Goal: Task Accomplishment & Management: Manage account settings

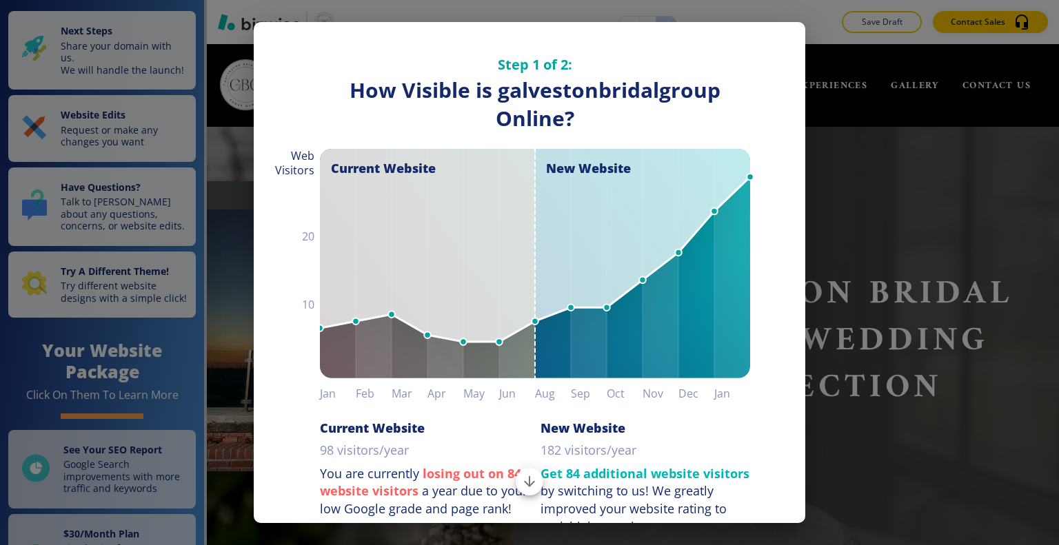
click at [5, 338] on div "Step 1 of 2: How Visible are You Online? How Visible is galvestonbridalgroup On…" at bounding box center [529, 272] width 1059 height 545
click at [0, 362] on div "Step 1 of 2: How Visible are You Online? How Visible is galvestonbridalgroup On…" at bounding box center [529, 272] width 1059 height 545
click at [0, 344] on div "Step 1 of 2: How Visible are You Online? How Visible is galvestonbridalgroup On…" at bounding box center [529, 272] width 1059 height 545
click at [0, 348] on div "Step 1 of 2: How Visible are You Online? How Visible is galvestonbridalgroup On…" at bounding box center [529, 272] width 1059 height 545
click at [794, 157] on div "Step 1 of 2: How Visible are You Online? How Visible is galvestonbridalgroup On…" at bounding box center [529, 287] width 551 height 531
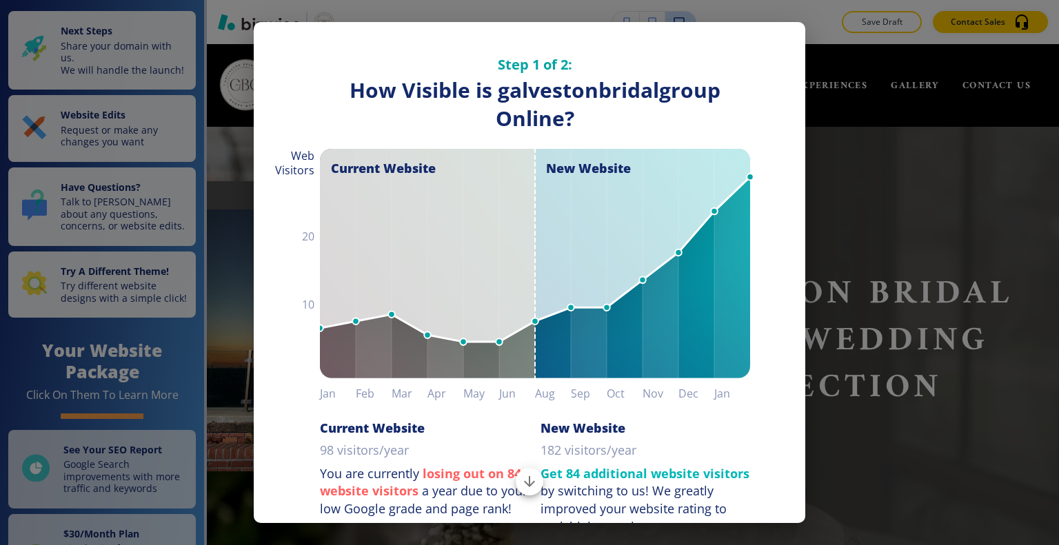
click at [766, 36] on div "Step 1 of 2: How Visible are You Online? How Visible is galvestonbridalgroup On…" at bounding box center [529, 287] width 551 height 531
click at [291, 39] on div "Step 1 of 2: How Visible are You Online? How Visible is galvestonbridalgroup On…" at bounding box center [529, 287] width 551 height 531
click at [750, 107] on line at bounding box center [750, 177] width 0 height 1194
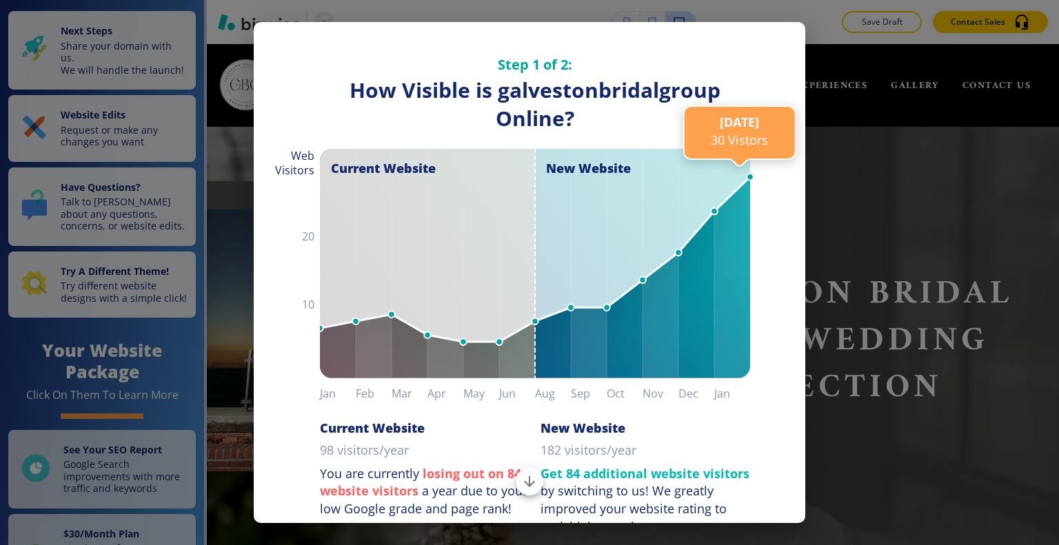
click at [778, 29] on div "Step 1 of 2: How Visible are You Online? How Visible is galvestonbridalgroup On…" at bounding box center [529, 287] width 551 height 531
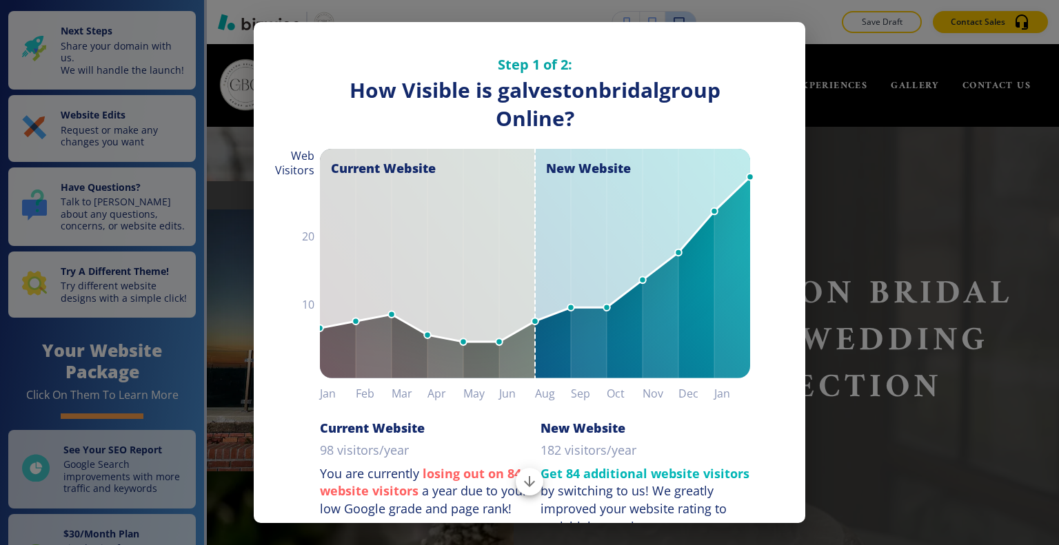
click at [779, 32] on div "Step 1 of 2: How Visible are You Online? How Visible is galvestonbridalgroup On…" at bounding box center [529, 287] width 551 height 531
click at [786, 37] on div "Step 1 of 2: How Visible are You Online? How Visible is galvestonbridalgroup On…" at bounding box center [529, 287] width 551 height 531
click at [525, 480] on icon "Scroll to bottom" at bounding box center [529, 482] width 17 height 17
click at [806, 58] on div "Step 1 of 2: How Visible are You Online? How Visible is galvestonbridalgroup On…" at bounding box center [529, 272] width 1059 height 545
click at [791, 394] on div "Step 1 of 2: How Visible are You Online? How Visible is galvestonbridalgroup On…" at bounding box center [529, 287] width 551 height 531
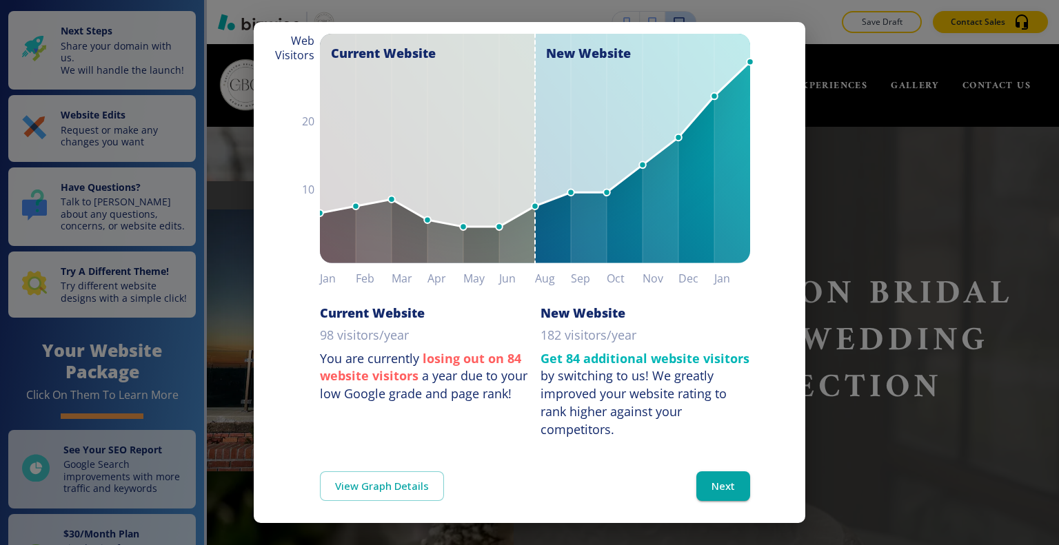
scroll to position [120, 0]
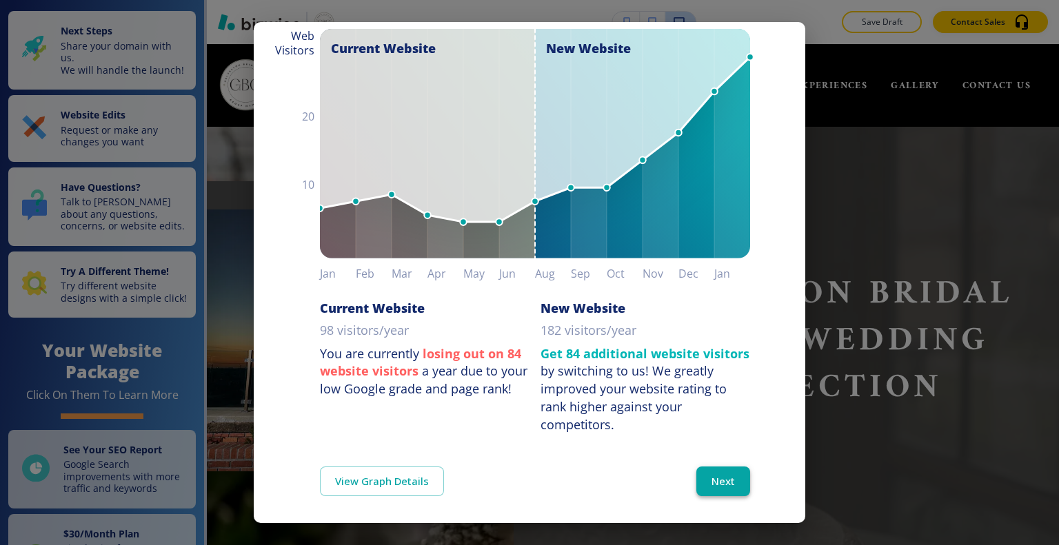
click at [709, 471] on button "Next" at bounding box center [723, 481] width 54 height 29
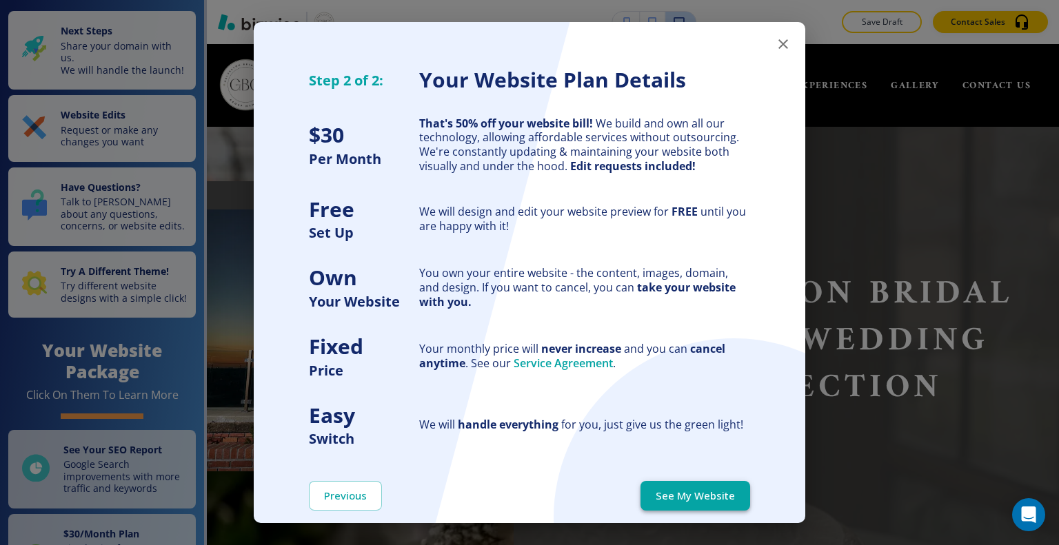
click at [713, 496] on button "See My Website" at bounding box center [695, 495] width 110 height 29
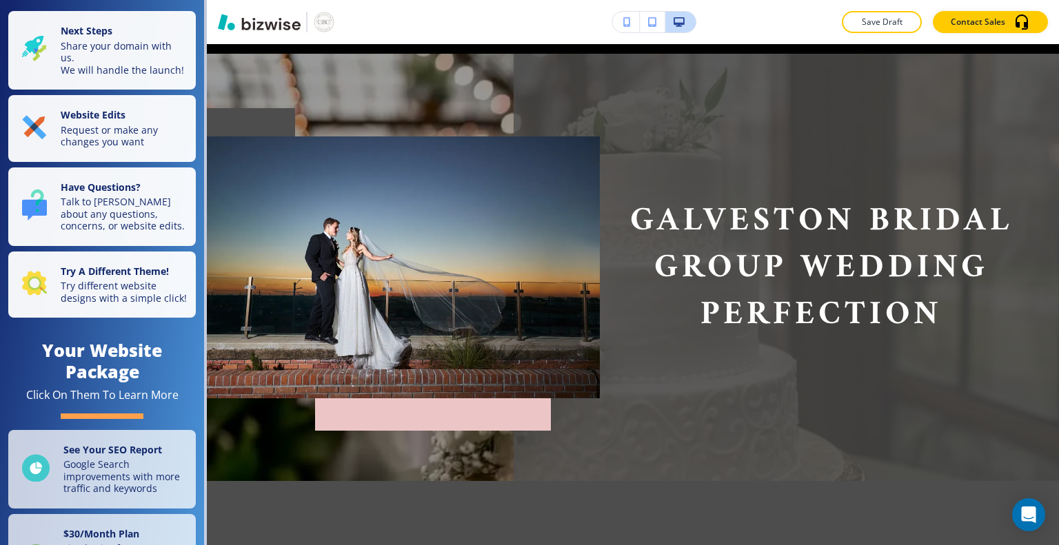
scroll to position [52, 0]
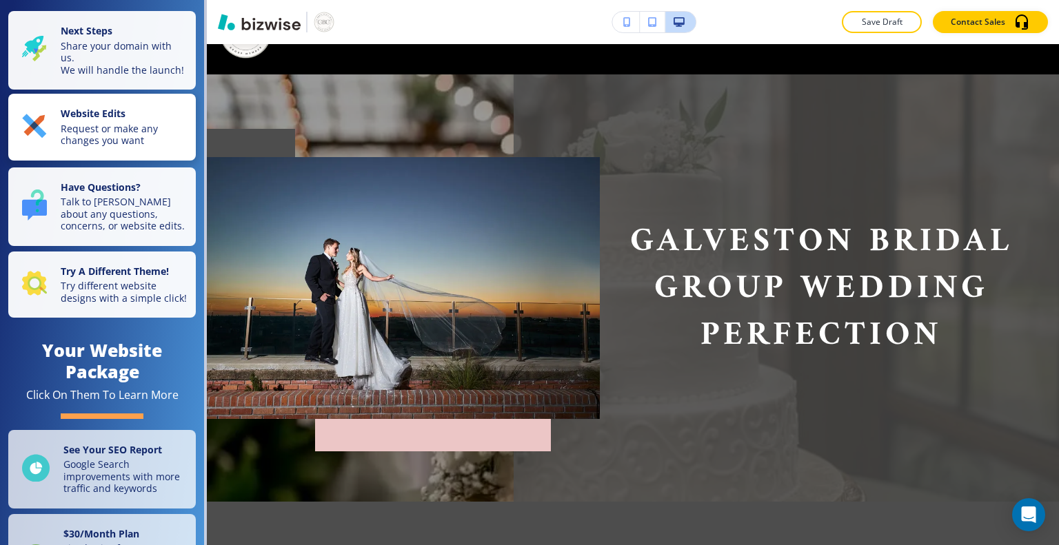
click at [68, 147] on p "Request or make any changes you want" at bounding box center [124, 135] width 127 height 24
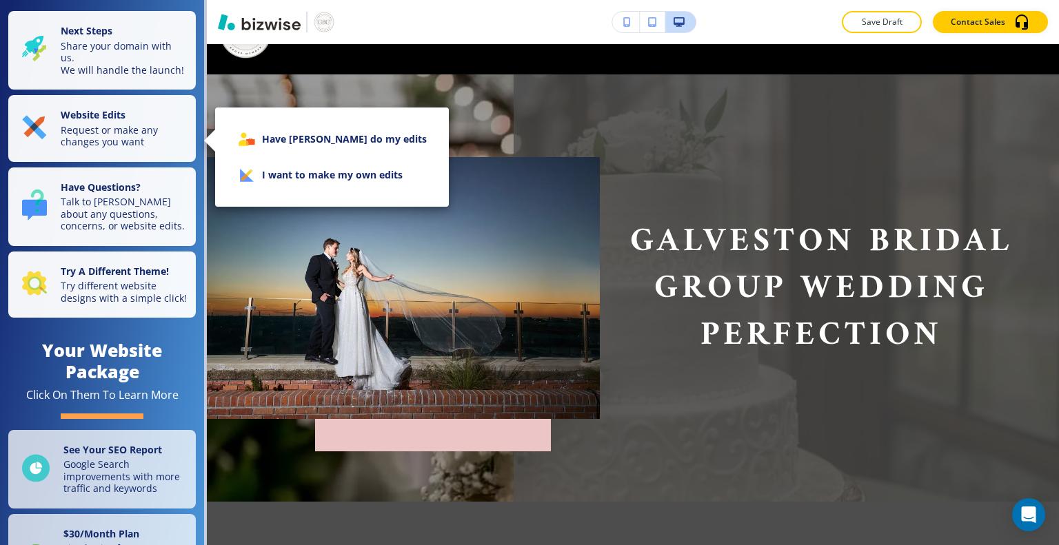
click at [114, 150] on div at bounding box center [529, 272] width 1059 height 545
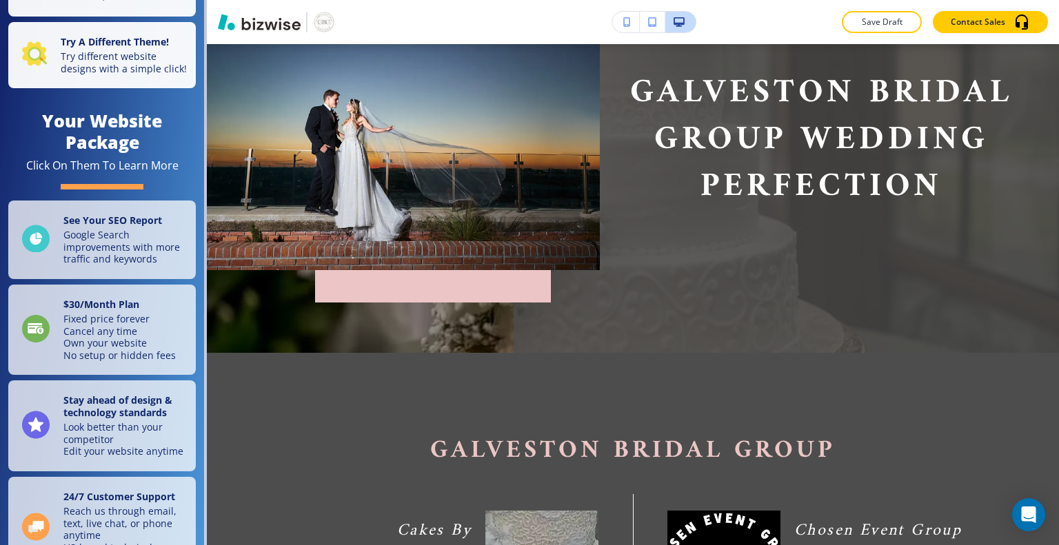
scroll to position [419, 0]
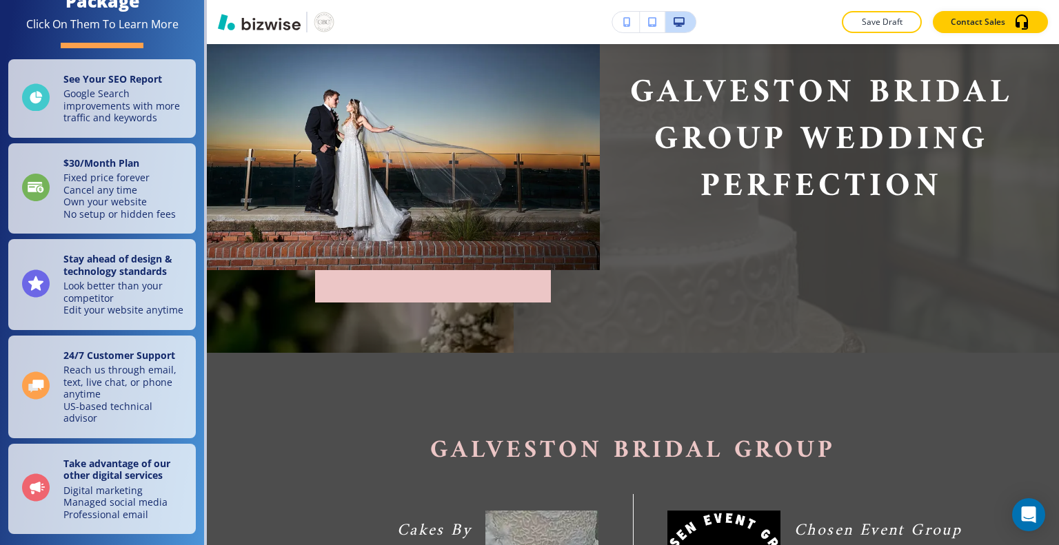
click at [245, 336] on div "Galveston Bridal Group Wedding perfection" at bounding box center [633, 139] width 852 height 427
click at [210, 127] on img at bounding box center [403, 139] width 393 height 262
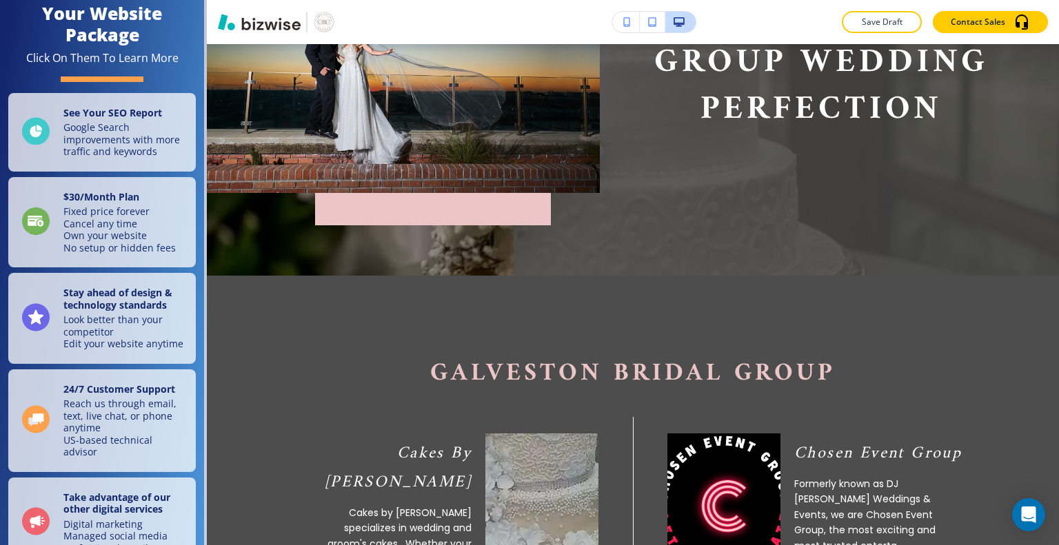
scroll to position [336, 0]
click at [204, 19] on nav "Next Steps Share your domain with us. We will handle the launch! Website Edits …" at bounding box center [103, 272] width 207 height 545
click at [252, 19] on img "button" at bounding box center [259, 22] width 83 height 17
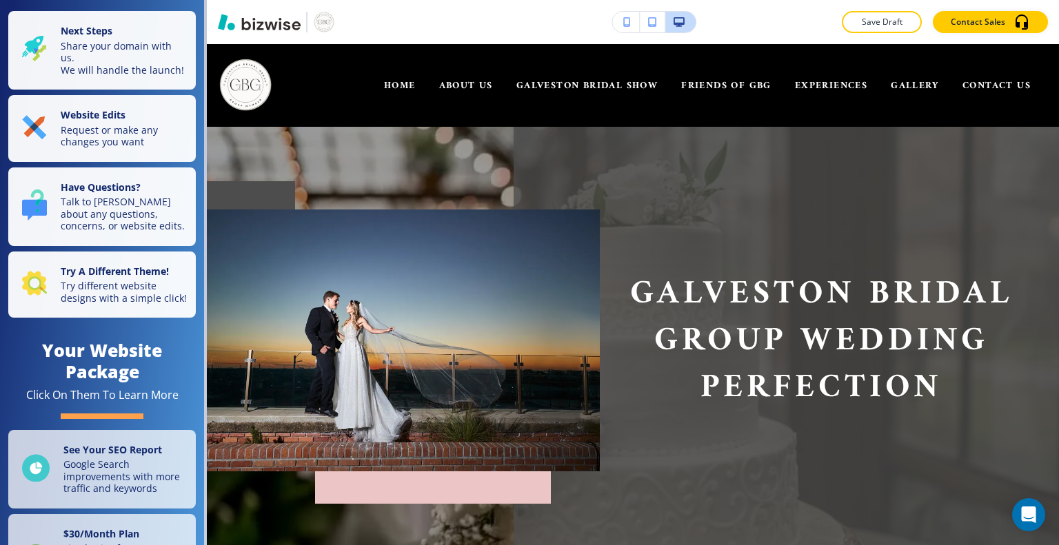
click at [380, 317] on img at bounding box center [403, 341] width 393 height 262
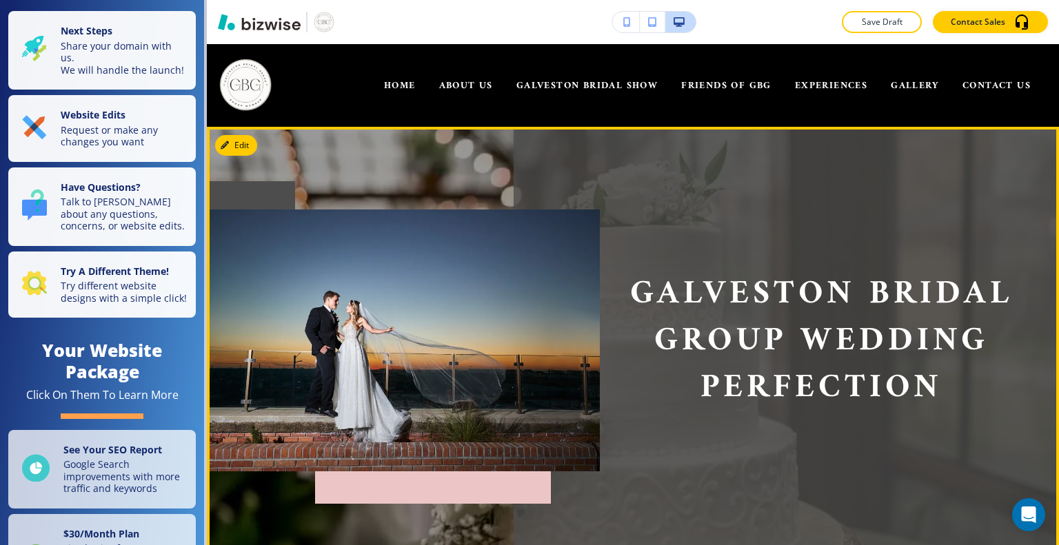
click at [232, 154] on button "Edit" at bounding box center [236, 145] width 42 height 21
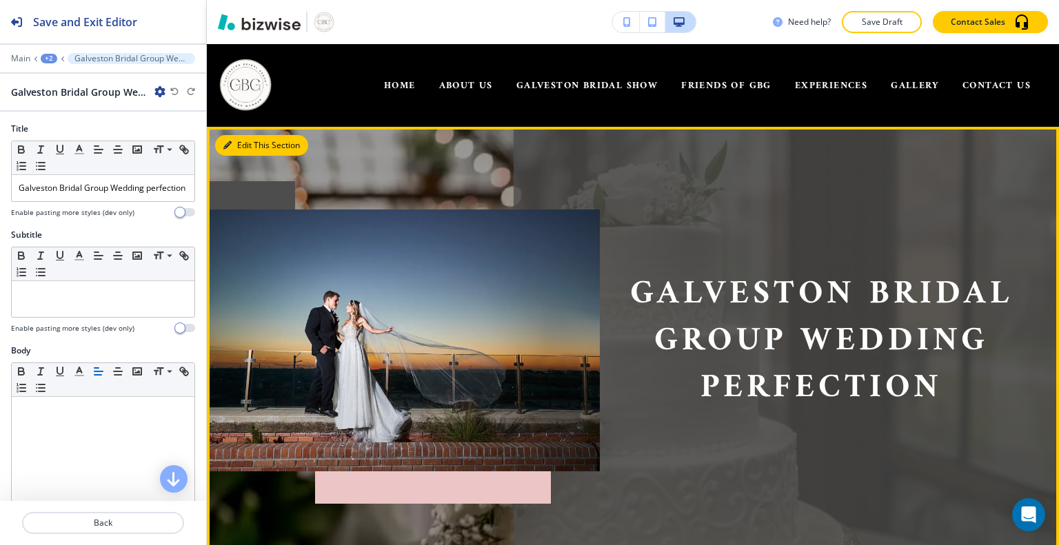
scroll to position [83, 0]
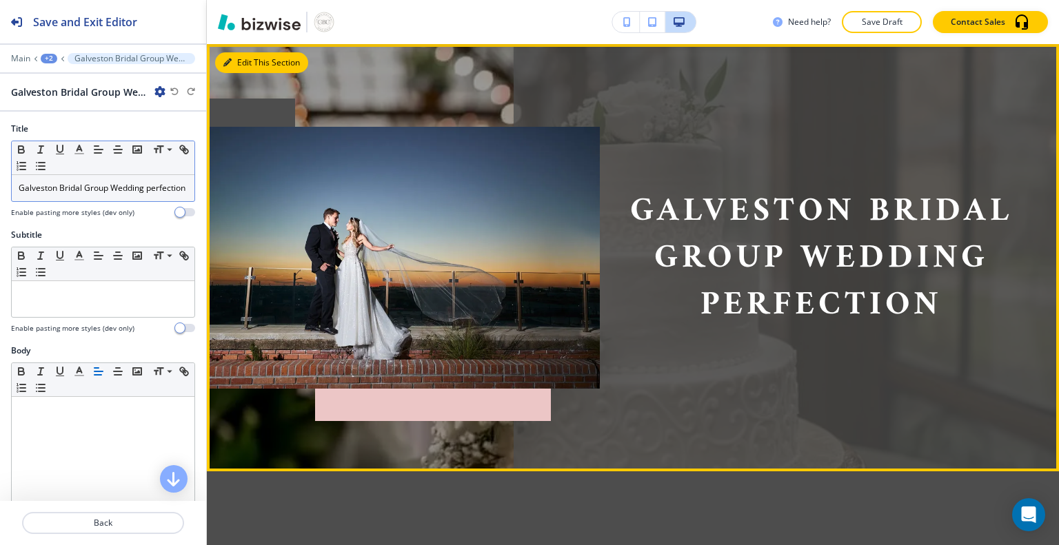
click at [132, 191] on p "Galveston Bridal Group Wedding perfection" at bounding box center [103, 188] width 169 height 12
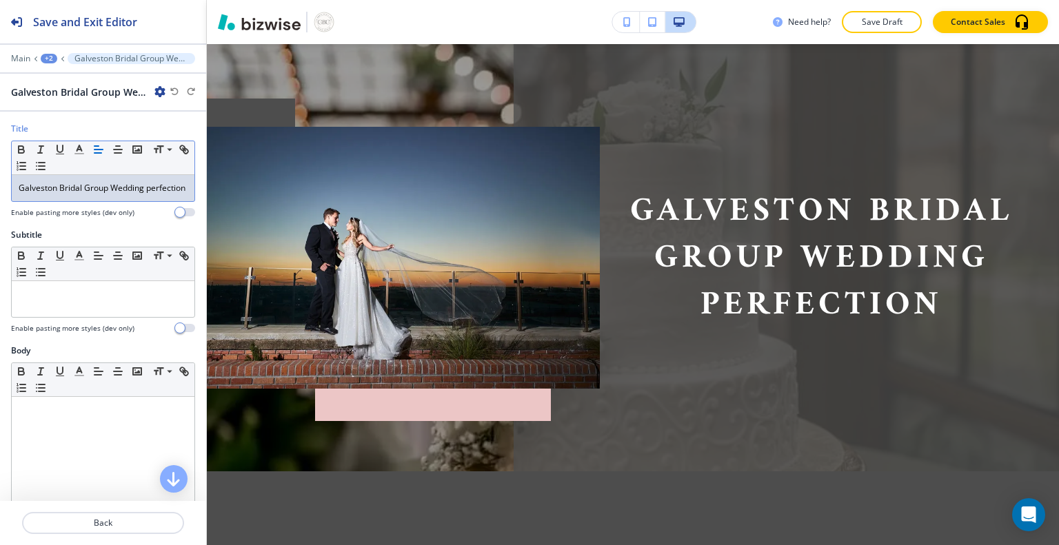
click at [132, 190] on p "Galveston Bridal Group Wedding perfection" at bounding box center [103, 188] width 169 height 12
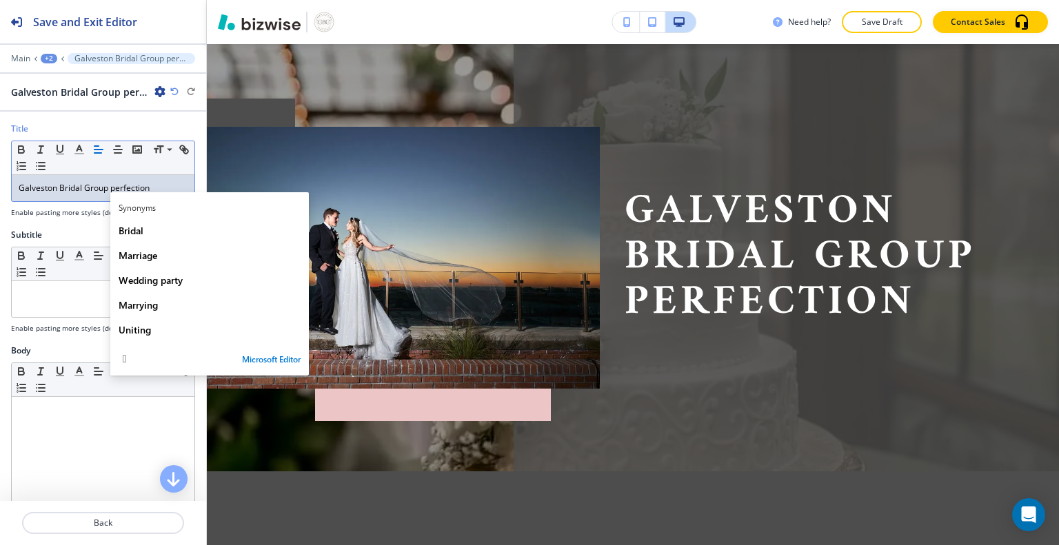
click at [140, 189] on p "Galveston Bridal Group perfection" at bounding box center [103, 188] width 169 height 12
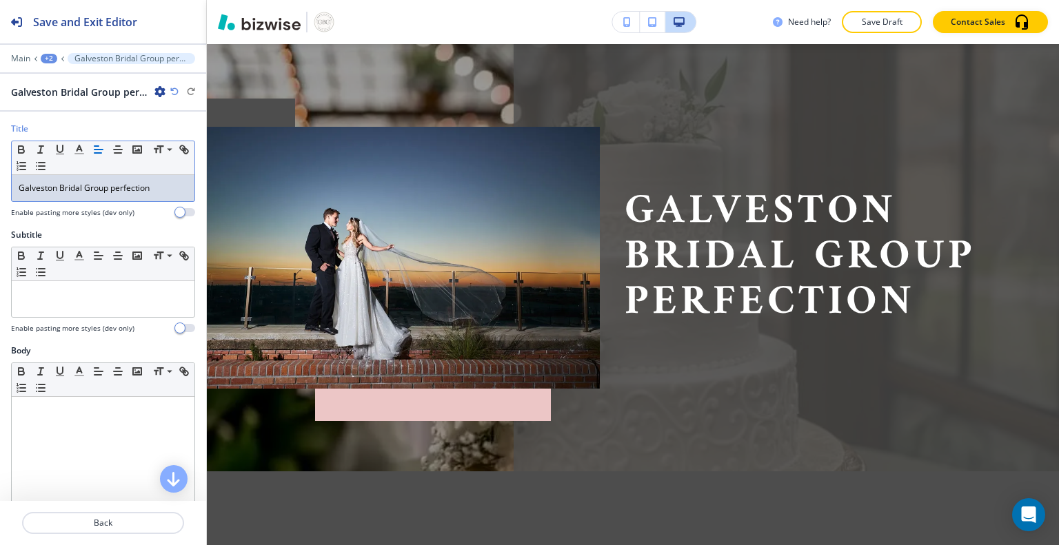
click at [138, 190] on p "Galveston Bridal Group perfection" at bounding box center [103, 188] width 169 height 12
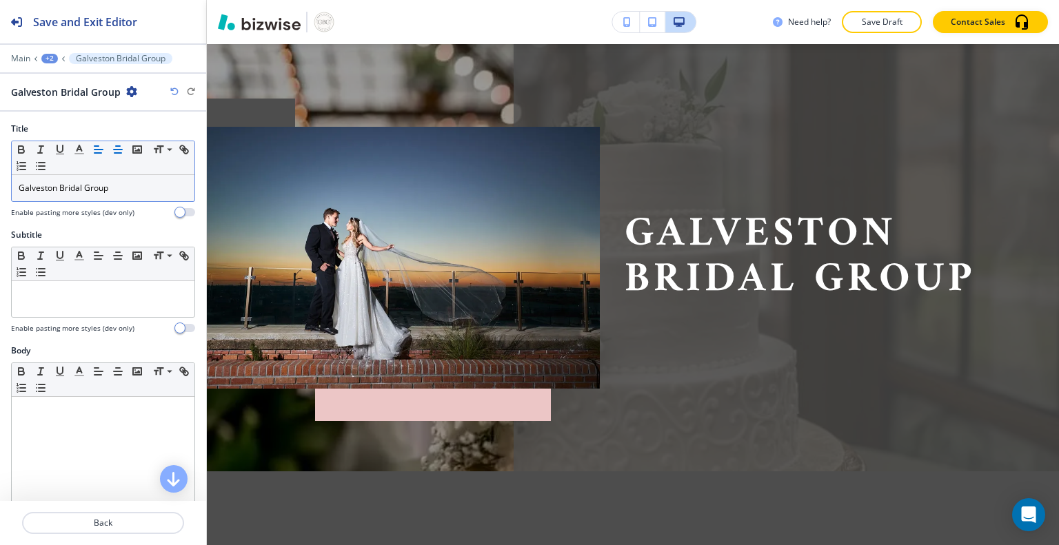
click at [119, 150] on line "button" at bounding box center [118, 150] width 8 height 0
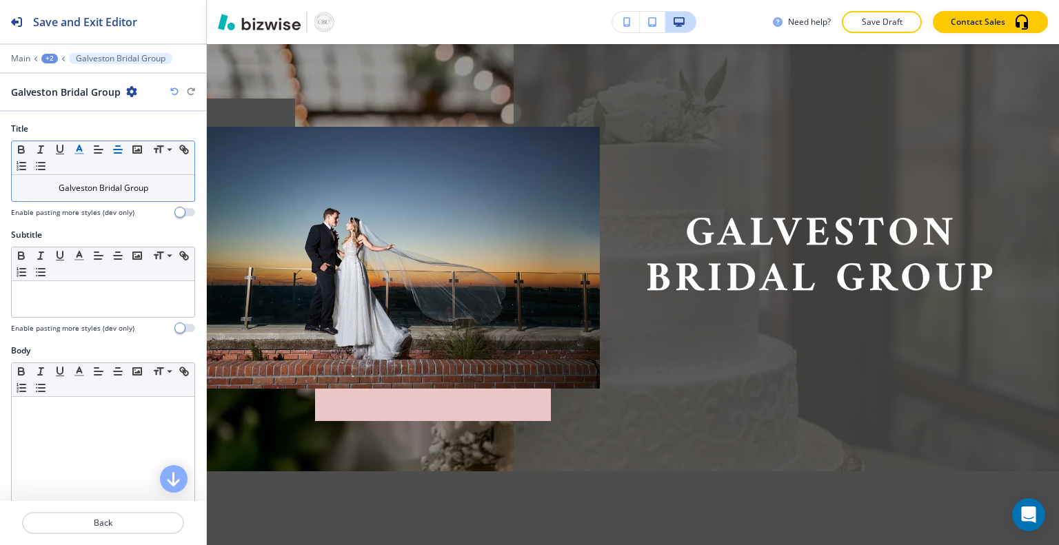
click at [77, 149] on polyline "button" at bounding box center [79, 148] width 5 height 6
click at [92, 123] on div "Title" at bounding box center [103, 129] width 184 height 12
click at [162, 148] on icon at bounding box center [169, 149] width 17 height 12
click at [165, 199] on span at bounding box center [168, 202] width 31 height 17
click at [165, 214] on span at bounding box center [168, 218] width 31 height 17
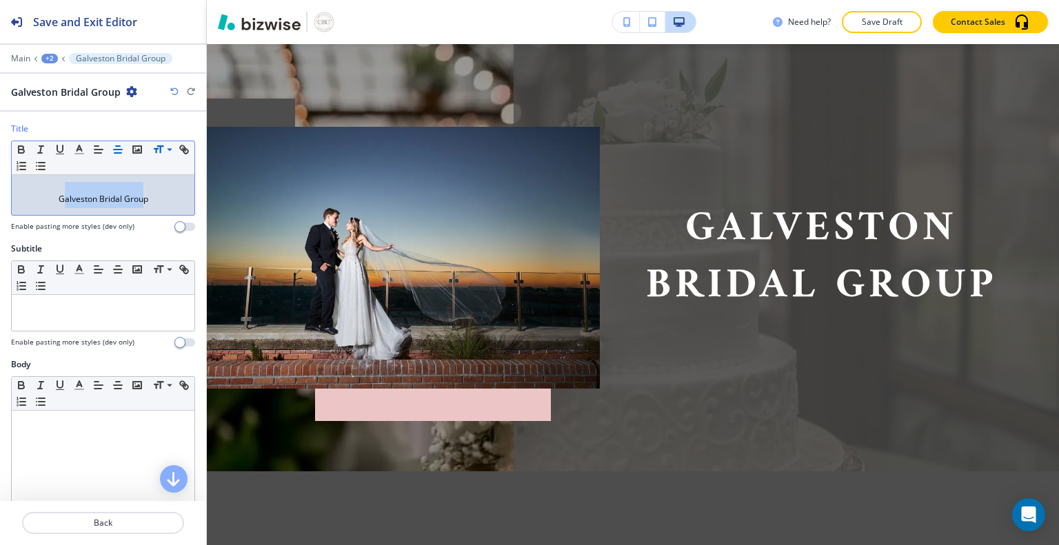
drag, startPoint x: 57, startPoint y: 196, endPoint x: 135, endPoint y: 207, distance: 78.7
click at [135, 207] on div "Galveston Bridal Group ﻿" at bounding box center [103, 195] width 183 height 40
drag, startPoint x: 50, startPoint y: 194, endPoint x: 154, endPoint y: 213, distance: 105.7
click at [154, 213] on div "Galveston Bridal Group ﻿" at bounding box center [103, 195] width 183 height 40
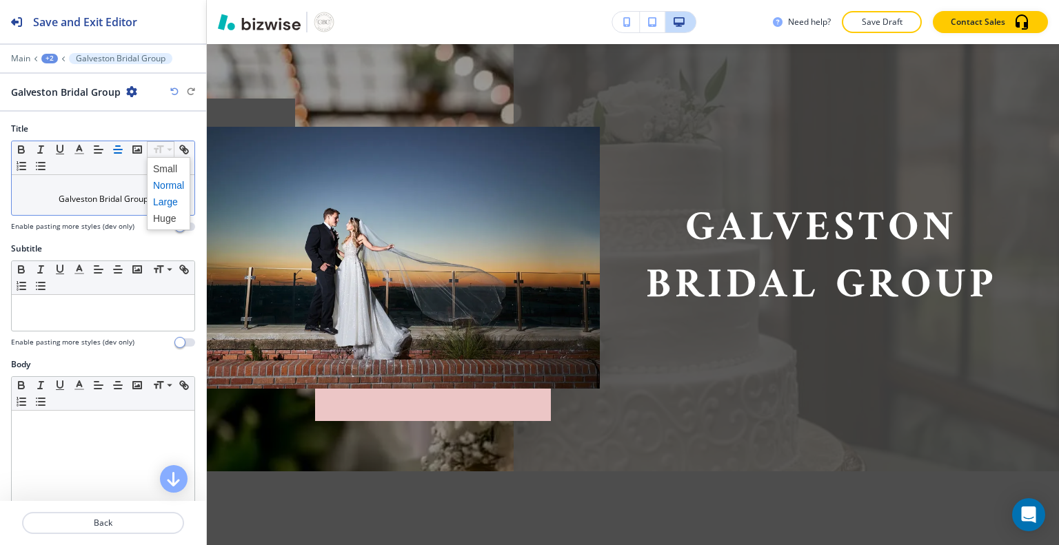
click at [163, 196] on span at bounding box center [168, 202] width 31 height 17
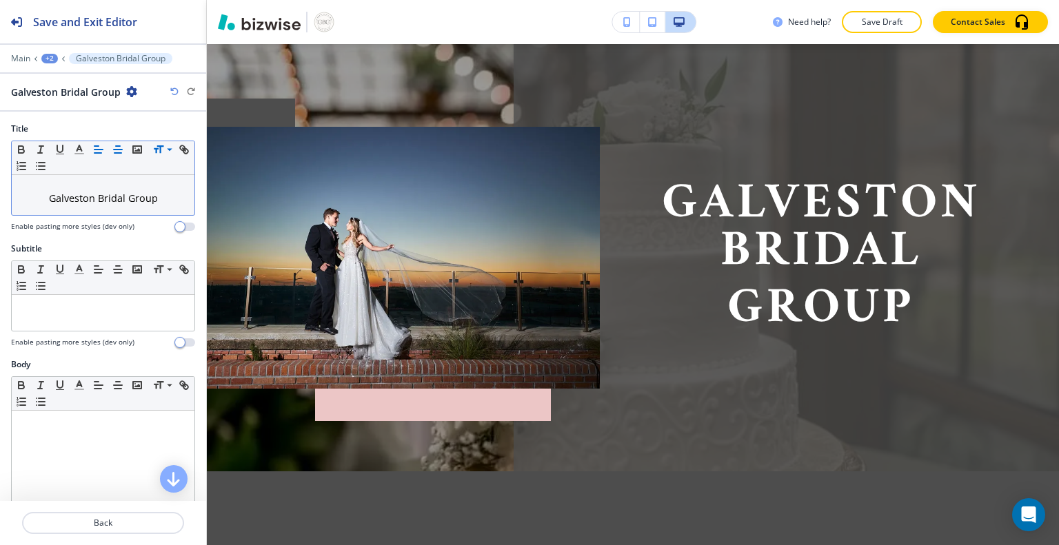
click at [100, 145] on icon "button" at bounding box center [98, 149] width 12 height 12
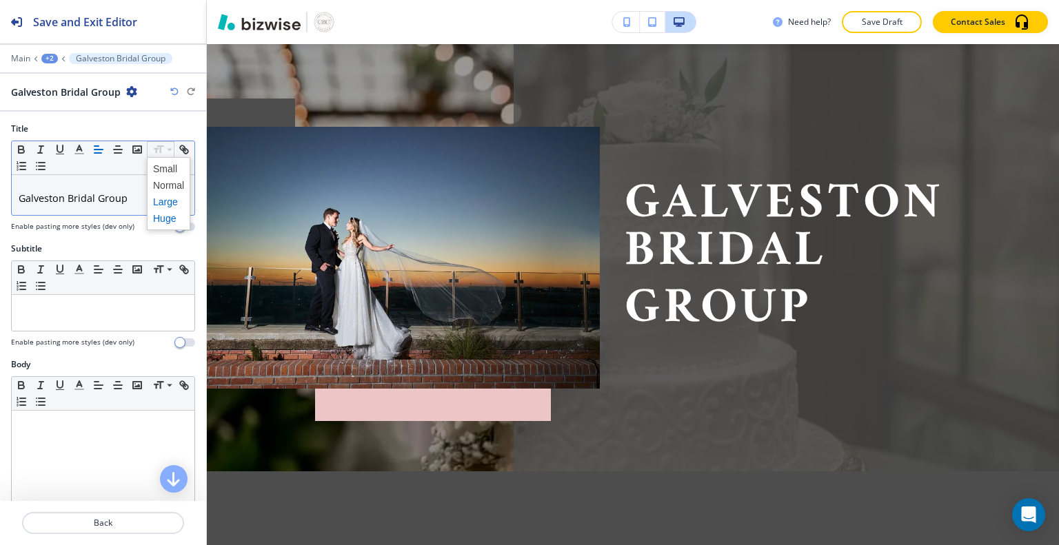
click at [161, 215] on span at bounding box center [168, 218] width 31 height 17
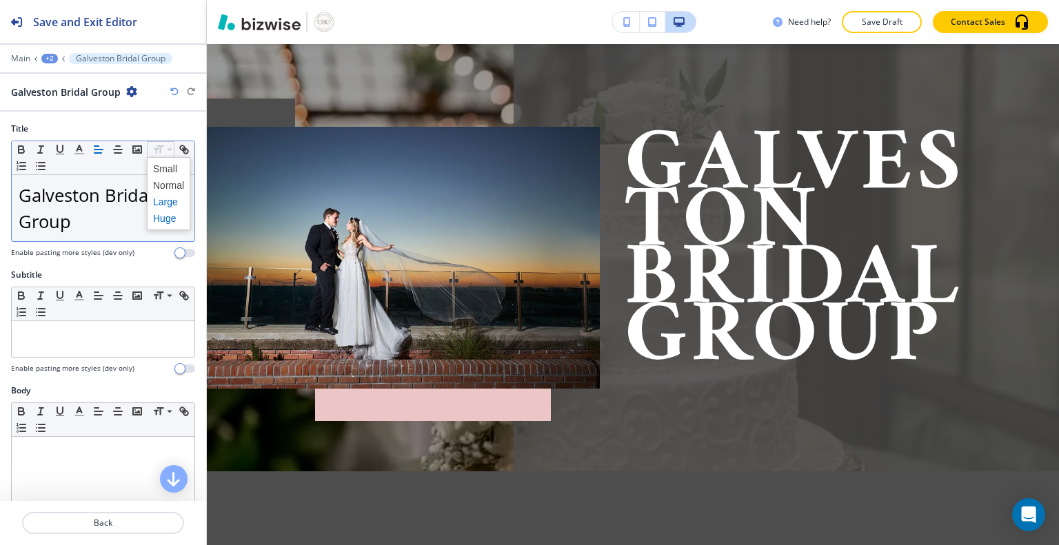
click at [163, 201] on span at bounding box center [168, 202] width 31 height 17
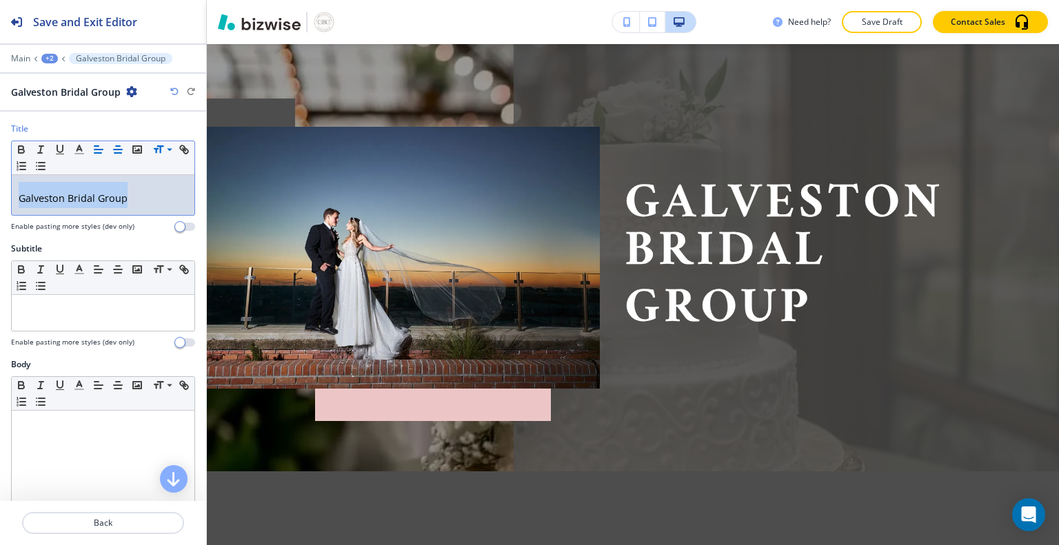
click at [117, 154] on icon "button" at bounding box center [118, 149] width 12 height 12
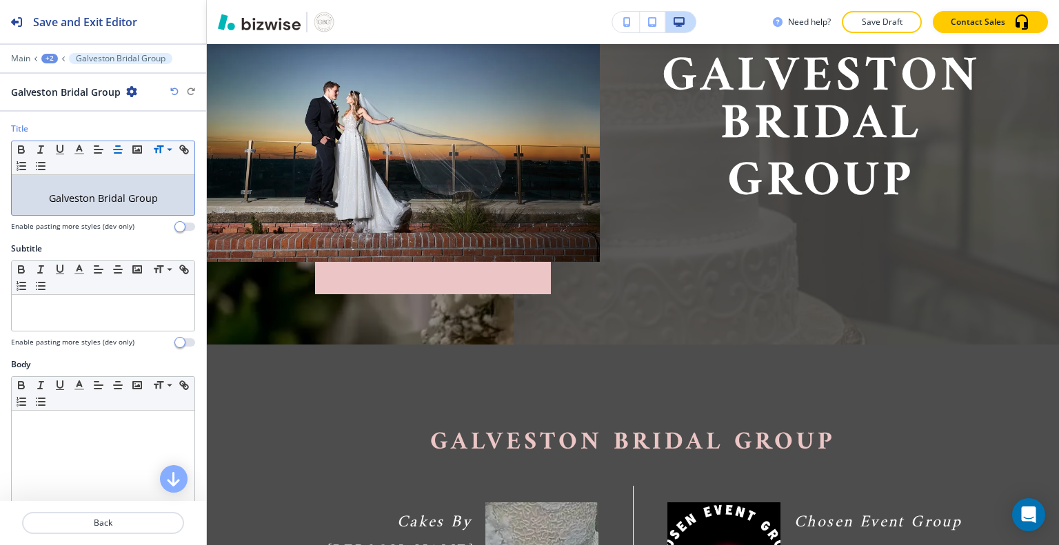
scroll to position [216, 0]
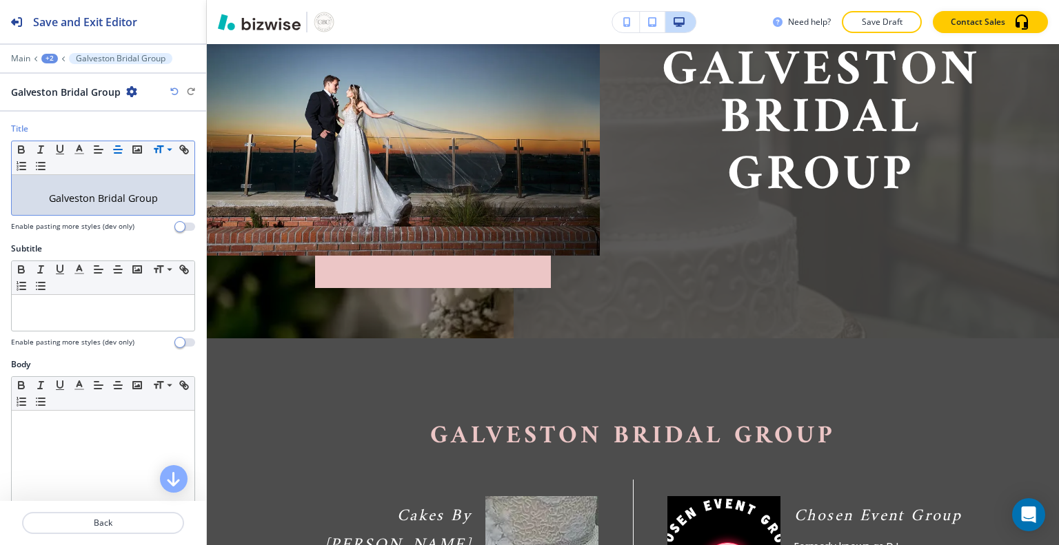
click at [613, 28] on button "button" at bounding box center [626, 22] width 28 height 21
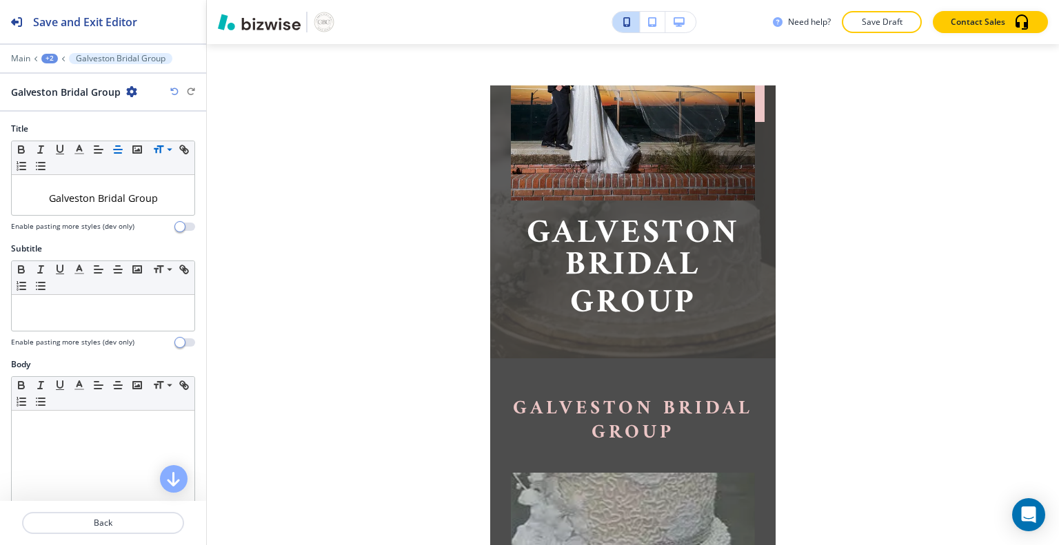
scroll to position [182, 0]
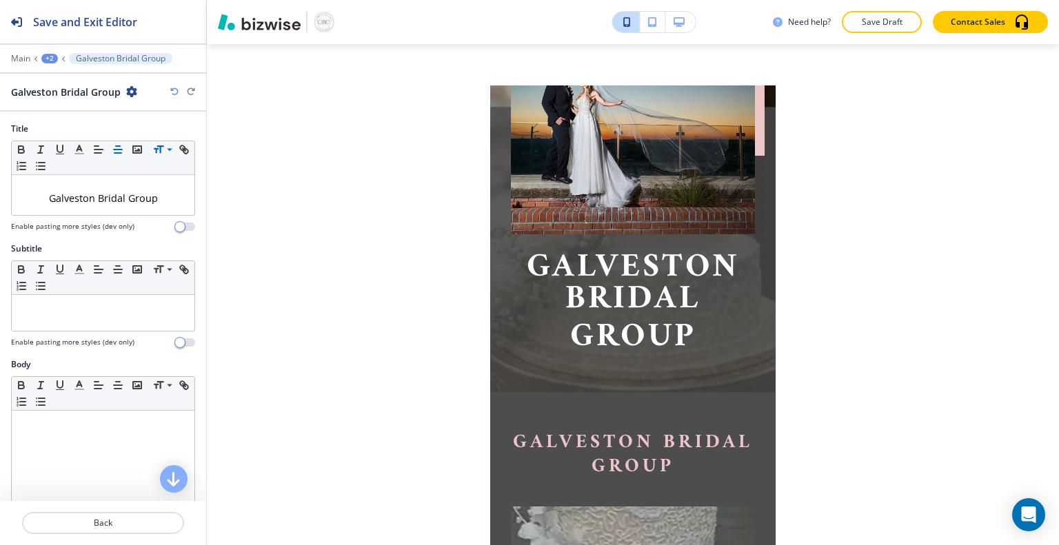
click at [675, 24] on icon "button" at bounding box center [678, 22] width 11 height 10
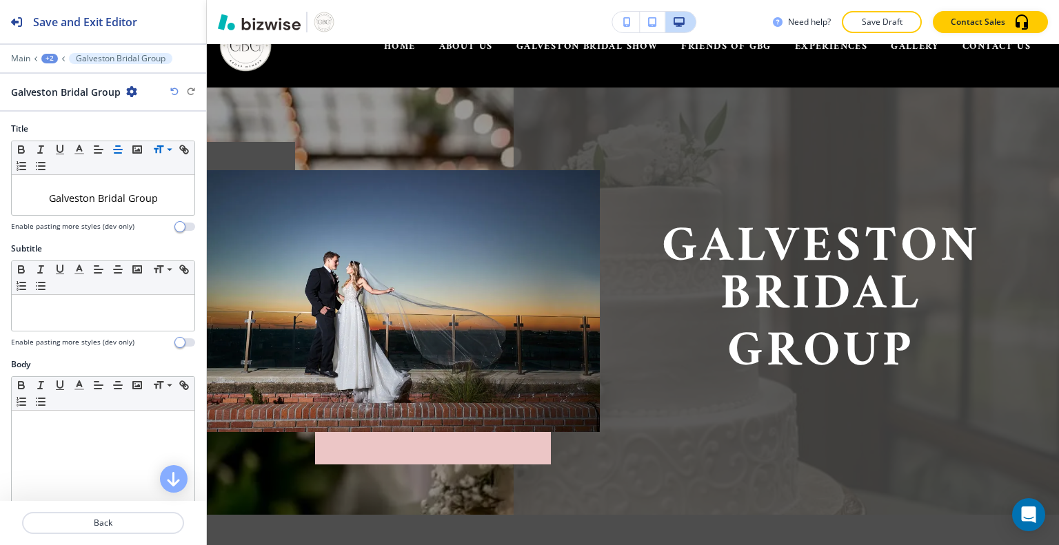
scroll to position [0, 0]
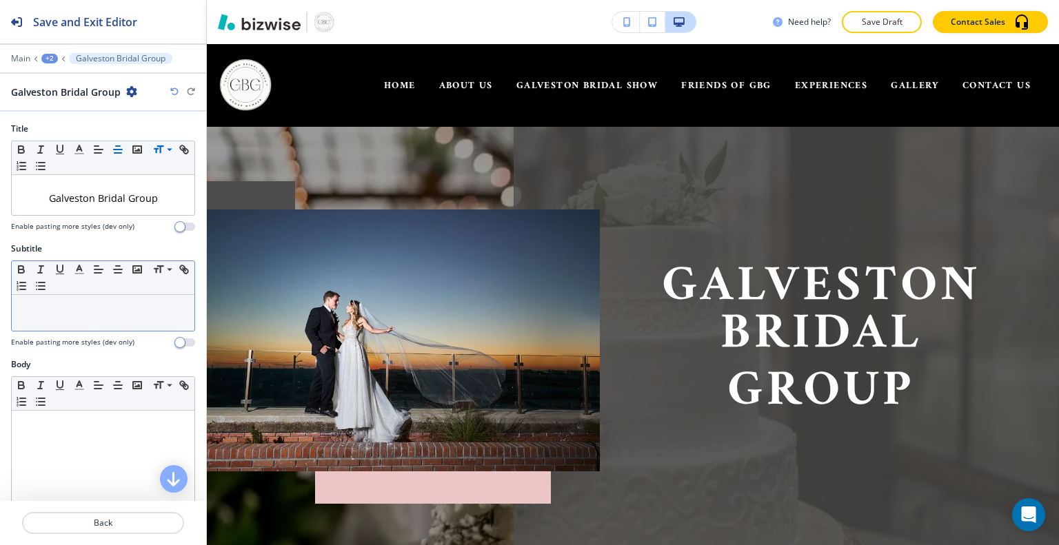
click at [99, 307] on p at bounding box center [103, 308] width 169 height 12
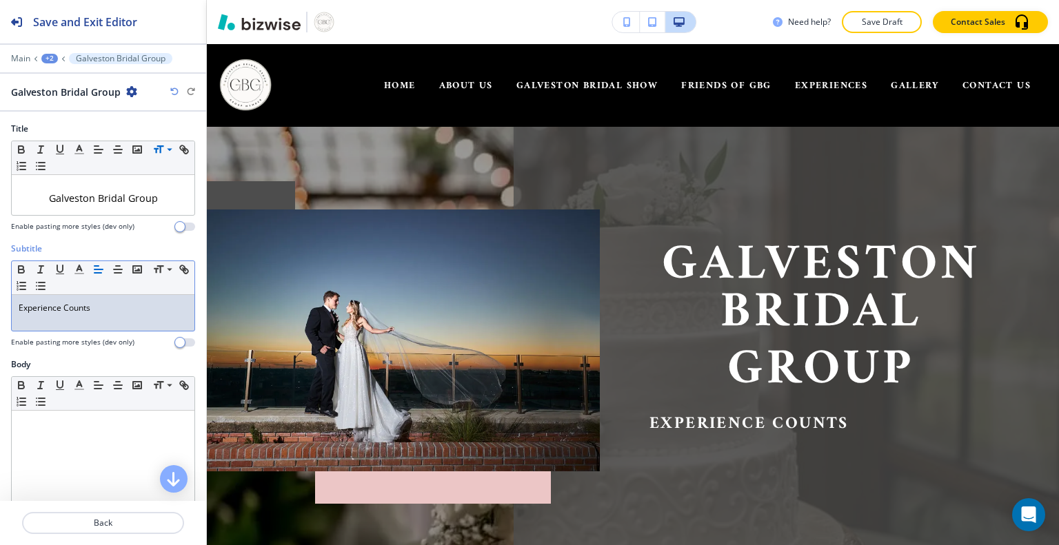
click at [14, 301] on div "Experience Counts" at bounding box center [103, 313] width 183 height 36
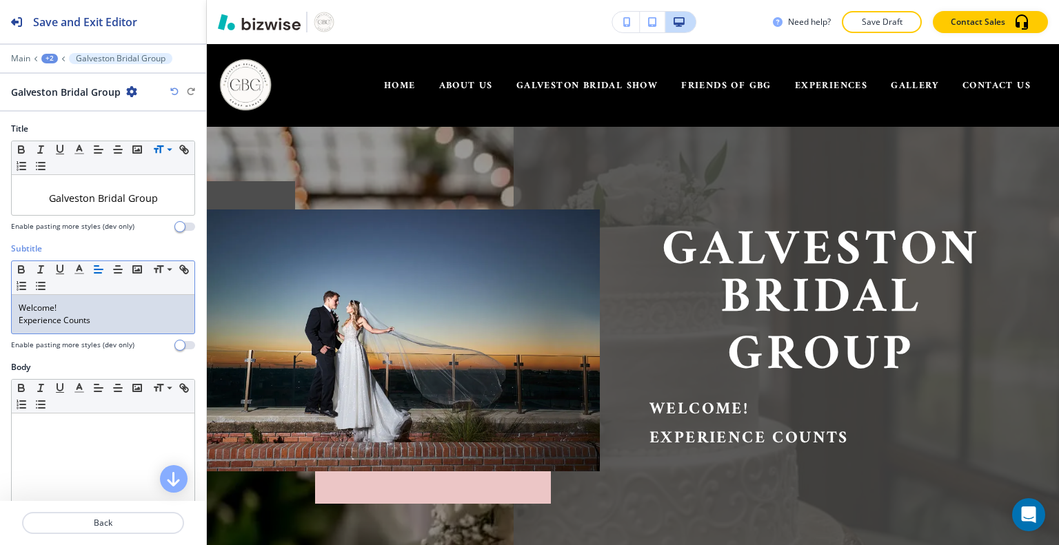
click at [791, 436] on p "Experience Counts" at bounding box center [833, 438] width 368 height 29
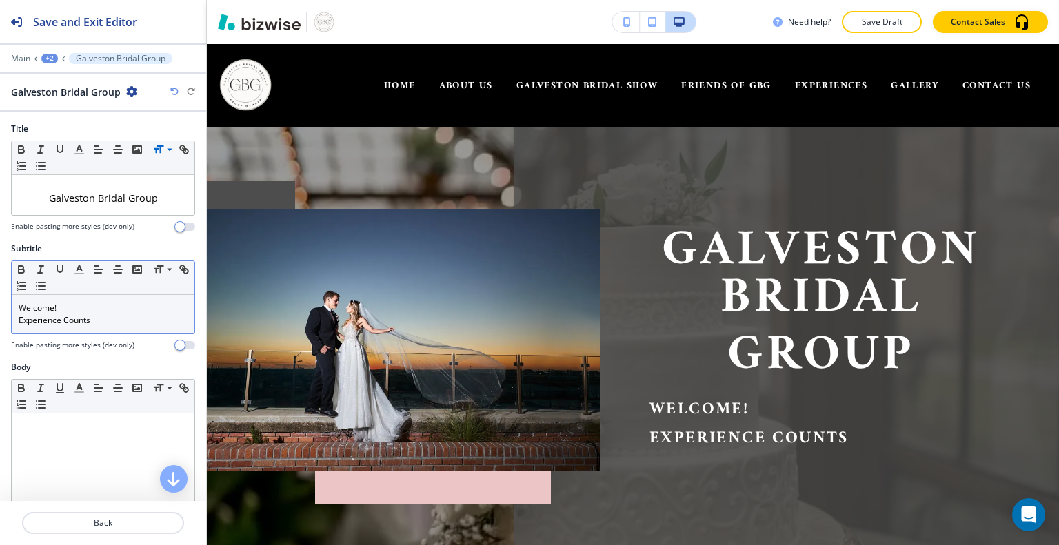
click at [86, 323] on p "Experience Counts" at bounding box center [103, 320] width 169 height 12
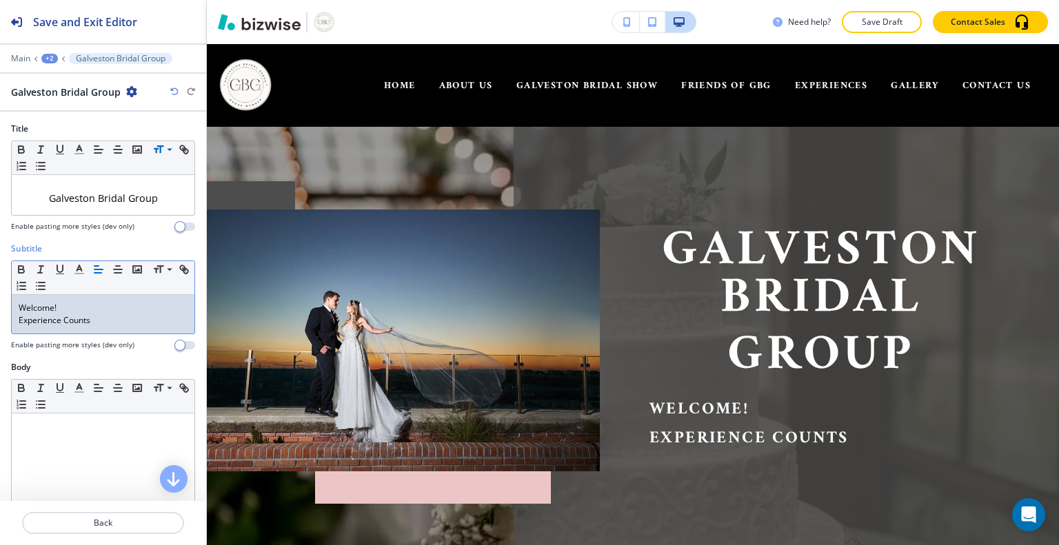
click at [101, 323] on p "Experience Counts" at bounding box center [103, 320] width 169 height 12
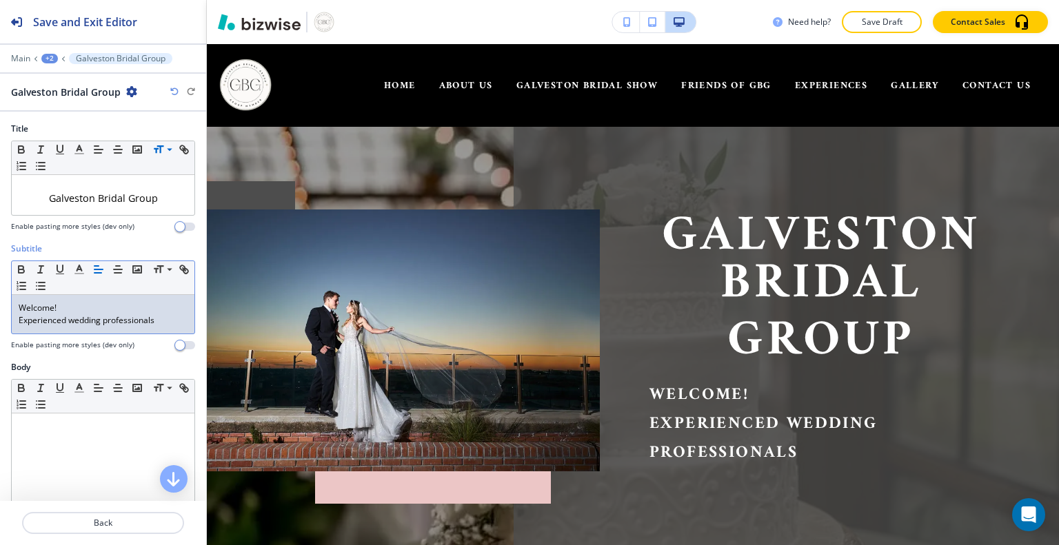
click at [80, 305] on p "Welcome!" at bounding box center [103, 308] width 169 height 12
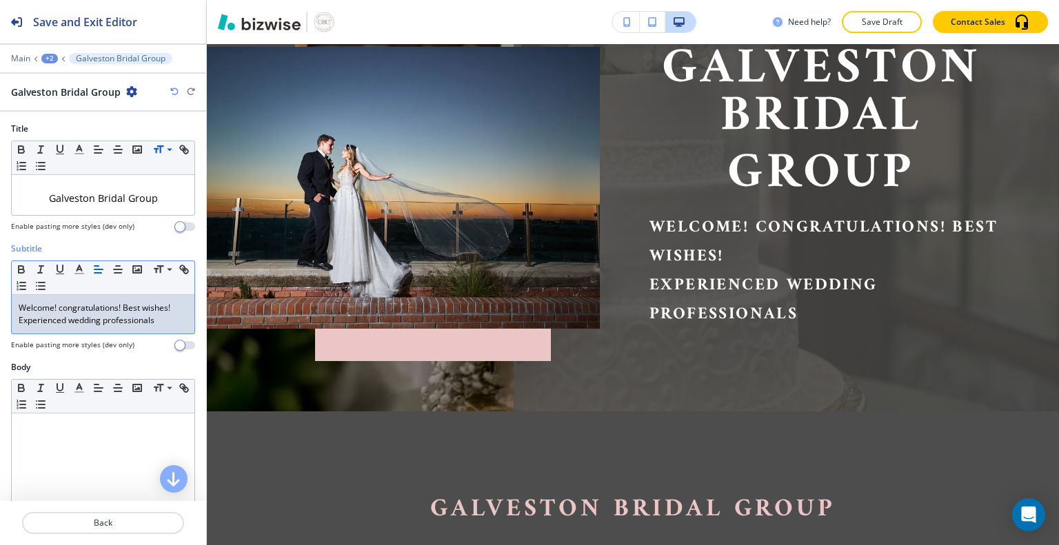
scroll to position [163, 0]
click at [653, 127] on p "Galveston Bridal Group ﻿" at bounding box center [820, 122] width 393 height 152
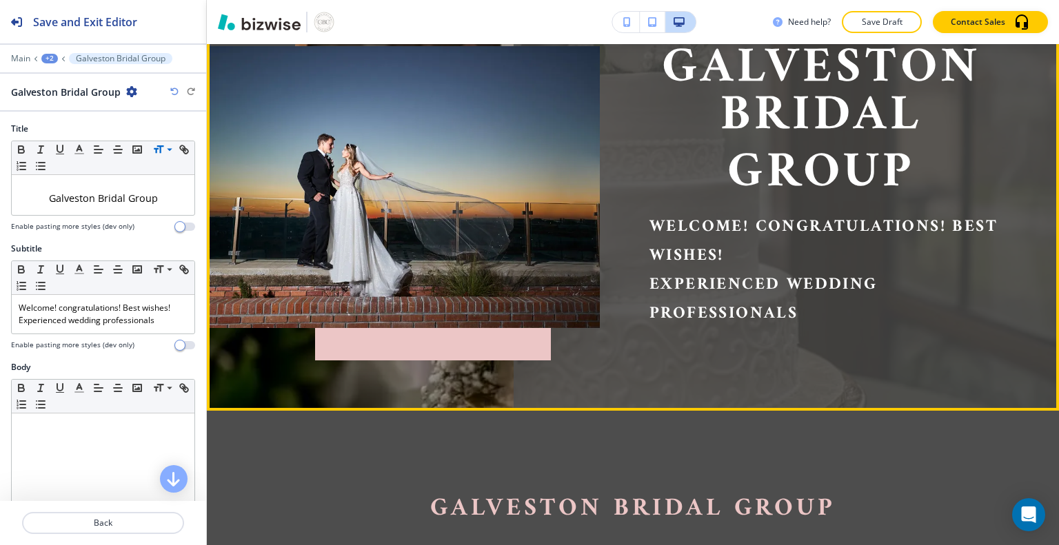
click at [652, 114] on p "Galveston Bridal Group ﻿" at bounding box center [820, 122] width 393 height 152
click at [648, 105] on p "Galveston Bridal Group ﻿" at bounding box center [820, 122] width 393 height 152
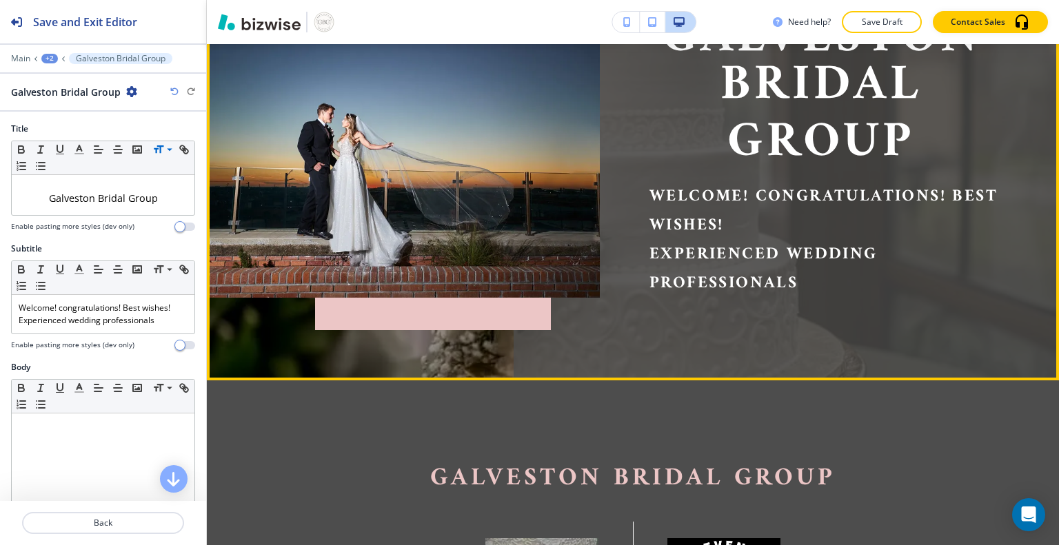
scroll to position [241, 0]
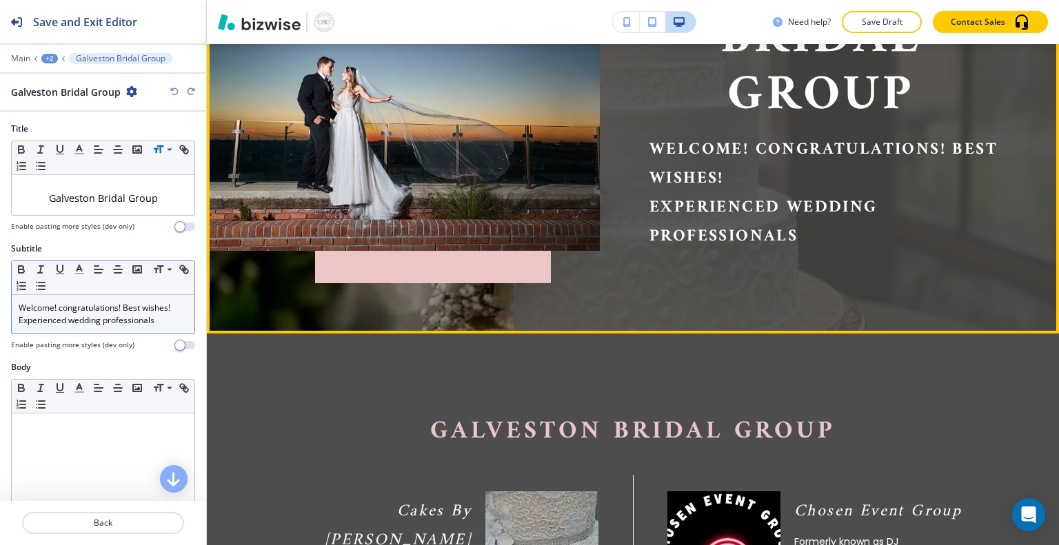
click at [44, 318] on p "Experienced wedding professionals" at bounding box center [103, 320] width 169 height 12
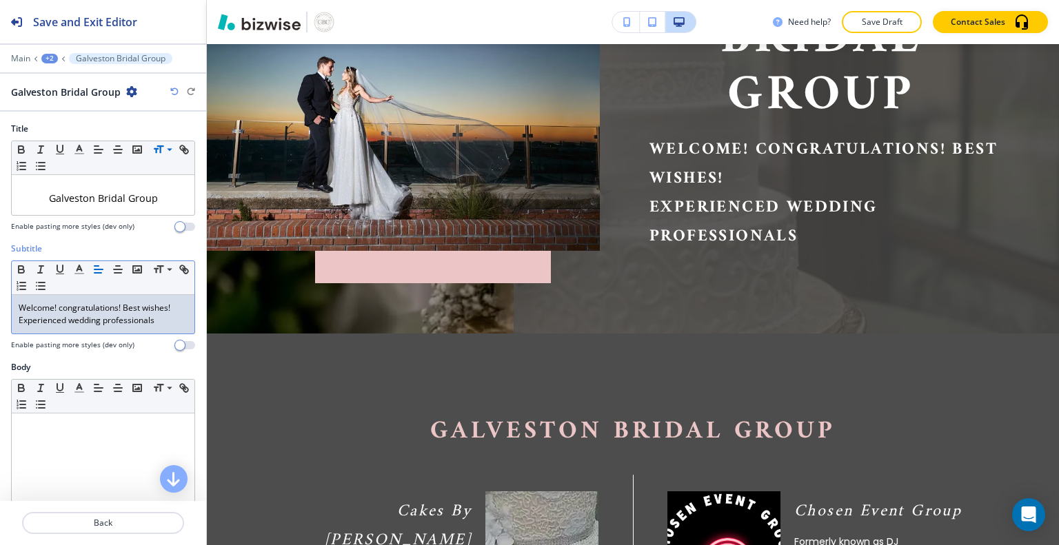
click at [114, 361] on div "Body" at bounding box center [103, 367] width 184 height 12
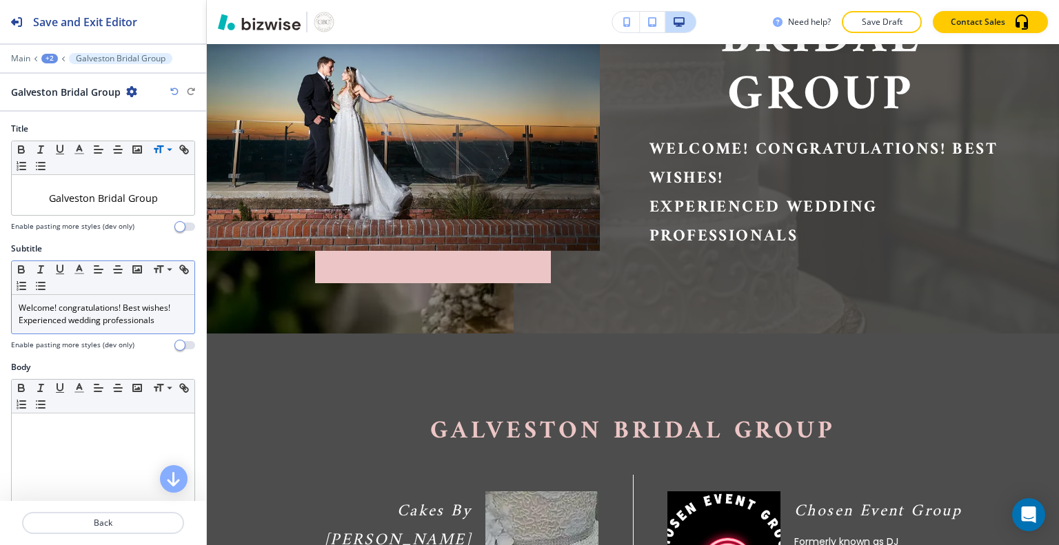
click at [161, 319] on p "Experienced wedding professionals" at bounding box center [103, 320] width 169 height 12
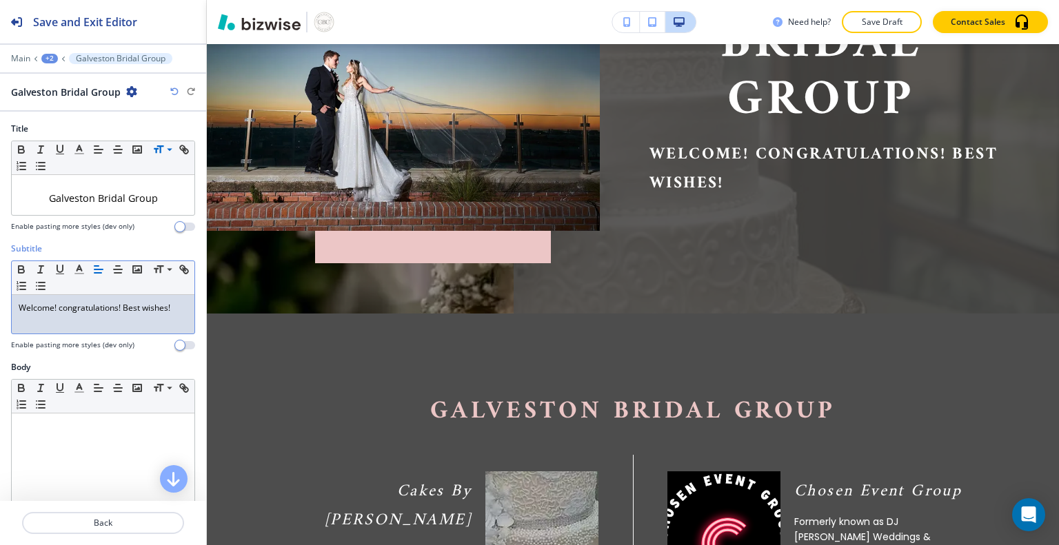
click at [57, 310] on p "Welcome! congratulations! Best wishes!" at bounding box center [103, 308] width 169 height 12
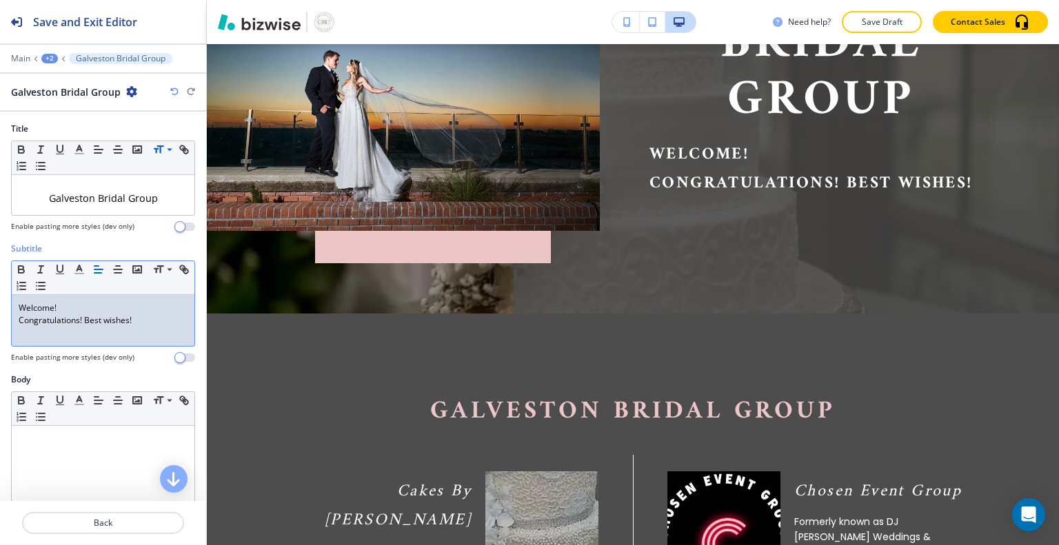
click at [50, 323] on p "Congratulations! Best wishes!" at bounding box center [103, 320] width 169 height 12
click at [88, 315] on p "Congratulations! Best wishes!" at bounding box center [103, 320] width 169 height 12
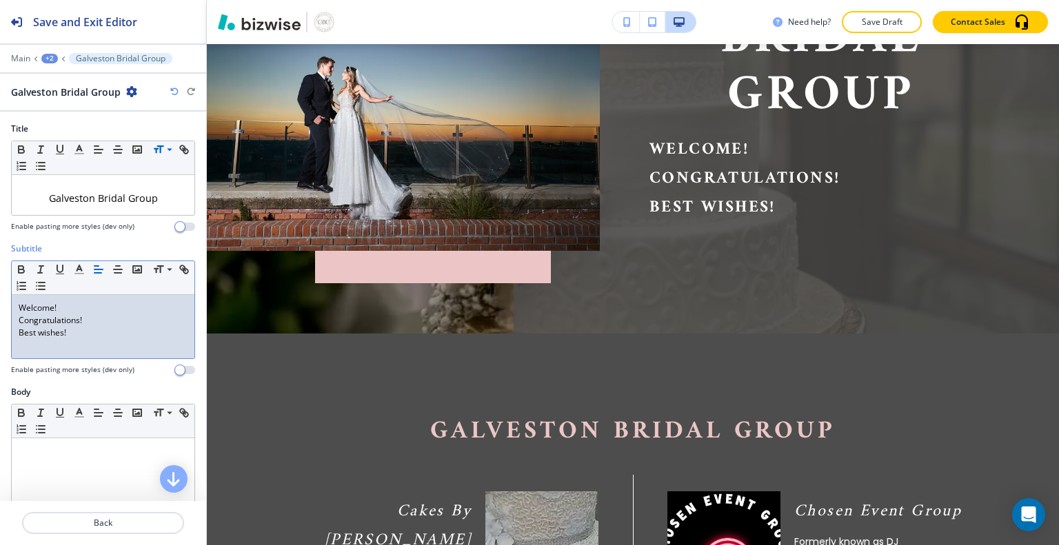
click at [14, 320] on div "Welcome! Congratulations! Best wishes!" at bounding box center [103, 326] width 183 height 63
click at [119, 267] on icon "button" at bounding box center [118, 269] width 12 height 12
click at [117, 273] on line "button" at bounding box center [117, 273] width 7 height 0
click at [120, 273] on line "button" at bounding box center [117, 273] width 7 height 0
click at [116, 267] on icon "button" at bounding box center [118, 269] width 12 height 12
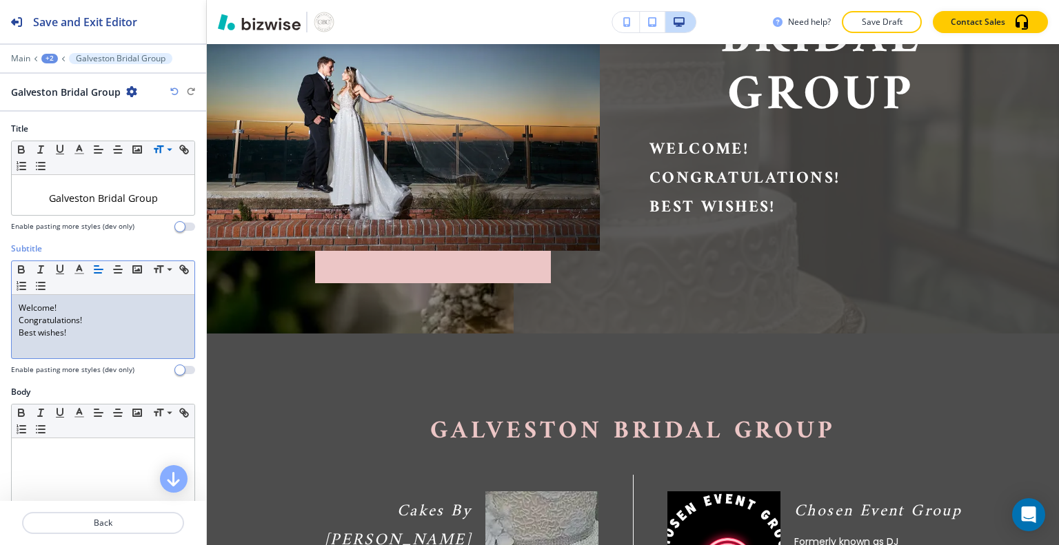
click at [23, 309] on p "Welcome!" at bounding box center [103, 308] width 169 height 12
click at [24, 305] on p "Welcome!" at bounding box center [103, 308] width 169 height 12
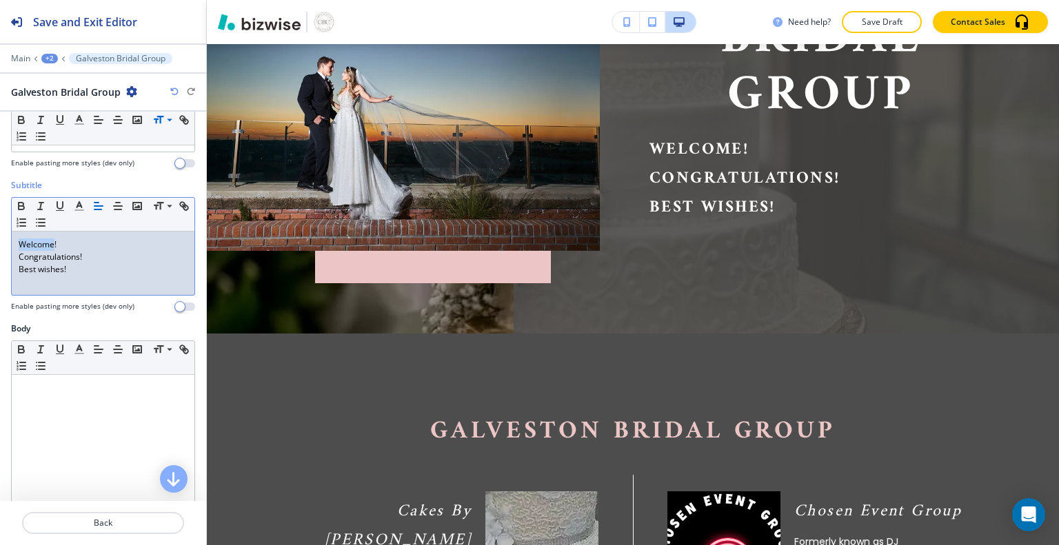
scroll to position [55, 0]
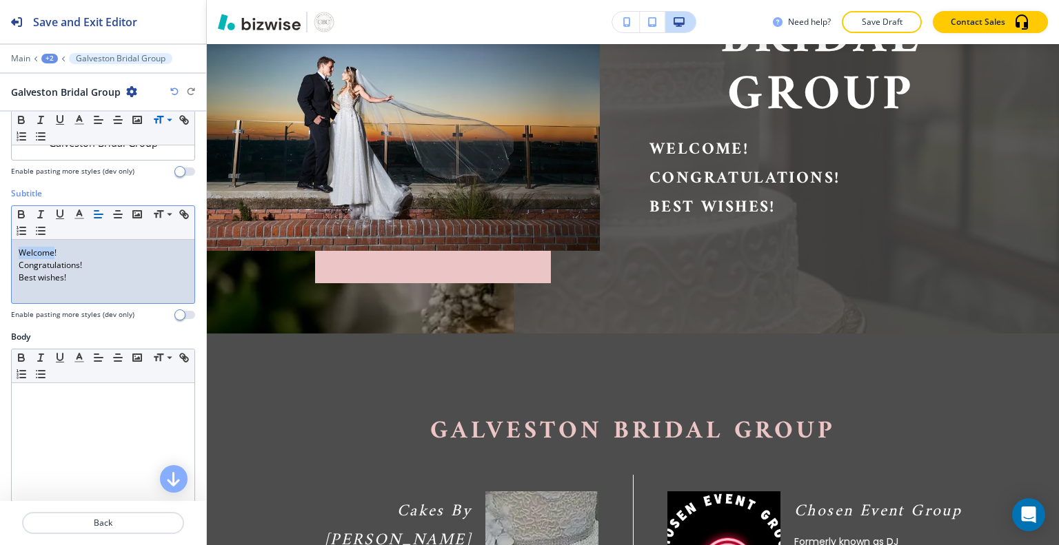
click at [653, 145] on p "Welcome!" at bounding box center [833, 149] width 368 height 29
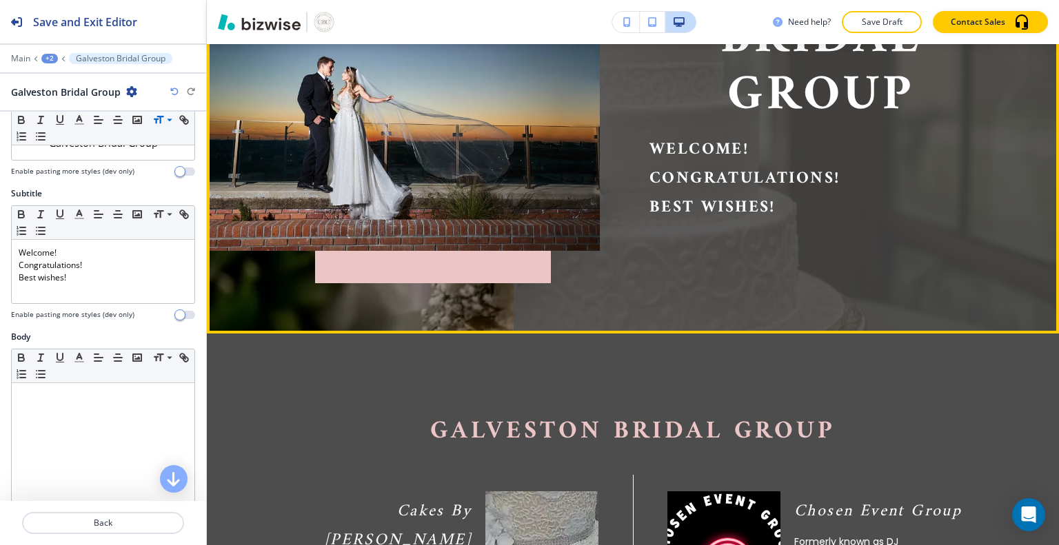
click at [659, 150] on p "Welcome!" at bounding box center [833, 149] width 368 height 29
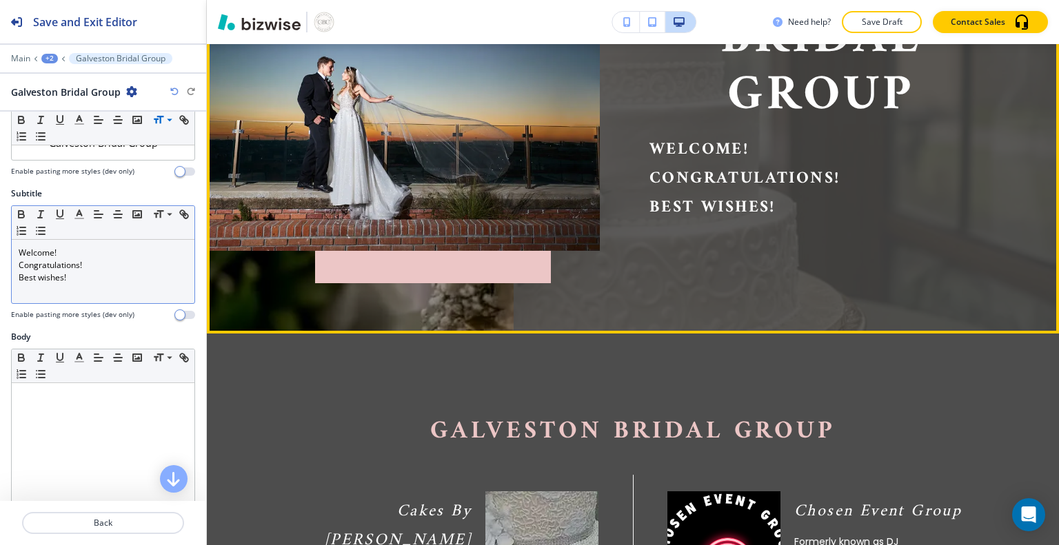
click at [21, 251] on p "Welcome!" at bounding box center [103, 253] width 169 height 12
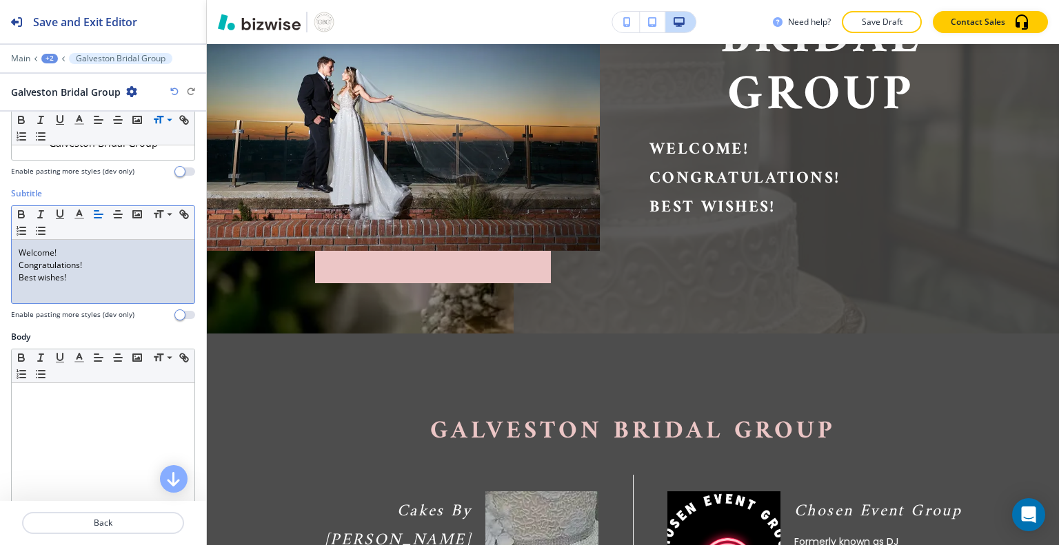
click at [22, 251] on p "Welcome!" at bounding box center [103, 253] width 169 height 12
click at [17, 254] on div "Welcome! Congratulations! Best wishes!" at bounding box center [103, 271] width 183 height 63
click at [24, 251] on p "Welcome!" at bounding box center [103, 253] width 169 height 12
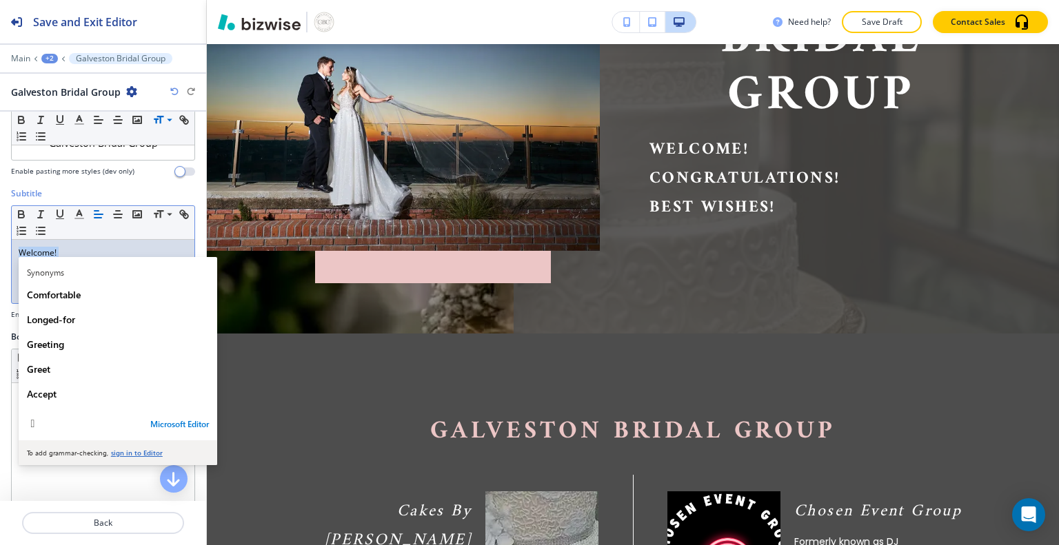
click at [125, 247] on p "Welcome!" at bounding box center [103, 253] width 169 height 12
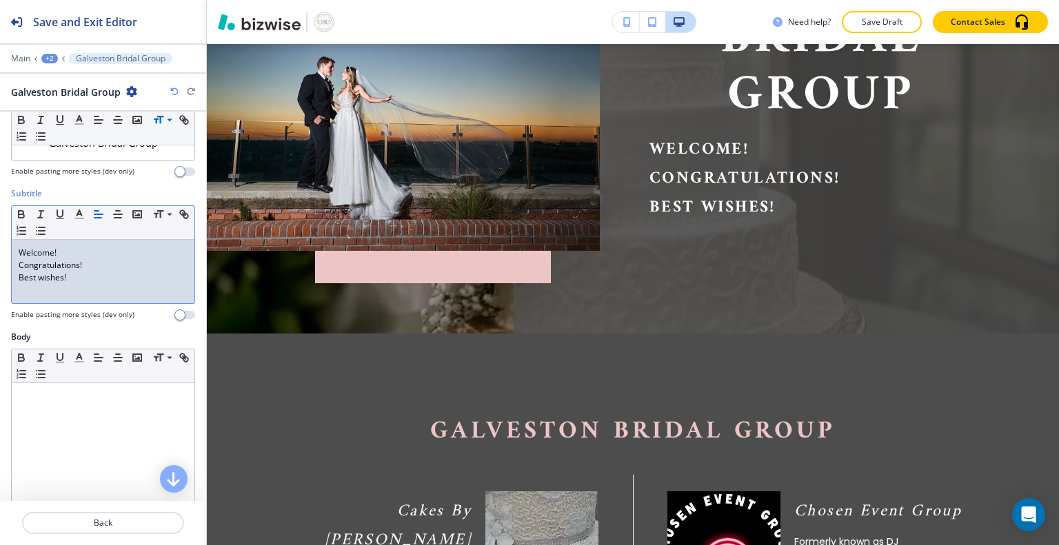
click at [99, 212] on icon "button" at bounding box center [98, 214] width 12 height 12
click at [40, 252] on p "Welcome!" at bounding box center [103, 253] width 169 height 12
click at [119, 214] on icon "button" at bounding box center [118, 214] width 12 height 12
click at [61, 267] on p "Congratulations!" at bounding box center [103, 265] width 169 height 12
click at [119, 214] on line "button" at bounding box center [118, 214] width 8 height 0
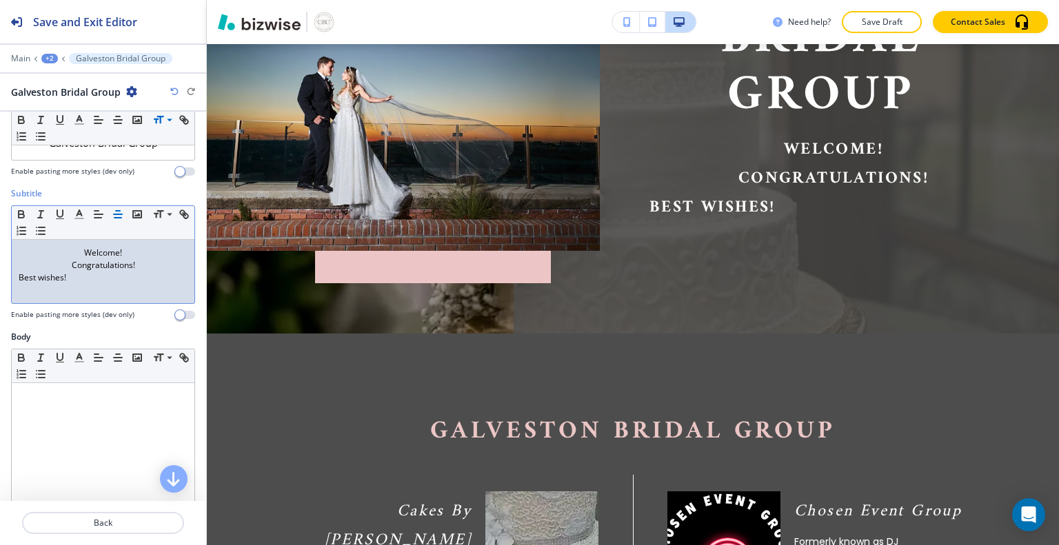
click at [50, 278] on p "Best wishes!" at bounding box center [103, 278] width 169 height 12
click at [116, 214] on icon "button" at bounding box center [118, 214] width 12 height 12
click at [131, 274] on p "Best wishes!" at bounding box center [103, 278] width 169 height 12
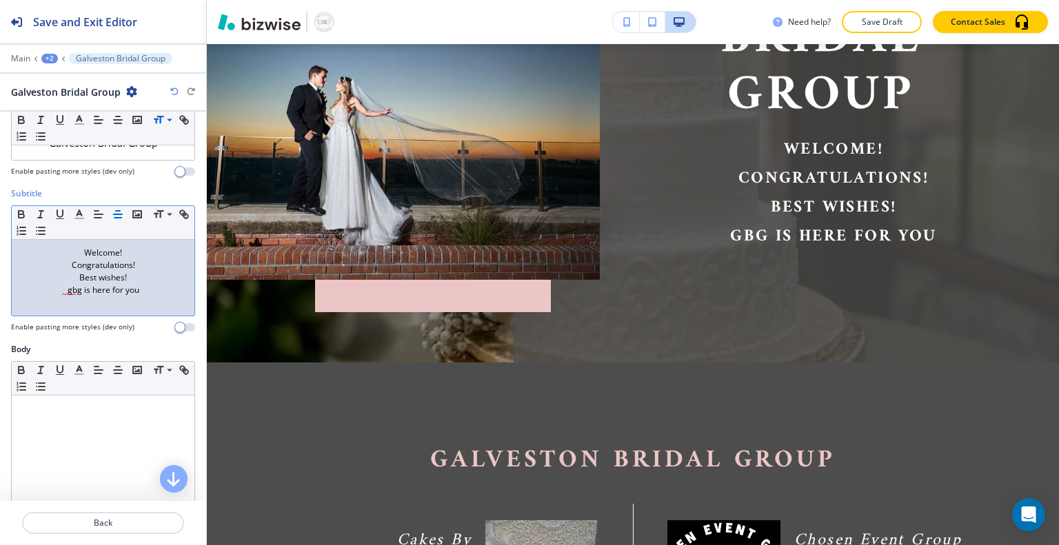
click at [92, 252] on p "Welcome!" at bounding box center [103, 253] width 169 height 12
click at [91, 250] on p "Welcome!" at bounding box center [103, 253] width 169 height 12
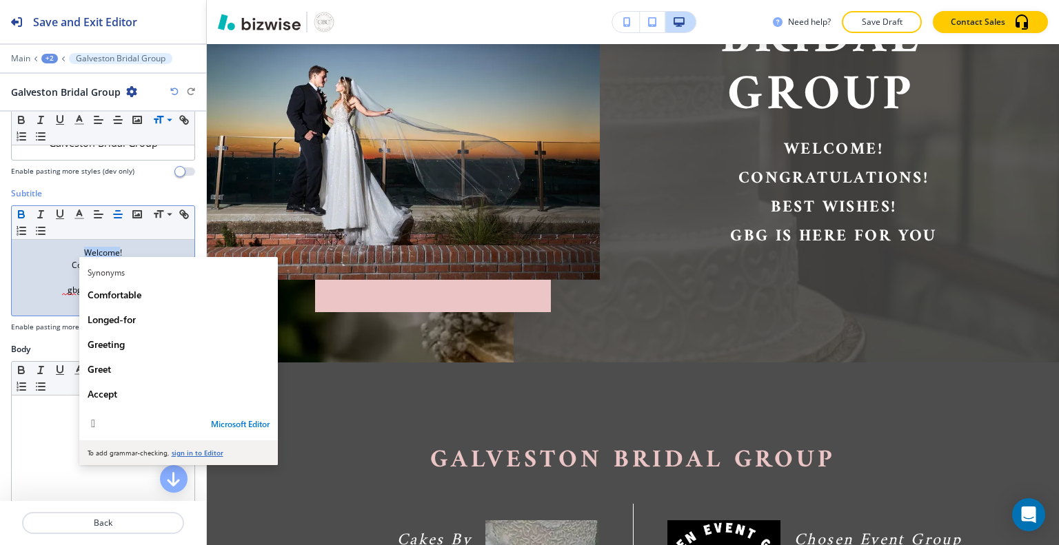
click at [19, 211] on icon "button" at bounding box center [21, 212] width 5 height 3
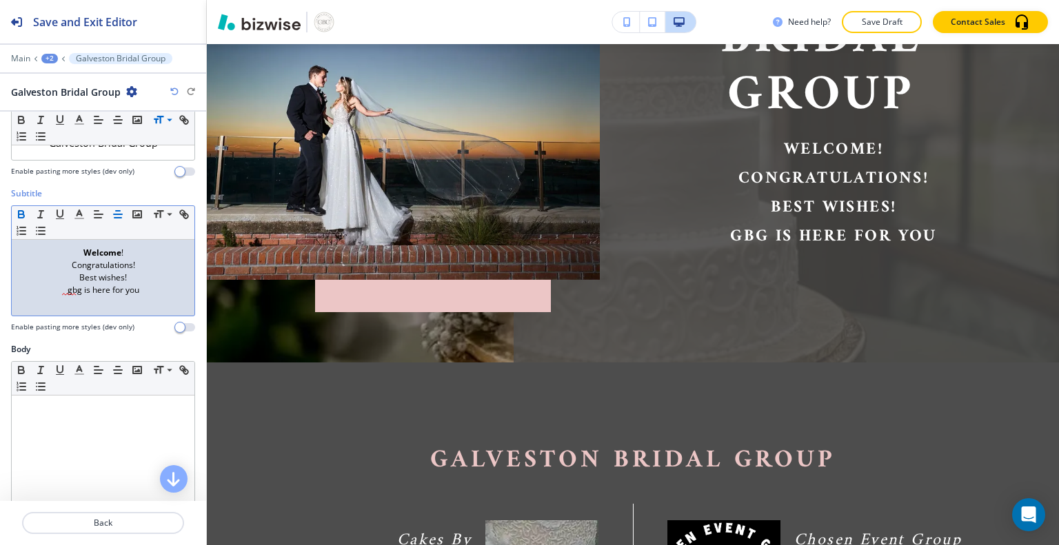
click at [69, 294] on p "gbg is here for you" at bounding box center [103, 290] width 169 height 12
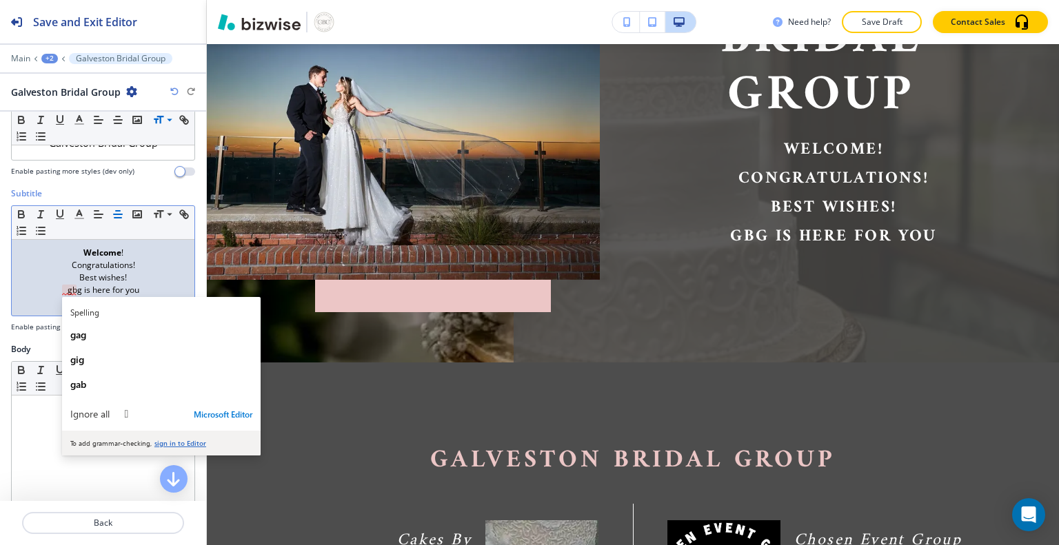
click at [68, 291] on p "gbg is here for you" at bounding box center [103, 290] width 169 height 12
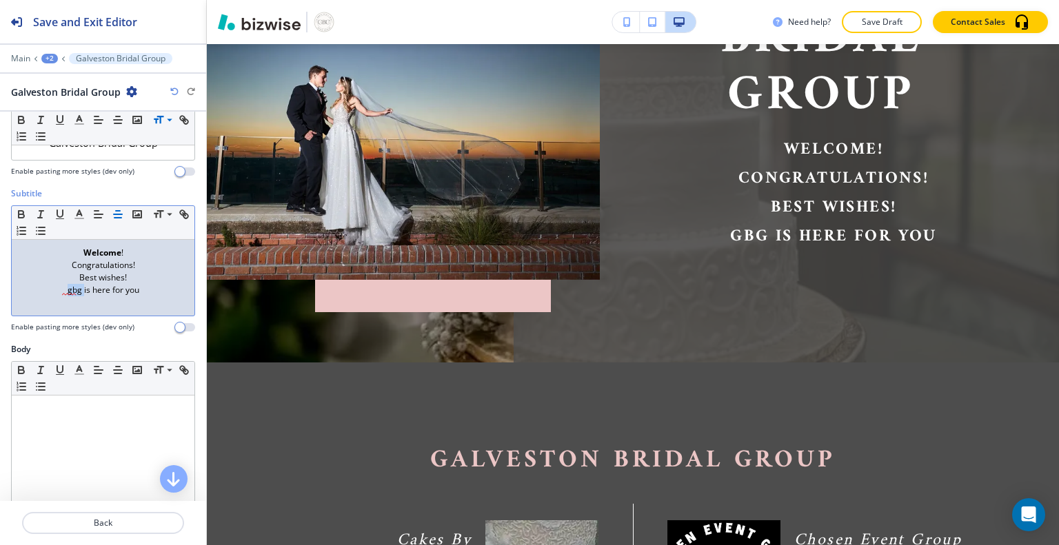
click at [74, 292] on p "gbg is here for you" at bounding box center [103, 290] width 169 height 12
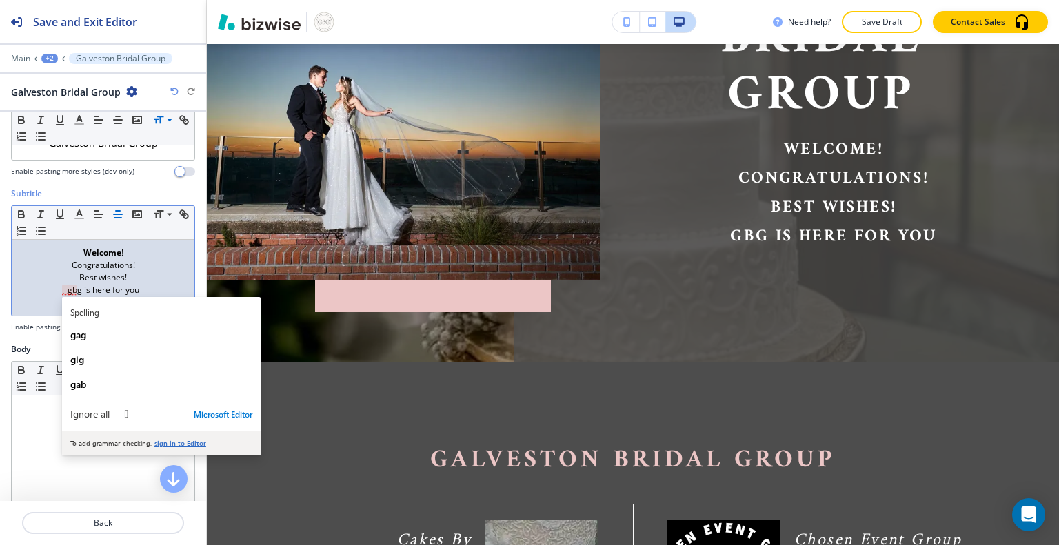
click at [85, 292] on p "gbg is here for you" at bounding box center [103, 290] width 169 height 12
click at [101, 292] on p "gbg is here for you" at bounding box center [103, 290] width 169 height 12
click at [116, 291] on p "gbg is here for you" at bounding box center [103, 290] width 169 height 12
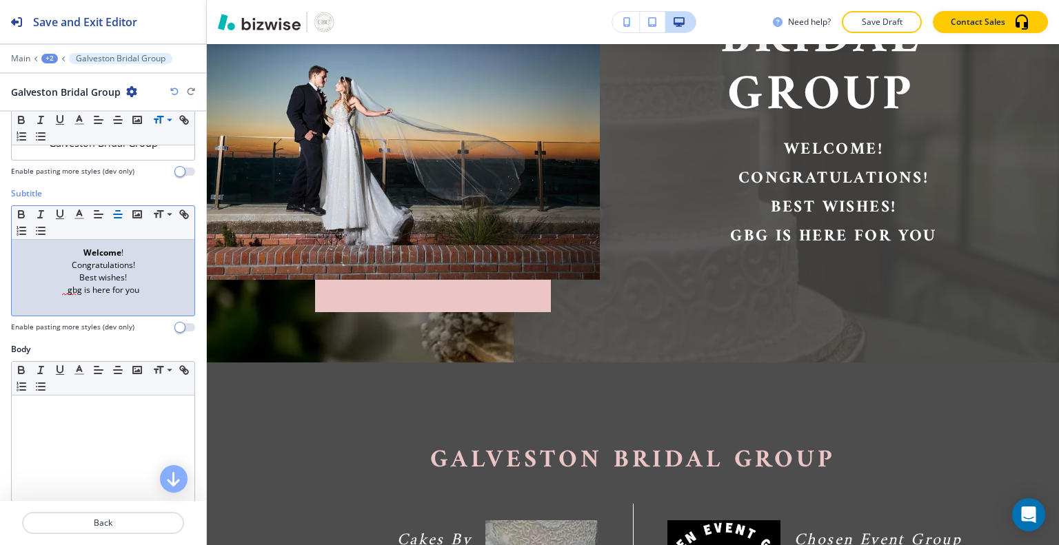
click at [59, 292] on p "gbg is here for you" at bounding box center [103, 290] width 169 height 12
click at [152, 281] on p "Best wishes!" at bounding box center [103, 278] width 169 height 12
click at [161, 274] on p "Best wishes!" at bounding box center [103, 278] width 169 height 12
click at [61, 296] on p at bounding box center [103, 302] width 169 height 12
click at [127, 289] on p "gbg is here for you" at bounding box center [103, 290] width 169 height 12
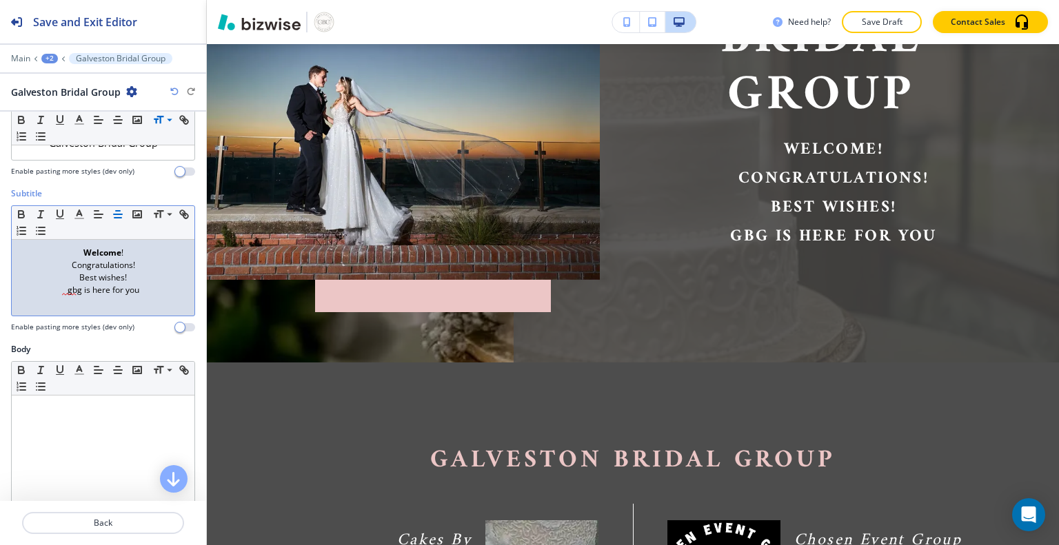
click at [138, 289] on p "gbg is here for you" at bounding box center [103, 290] width 169 height 12
click at [782, 339] on div "Galveston Bridal Group ﻿ Welcome ! Congratulations! Best wishes! gbg is here fo…" at bounding box center [633, 124] width 852 height 476
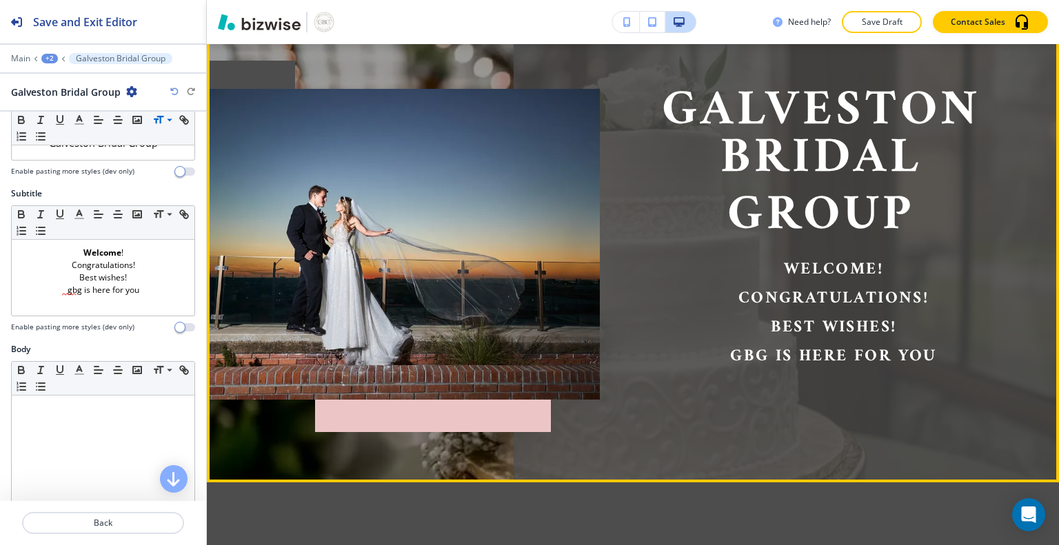
scroll to position [119, 0]
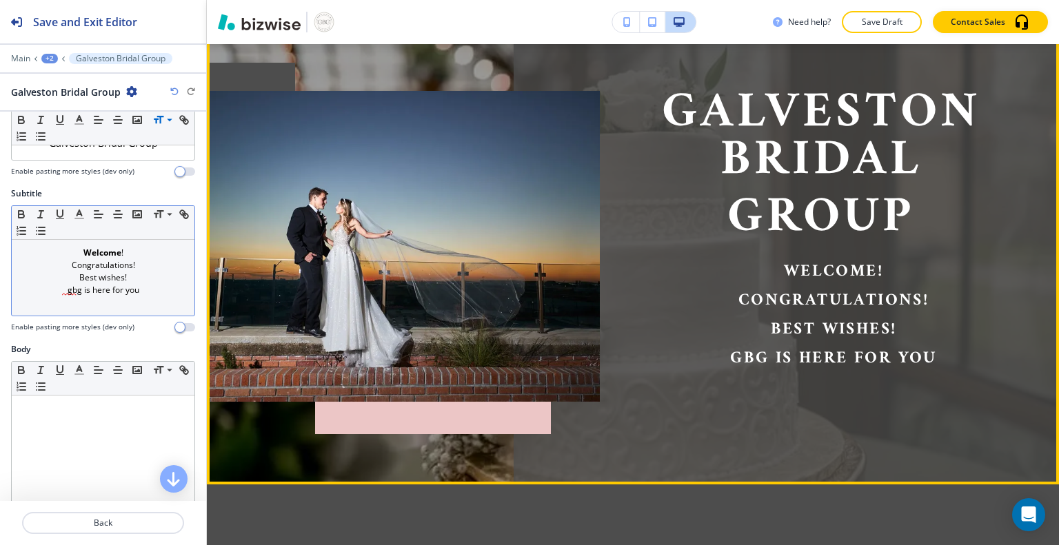
click at [73, 298] on p at bounding box center [103, 302] width 169 height 12
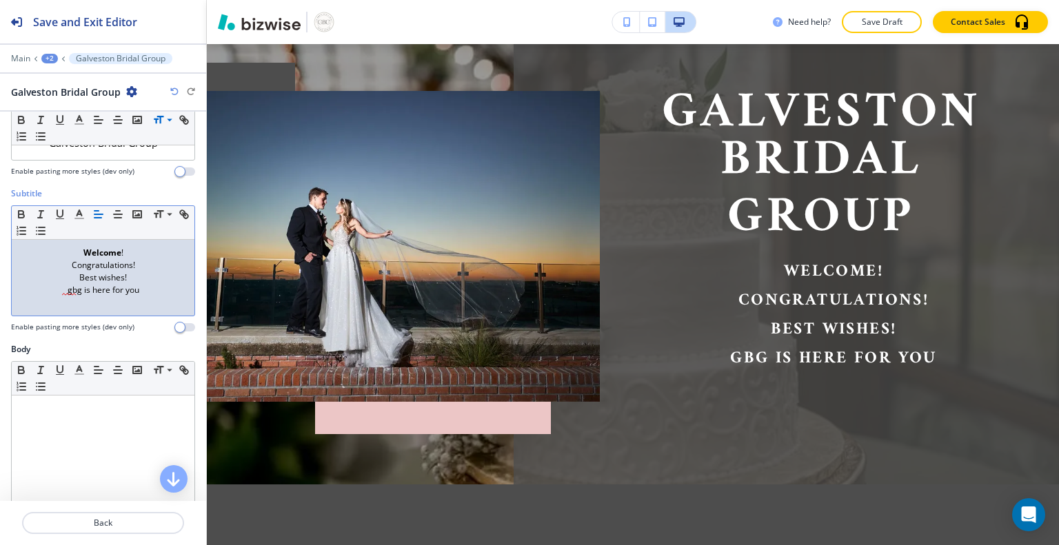
click at [135, 344] on div "Body" at bounding box center [103, 349] width 184 height 12
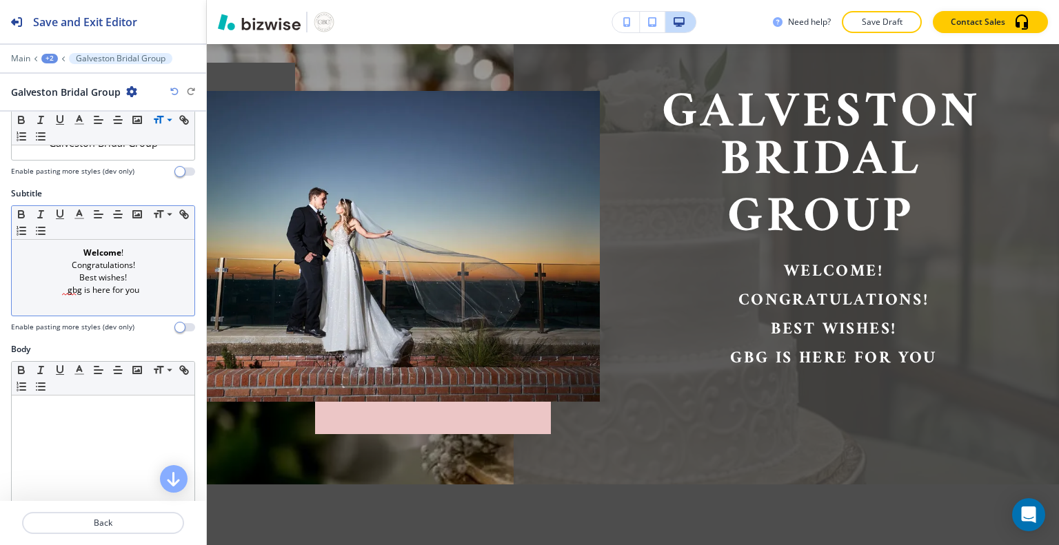
click at [72, 288] on p "gbg is here for you" at bounding box center [103, 290] width 169 height 12
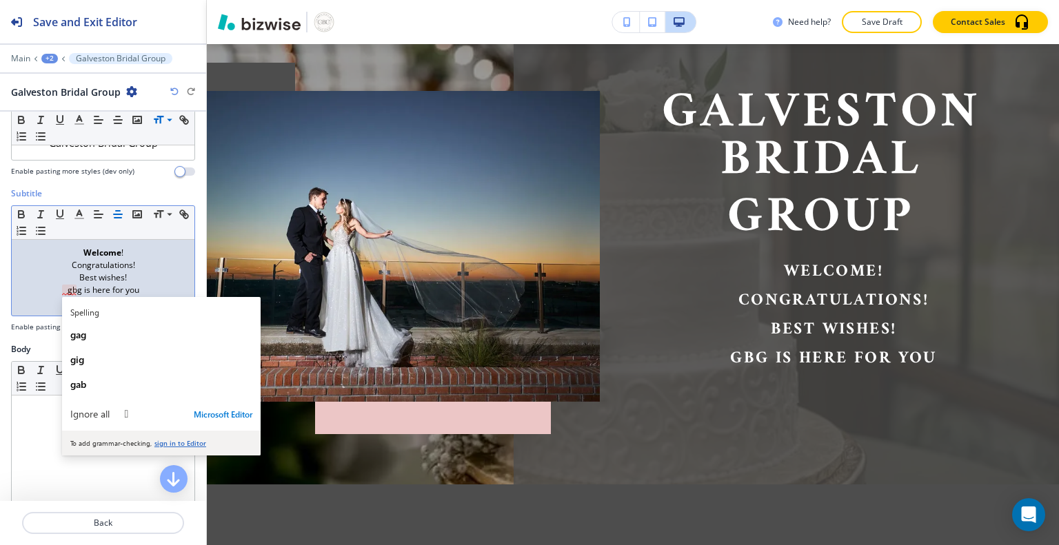
click at [168, 265] on p "Congratulations!" at bounding box center [103, 265] width 169 height 12
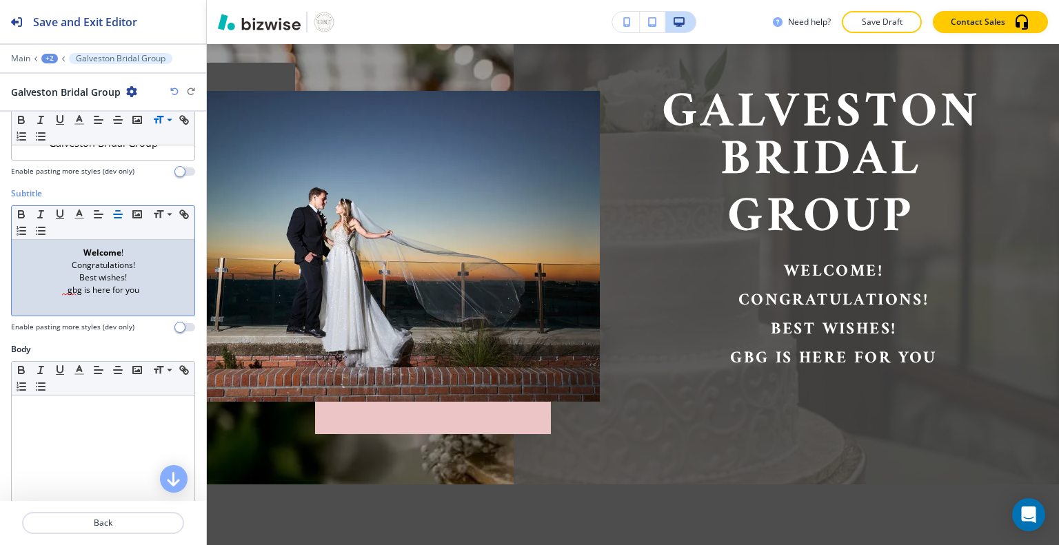
click at [65, 287] on p "gbg is here for you" at bounding box center [103, 290] width 169 height 12
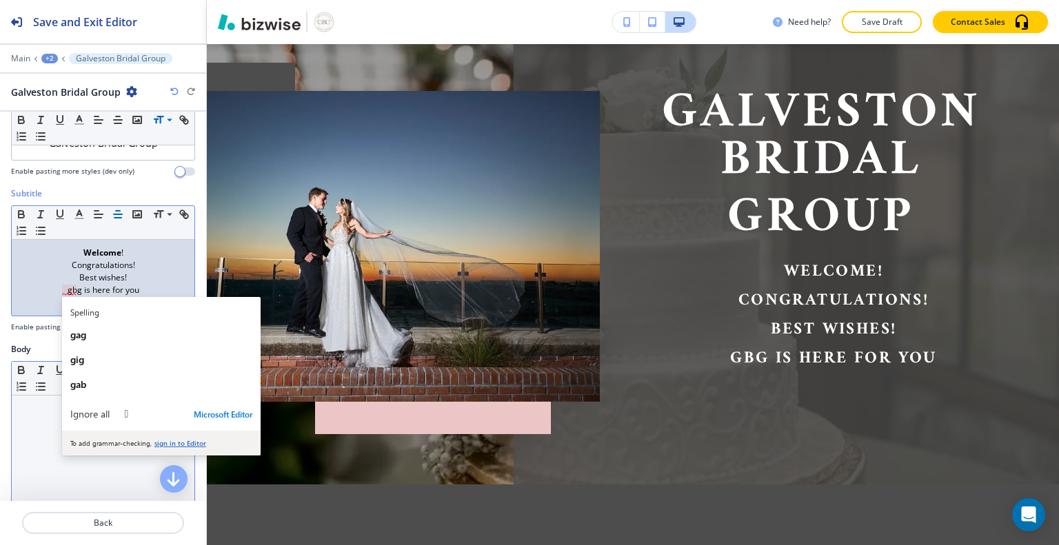
click at [40, 454] on div at bounding box center [103, 485] width 183 height 179
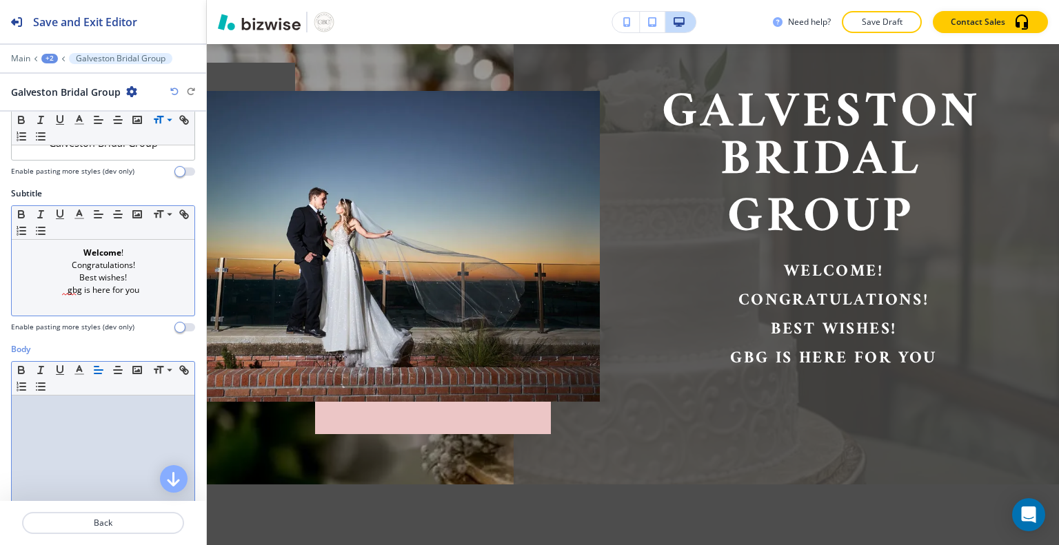
click at [69, 296] on p at bounding box center [103, 302] width 169 height 12
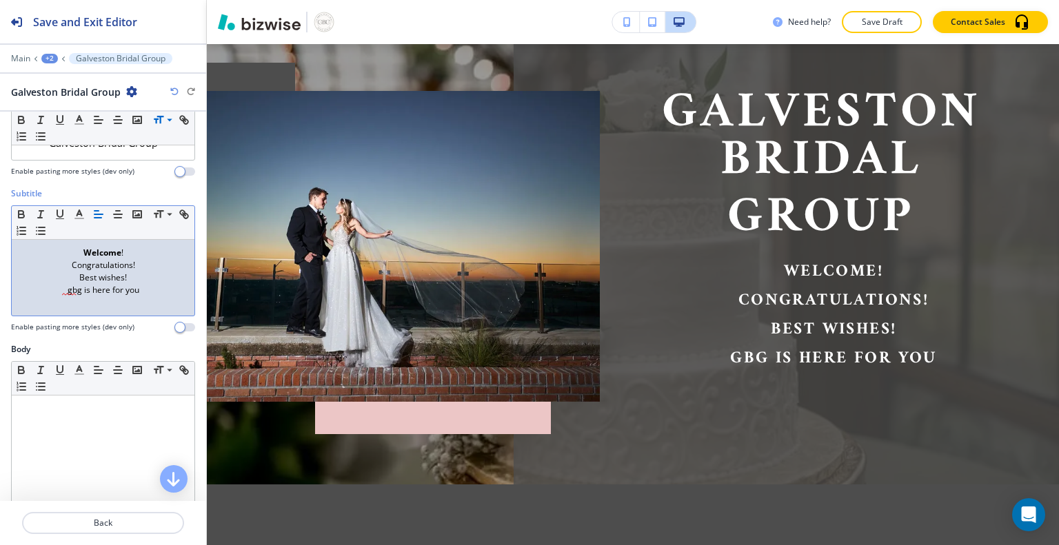
click at [66, 290] on p "gbg is here for you" at bounding box center [103, 290] width 169 height 12
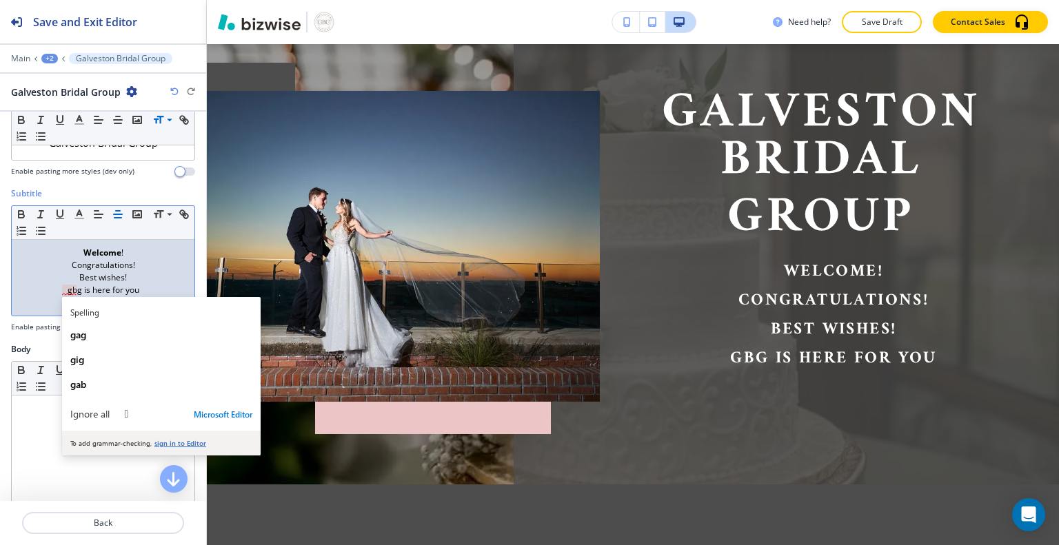
click at [134, 287] on p "gbg is here for you" at bounding box center [103, 290] width 169 height 12
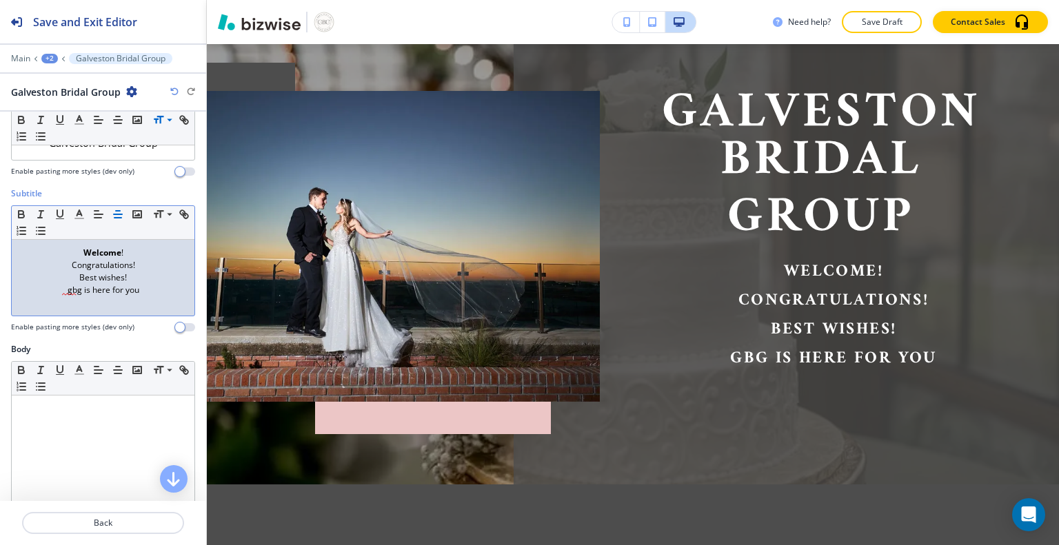
click at [131, 343] on div "Body" at bounding box center [103, 349] width 184 height 12
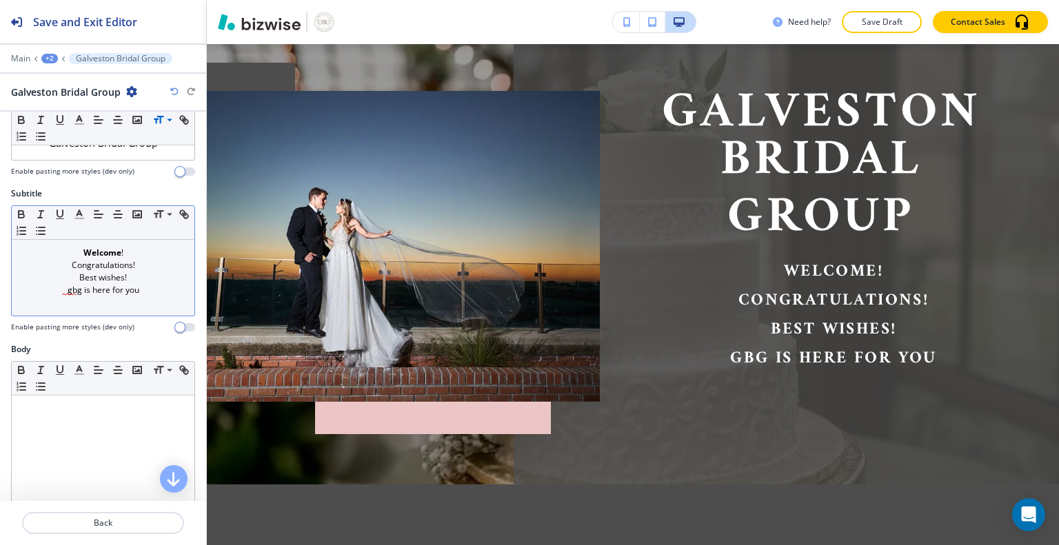
click at [151, 291] on p "gbg is here for you" at bounding box center [103, 290] width 169 height 12
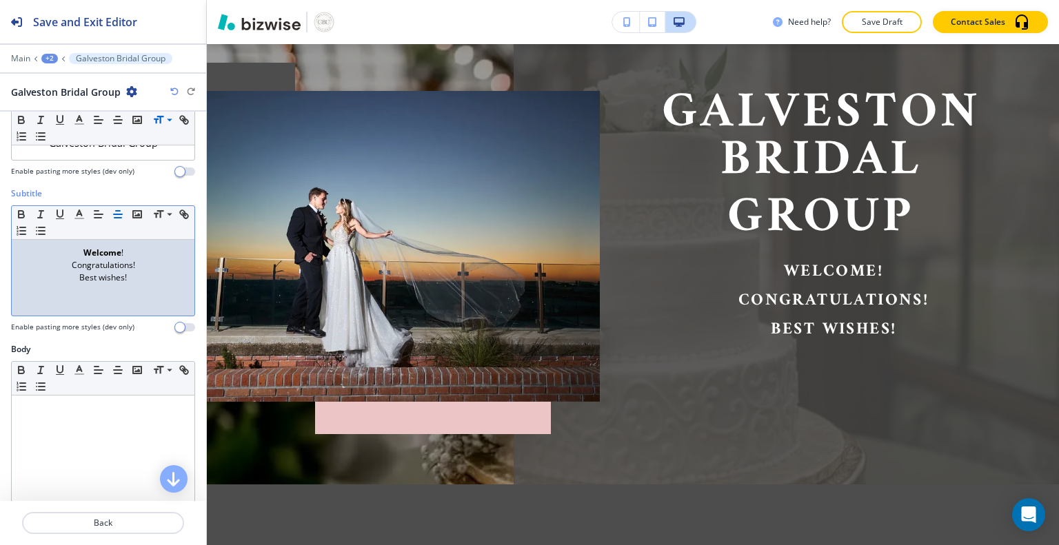
click at [69, 250] on p "Welcome !" at bounding box center [103, 253] width 169 height 12
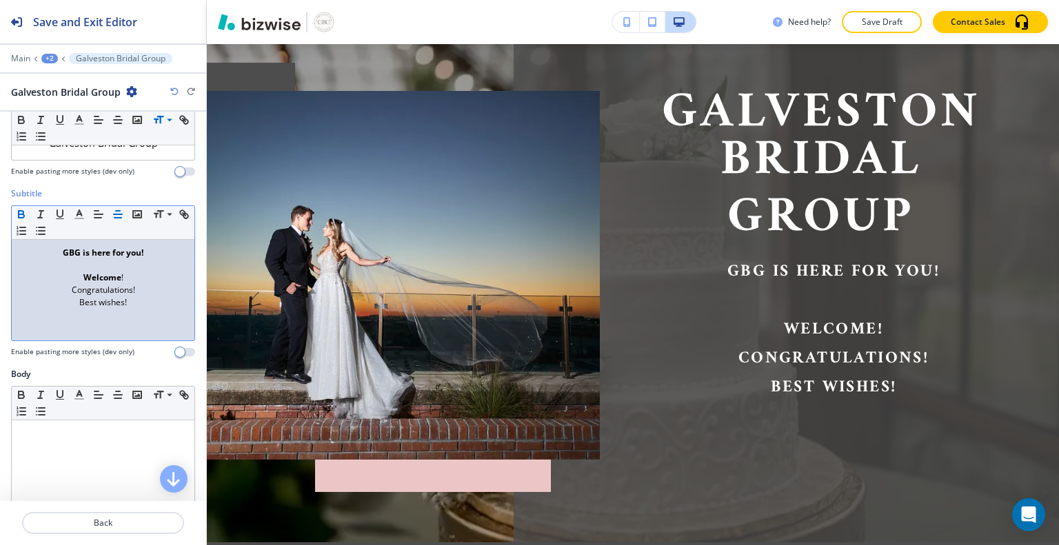
click at [892, 327] on p "﻿ Welcome !" at bounding box center [833, 329] width 368 height 29
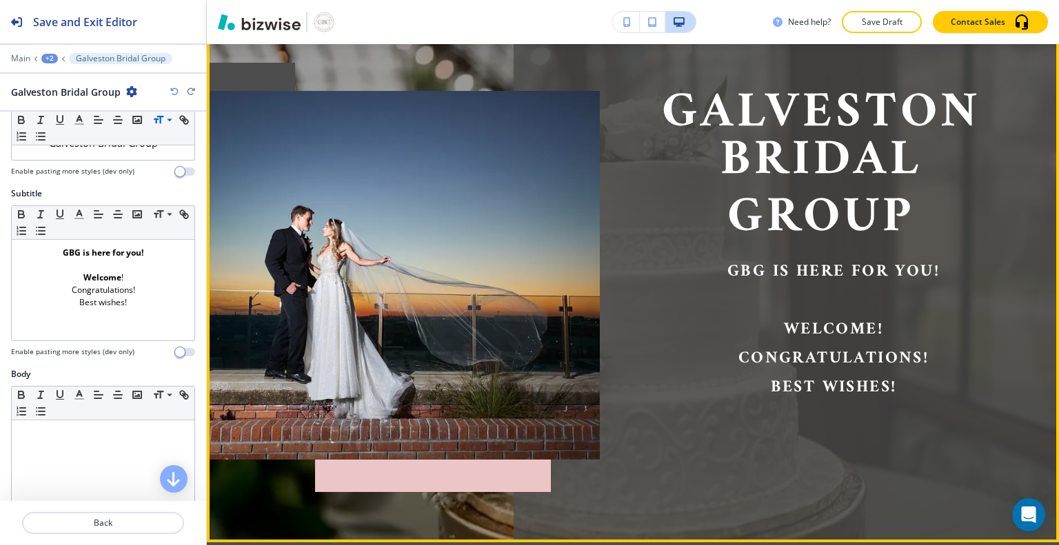
click at [935, 361] on p "Congratulations!" at bounding box center [833, 358] width 368 height 29
click at [756, 391] on p "Best wishes!" at bounding box center [833, 387] width 368 height 29
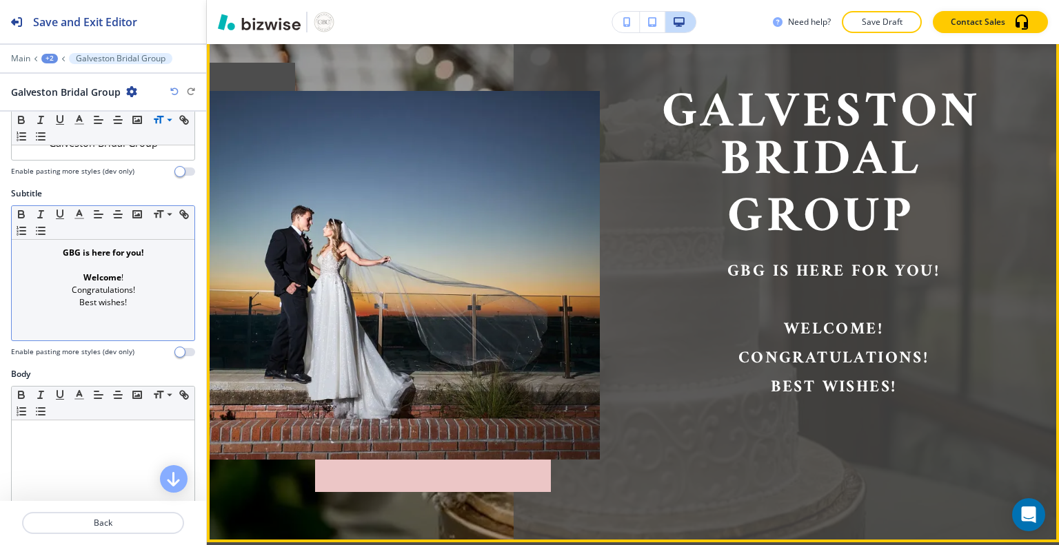
click at [73, 304] on p "Best wishes!" at bounding box center [103, 302] width 169 height 12
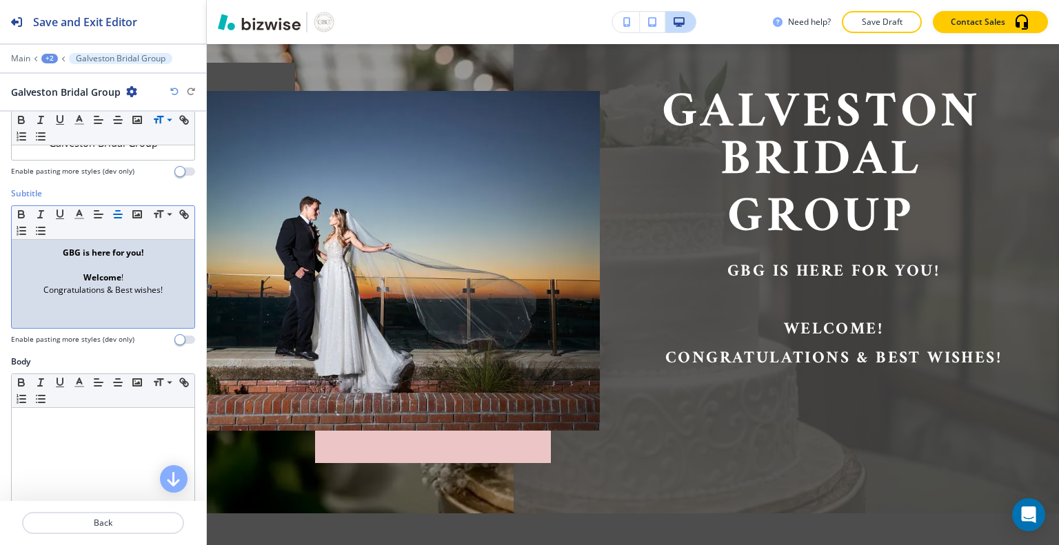
click at [132, 309] on p at bounding box center [103, 315] width 169 height 12
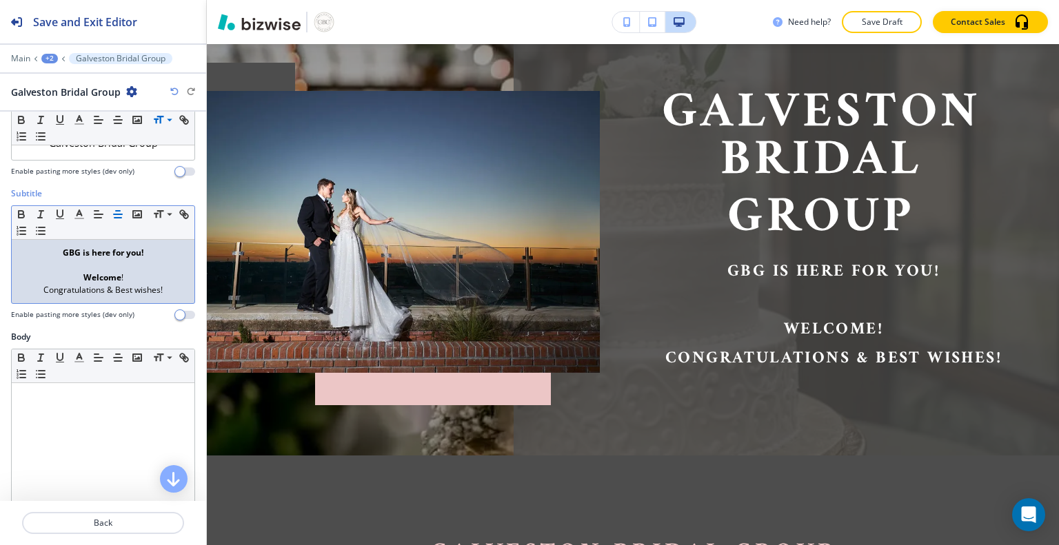
click at [69, 247] on strong "GBG is here for you!" at bounding box center [103, 253] width 81 height 12
click at [163, 284] on p "Congratulations & Best wishes!" at bounding box center [103, 290] width 169 height 12
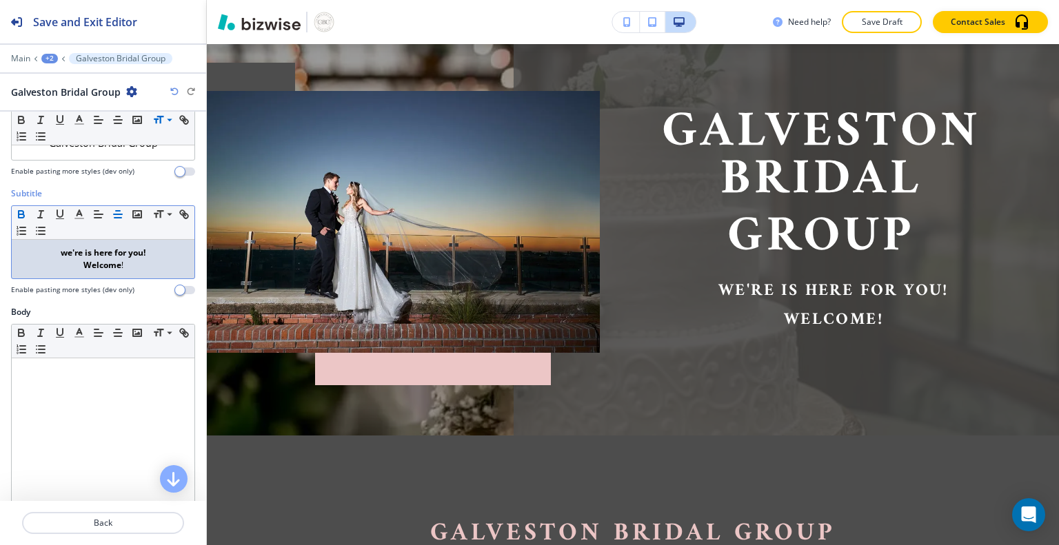
click at [136, 267] on p "Welcome !" at bounding box center [103, 265] width 169 height 12
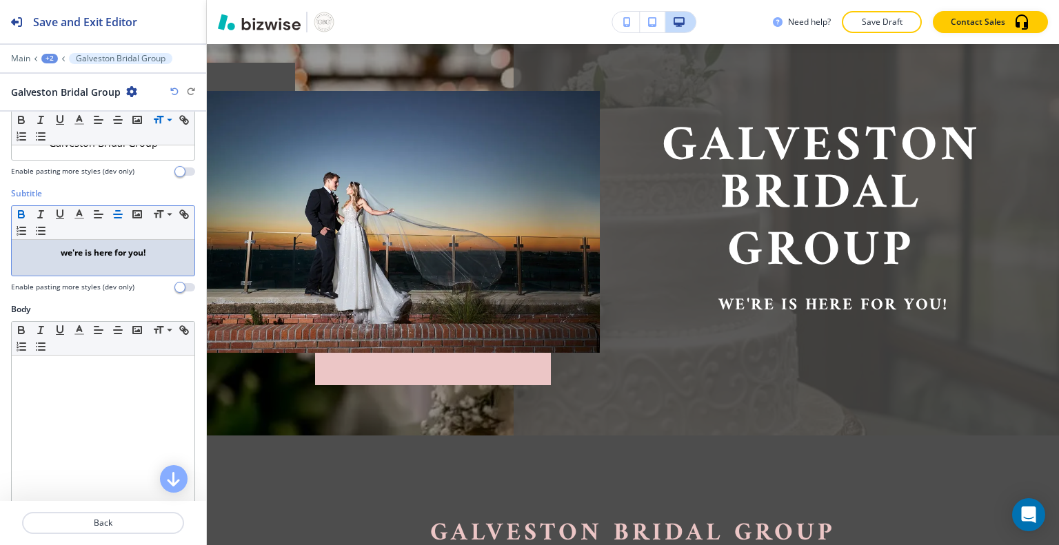
click at [61, 248] on strong "we're is here for you!" at bounding box center [103, 253] width 85 height 12
click at [61, 252] on strong "we're is here for you!" at bounding box center [103, 253] width 85 height 12
click at [135, 265] on div "we're is here for you!" at bounding box center [103, 258] width 183 height 36
click at [61, 254] on strong "we're is here for you!" at bounding box center [103, 253] width 85 height 12
click at [102, 248] on strong "we're is here for you!" at bounding box center [103, 253] width 85 height 12
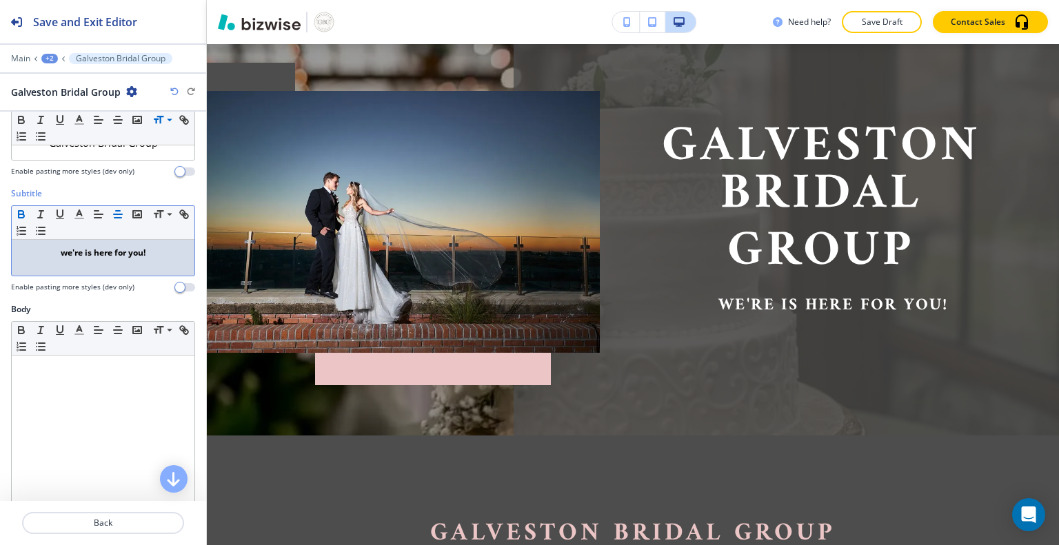
click at [57, 259] on div "we're is here for you!" at bounding box center [103, 258] width 183 height 36
click at [40, 216] on line "button" at bounding box center [40, 214] width 1 height 7
click at [39, 218] on line "button" at bounding box center [40, 218] width 4 height 0
click at [64, 258] on div "we're is here for you! ﻿" at bounding box center [103, 258] width 183 height 36
click at [61, 247] on strong "we're is here for you!" at bounding box center [103, 253] width 85 height 12
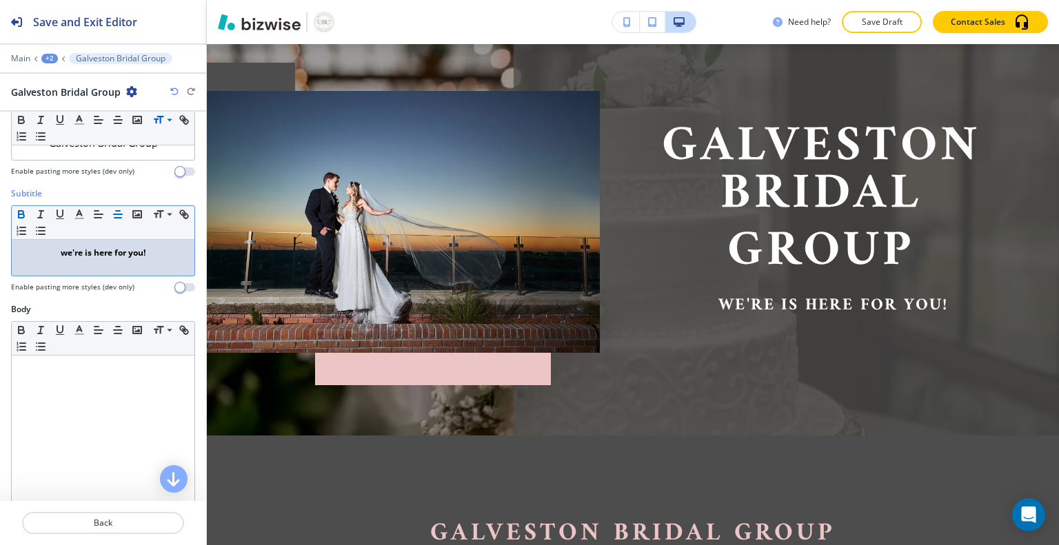
click at [61, 250] on strong "we're is here for you!" at bounding box center [103, 253] width 85 height 12
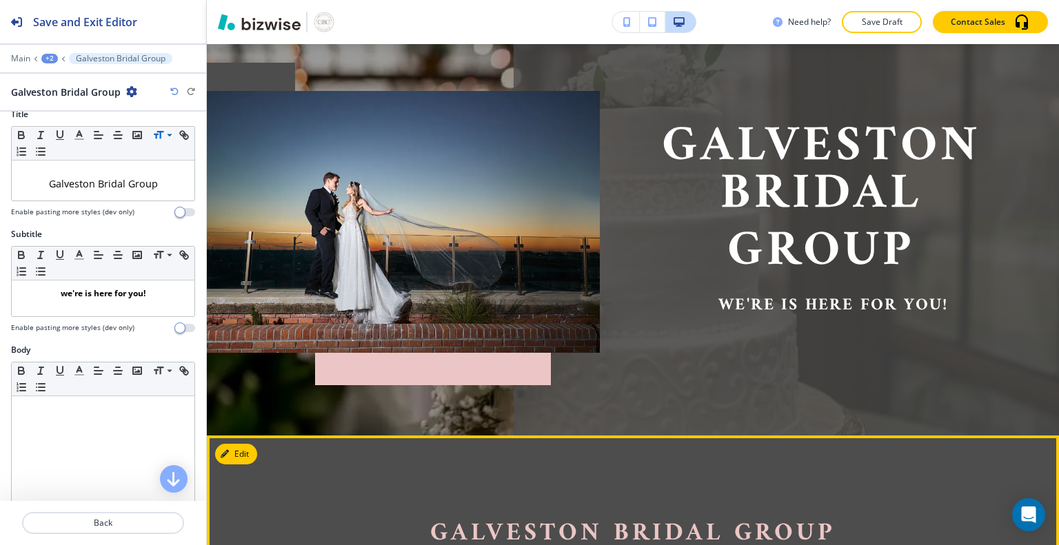
scroll to position [0, 0]
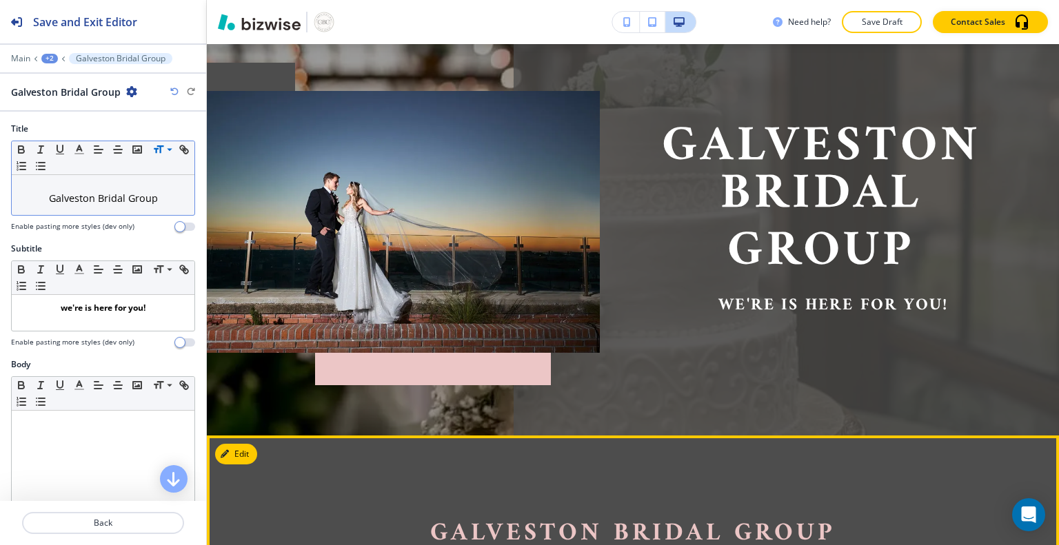
click at [74, 200] on span "Galveston Bridal Group" at bounding box center [103, 198] width 109 height 13
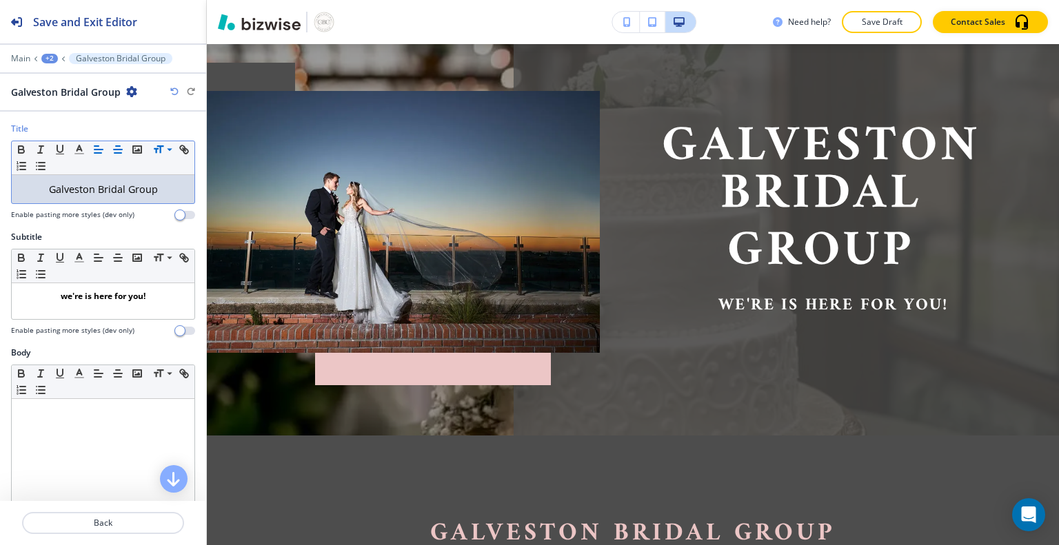
click at [97, 153] on line "button" at bounding box center [97, 153] width 7 height 0
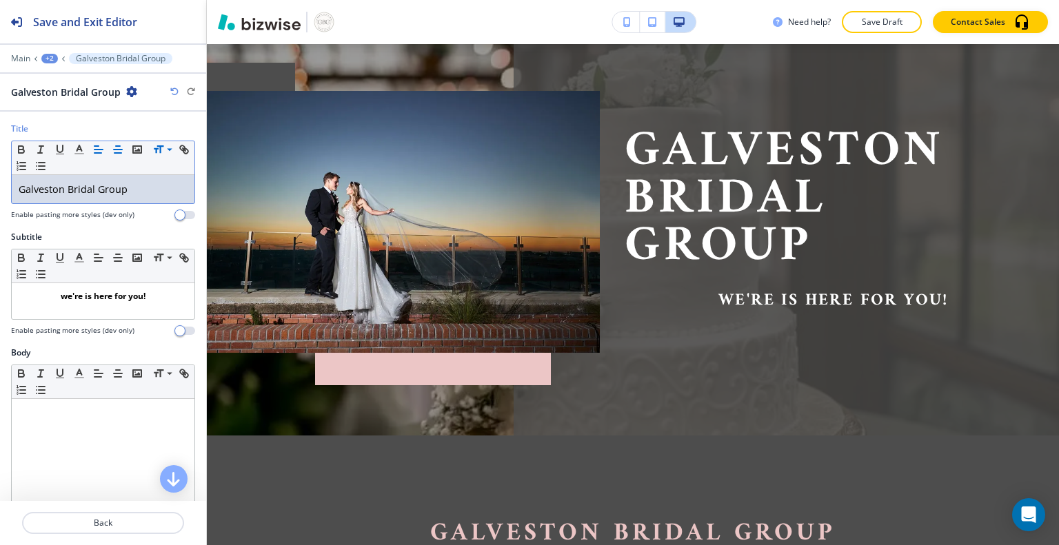
click at [112, 151] on icon "button" at bounding box center [118, 149] width 12 height 12
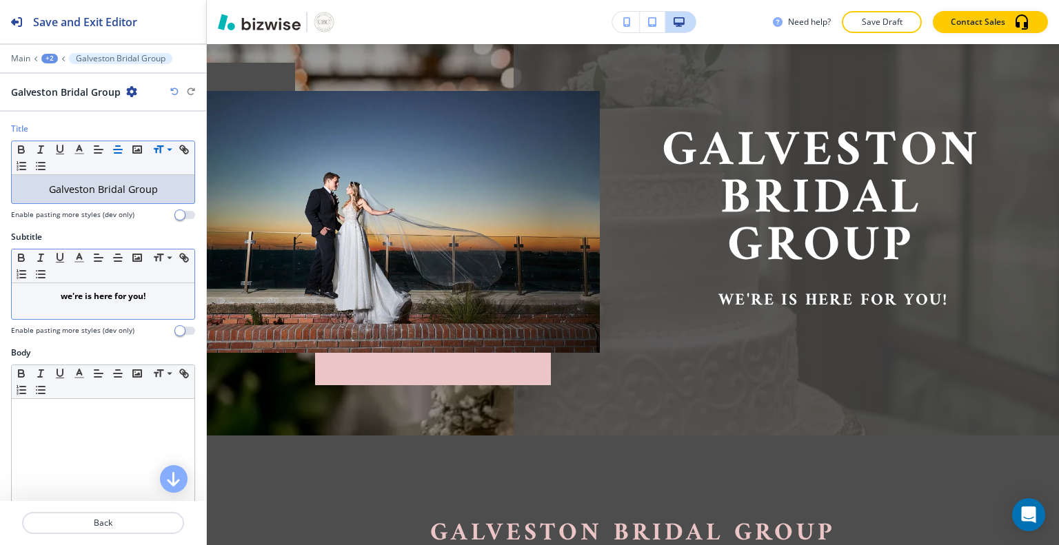
click at [88, 296] on strong "we're is here for you!" at bounding box center [103, 296] width 85 height 12
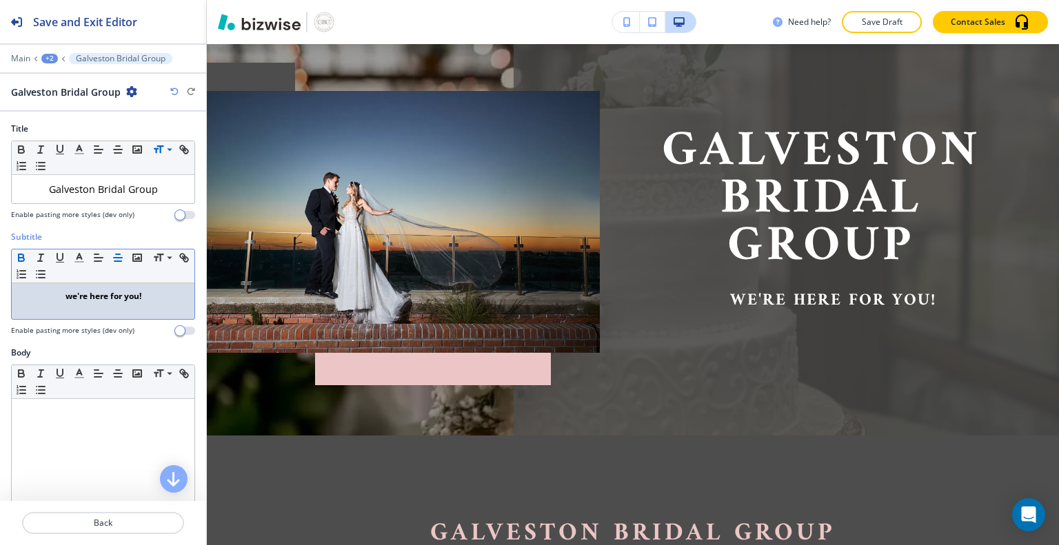
click at [44, 301] on p "we're here for you!" at bounding box center [103, 296] width 169 height 12
click at [40, 256] on line "button" at bounding box center [40, 257] width 1 height 7
click at [54, 292] on p "﻿ we're here for you!" at bounding box center [103, 296] width 169 height 12
click at [232, 394] on div "Galveston Bridal Group we're here for you!" at bounding box center [633, 221] width 852 height 427
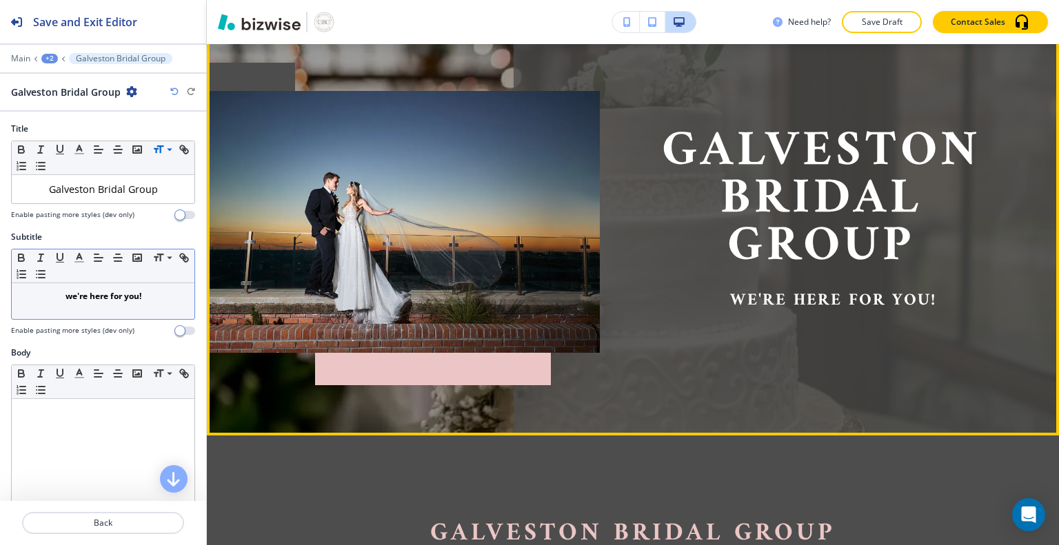
click at [68, 296] on strong "﻿ we're here for you!" at bounding box center [103, 296] width 76 height 12
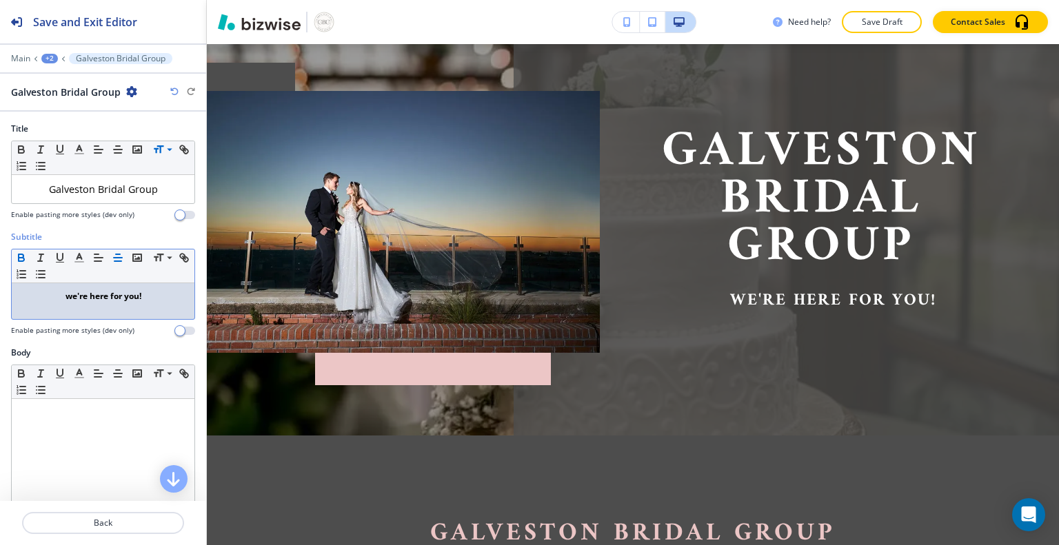
click at [58, 295] on p "we're here for you!" at bounding box center [103, 296] width 169 height 12
click at [40, 256] on line "button" at bounding box center [40, 257] width 1 height 7
click at [635, 374] on div "Galveston Bridal Group we're here for you!" at bounding box center [633, 221] width 852 height 427
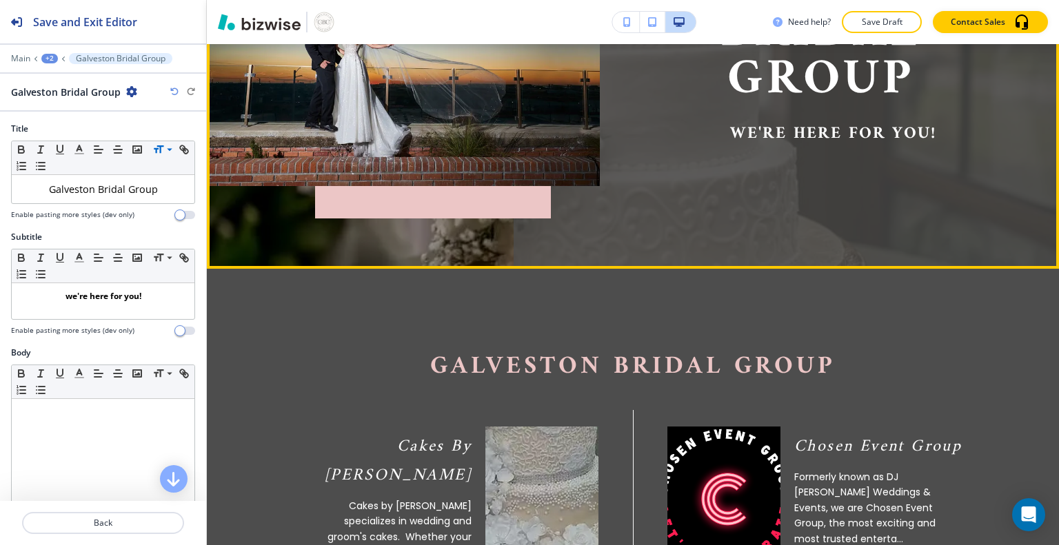
scroll to position [276, 0]
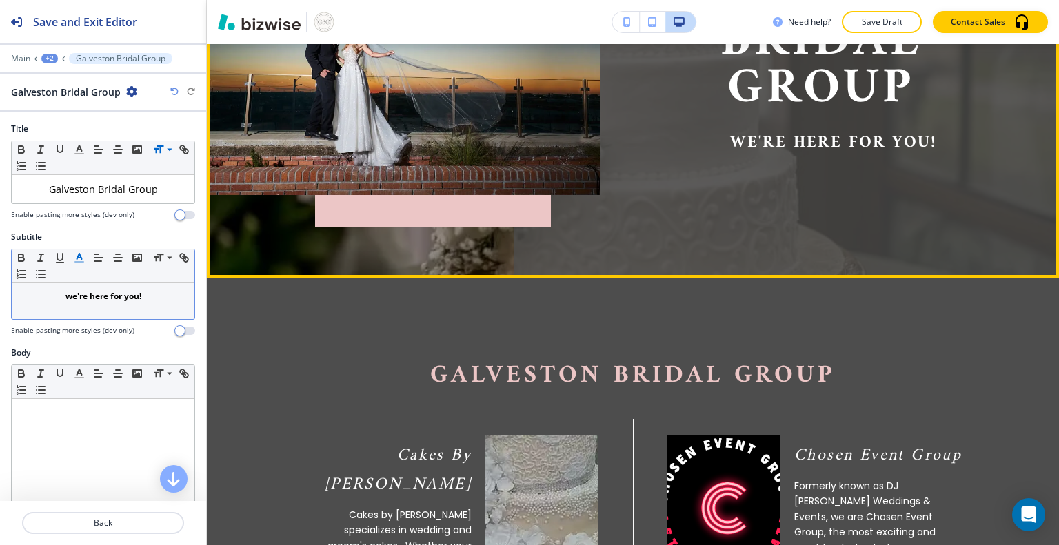
click at [77, 255] on polyline "button" at bounding box center [79, 257] width 5 height 6
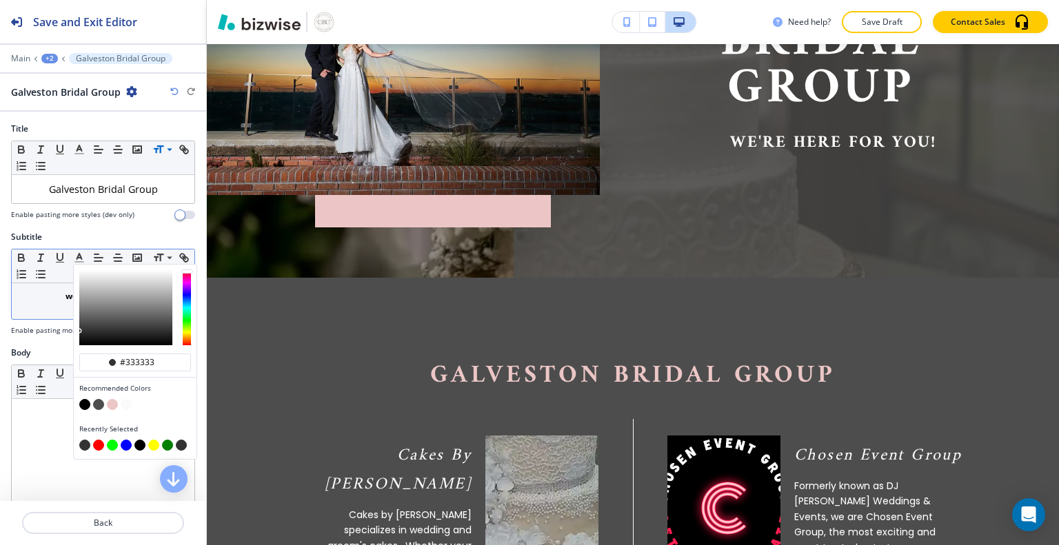
click at [58, 298] on p "﻿ we're here for you!" at bounding box center [103, 296] width 169 height 12
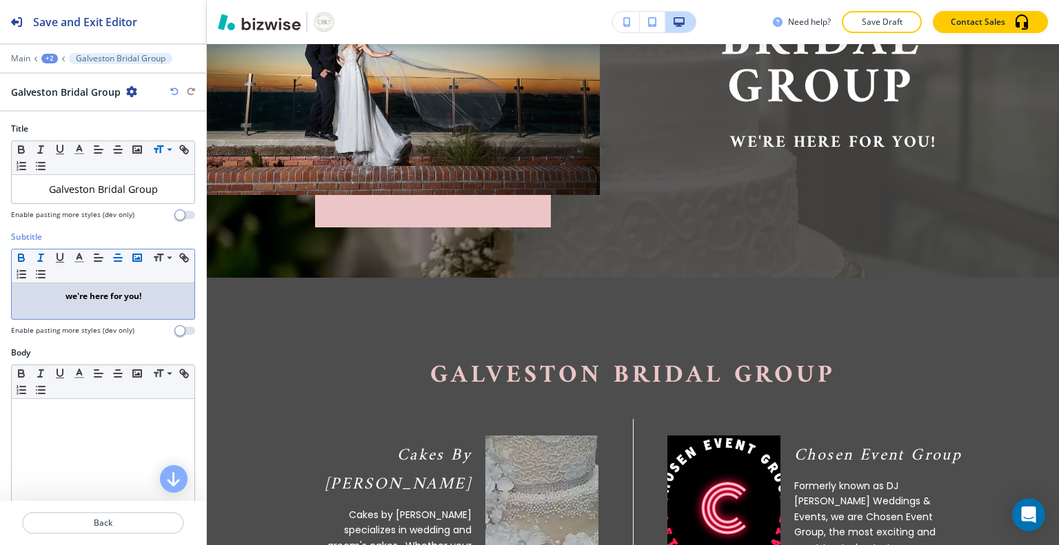
click at [138, 256] on polyline "button" at bounding box center [137, 257] width 6 height 3
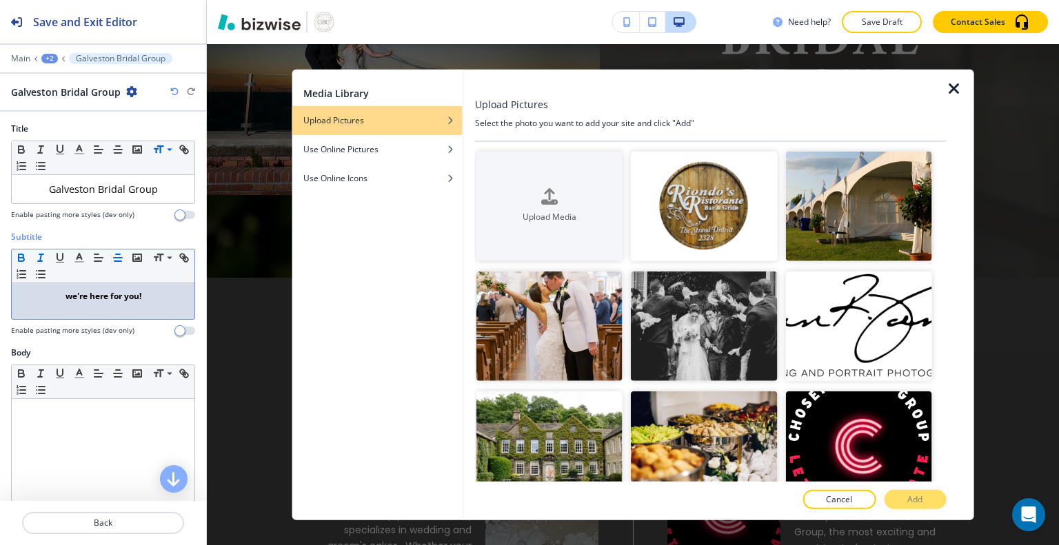
click at [19, 254] on icon "button" at bounding box center [21, 255] width 5 height 3
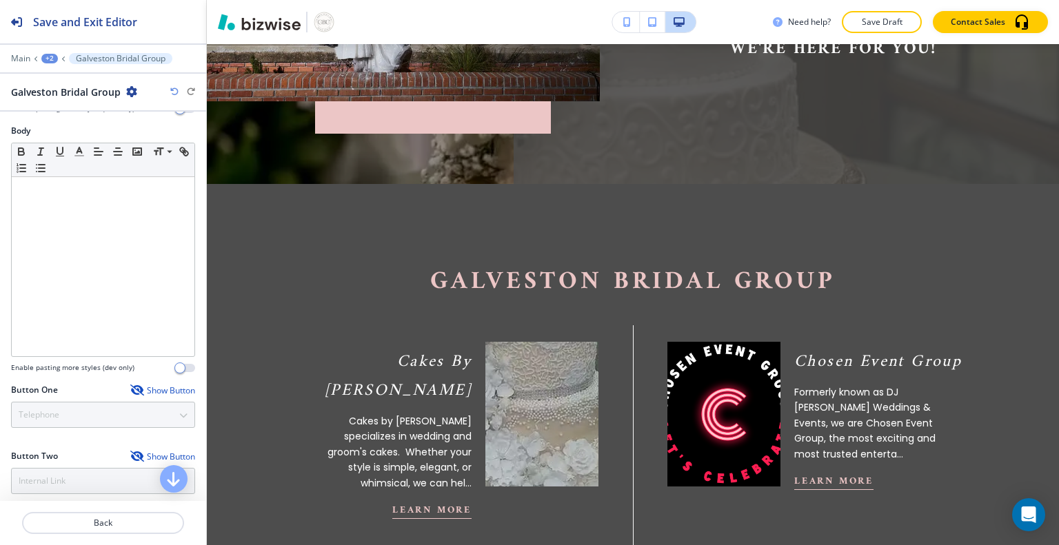
scroll to position [369, 0]
click at [400, 359] on p "Cakes By [PERSON_NAME]" at bounding box center [387, 377] width 168 height 58
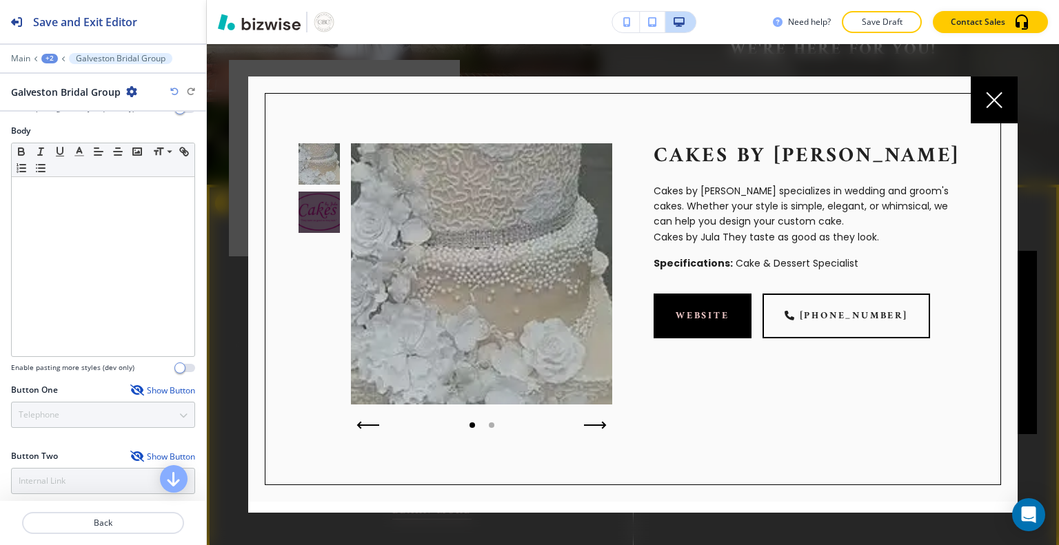
click at [990, 103] on icon at bounding box center [993, 99] width 15 height 15
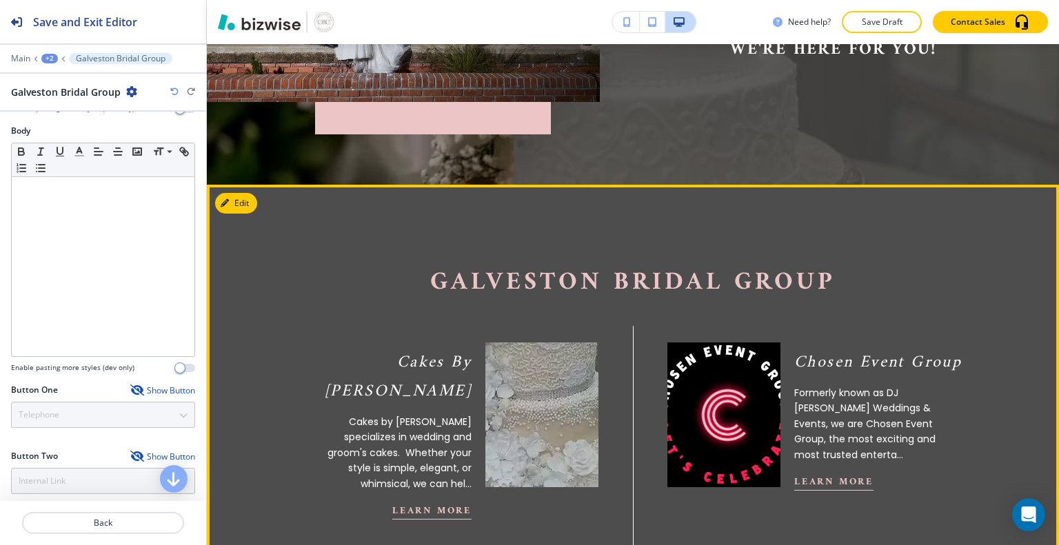
click at [236, 196] on button "Edit" at bounding box center [236, 203] width 42 height 21
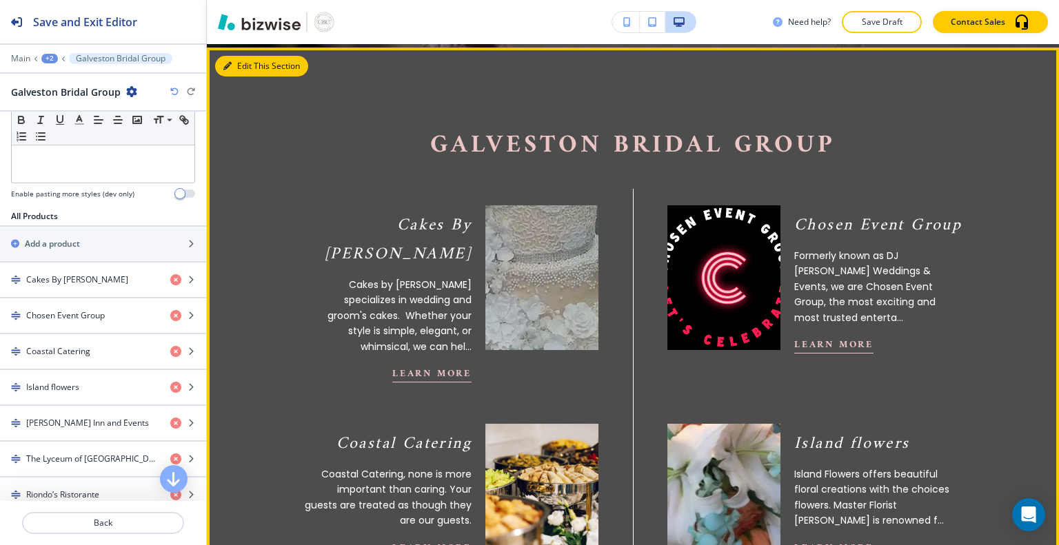
scroll to position [425, 0]
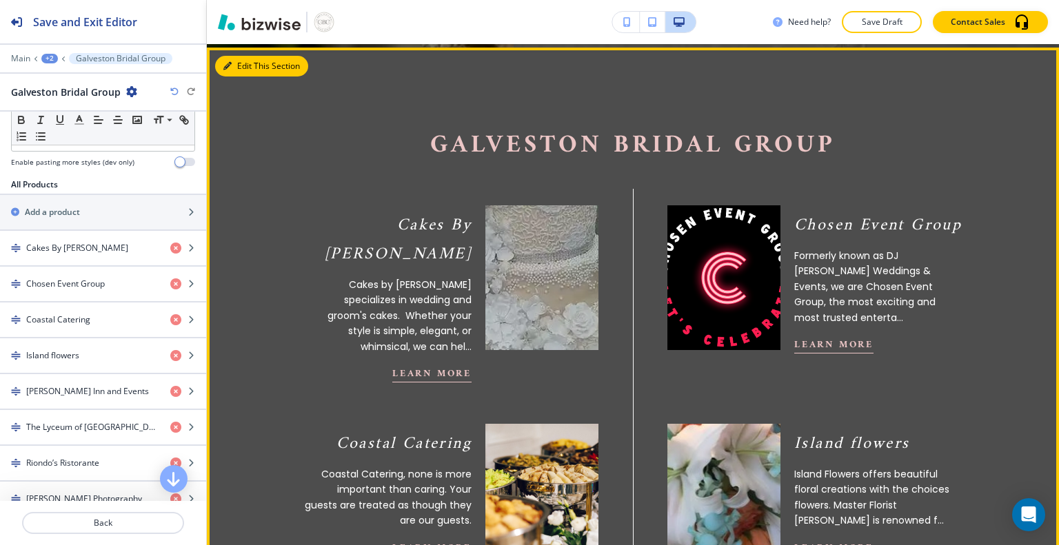
click at [187, 245] on icon "button" at bounding box center [191, 248] width 8 height 8
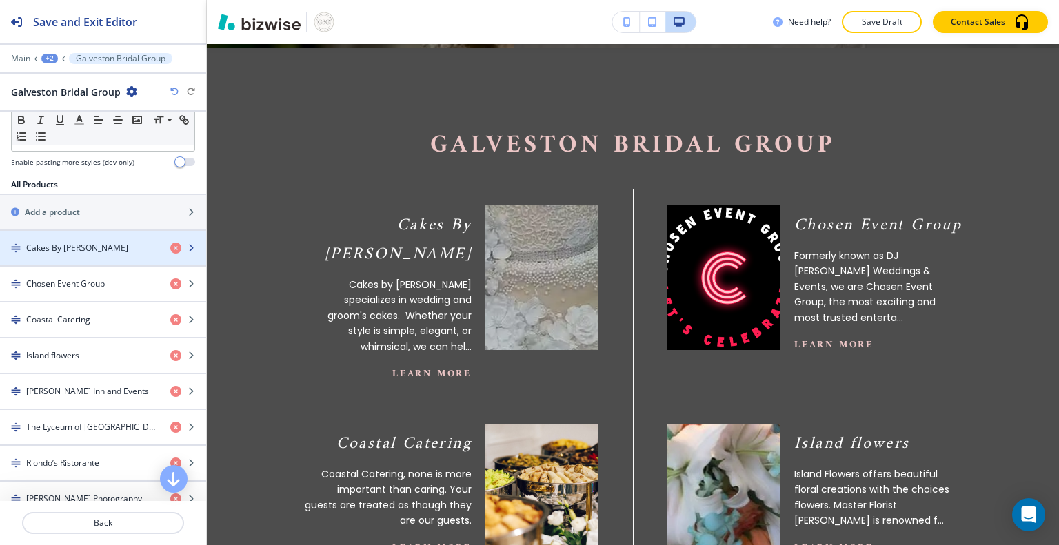
click at [372, 282] on p "Cakes by Jula specializes in wedding and groom's cakes. Whether your style is s…" at bounding box center [387, 315] width 168 height 77
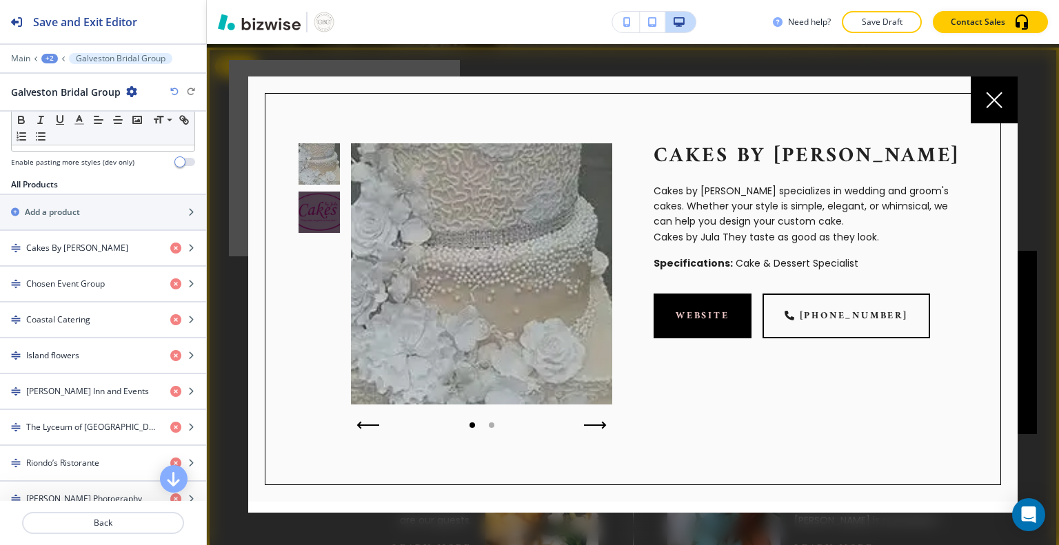
click at [986, 101] on icon at bounding box center [994, 100] width 17 height 17
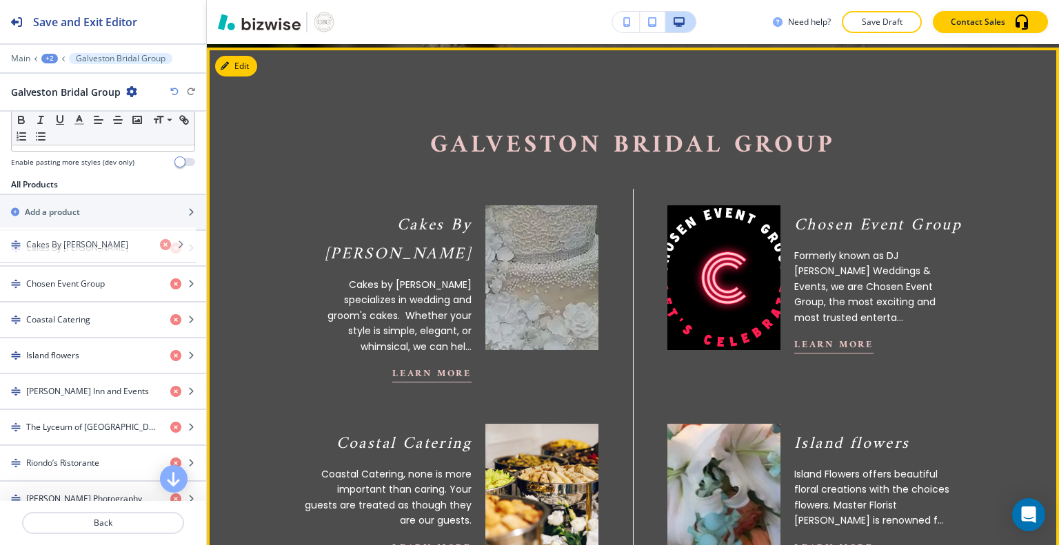
click at [17, 245] on img "button" at bounding box center [16, 248] width 10 height 10
click at [21, 249] on div "Cakes By [PERSON_NAME]" at bounding box center [79, 248] width 159 height 12
click at [187, 246] on icon "button" at bounding box center [191, 248] width 8 height 8
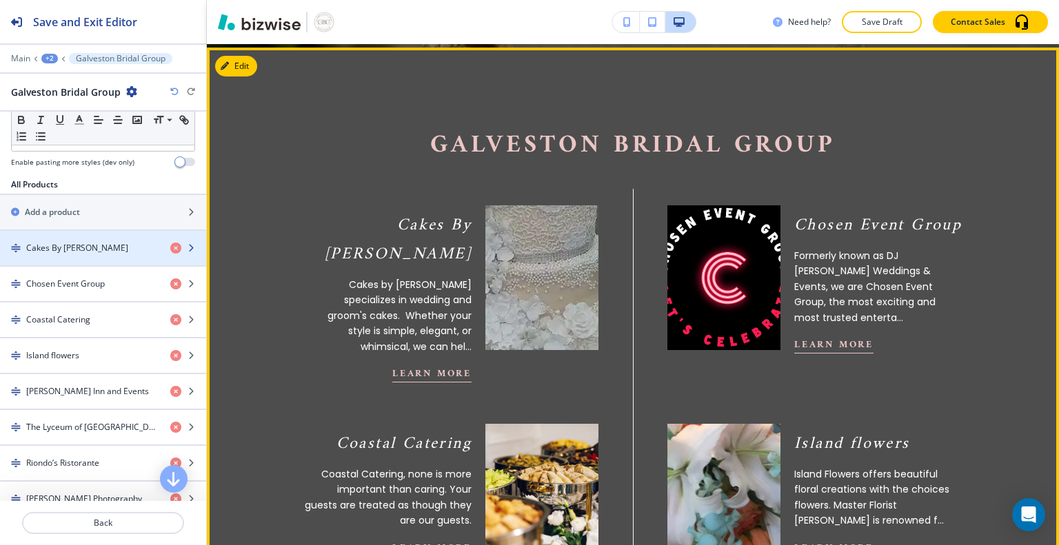
click at [187, 246] on icon "button" at bounding box center [191, 248] width 8 height 8
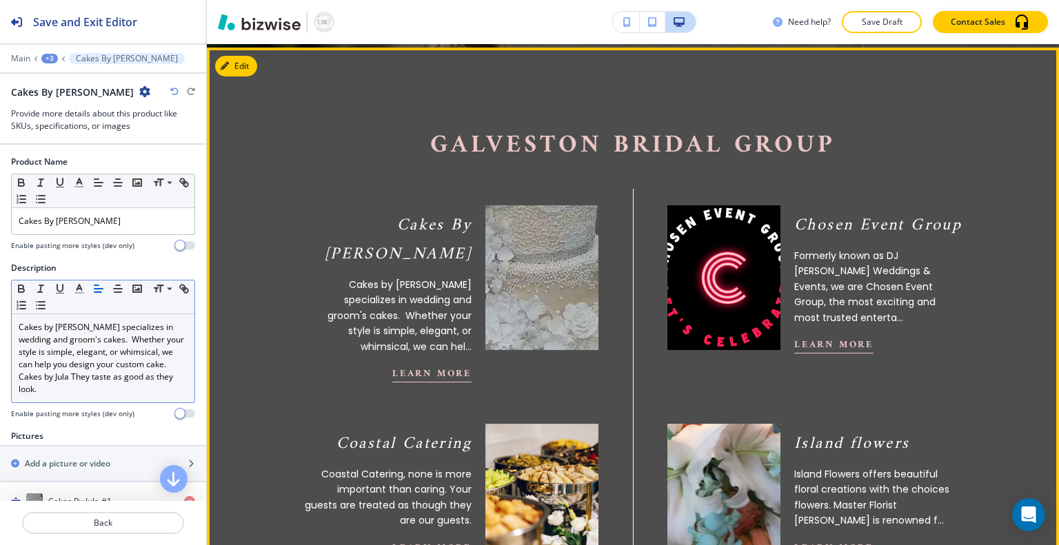
click at [128, 336] on p "Cakes by Jula specializes in wedding and groom's cakes. Whether your style is s…" at bounding box center [103, 346] width 169 height 50
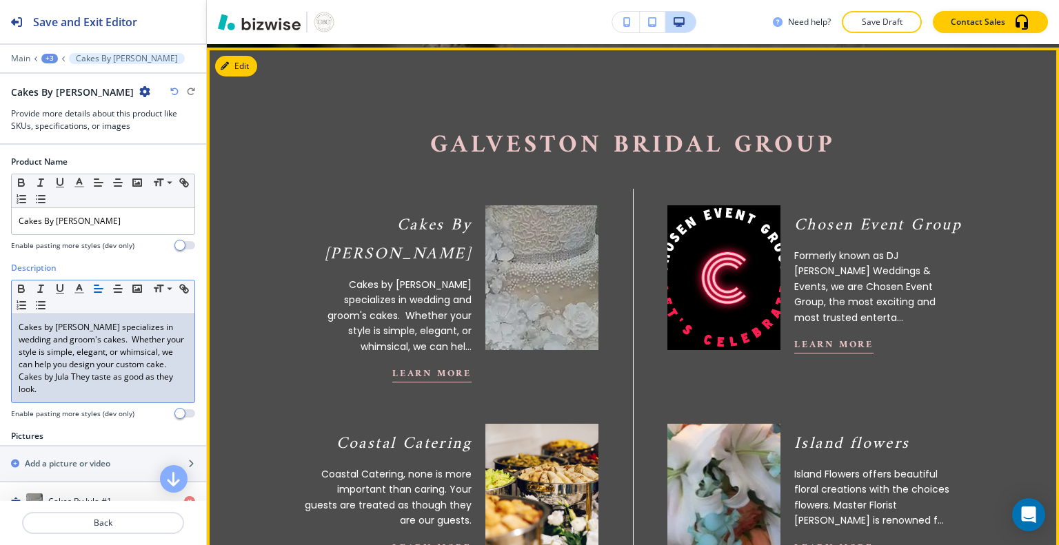
click at [123, 325] on p "Cakes by Jula specializes in wedding and groom's cakes. Whether your style is s…" at bounding box center [103, 346] width 169 height 50
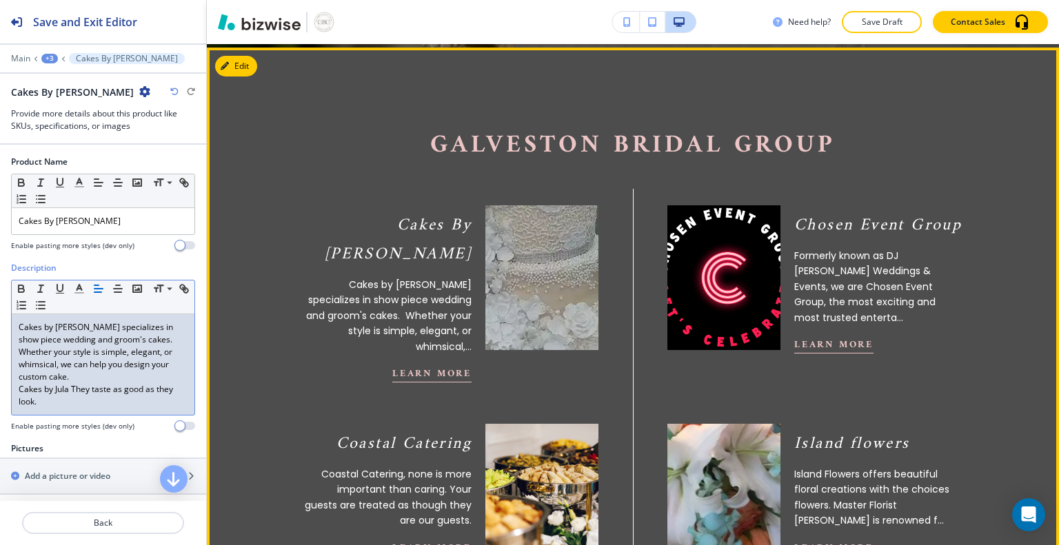
click at [70, 356] on p "Cakes by Jula specializes in show piece wedding and groom's cakes. Whether your…" at bounding box center [103, 352] width 169 height 62
click at [62, 354] on p "Cakes by Jula specializes in show piece wedding and groom's cakes. Whether your…" at bounding box center [103, 352] width 169 height 62
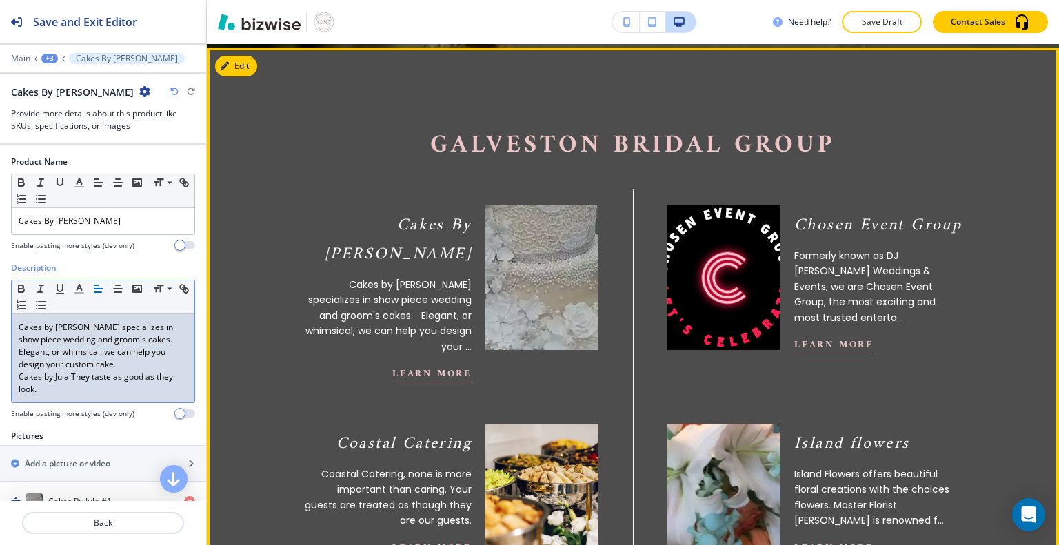
click at [165, 336] on p "Cakes by Jula specializes in show piece wedding and groom's cakes. Elegant, or …" at bounding box center [103, 346] width 169 height 50
click at [135, 365] on p "Cakes by Jula specializes in show piece wedding and groom's cakes. Elegant, Sim…" at bounding box center [103, 346] width 169 height 50
click at [74, 380] on p "Cakes by Jula They taste as good as they look." at bounding box center [103, 383] width 169 height 25
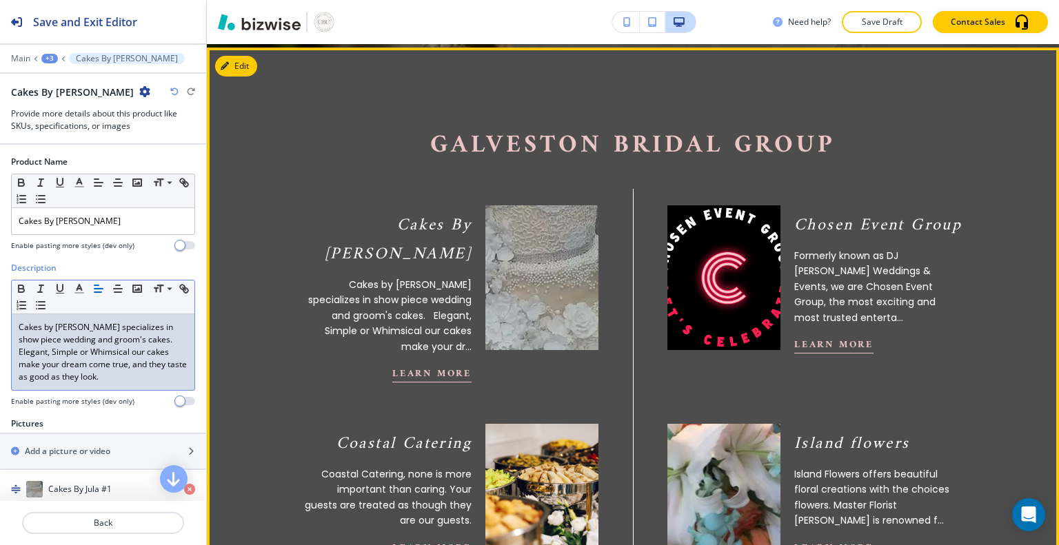
click at [124, 337] on p "Cakes by Jula specializes in show piece wedding and groom's cakes. Elegant, Sim…" at bounding box center [103, 352] width 169 height 62
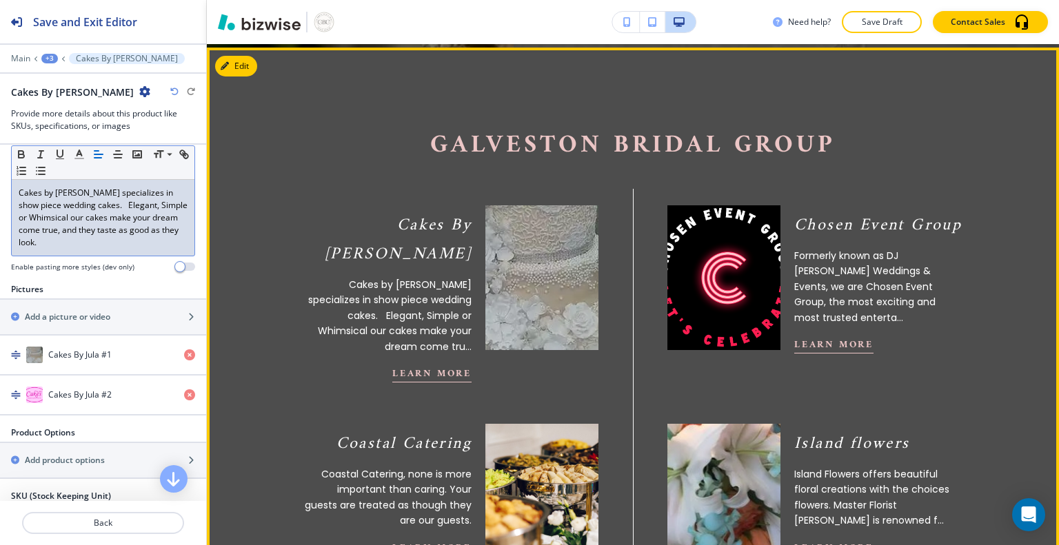
scroll to position [135, 0]
click at [14, 354] on img "button" at bounding box center [16, 354] width 10 height 10
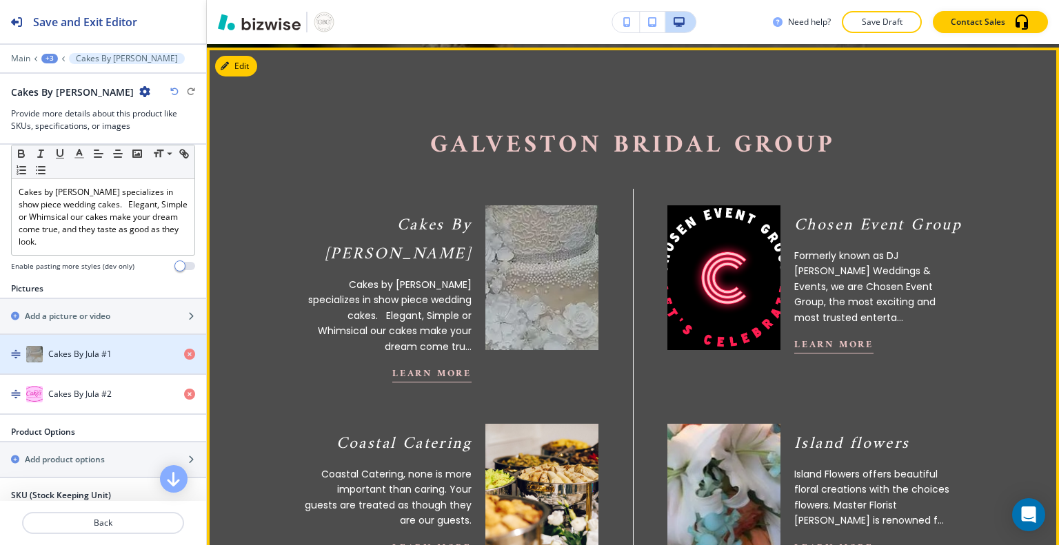
click at [16, 355] on img "button" at bounding box center [16, 354] width 10 height 10
click at [36, 358] on img "button" at bounding box center [34, 354] width 17 height 17
click at [83, 364] on div "button" at bounding box center [103, 368] width 206 height 11
click at [18, 354] on img "button" at bounding box center [16, 354] width 10 height 10
click at [63, 358] on div "Cakes By Jula #1" at bounding box center [86, 354] width 173 height 17
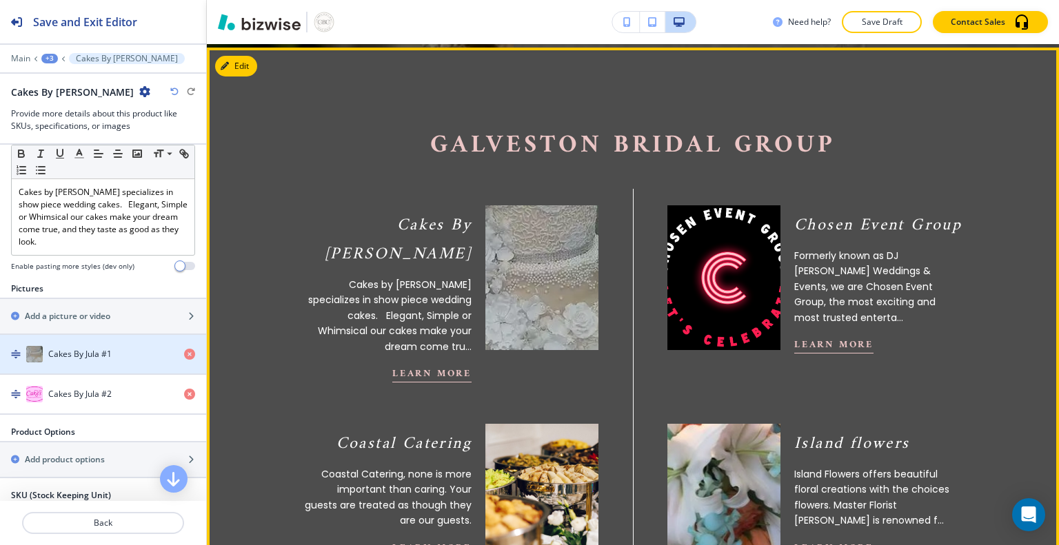
click at [70, 358] on div "Cakes By Jula #1" at bounding box center [86, 354] width 173 height 17
click at [66, 356] on h4 "Cakes By Jula #1" at bounding box center [79, 354] width 63 height 12
click at [72, 316] on h2 "Add a picture or video" at bounding box center [67, 316] width 85 height 12
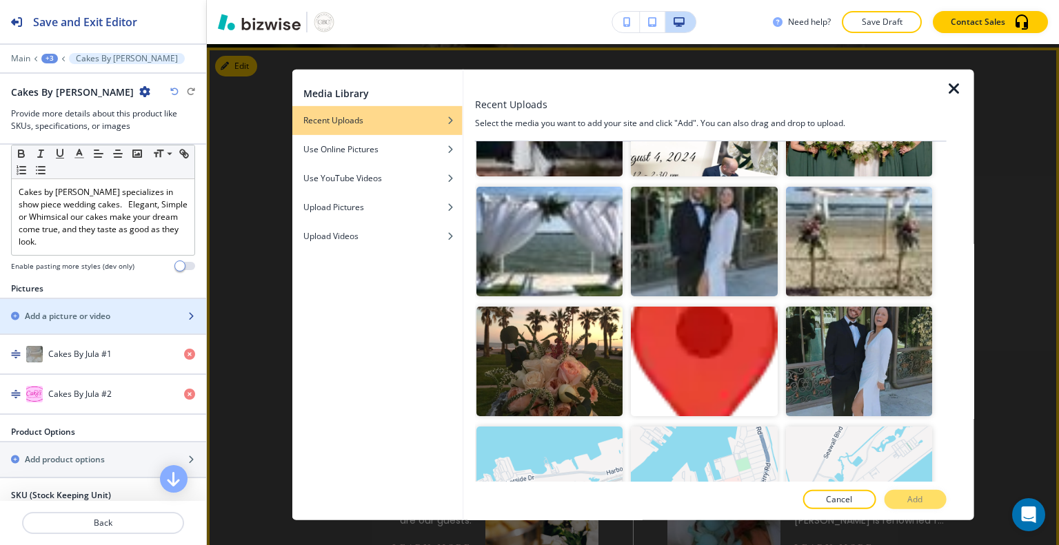
scroll to position [2605, 0]
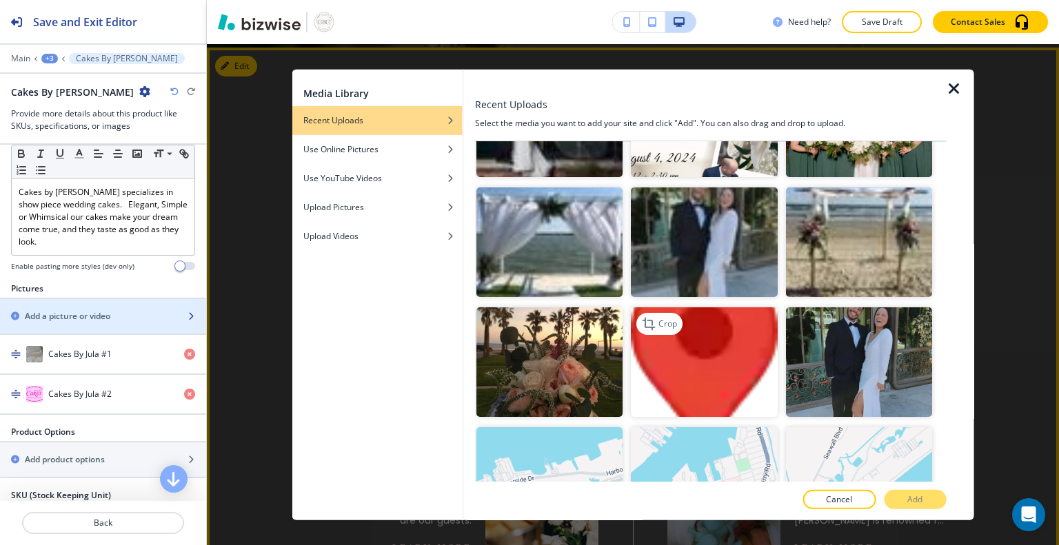
click at [700, 307] on img "button" at bounding box center [704, 362] width 146 height 110
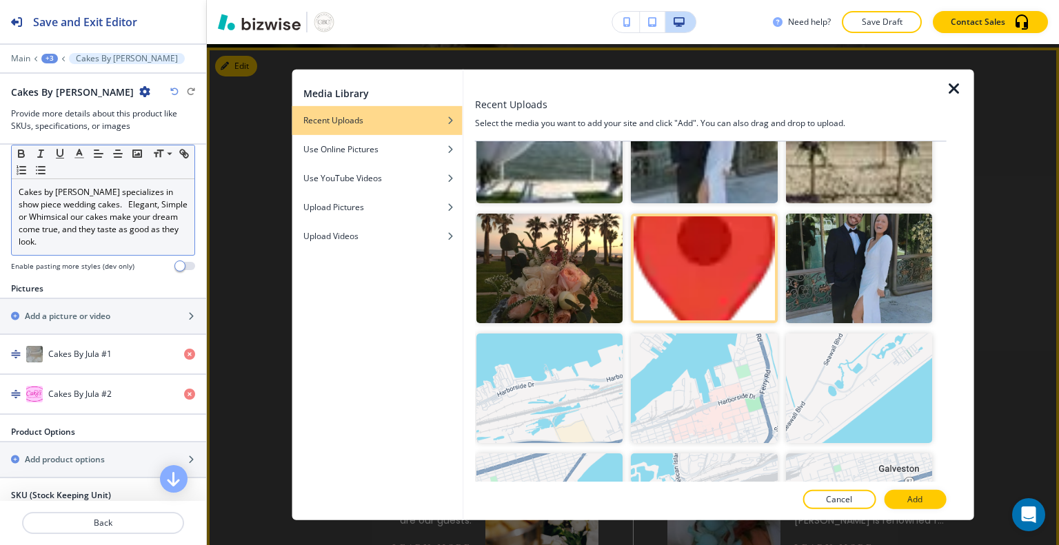
scroll to position [2699, 0]
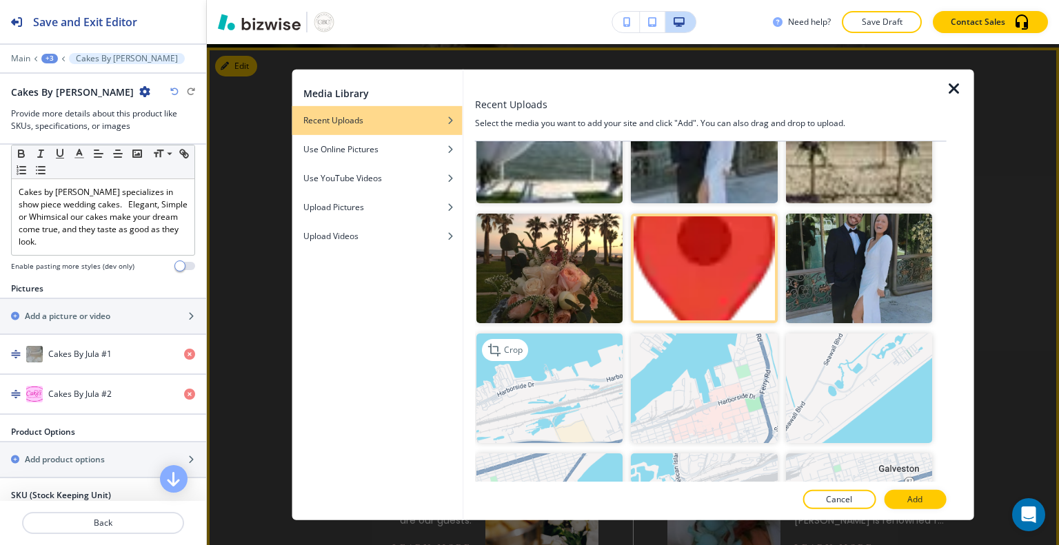
click at [549, 334] on img "button" at bounding box center [549, 389] width 146 height 110
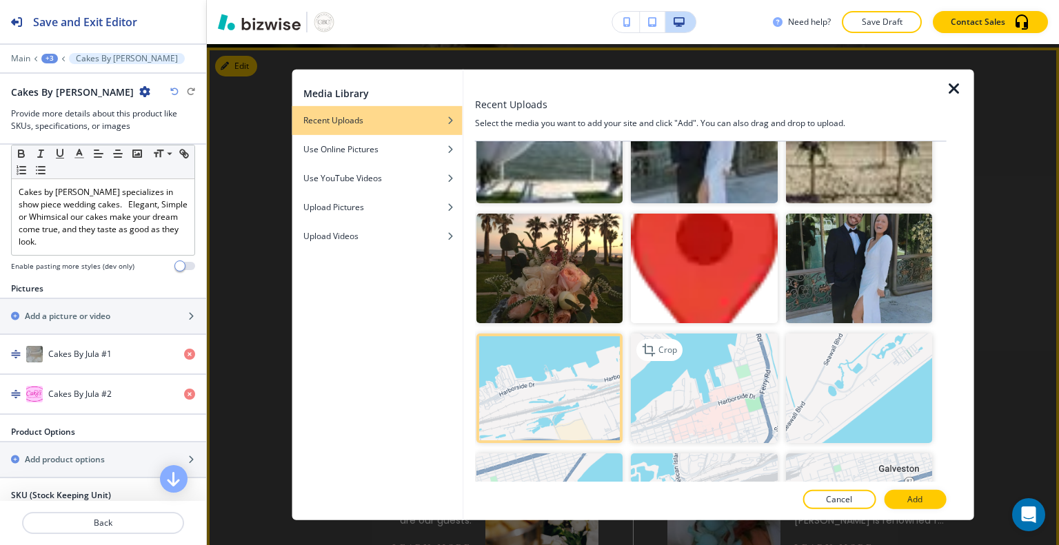
click at [669, 334] on img "button" at bounding box center [704, 389] width 146 height 110
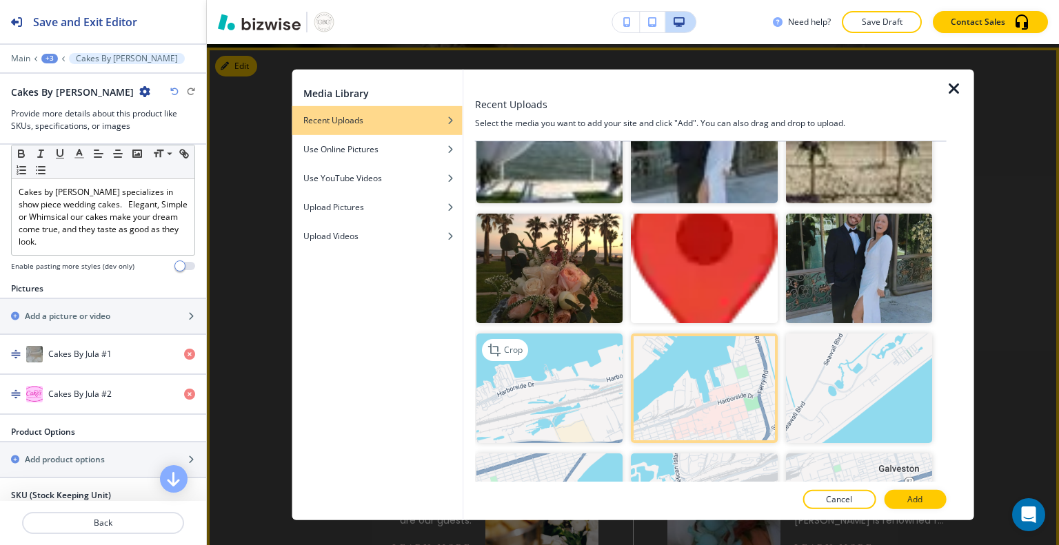
click at [532, 334] on img "button" at bounding box center [549, 389] width 146 height 110
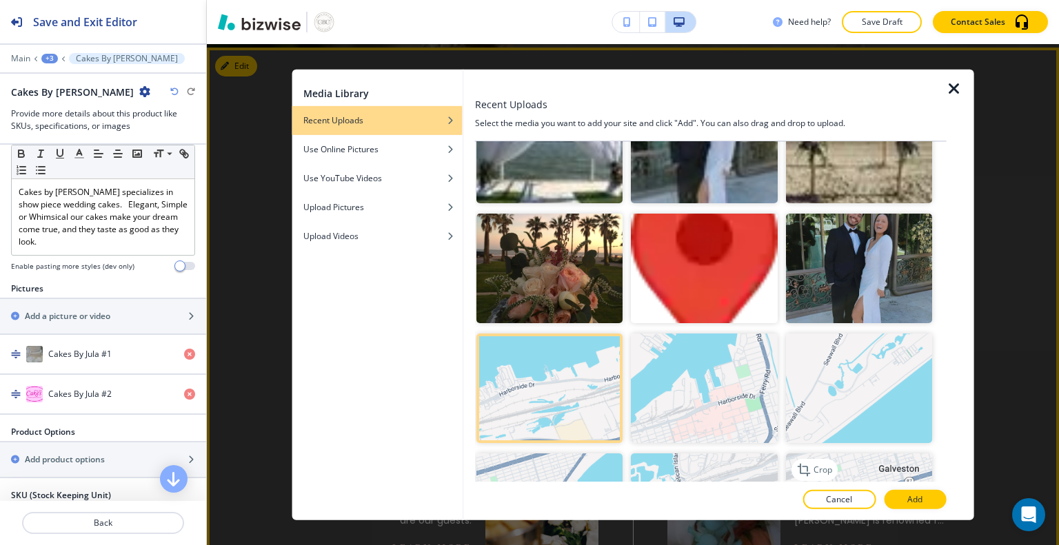
click at [837, 454] on img "button" at bounding box center [858, 509] width 146 height 110
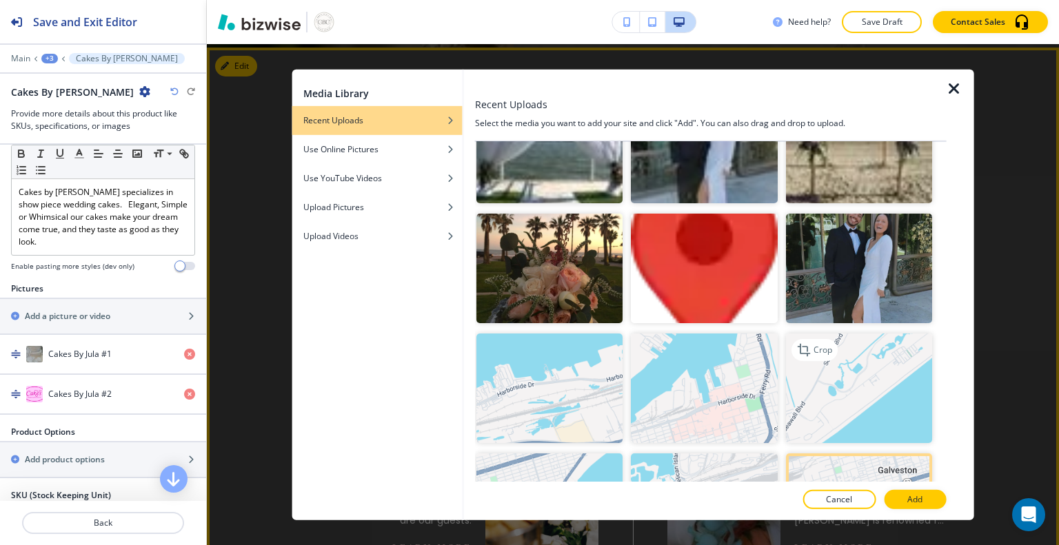
click at [818, 339] on img "button" at bounding box center [858, 389] width 146 height 110
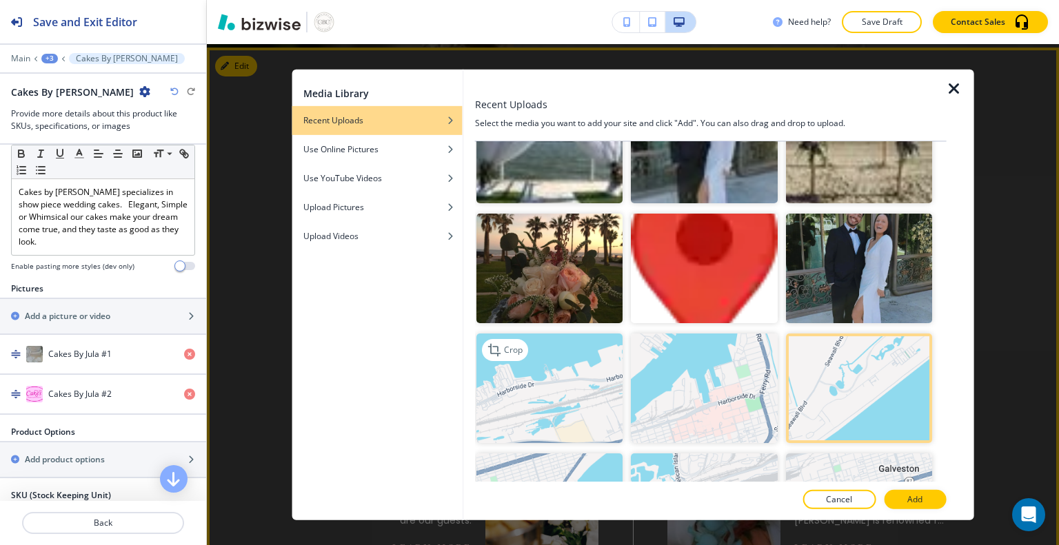
click at [576, 334] on img "button" at bounding box center [549, 389] width 146 height 110
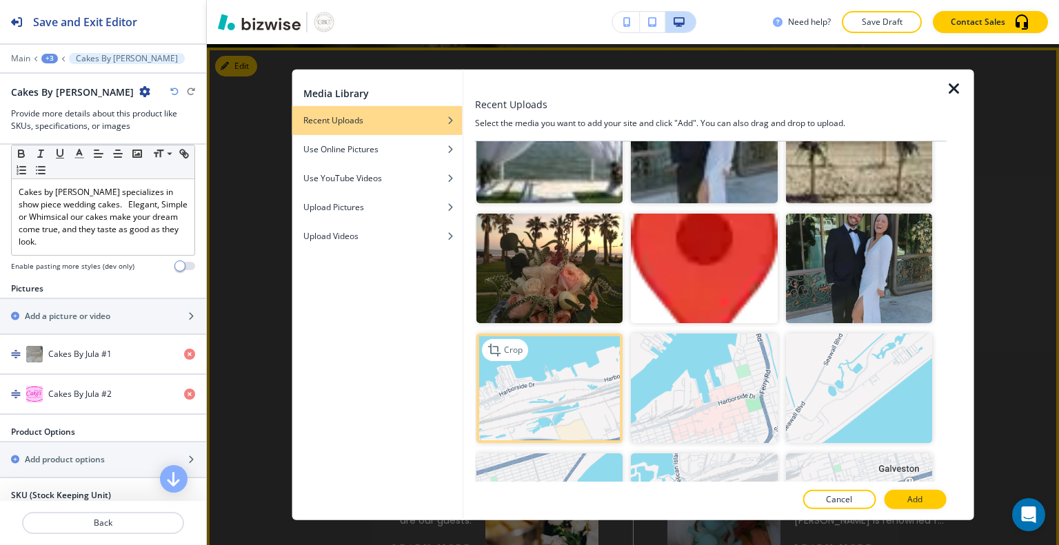
click at [564, 334] on img "button" at bounding box center [549, 389] width 146 height 110
click at [565, 334] on img "button" at bounding box center [549, 389] width 146 height 110
click at [504, 344] on p "Crop" at bounding box center [513, 350] width 19 height 12
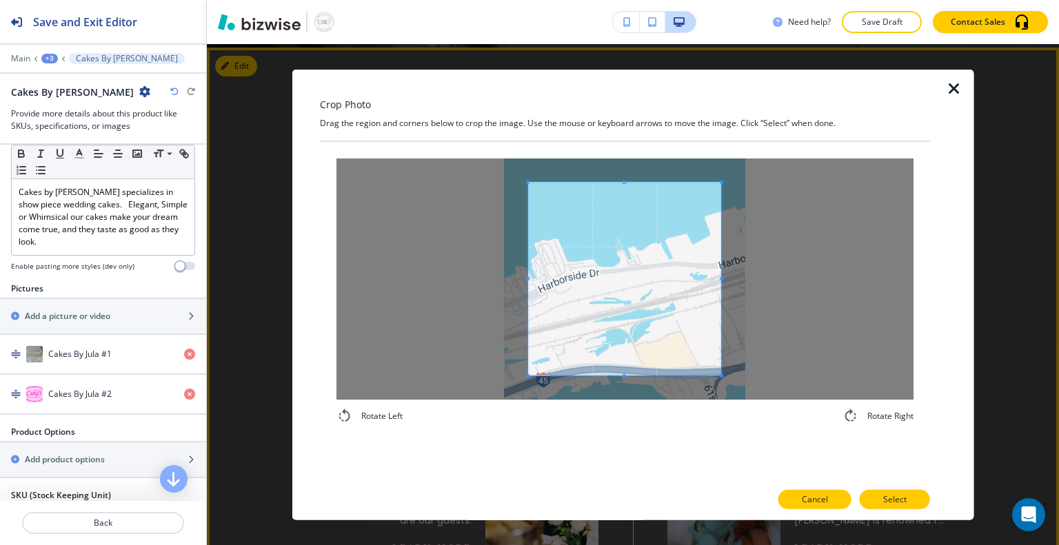
click at [815, 494] on p "Cancel" at bounding box center [815, 500] width 26 height 12
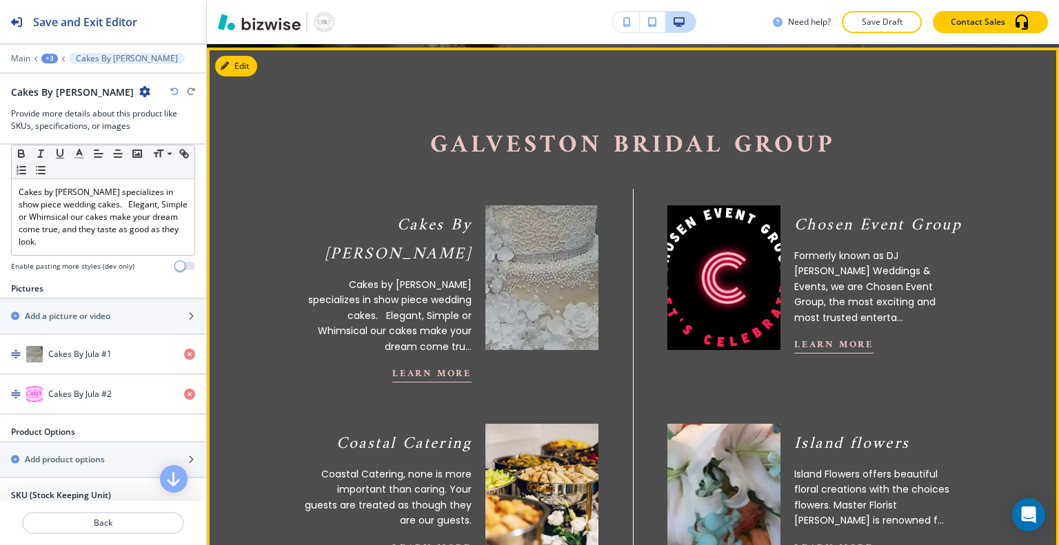
click at [85, 349] on h4 "Cakes By Jula #1" at bounding box center [79, 354] width 63 height 12
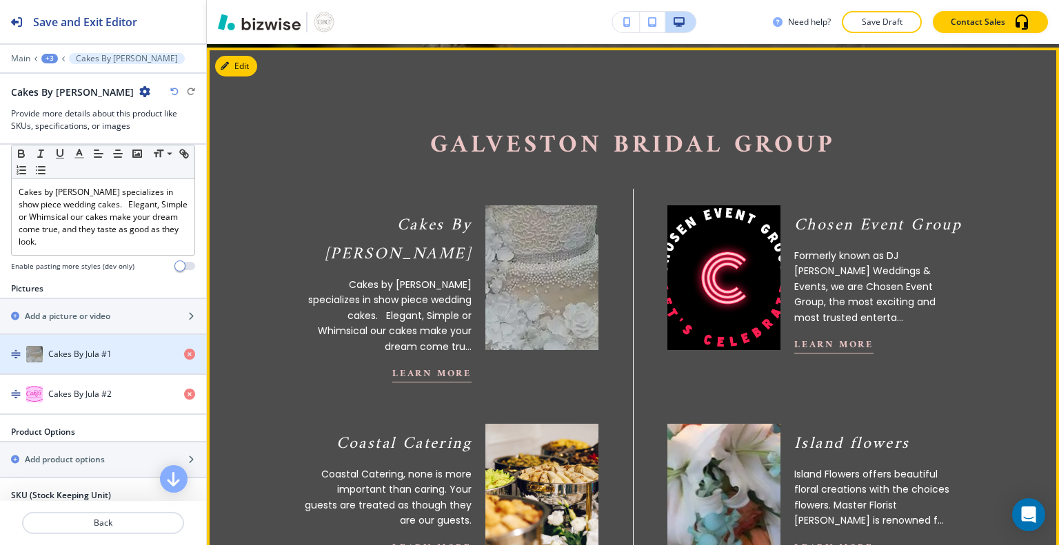
click at [90, 355] on h4 "Cakes By Jula #1" at bounding box center [79, 354] width 63 height 12
click at [95, 356] on h4 "Cakes By Jula #1" at bounding box center [79, 354] width 63 height 12
click at [114, 312] on div "Add a picture or video" at bounding box center [88, 316] width 176 height 12
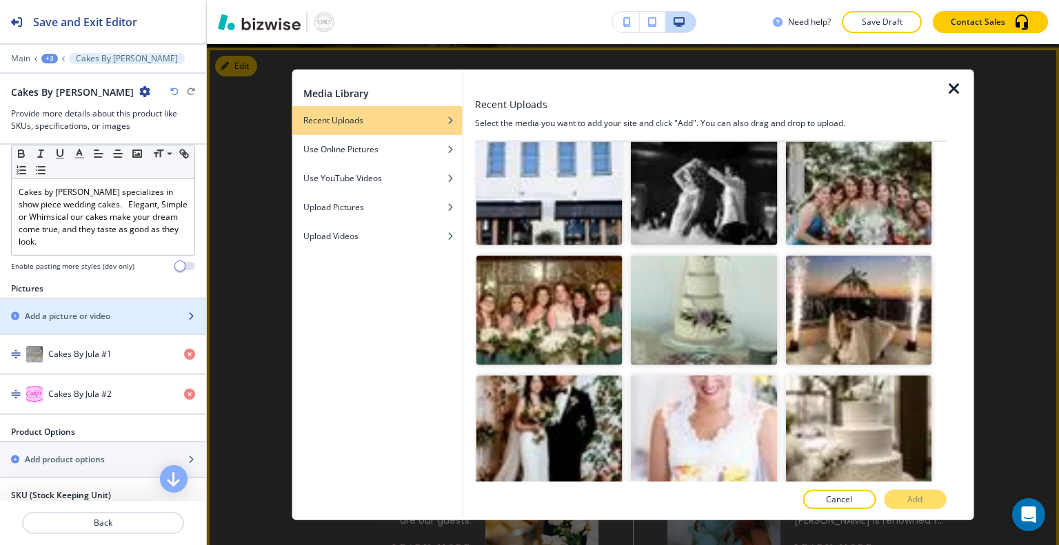
scroll to position [3854, 0]
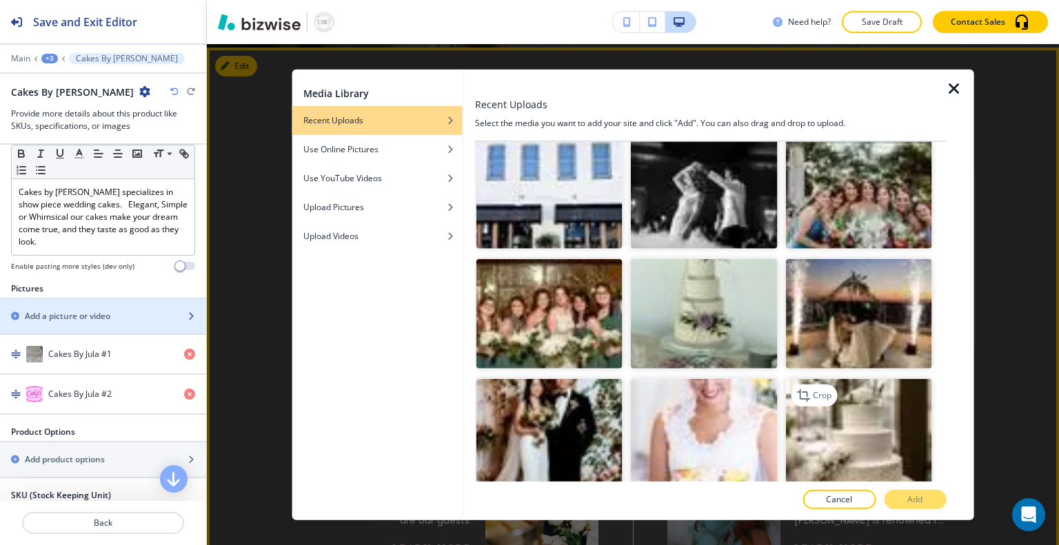
click at [849, 379] on img "button" at bounding box center [858, 434] width 146 height 110
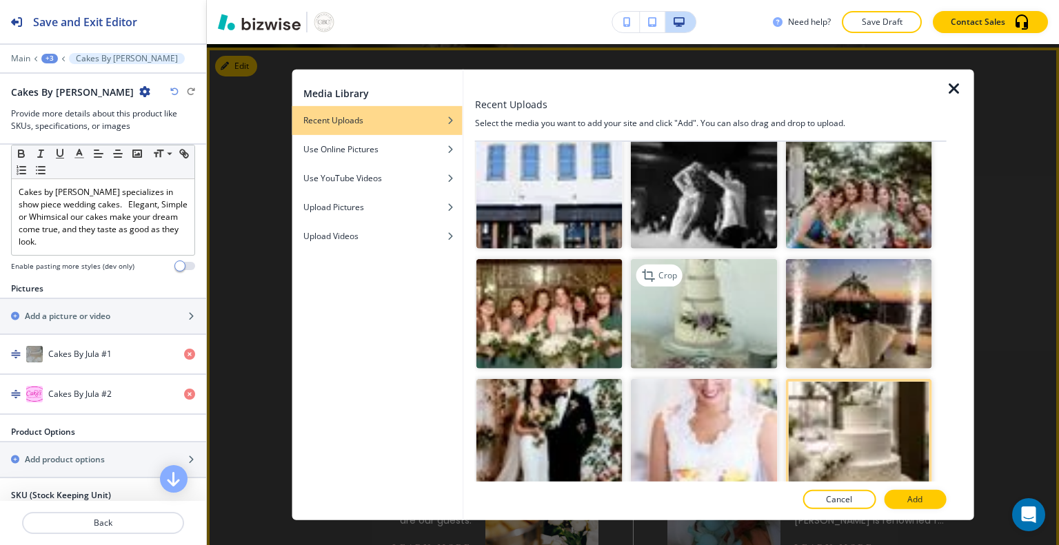
click at [714, 259] on img "button" at bounding box center [704, 314] width 146 height 110
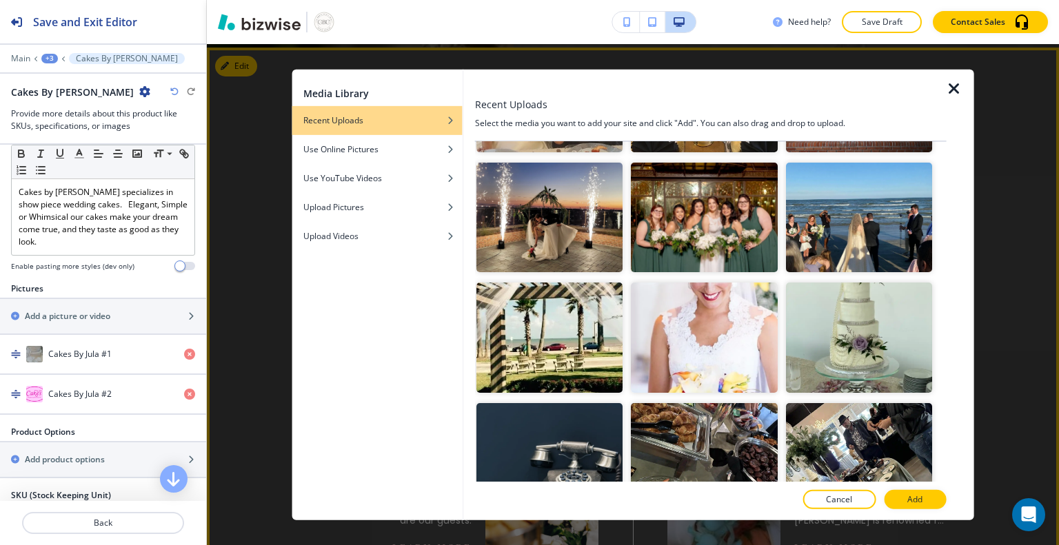
scroll to position [1658, 0]
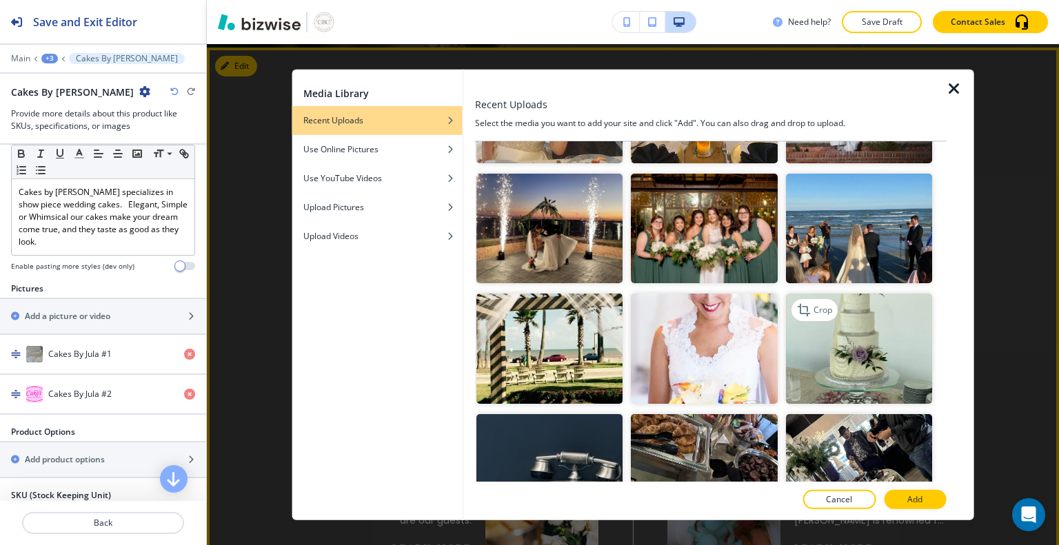
click at [854, 303] on img "button" at bounding box center [858, 349] width 146 height 110
click at [119, 319] on div "Add a picture or video" at bounding box center [88, 316] width 176 height 12
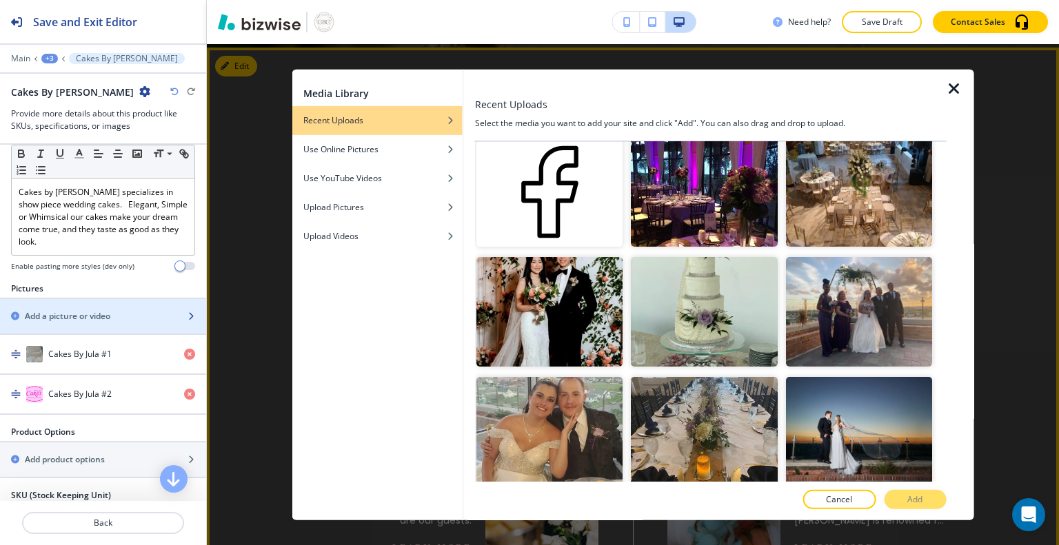
scroll to position [1348, 0]
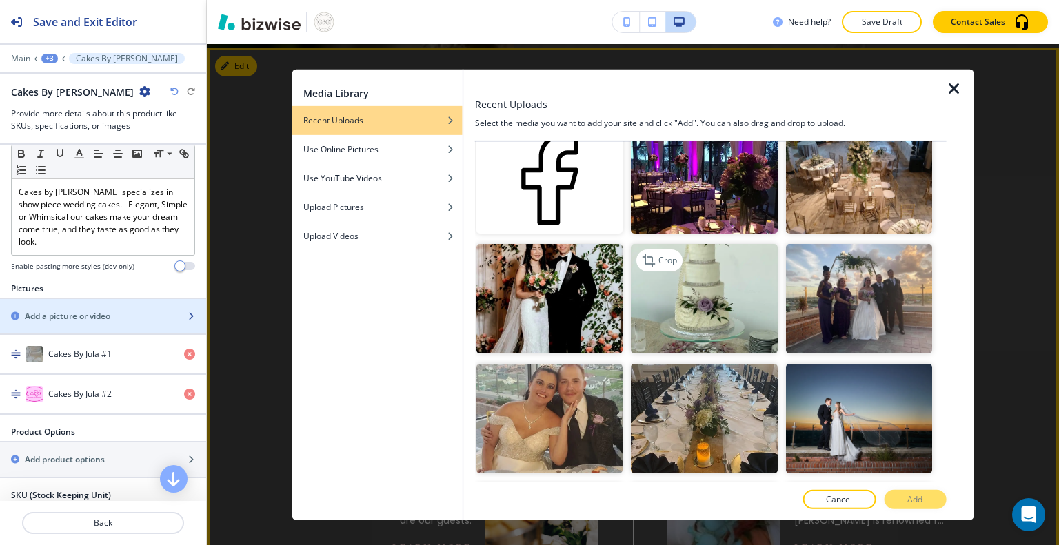
click at [701, 252] on img "button" at bounding box center [704, 299] width 146 height 110
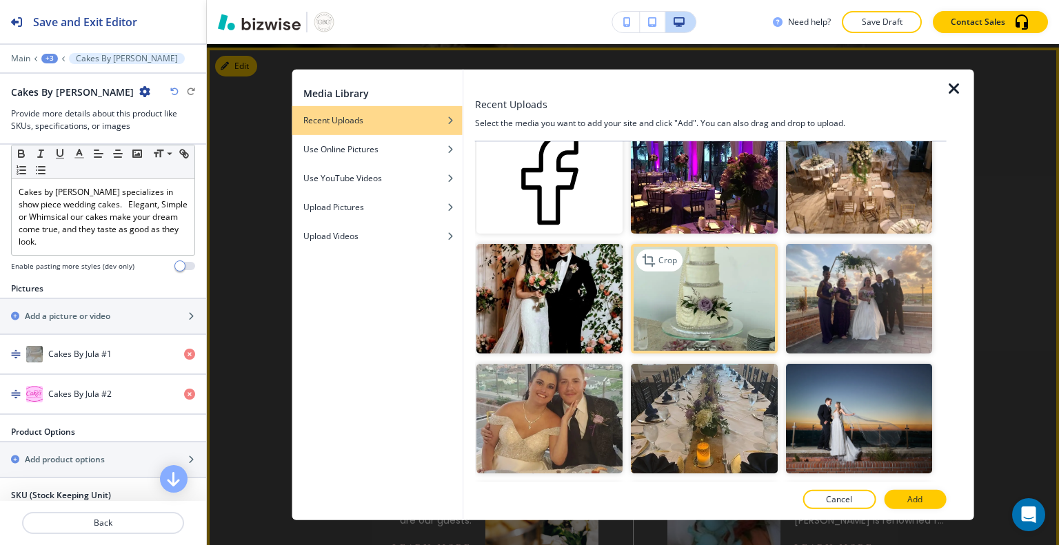
click at [710, 273] on img "button" at bounding box center [704, 299] width 146 height 110
click at [714, 265] on img "button" at bounding box center [704, 299] width 146 height 110
click at [187, 314] on icon "button" at bounding box center [191, 316] width 8 height 8
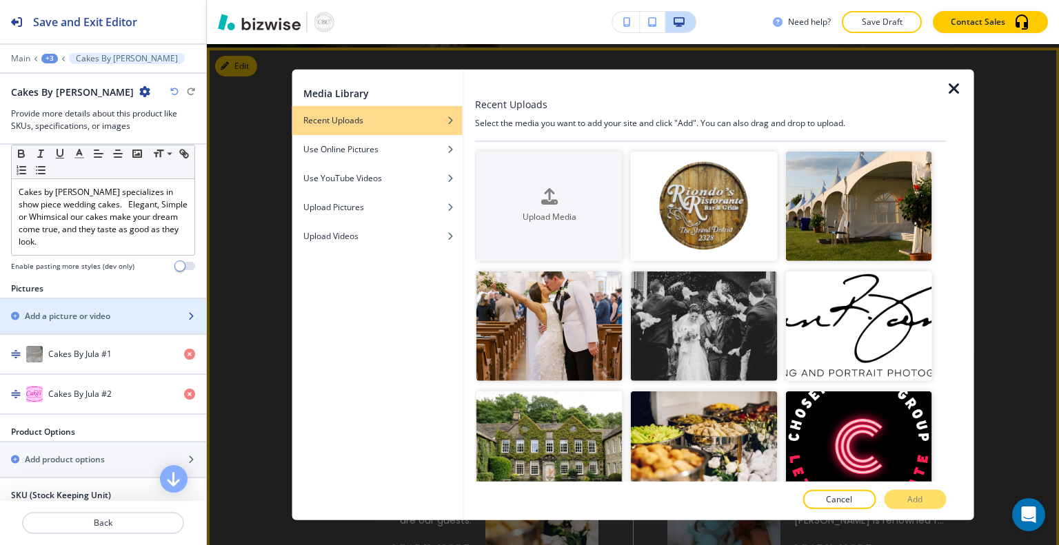
click at [187, 314] on icon "button" at bounding box center [191, 316] width 8 height 8
click at [399, 131] on div "button" at bounding box center [377, 130] width 170 height 8
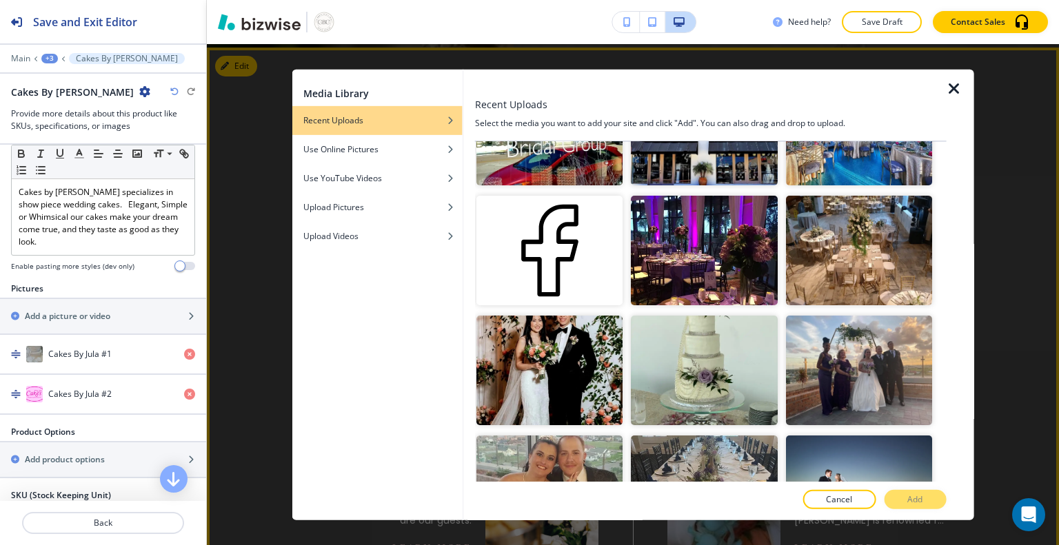
scroll to position [1317, 0]
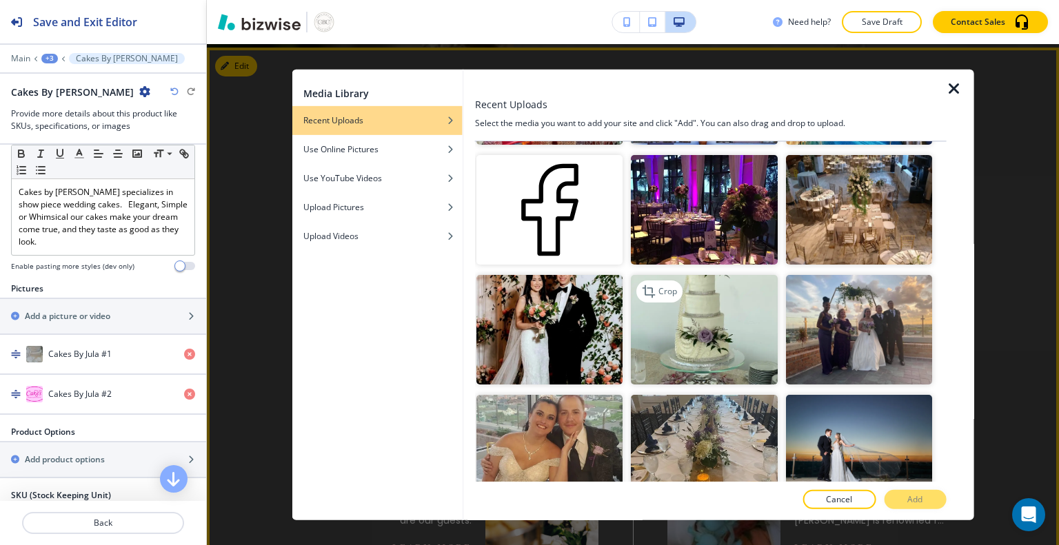
click at [700, 278] on img "button" at bounding box center [704, 330] width 146 height 110
click at [922, 501] on p "Add" at bounding box center [914, 500] width 15 height 12
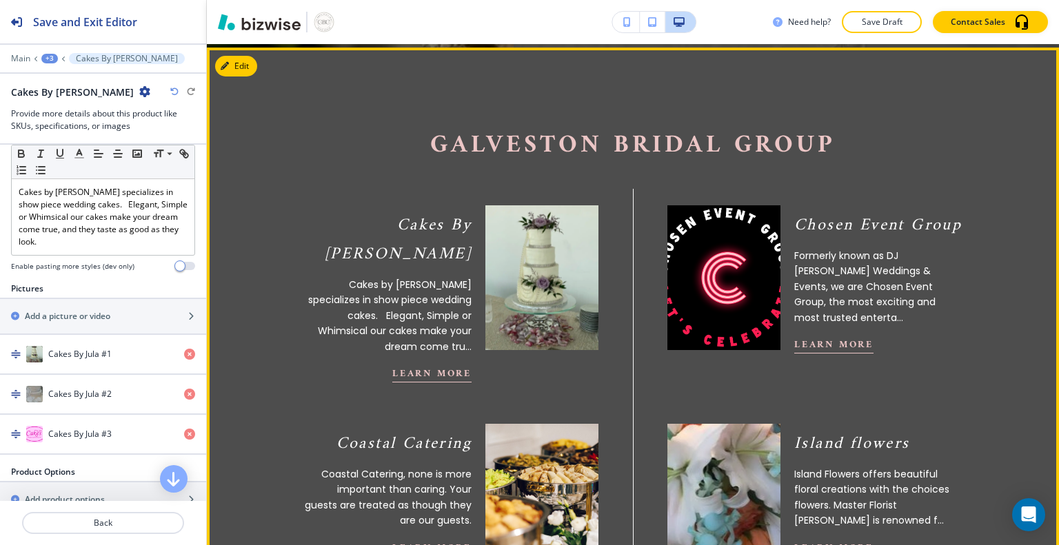
click at [431, 365] on button "Learn More" at bounding box center [431, 373] width 79 height 17
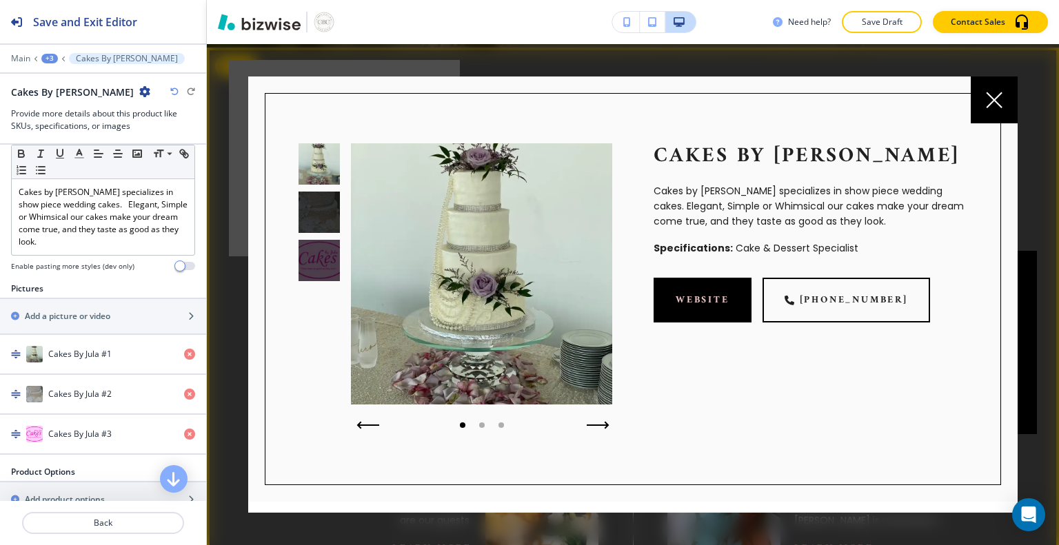
click at [587, 421] on icon "button" at bounding box center [598, 425] width 23 height 8
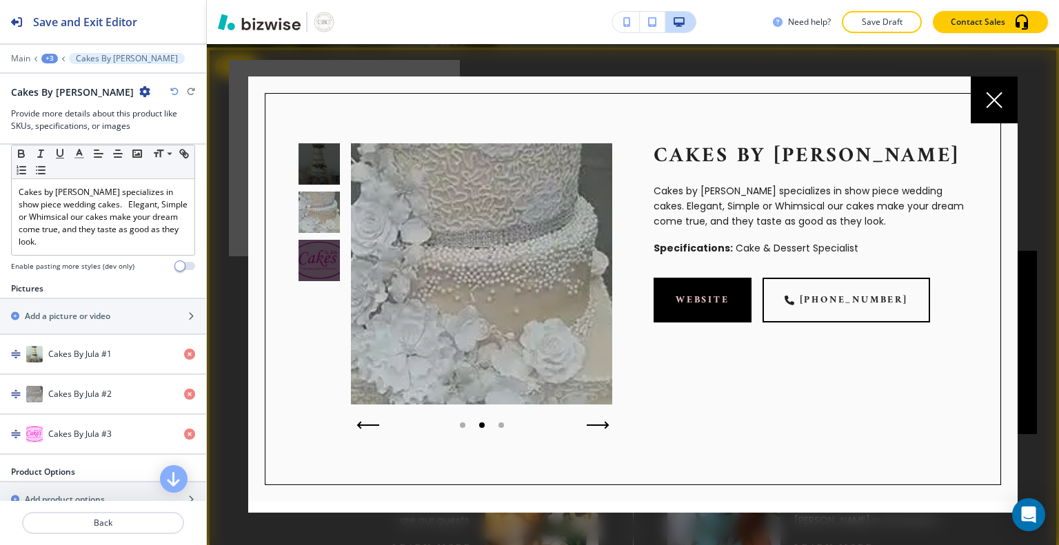
click at [596, 422] on icon "button" at bounding box center [598, 425] width 23 height 8
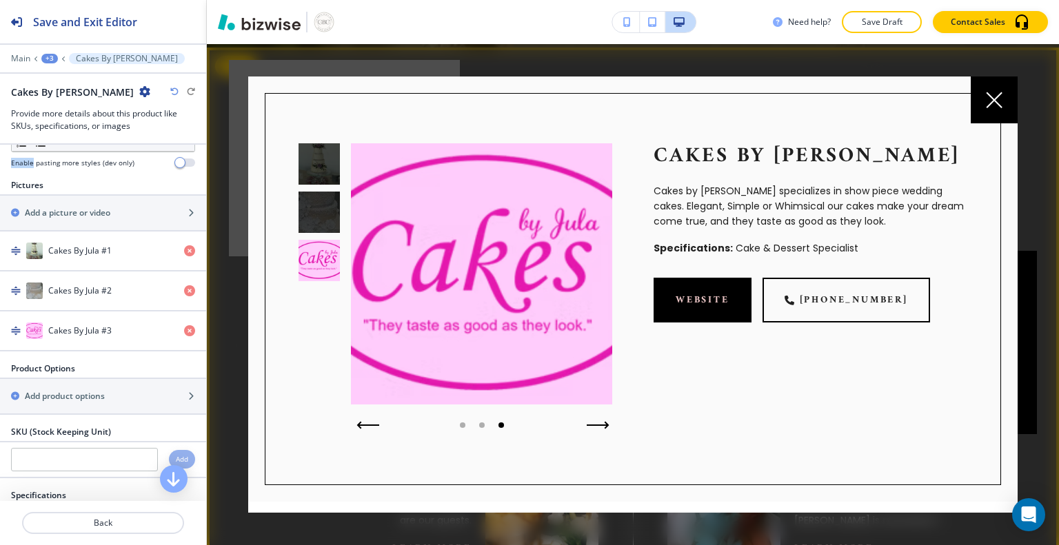
scroll to position [240, 0]
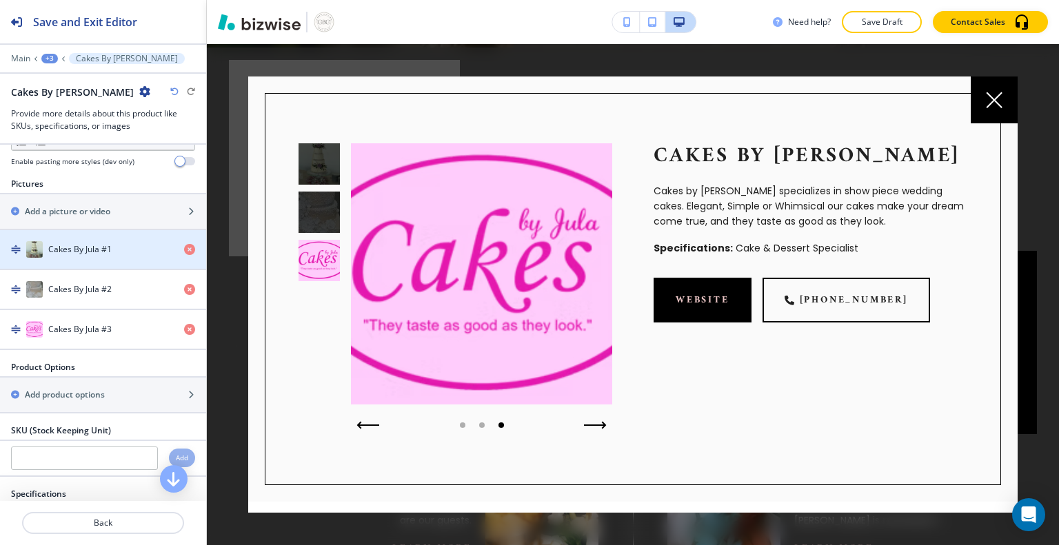
click at [136, 242] on div "Cakes By Jula #1" at bounding box center [86, 249] width 173 height 17
click at [353, 431] on button "button" at bounding box center [365, 425] width 34 height 19
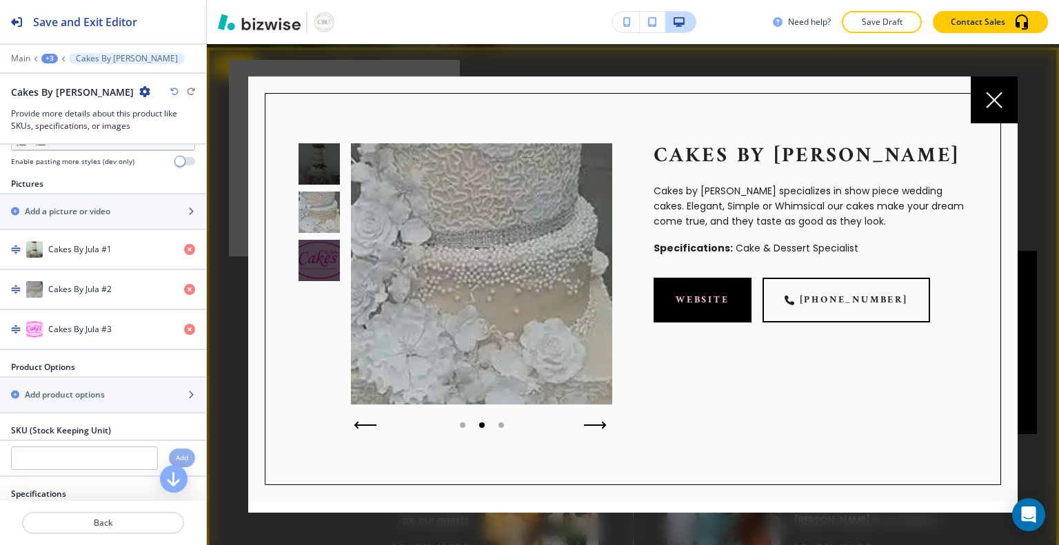
click at [360, 425] on icon "button" at bounding box center [366, 425] width 20 height 0
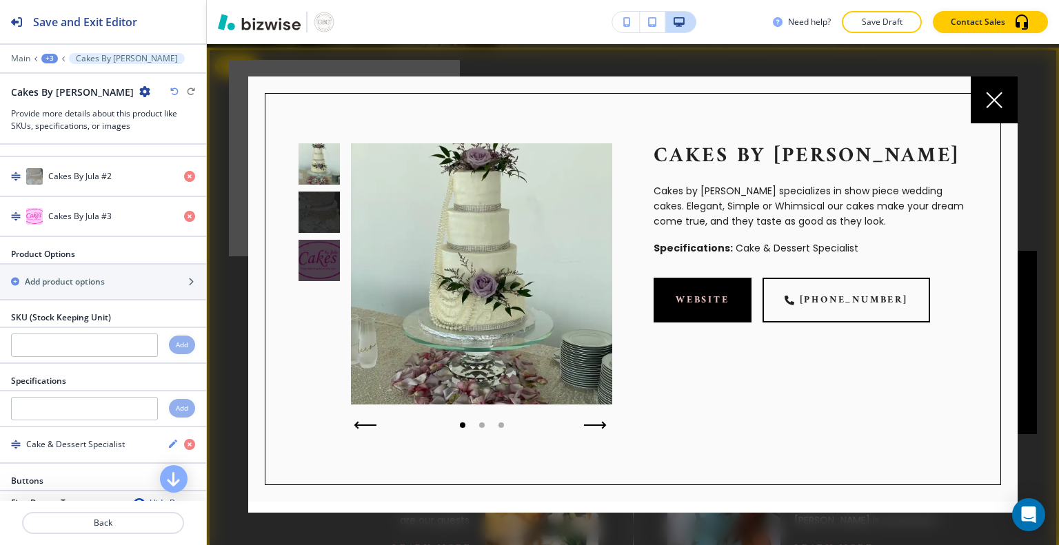
scroll to position [364, 0]
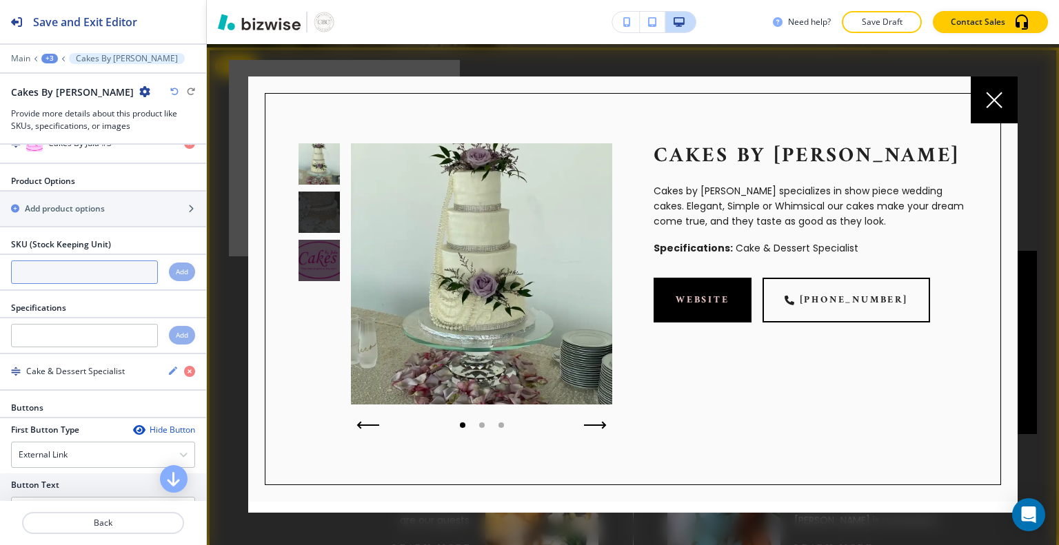
click at [17, 274] on input "text" at bounding box center [84, 272] width 147 height 23
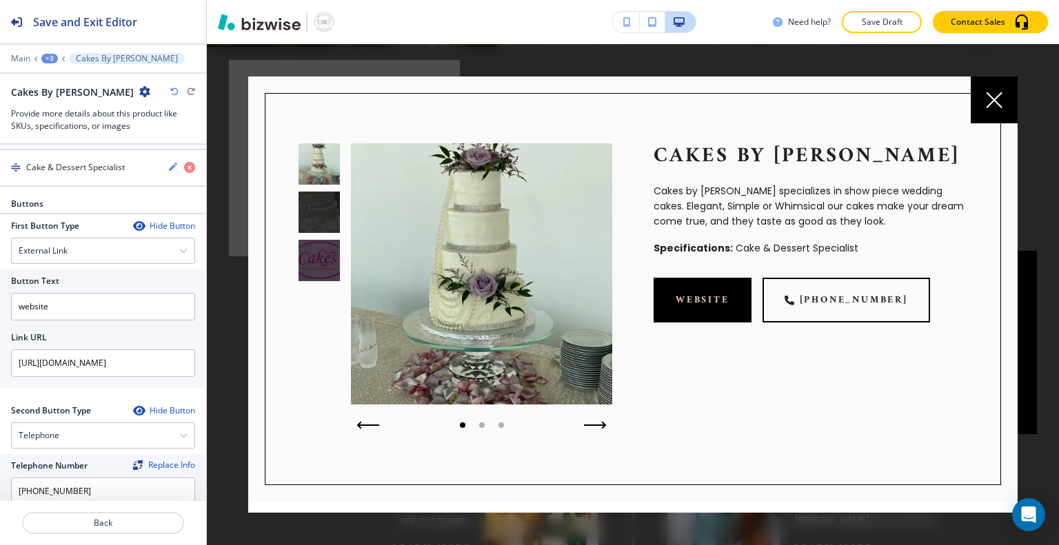
scroll to position [664, 0]
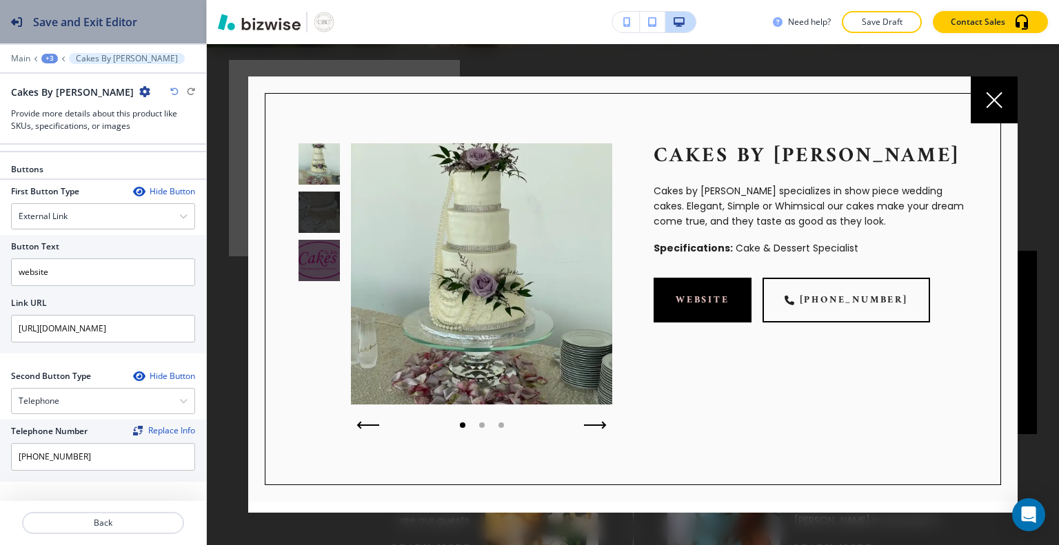
click at [74, 25] on h2 "Save and Exit Editor" at bounding box center [85, 22] width 104 height 17
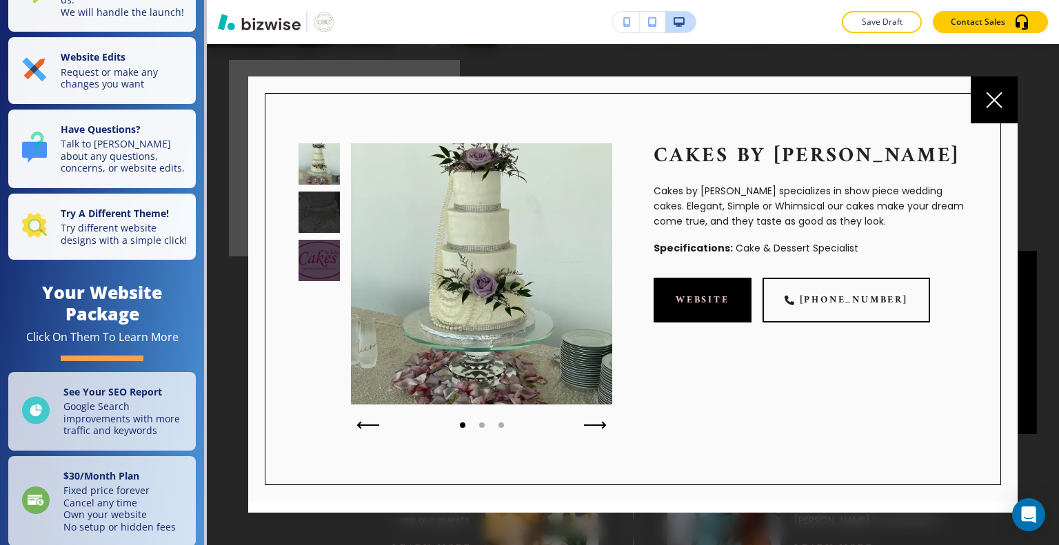
scroll to position [0, 0]
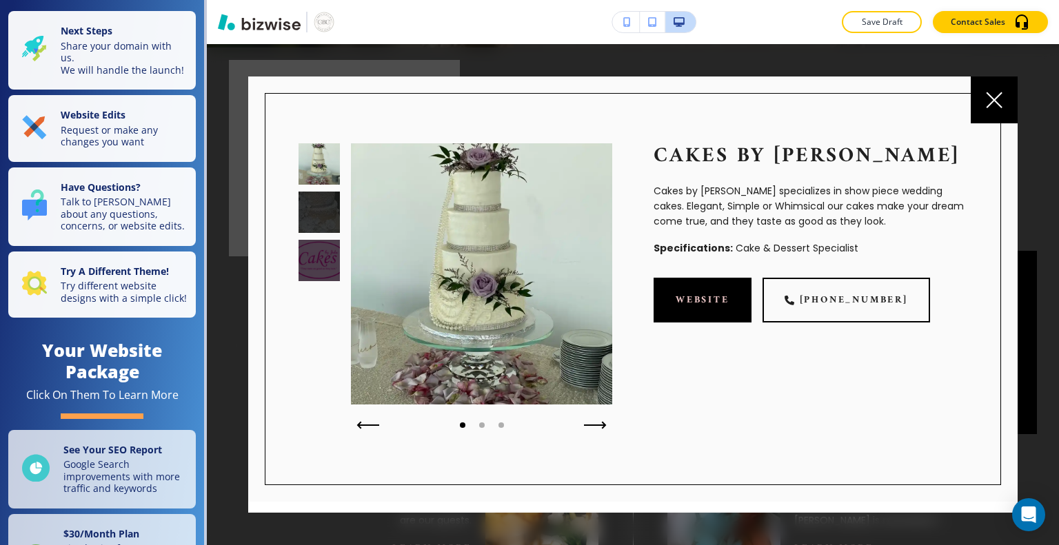
click at [239, 196] on div at bounding box center [344, 158] width 231 height 196
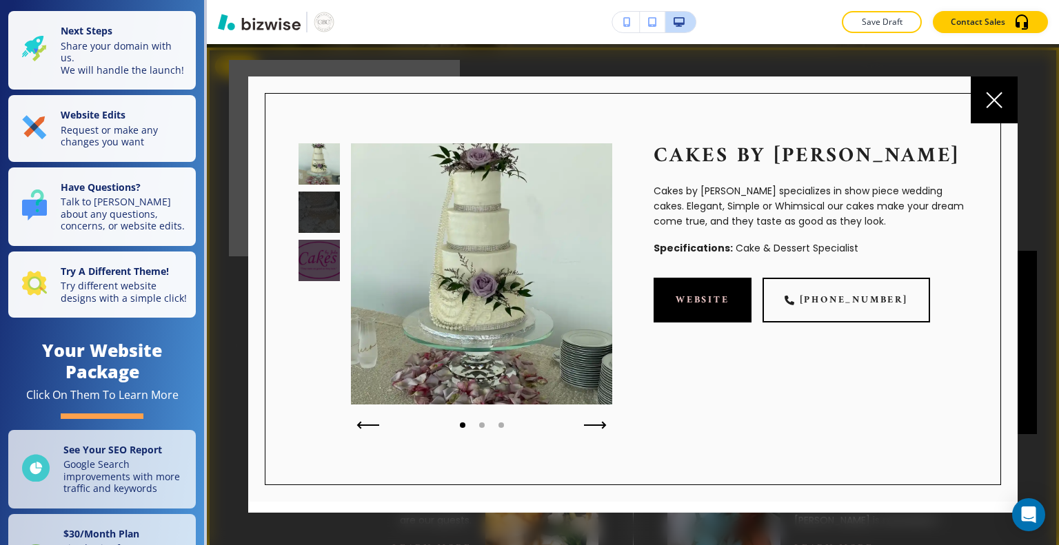
click at [291, 246] on div at bounding box center [313, 283] width 52 height 303
click at [254, 32] on button "button" at bounding box center [276, 22] width 117 height 22
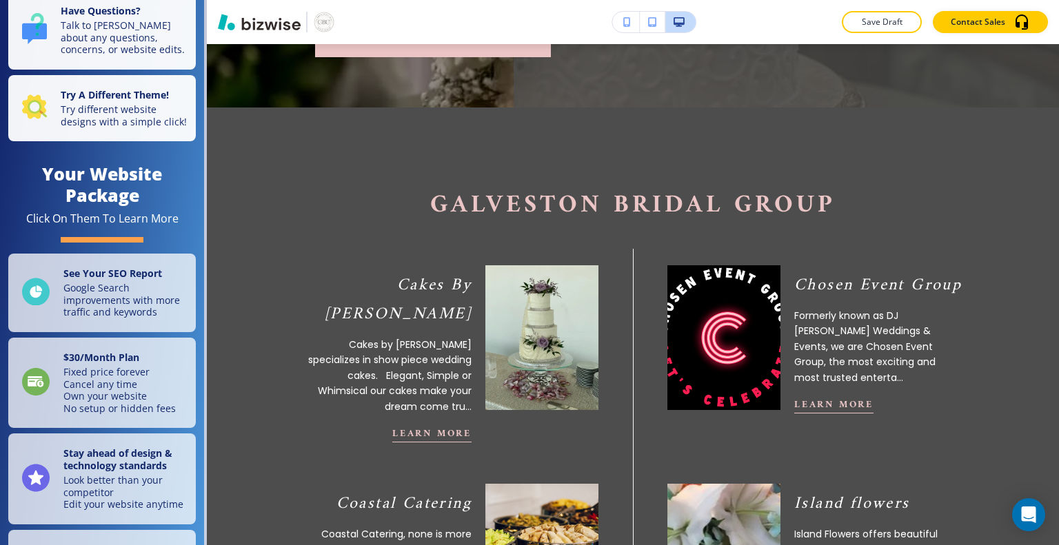
scroll to position [460, 0]
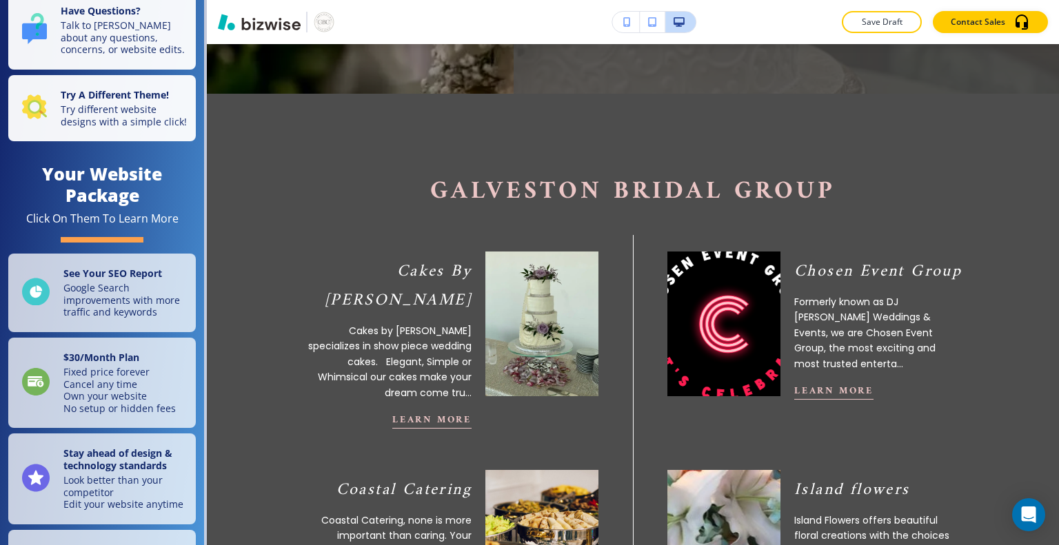
click at [755, 305] on img at bounding box center [724, 324] width 124 height 159
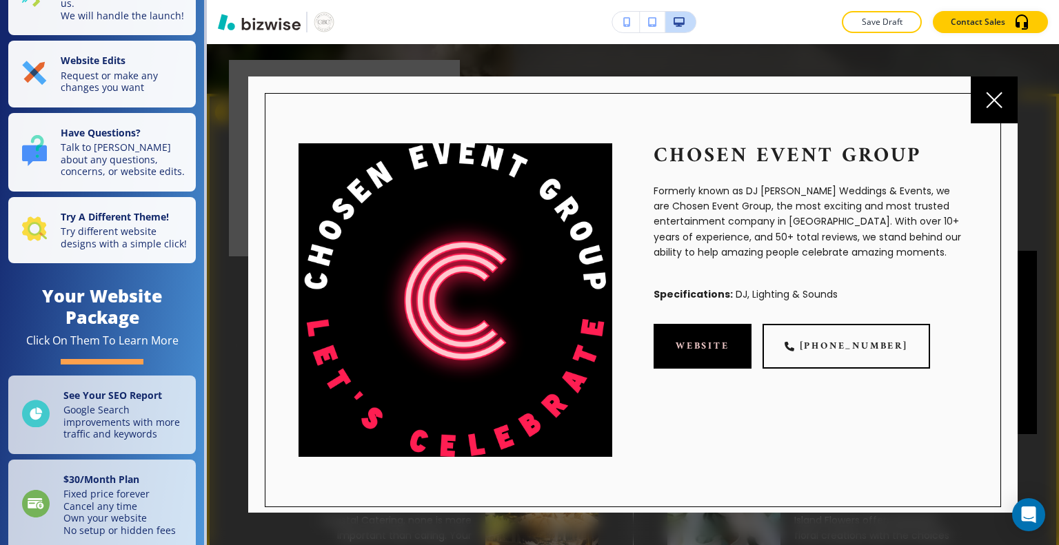
scroll to position [55, 0]
click at [204, 106] on nav "Next Steps Share your domain with us. We will handle the launch! Website Edits …" at bounding box center [103, 272] width 207 height 545
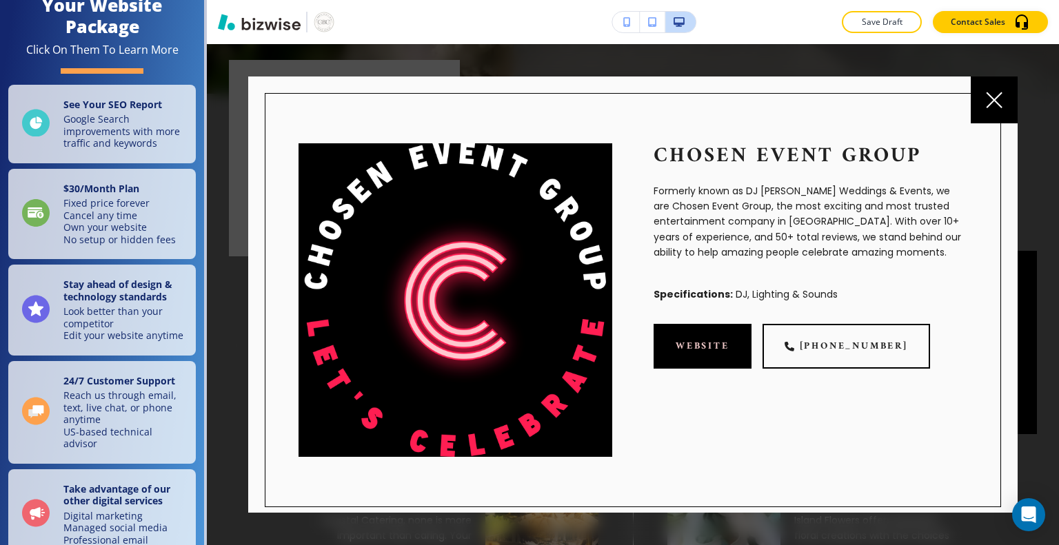
scroll to position [371, 0]
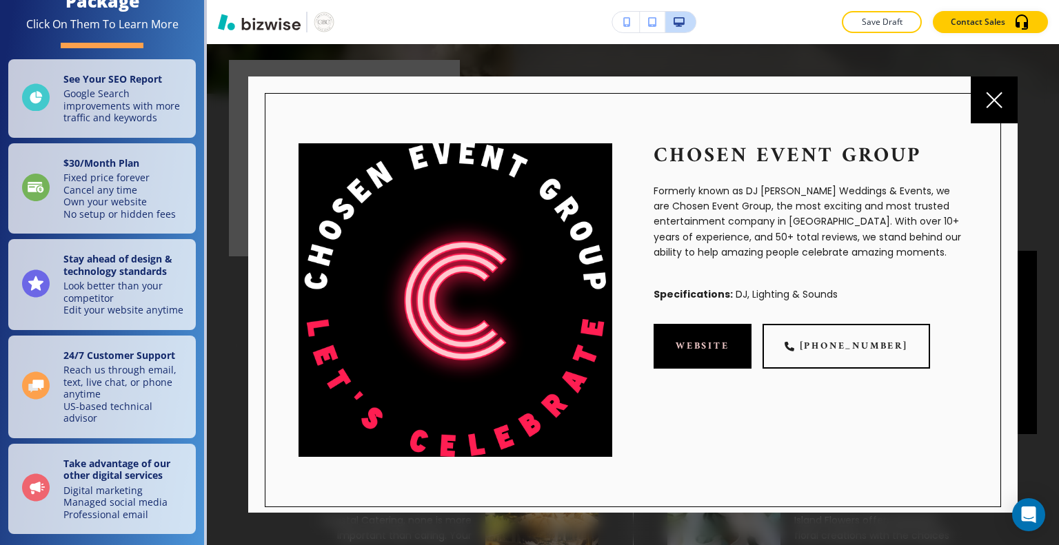
click at [209, 476] on div at bounding box center [633, 294] width 852 height 501
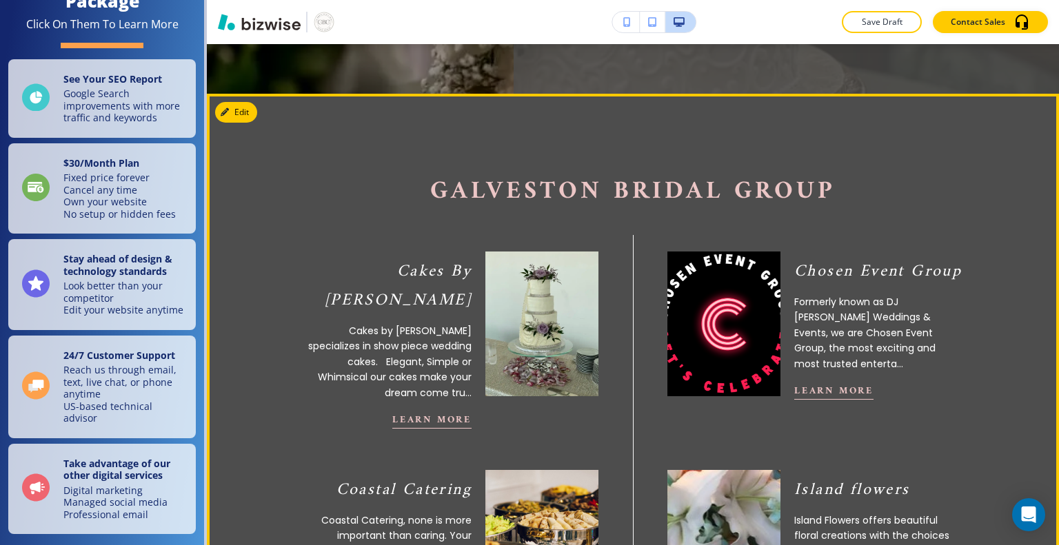
click at [243, 108] on button "Edit" at bounding box center [236, 112] width 42 height 21
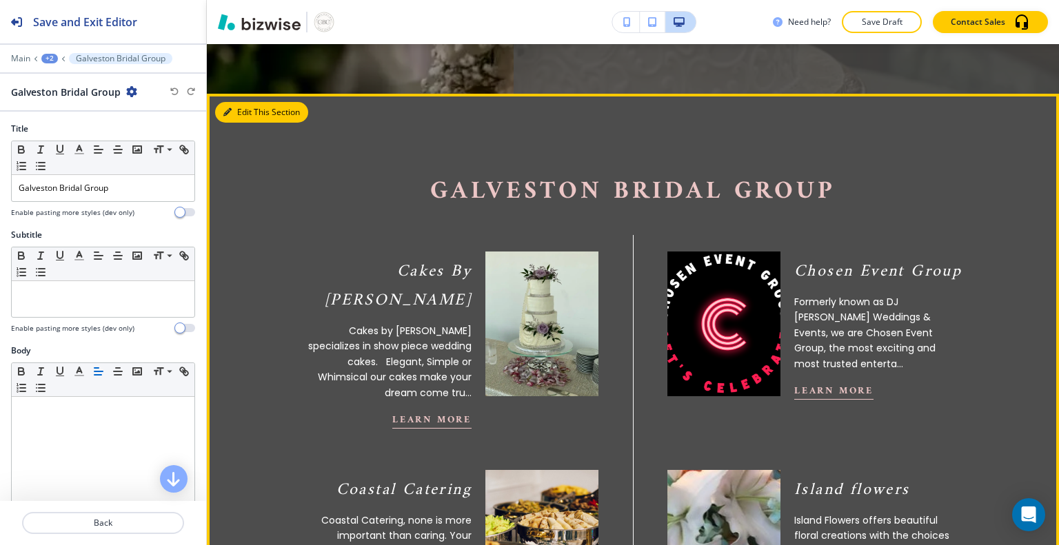
scroll to position [507, 0]
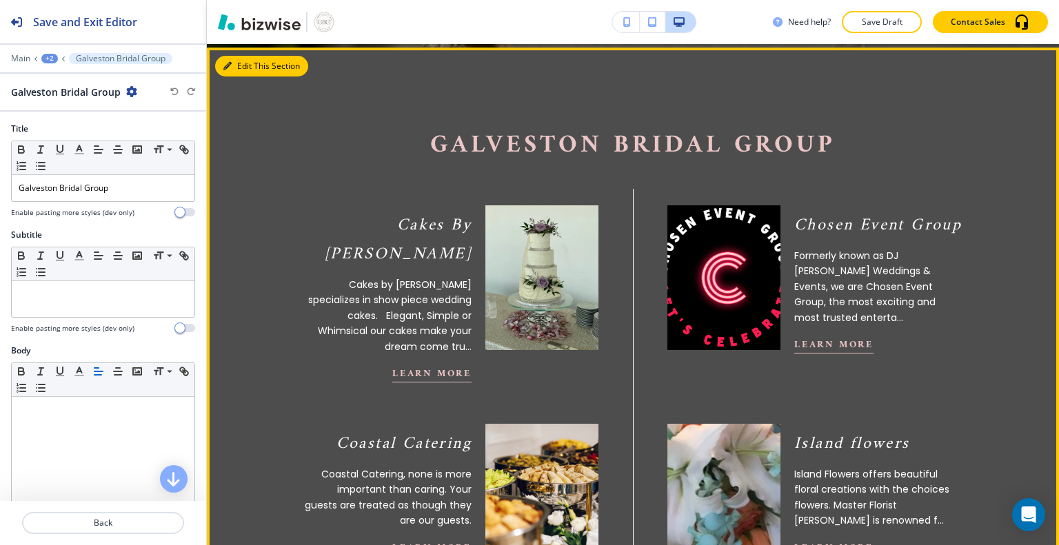
click at [195, 168] on div "Title Small Normal Large Huge Galveston Bridal Group Enable pasting more styles…" at bounding box center [103, 176] width 206 height 106
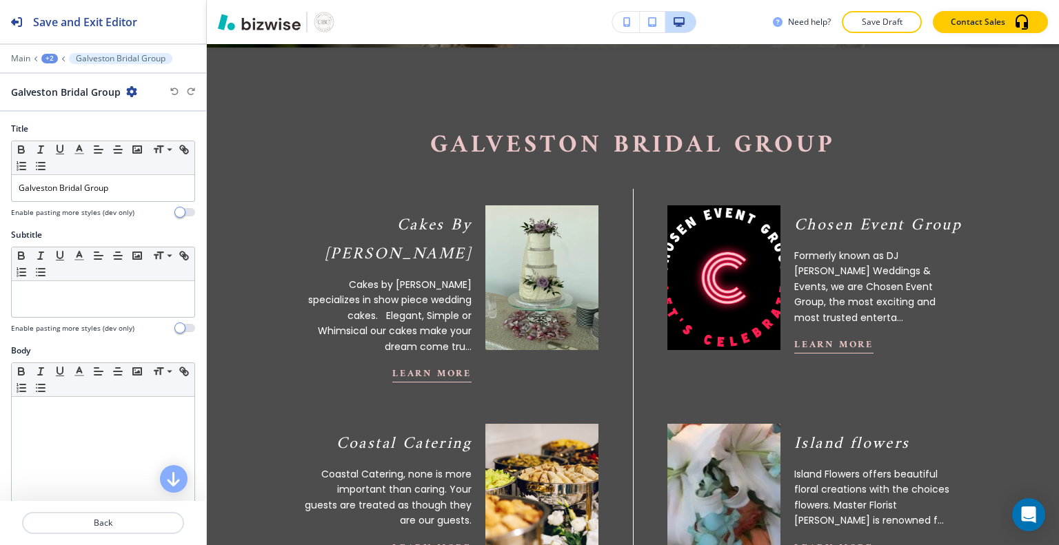
scroll to position [9, 0]
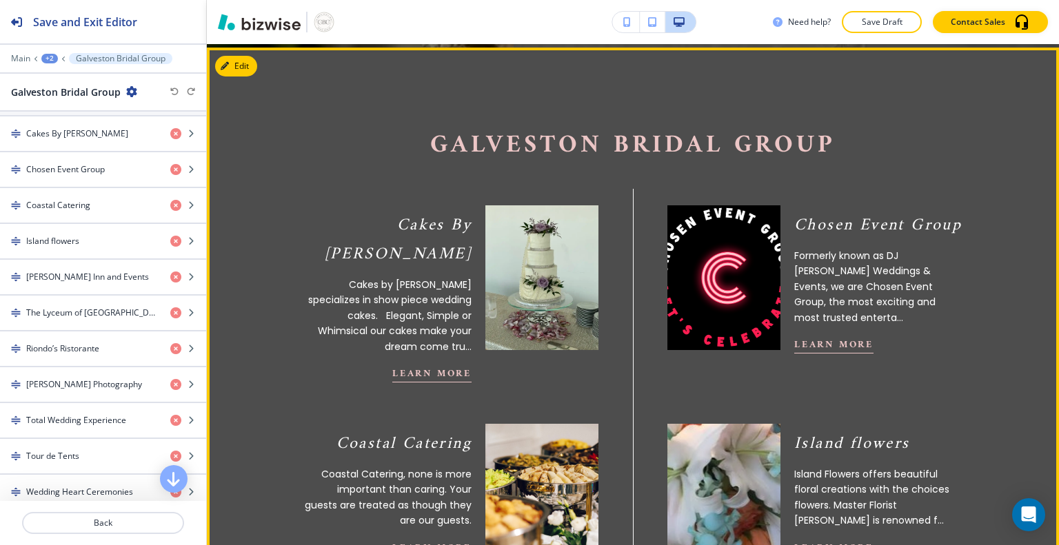
scroll to position [516, 0]
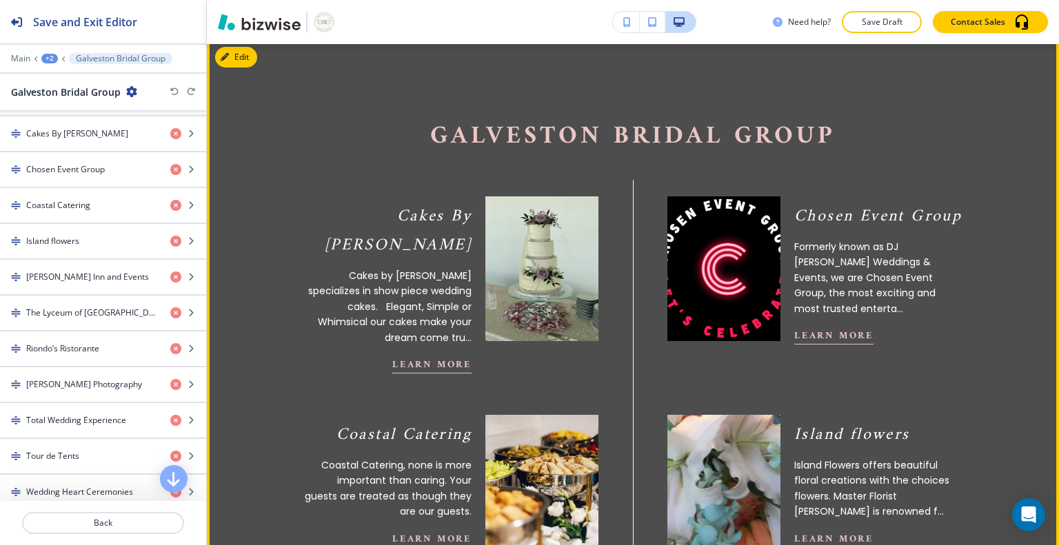
click at [187, 166] on icon "button" at bounding box center [191, 169] width 8 height 8
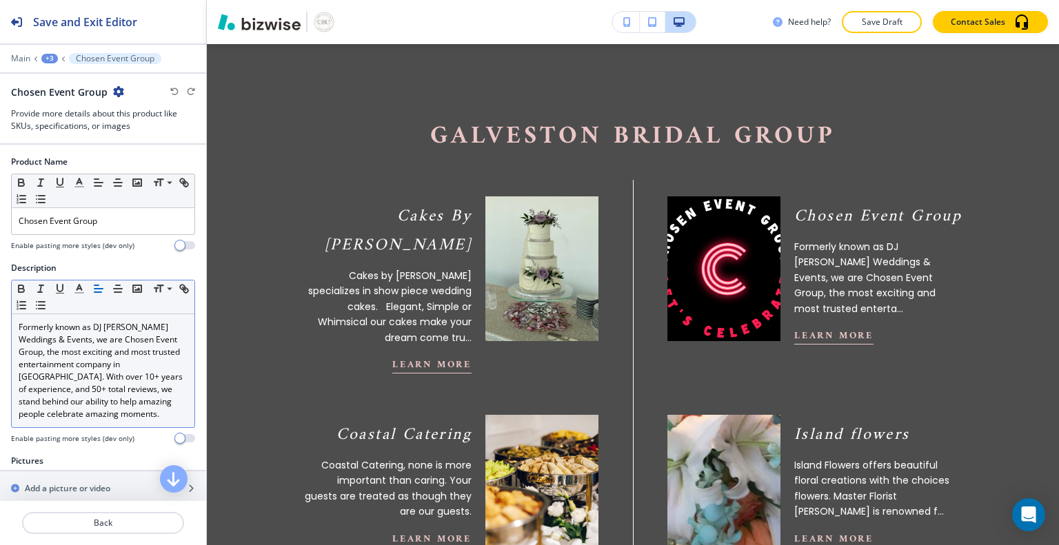
click at [165, 339] on p "Formerly known as DJ Chosen Weddings & Events, we are Chosen Event Group, the m…" at bounding box center [103, 370] width 169 height 99
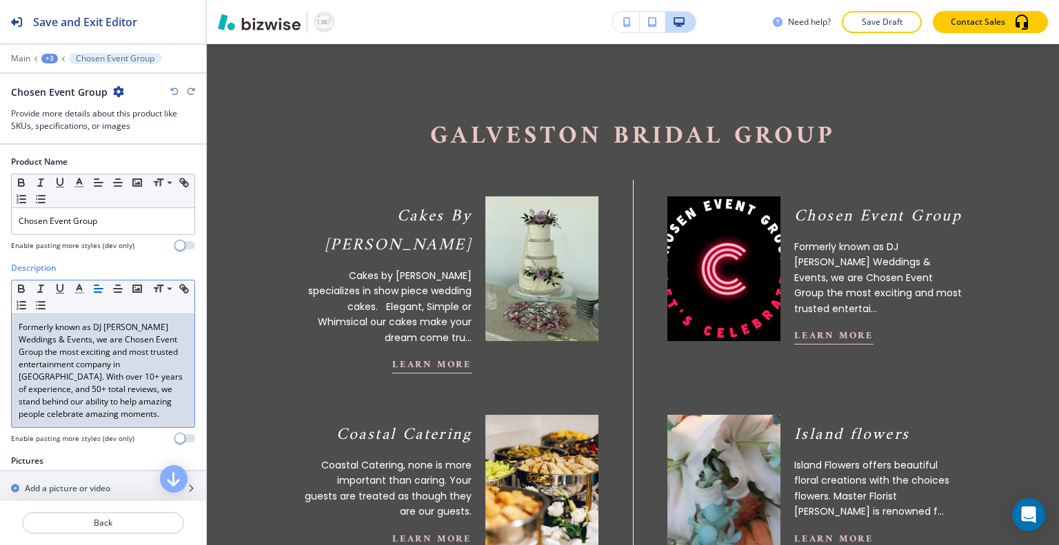
click at [964, 367] on div "Chosen Event Group Formerly known as DJ Chosen Weddings & Events, we are Chosen…" at bounding box center [807, 264] width 419 height 218
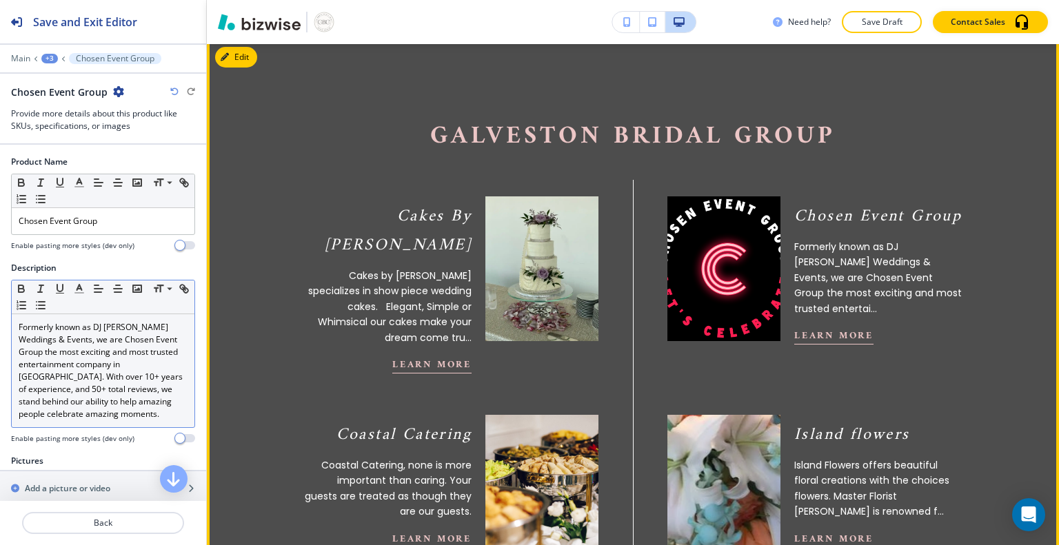
click at [156, 339] on p "Formerly known as DJ Chosen Weddings & Events, we are Chosen Event Group the mo…" at bounding box center [103, 370] width 169 height 99
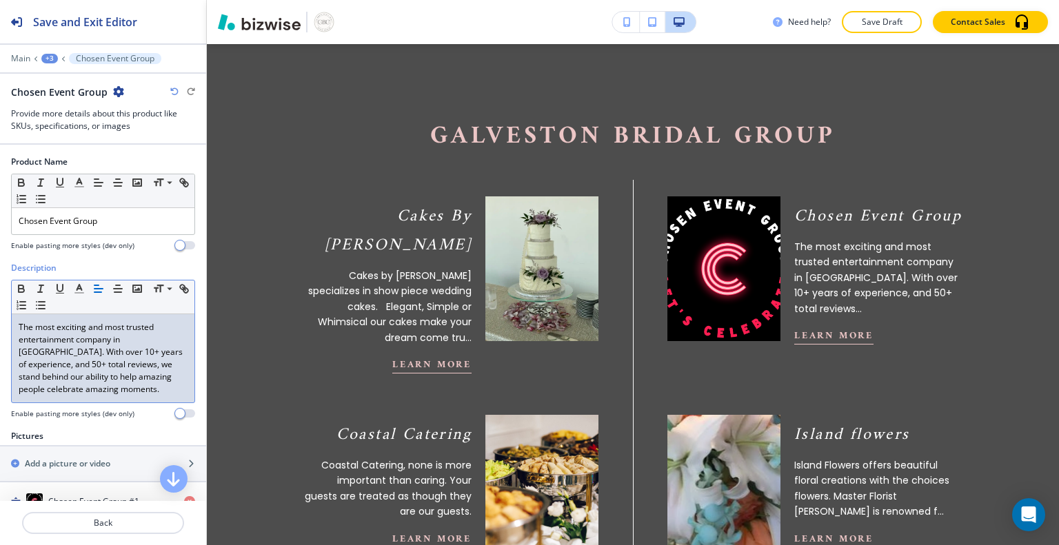
click at [0, 234] on div "Product Name Small Normal Large Huge Chosen Event Group Enable pasting more sty…" at bounding box center [103, 209] width 206 height 106
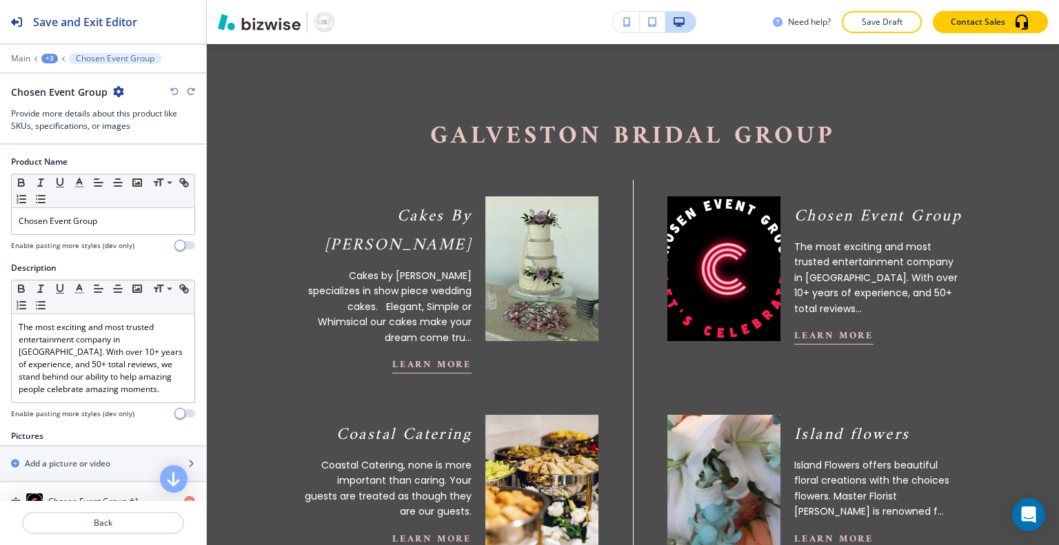
click at [0, 122] on div "Chosen Event Group Provide more details about this product like SKUs, specifica…" at bounding box center [103, 109] width 206 height 48
click at [0, 118] on div "Chosen Event Group Provide more details about this product like SKUs, specifica…" at bounding box center [103, 109] width 206 height 48
click at [0, 124] on div "Chosen Event Group Provide more details about this product like SKUs, specifica…" at bounding box center [103, 109] width 206 height 48
click at [0, 118] on div "Chosen Event Group Provide more details about this product like SKUs, specifica…" at bounding box center [103, 109] width 206 height 48
click at [0, 121] on div "Chosen Event Group Provide more details about this product like SKUs, specifica…" at bounding box center [103, 109] width 206 height 48
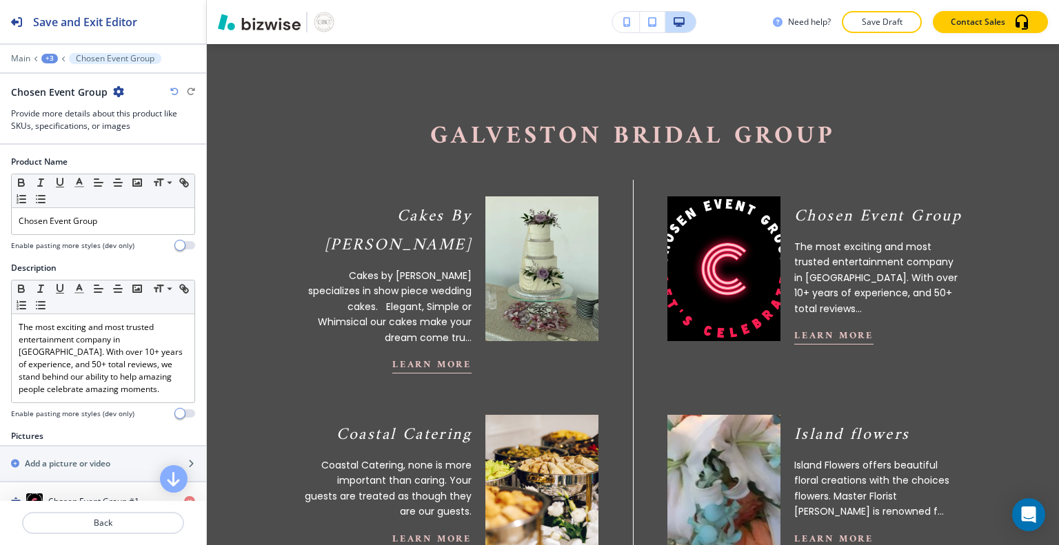
click at [0, 119] on div "Chosen Event Group Provide more details about this product like SKUs, specifica…" at bounding box center [103, 109] width 206 height 48
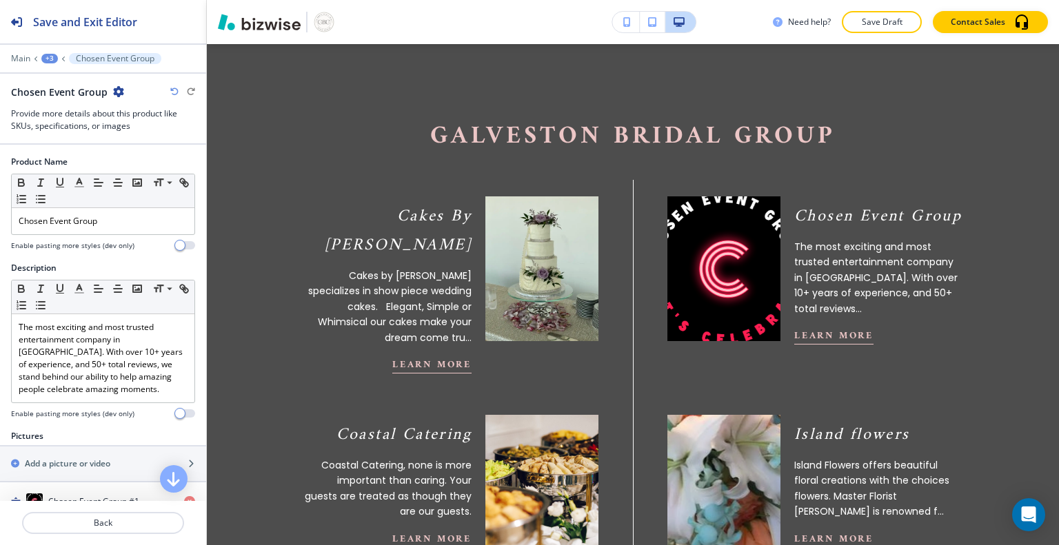
click at [833, 289] on p "The most exciting and most trusted entertainment company in TX. With over 10+ y…" at bounding box center [878, 277] width 168 height 77
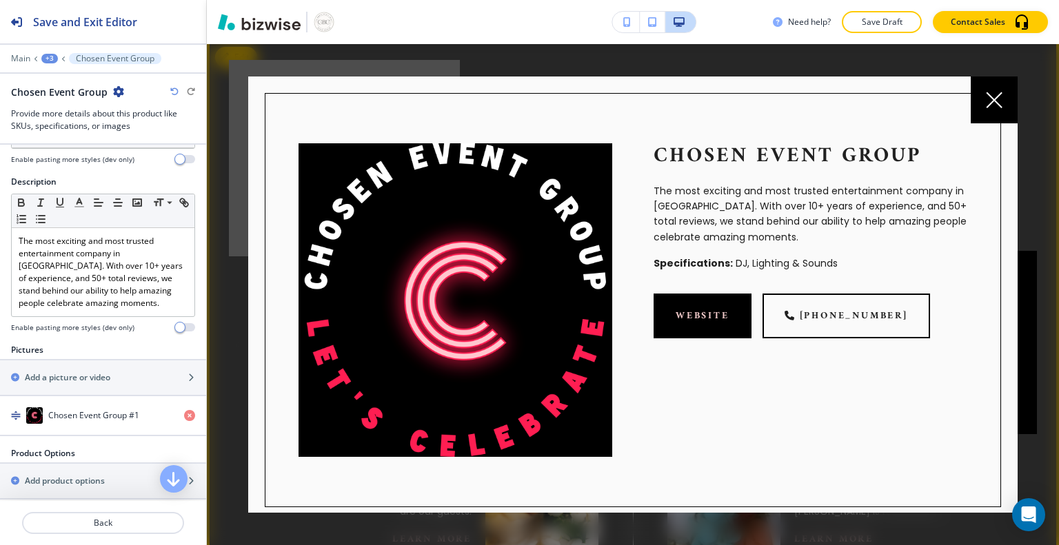
scroll to position [108, 0]
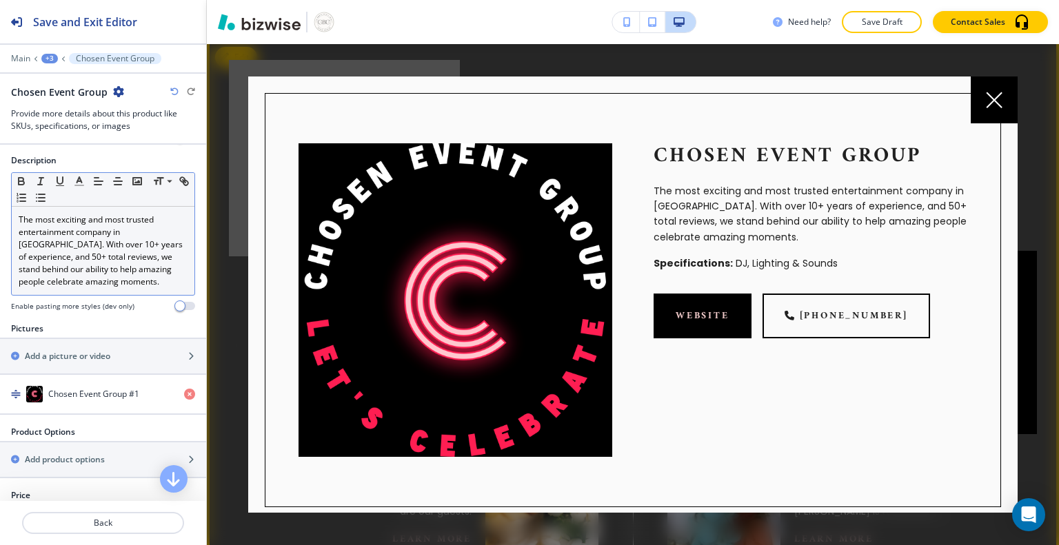
click at [69, 281] on p "The most exciting and most trusted entertainment company in TX. With over 10+ y…" at bounding box center [103, 251] width 169 height 74
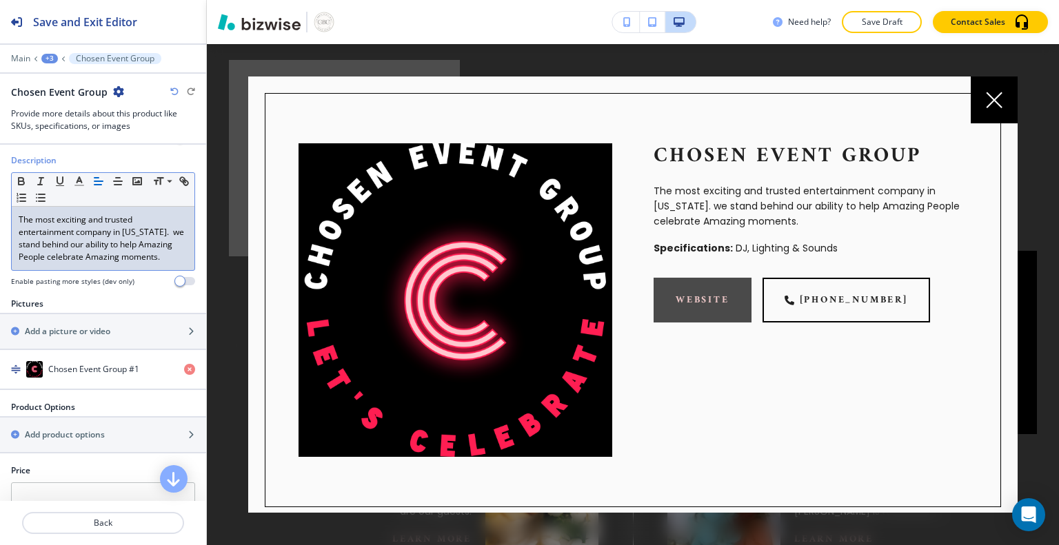
click at [698, 304] on link "website" at bounding box center [702, 300] width 98 height 45
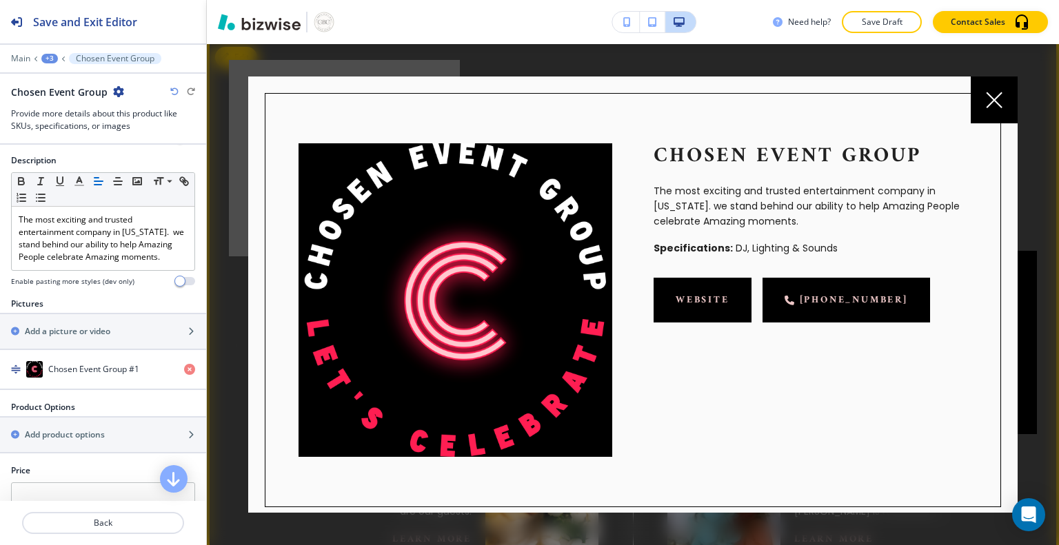
click at [876, 299] on link "[PHONE_NUMBER]" at bounding box center [845, 300] width 167 height 45
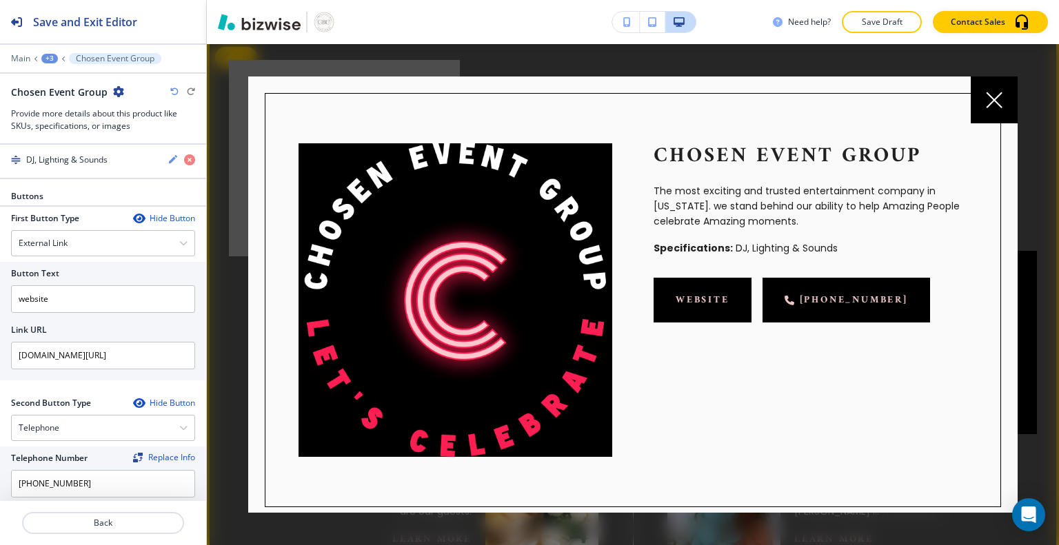
scroll to position [629, 0]
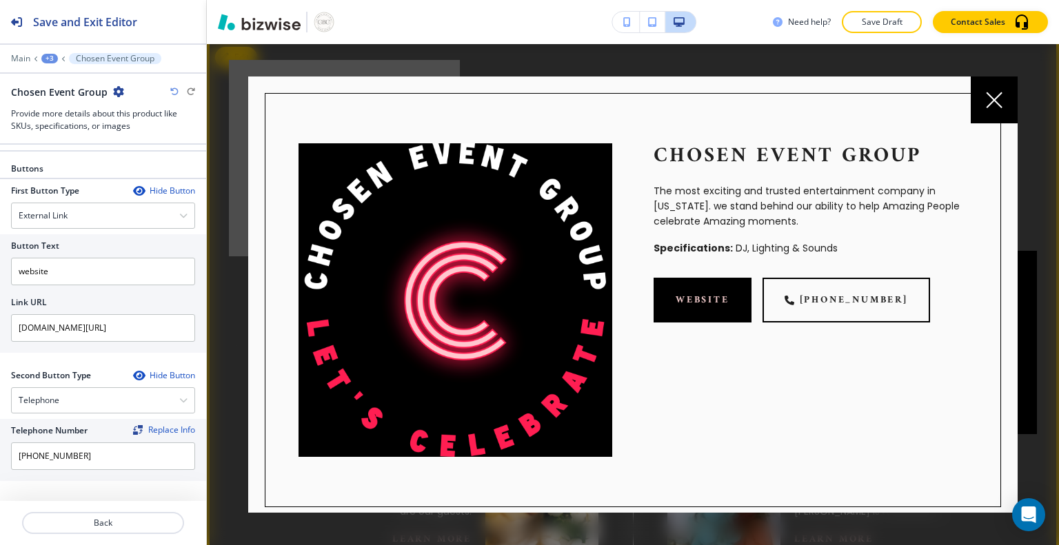
click at [995, 102] on icon at bounding box center [993, 99] width 15 height 15
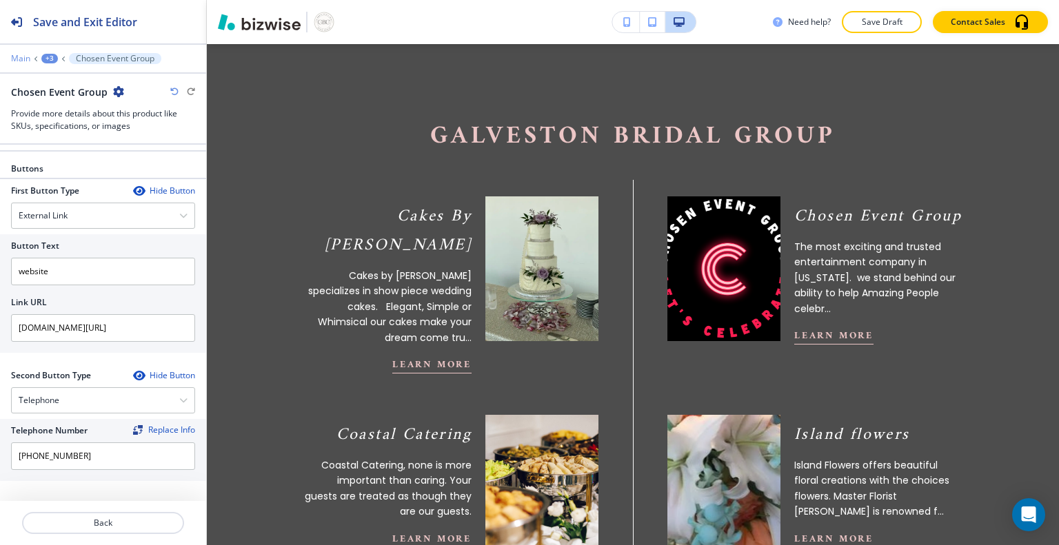
click at [26, 58] on p "Main" at bounding box center [20, 59] width 19 height 10
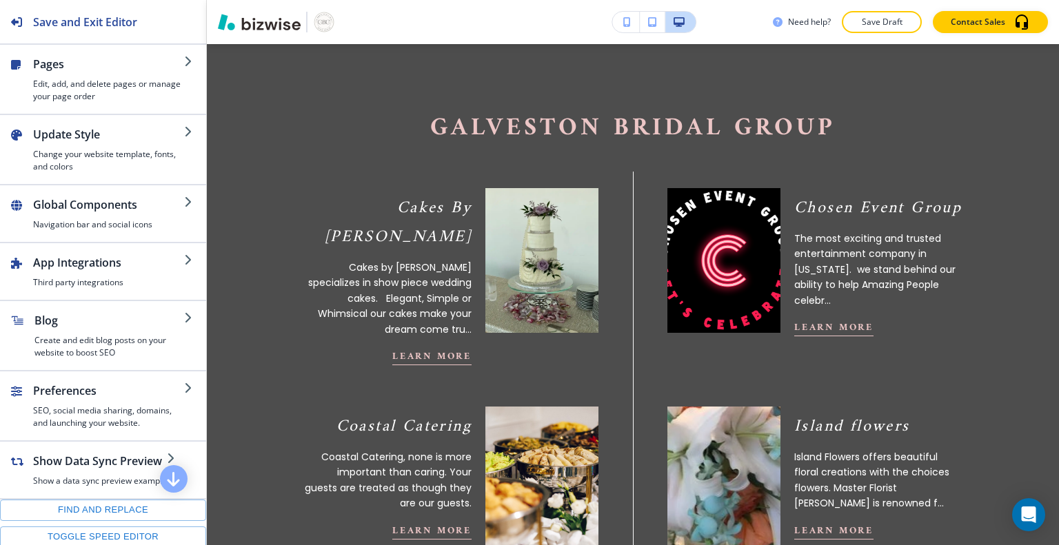
scroll to position [525, 0]
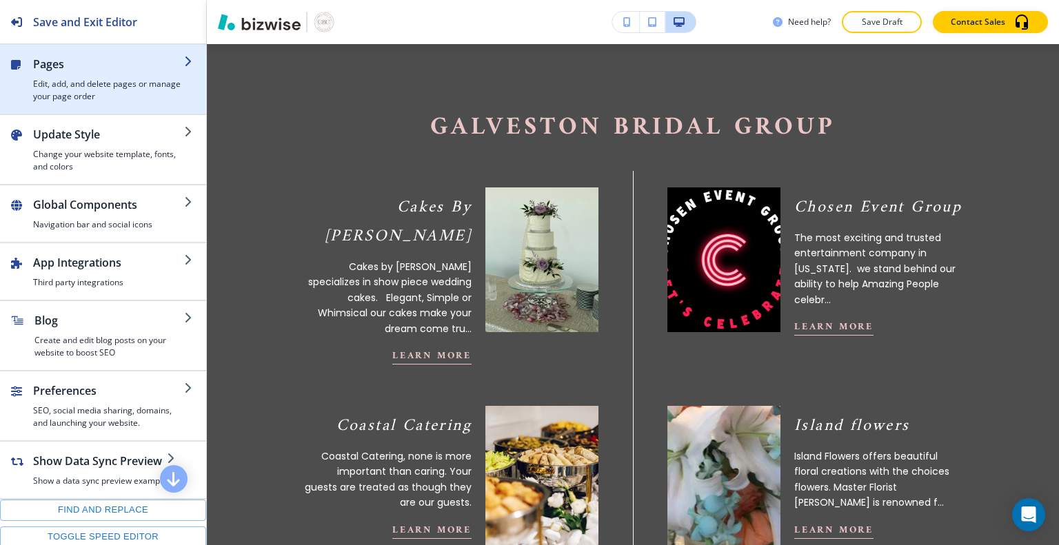
click at [124, 83] on h4 "Edit, add, and delete pages or manage your page order" at bounding box center [108, 90] width 151 height 25
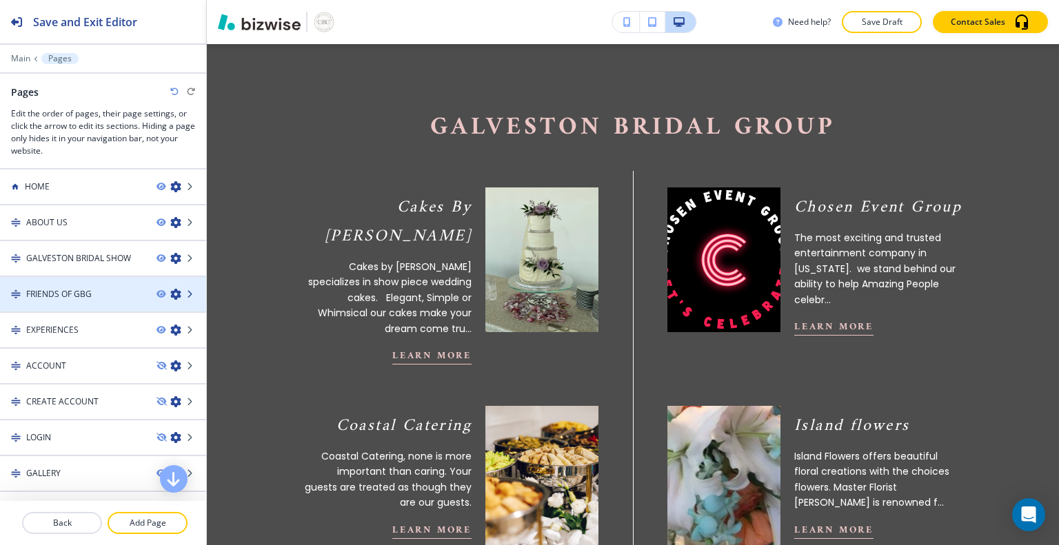
click at [187, 294] on icon at bounding box center [191, 294] width 8 height 8
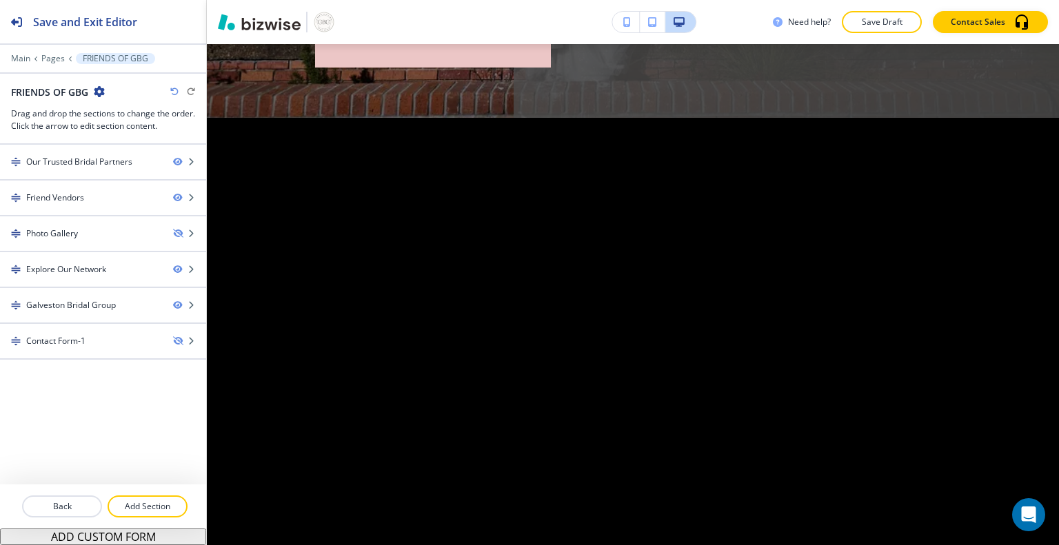
scroll to position [0, 0]
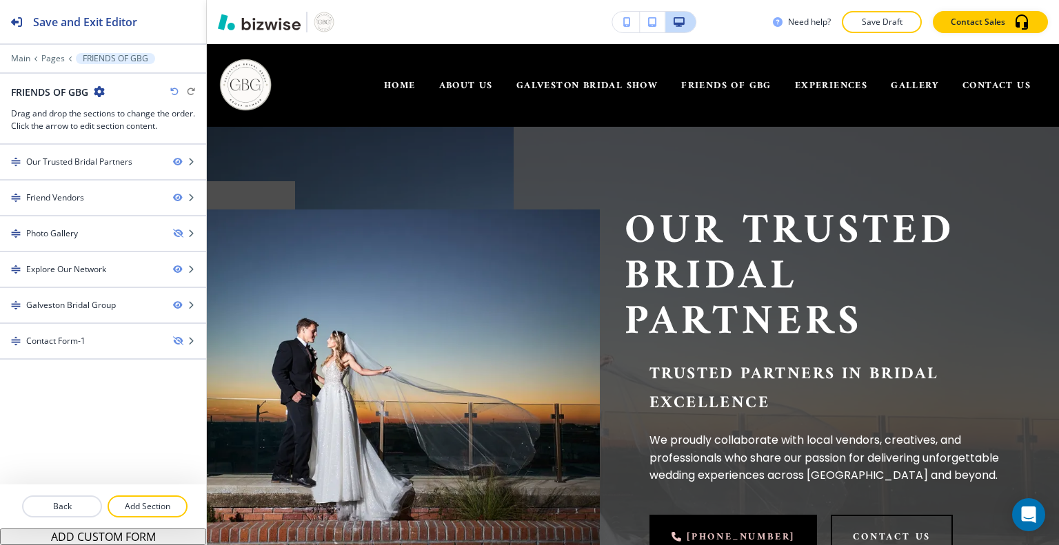
click at [99, 91] on icon "button" at bounding box center [99, 91] width 11 height 11
click at [127, 119] on p "Edit Page Settings" at bounding box center [138, 115] width 70 height 12
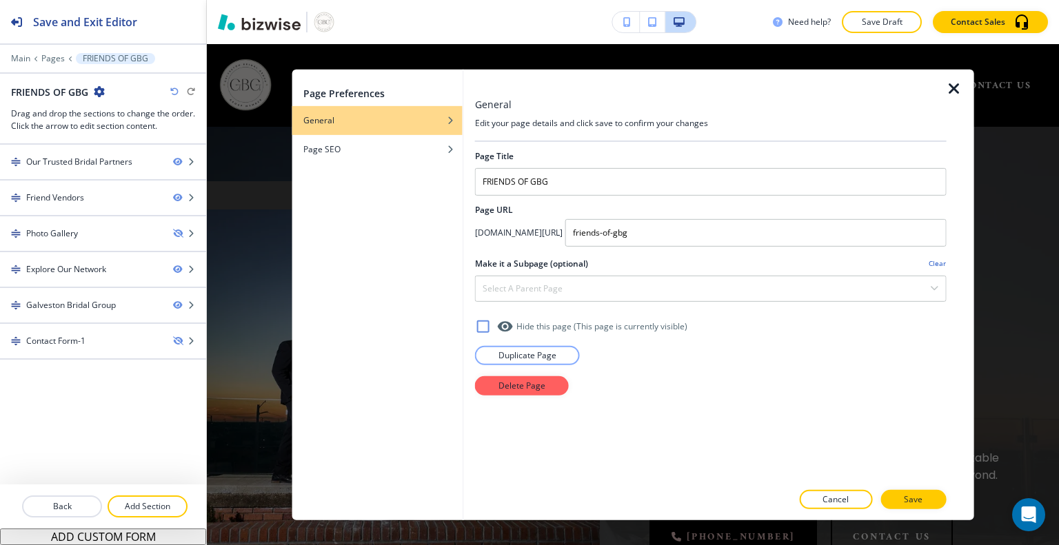
click at [530, 384] on p "Delete Page" at bounding box center [521, 385] width 47 height 12
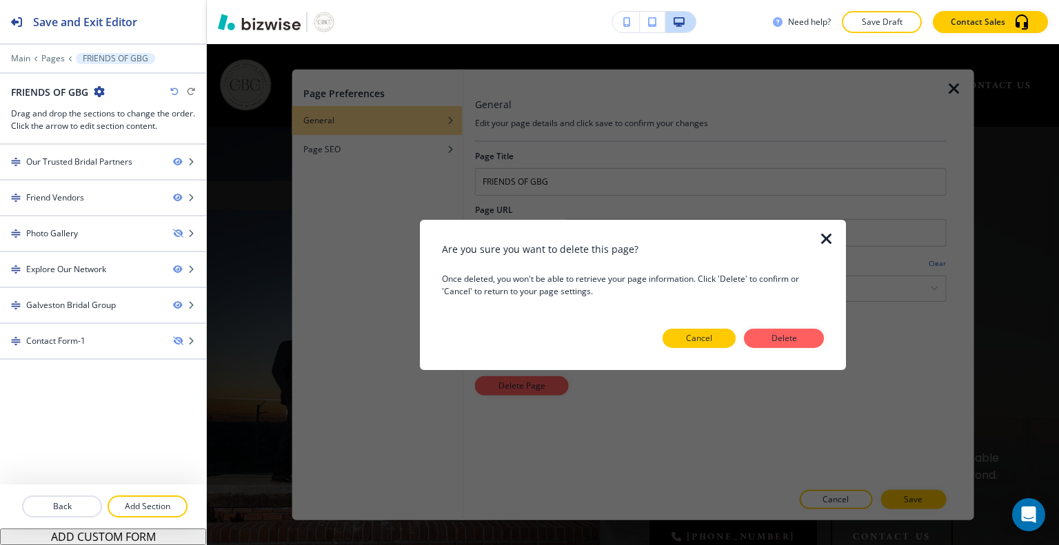
click at [696, 338] on p "Cancel" at bounding box center [699, 338] width 26 height 12
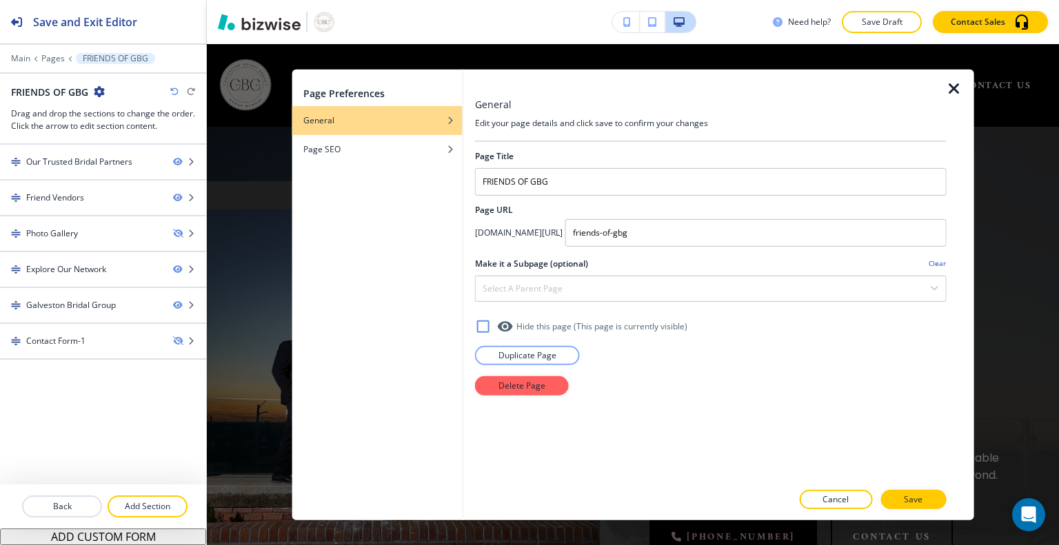
click at [948, 91] on icon "button" at bounding box center [954, 88] width 17 height 17
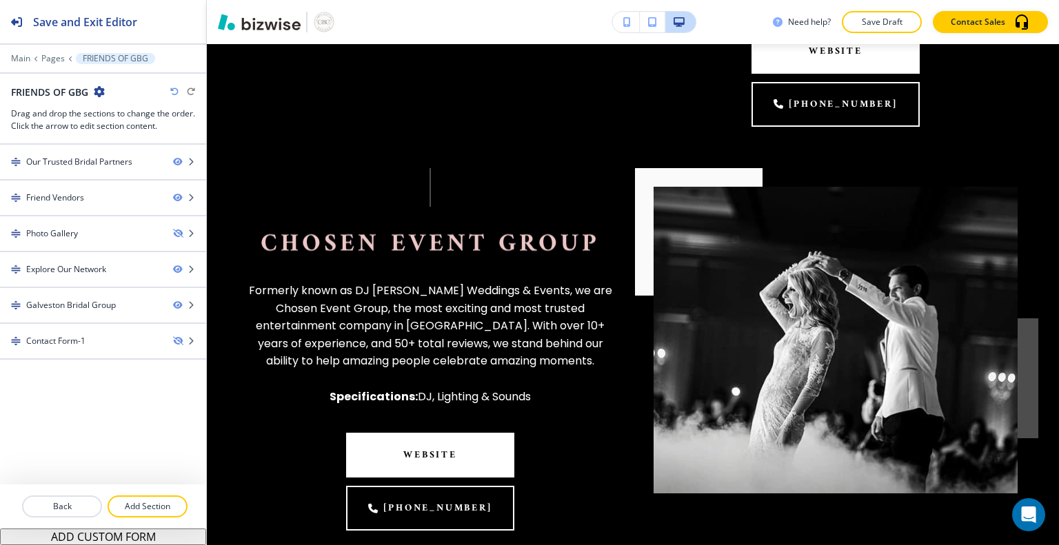
scroll to position [1079, 0]
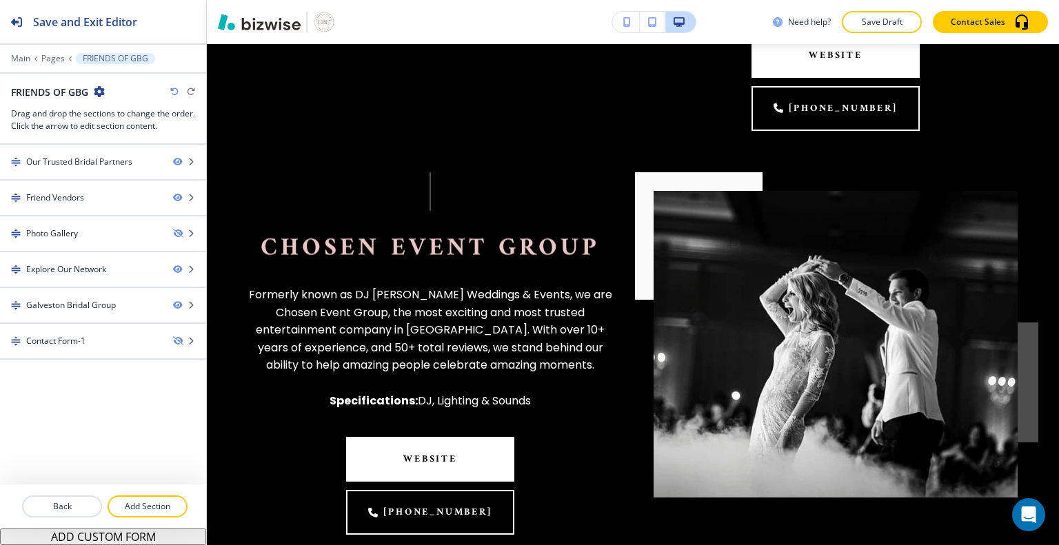
click at [47, 60] on p "Pages" at bounding box center [52, 59] width 23 height 10
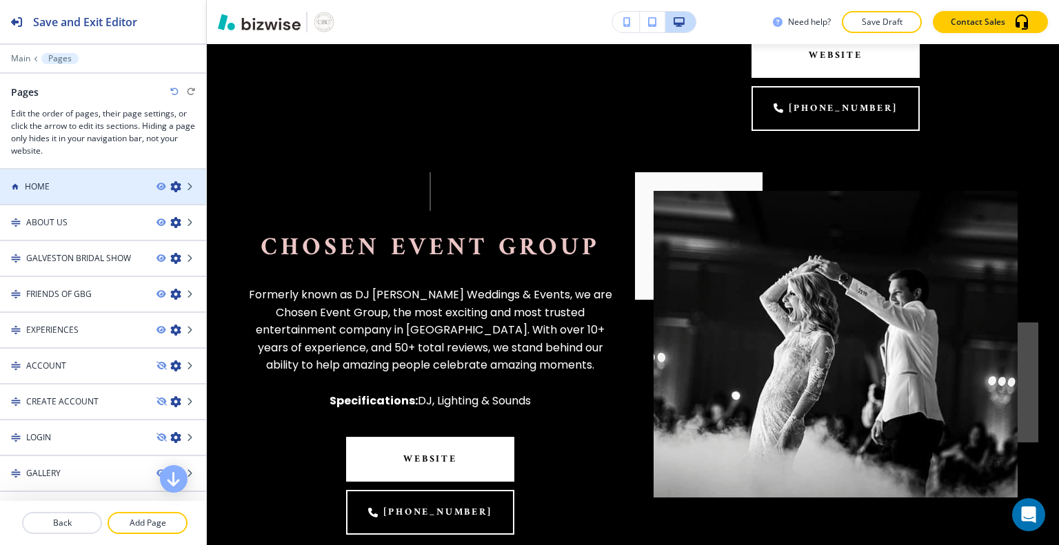
click at [96, 182] on div "HOME" at bounding box center [72, 187] width 145 height 12
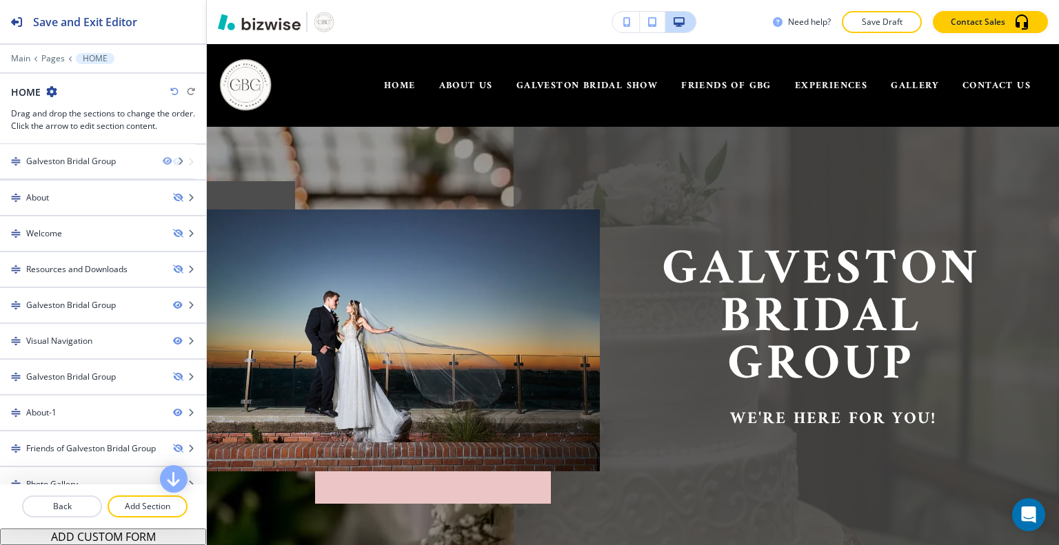
click at [82, 168] on div at bounding box center [103, 173] width 206 height 11
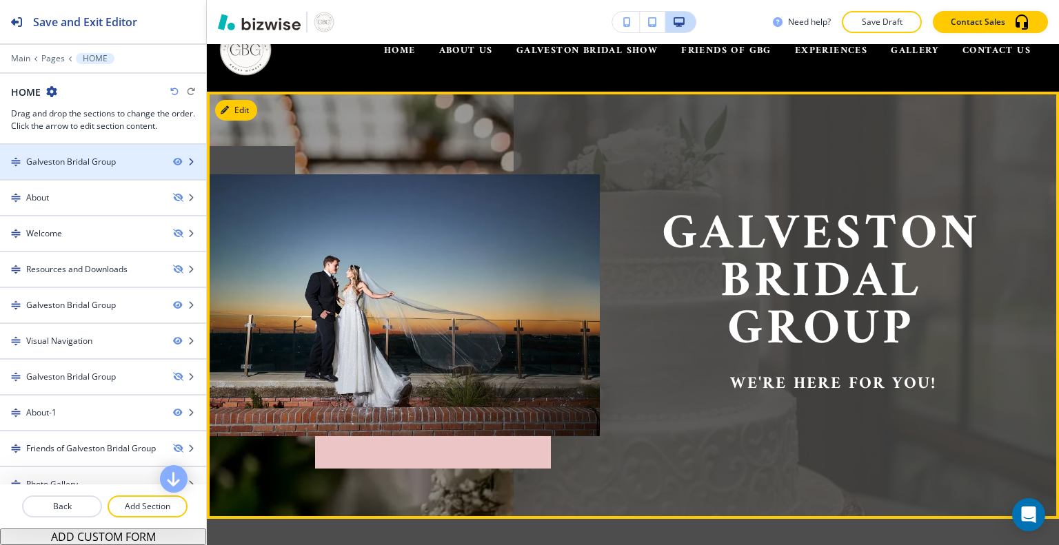
click at [243, 104] on button "Edit" at bounding box center [236, 110] width 42 height 21
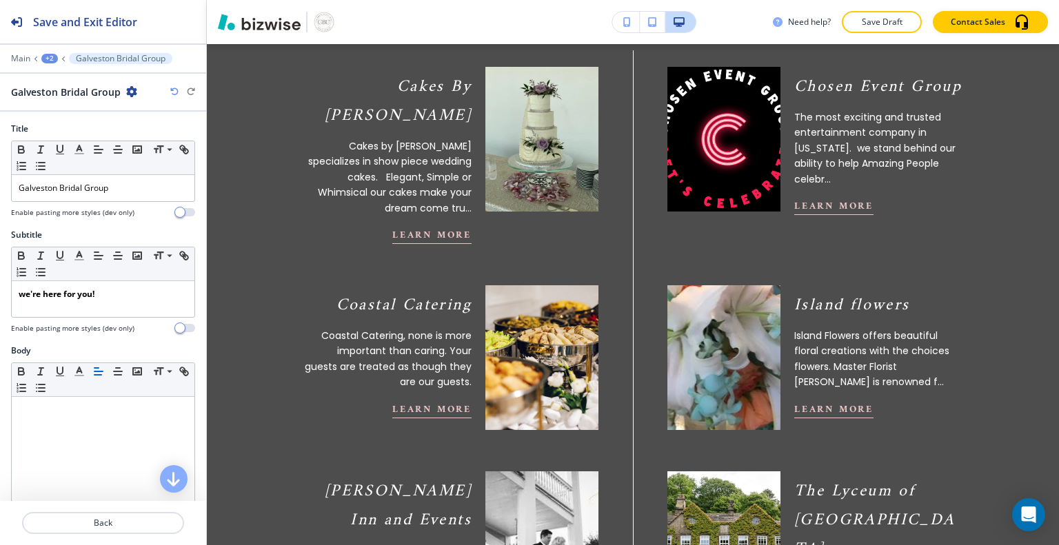
scroll to position [665, 0]
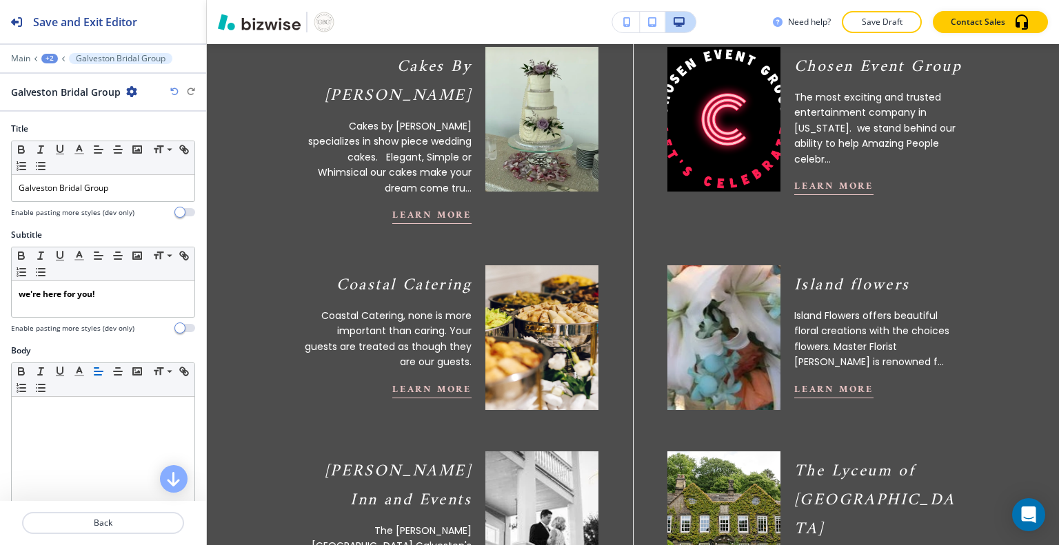
click at [416, 312] on p "Coastal Catering, none is more important than caring. Your guests are treated a…" at bounding box center [387, 339] width 168 height 62
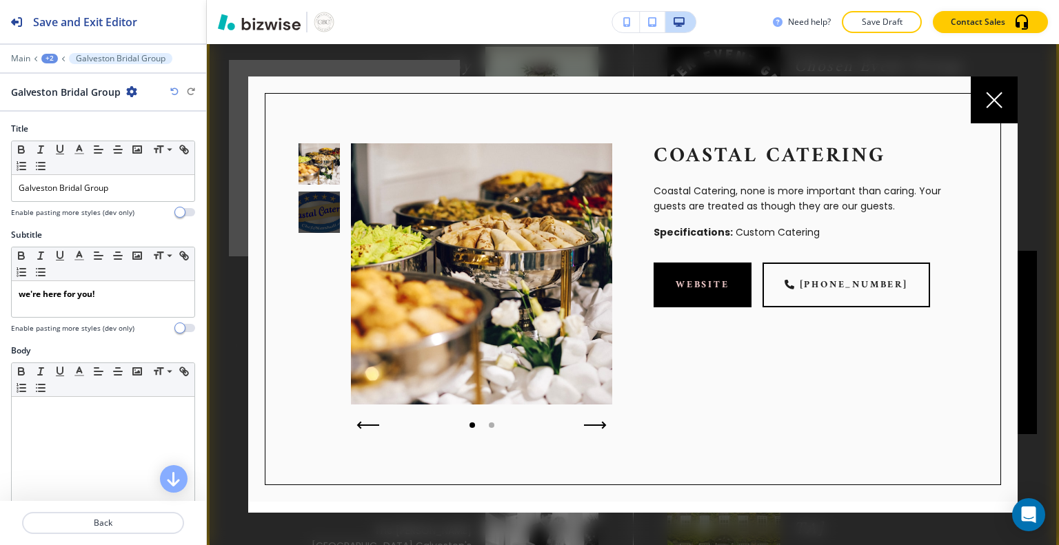
click at [990, 102] on icon at bounding box center [994, 100] width 17 height 17
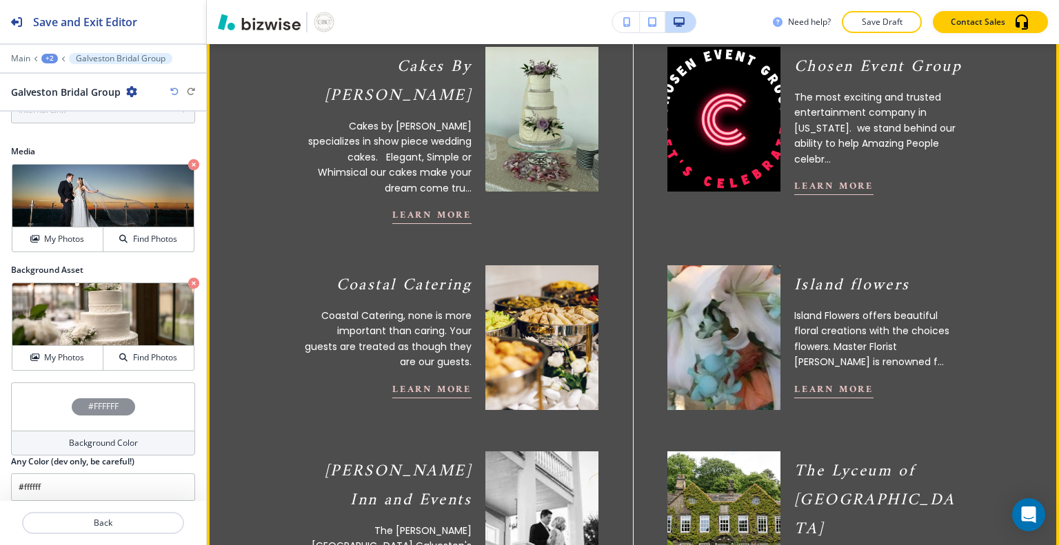
scroll to position [598, 0]
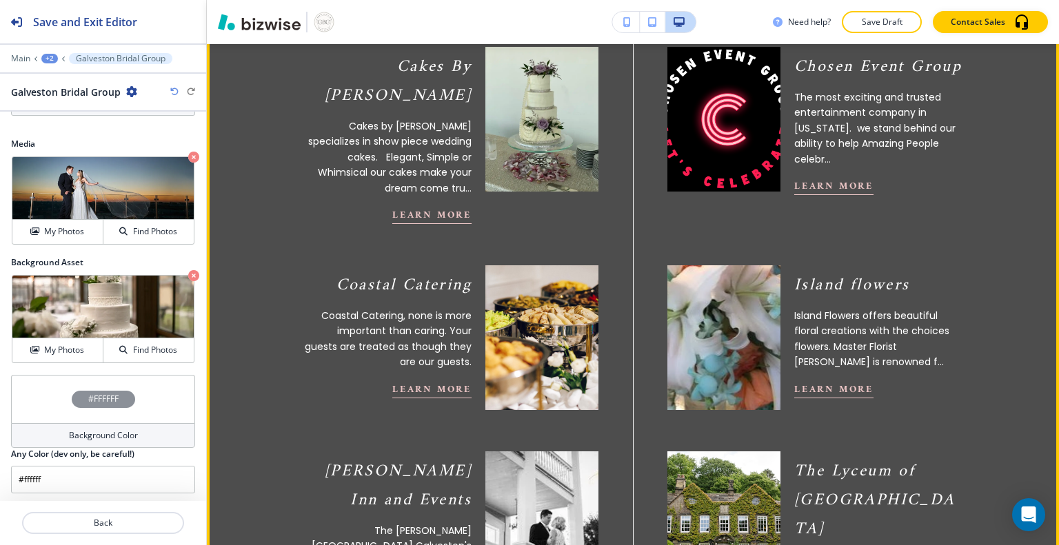
click at [19, 61] on p "Main" at bounding box center [20, 59] width 19 height 10
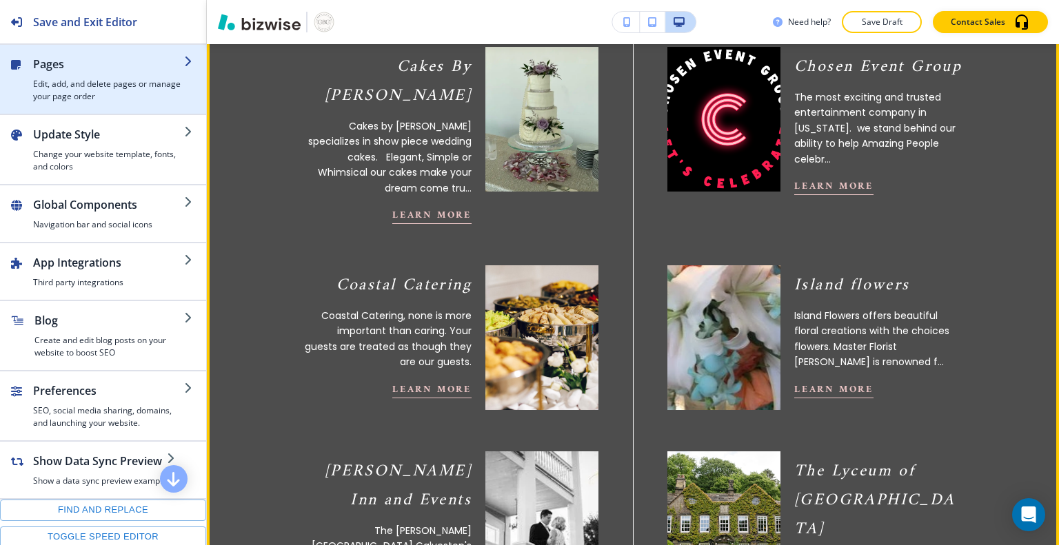
click at [68, 108] on div "button" at bounding box center [103, 108] width 206 height 11
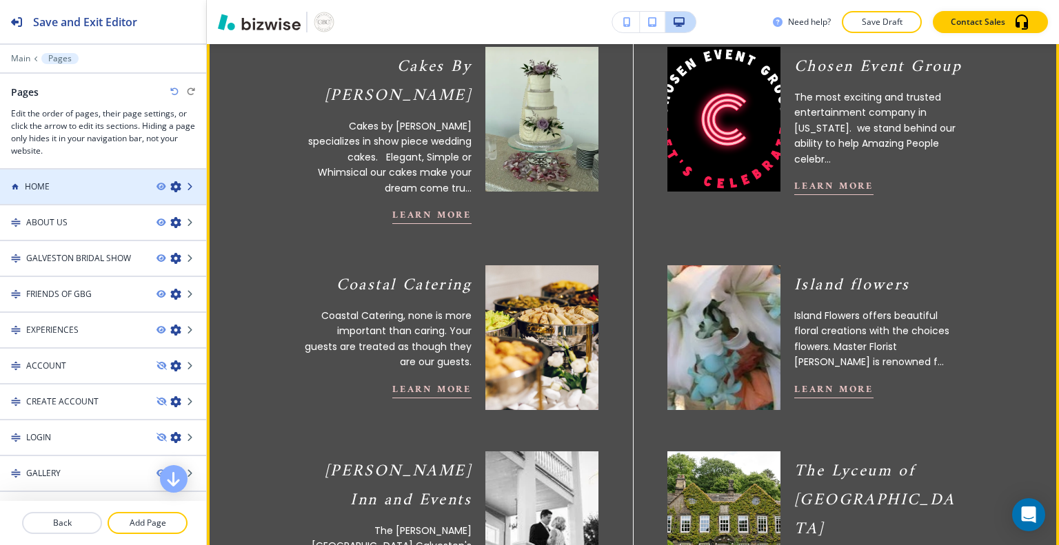
click at [187, 186] on icon at bounding box center [191, 187] width 8 height 8
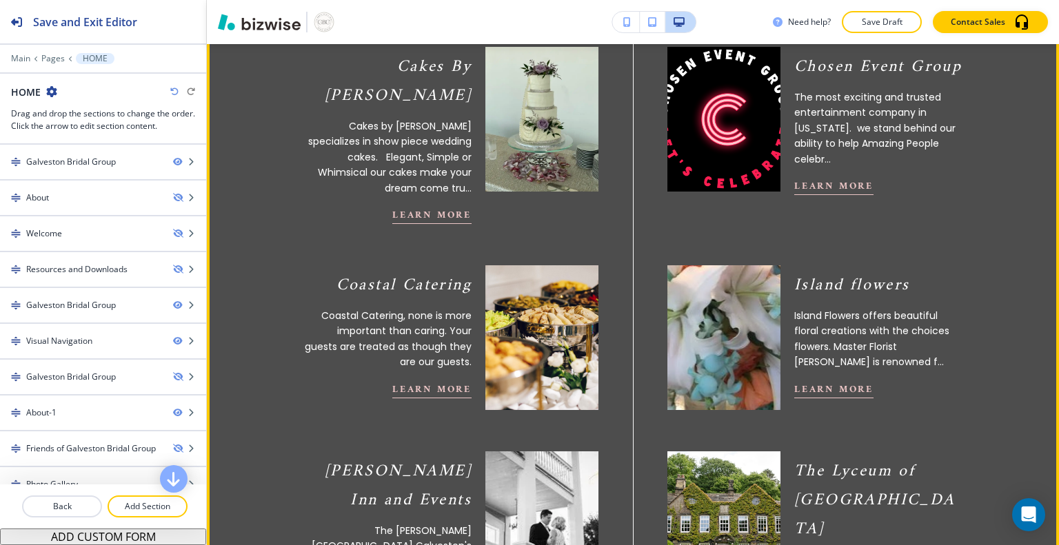
click at [63, 165] on div "Galveston Bridal Group" at bounding box center [71, 162] width 90 height 12
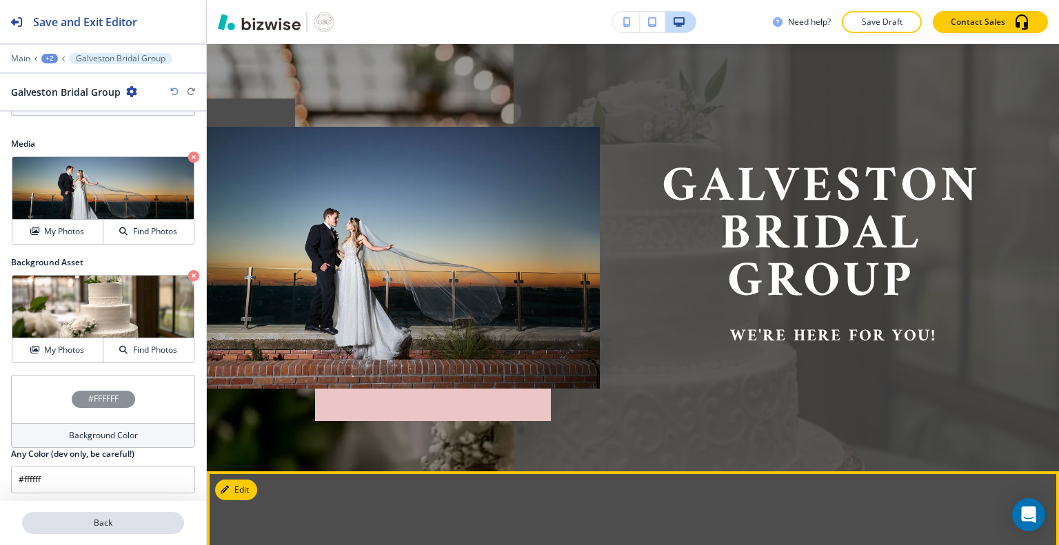
click at [60, 516] on button "Back" at bounding box center [103, 523] width 162 height 22
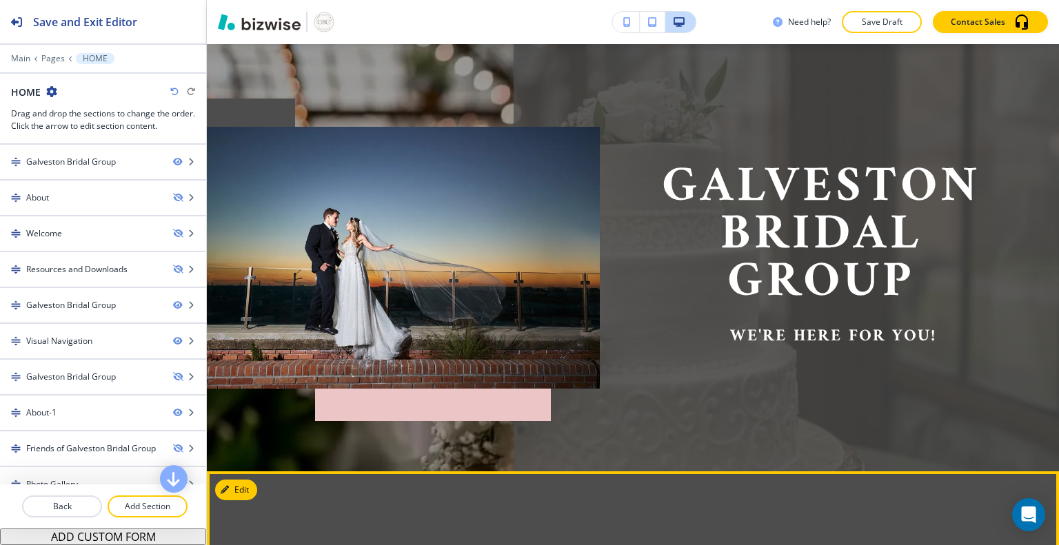
click at [66, 312] on div at bounding box center [103, 317] width 206 height 11
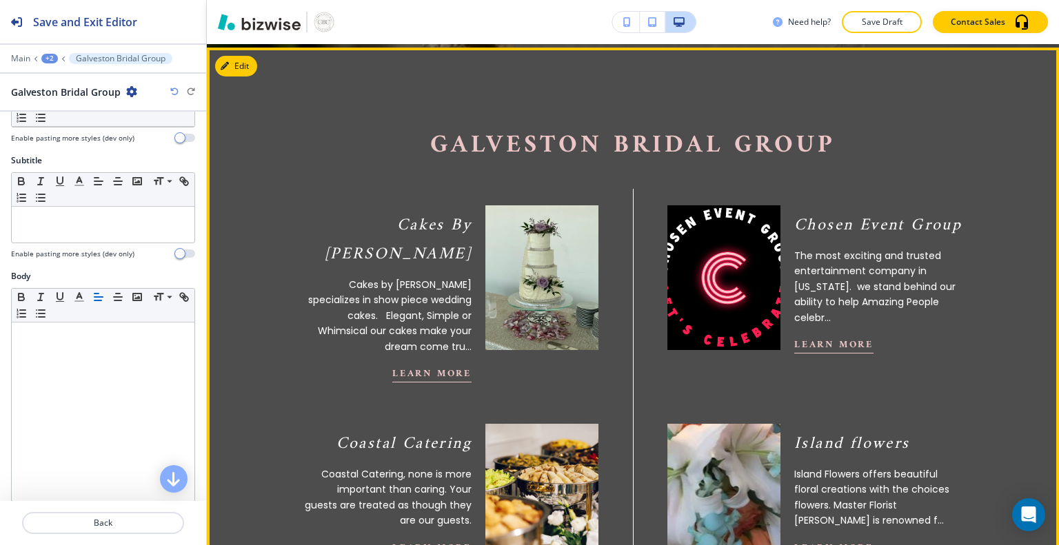
scroll to position [121, 0]
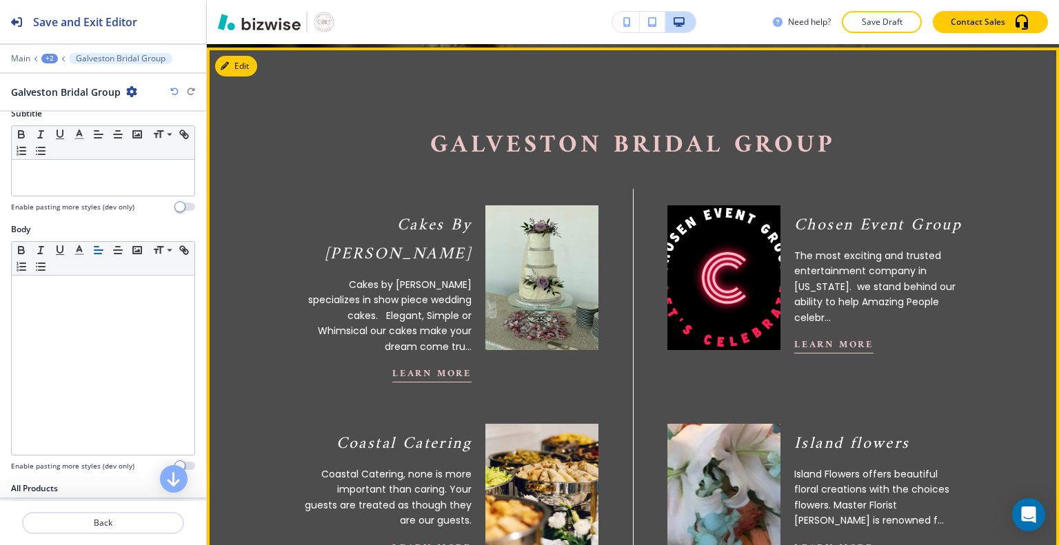
click at [347, 429] on p "Coastal Catering" at bounding box center [387, 443] width 168 height 29
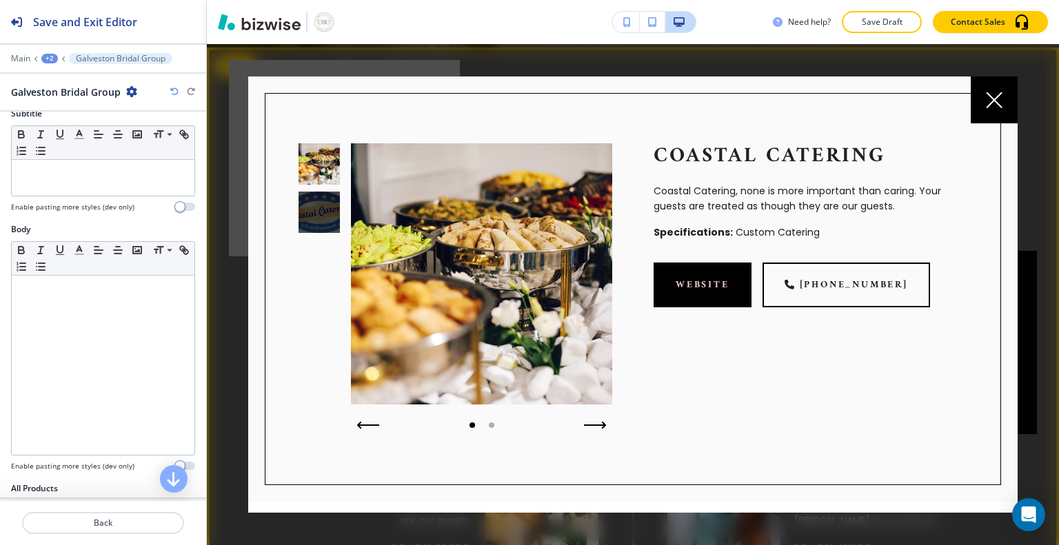
click at [998, 107] on icon at bounding box center [994, 100] width 17 height 17
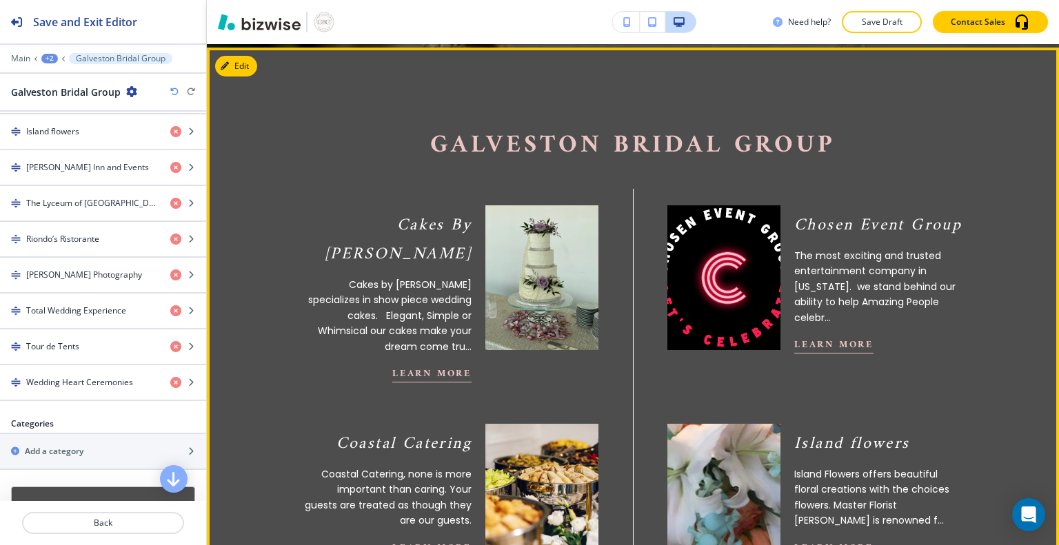
scroll to position [480, 0]
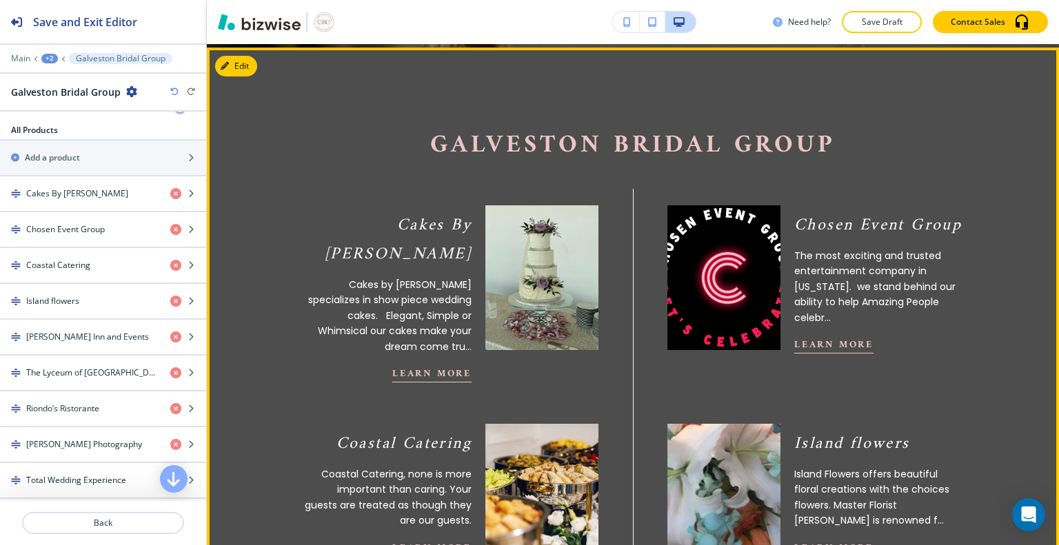
click at [80, 262] on h4 "Coastal Catering" at bounding box center [58, 265] width 64 height 12
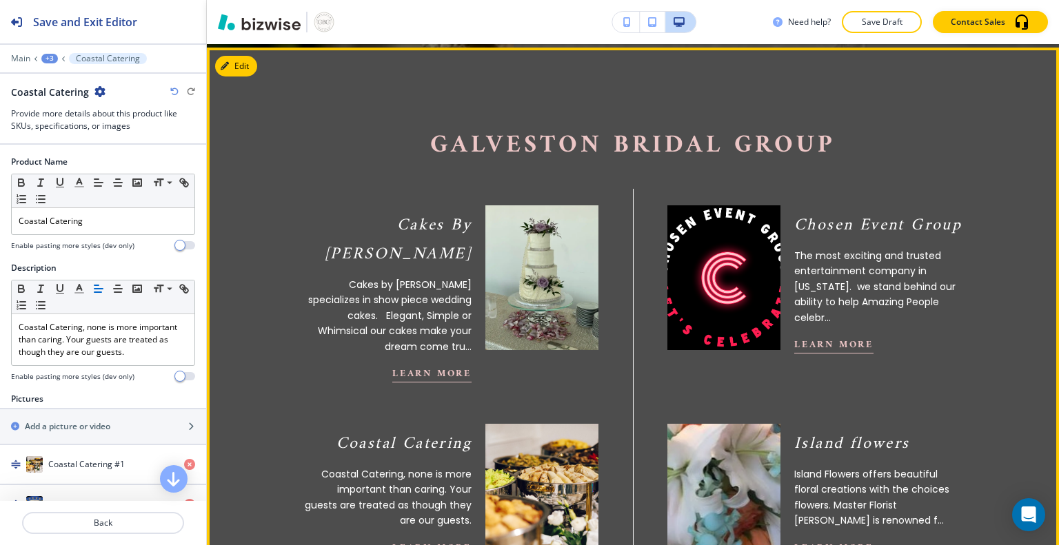
click at [174, 378] on span "button" at bounding box center [179, 376] width 11 height 11
click at [185, 377] on span "button" at bounding box center [190, 376] width 11 height 11
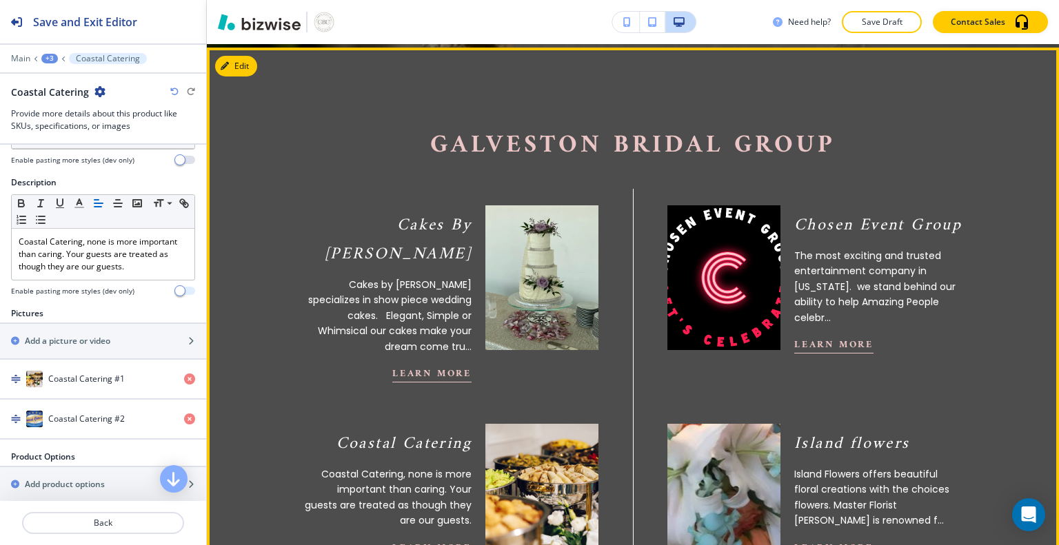
scroll to position [81, 0]
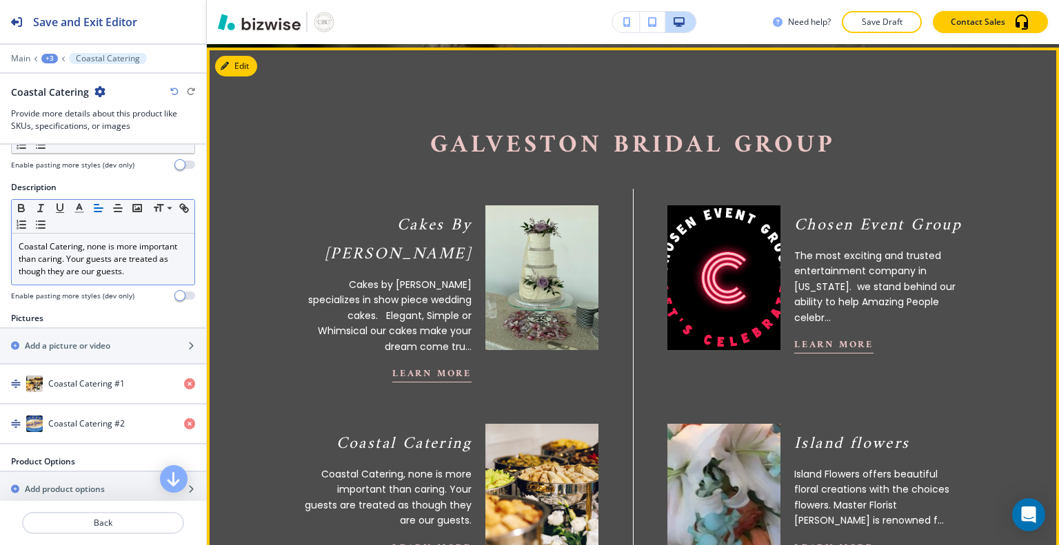
click at [87, 259] on p "Coastal Catering, none is more important than caring. Your guests are treated a…" at bounding box center [103, 259] width 169 height 37
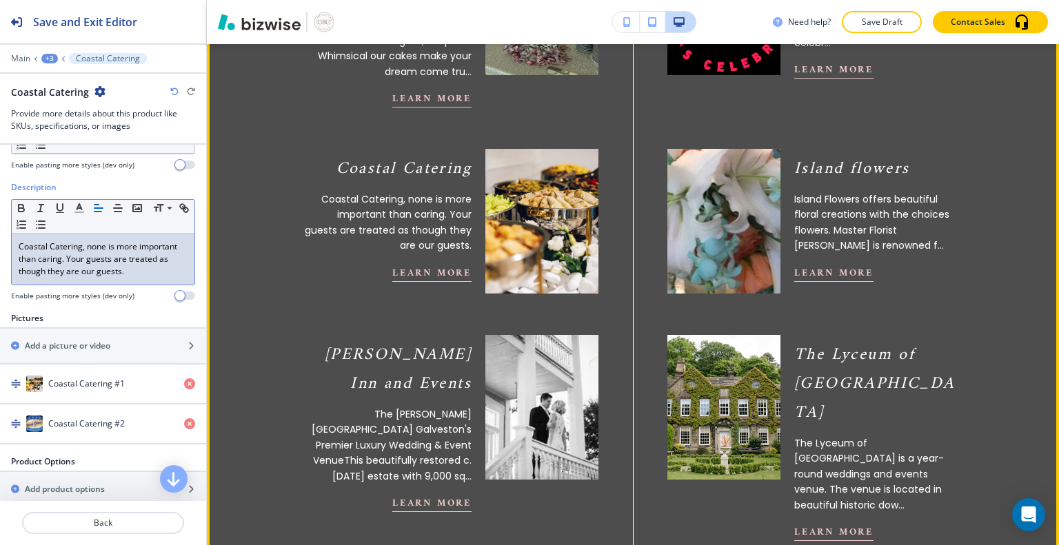
scroll to position [784, 0]
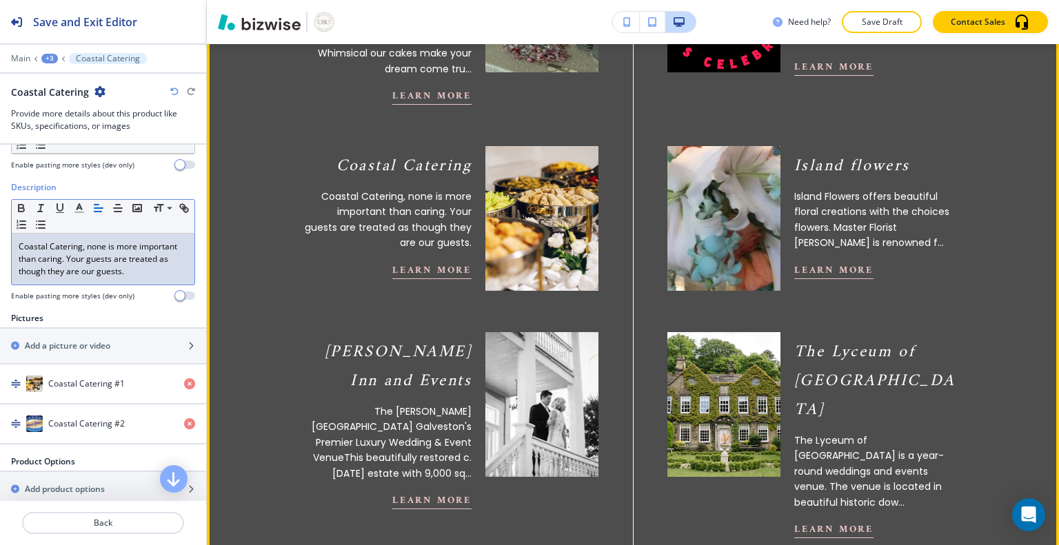
click at [26, 247] on p "Coastal Catering, none is more important than caring. Your guests are treated a…" at bounding box center [103, 259] width 169 height 37
click at [32, 247] on p "Coastal Catering, none is more important than caring. Your guests are treated a…" at bounding box center [103, 259] width 169 height 37
click at [91, 245] on p "Custom Catering, none is more important than caring. Your guests are treated as…" at bounding box center [103, 259] width 169 height 37
click at [167, 248] on p "Custom Catering. 26 years od delishes one is more important than caring. Your g…" at bounding box center [103, 259] width 169 height 37
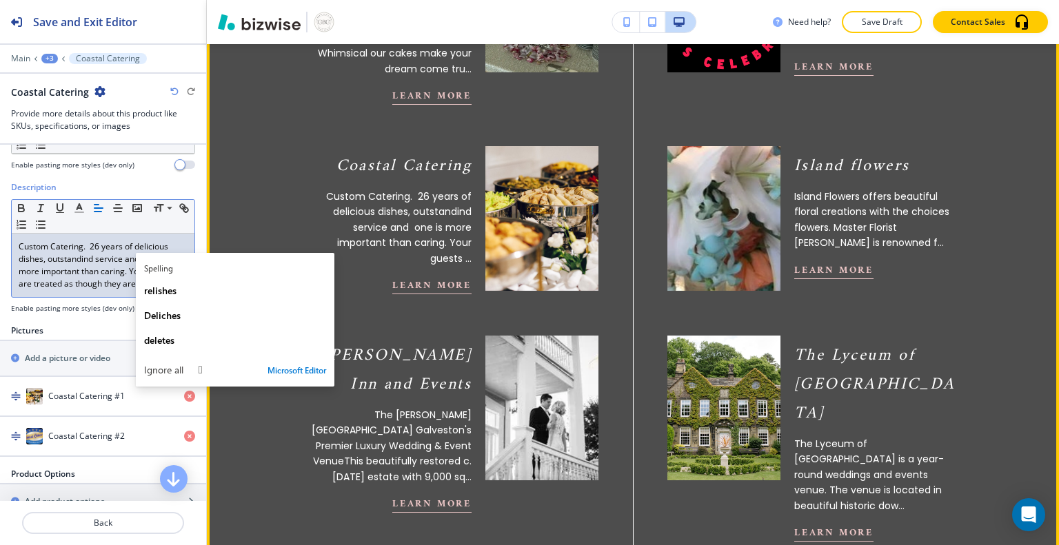
click at [110, 271] on p "Custom Catering. 26 years of delicious dishes, outstandind service and one is m…" at bounding box center [103, 266] width 169 height 50
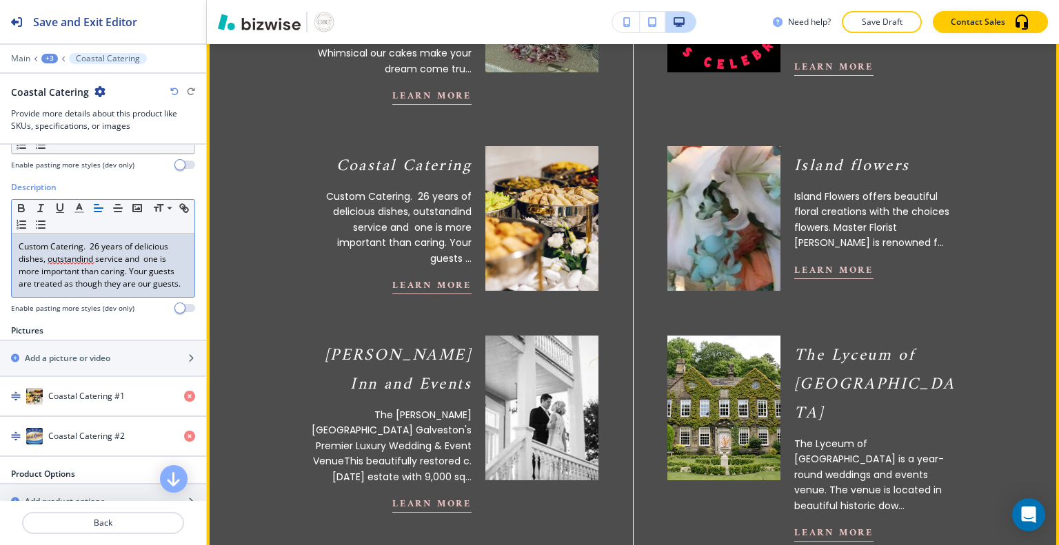
click at [82, 262] on p "Custom Catering. 26 years of delicious dishes, outstandind service and one is m…" at bounding box center [103, 266] width 169 height 50
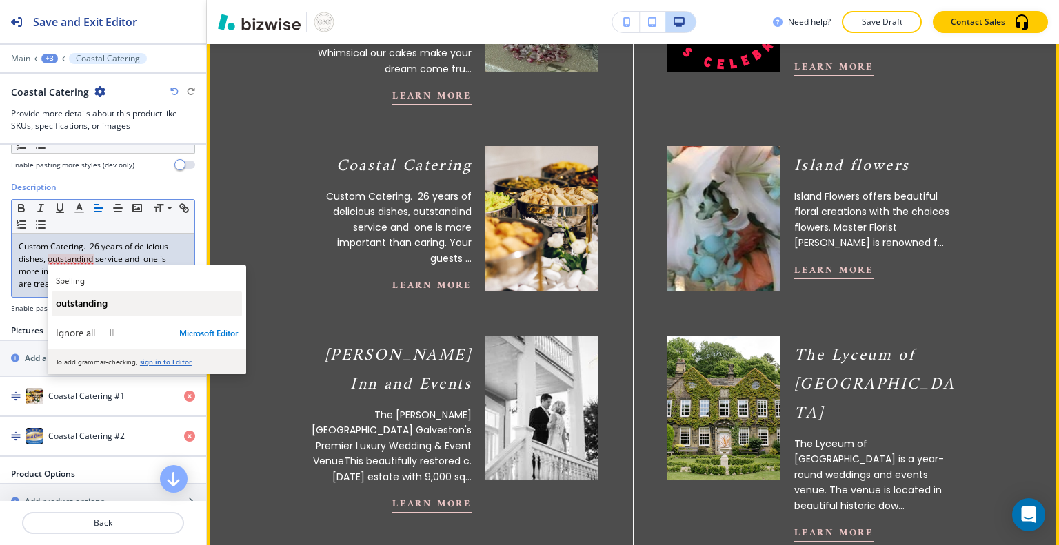
click at [106, 312] on button "outstanding" at bounding box center [147, 304] width 190 height 25
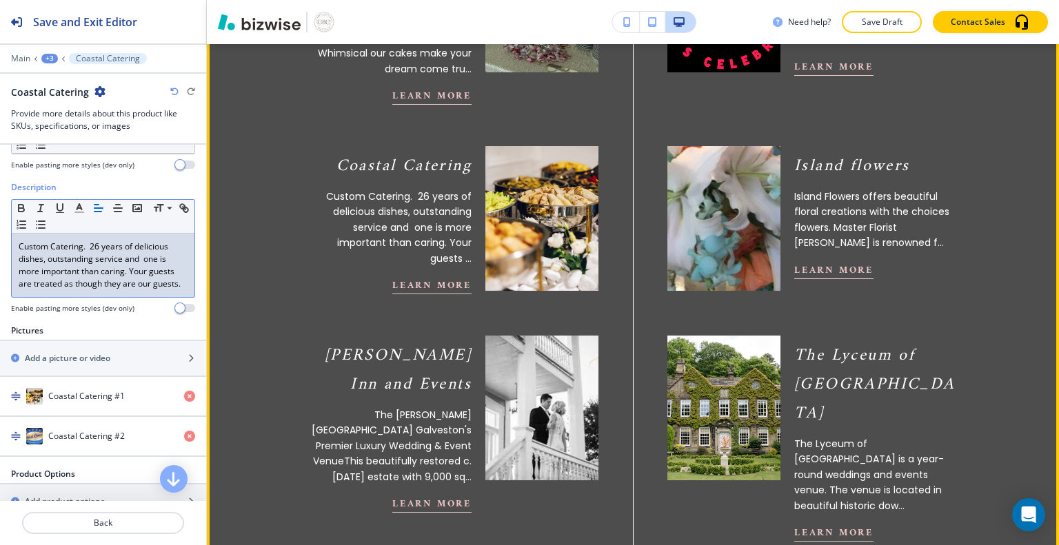
click at [114, 248] on p "Custom Catering. 26 years of delicious dishes, outstanding service and one is m…" at bounding box center [103, 266] width 169 height 50
click at [77, 247] on p "Custom Catering. 26 years of delicious dishes, outstanding service and one is m…" at bounding box center [103, 266] width 169 height 50
click at [80, 247] on p "Custom Catering. 26 years of delicious dishes, outstanding service and one is m…" at bounding box center [103, 266] width 169 height 50
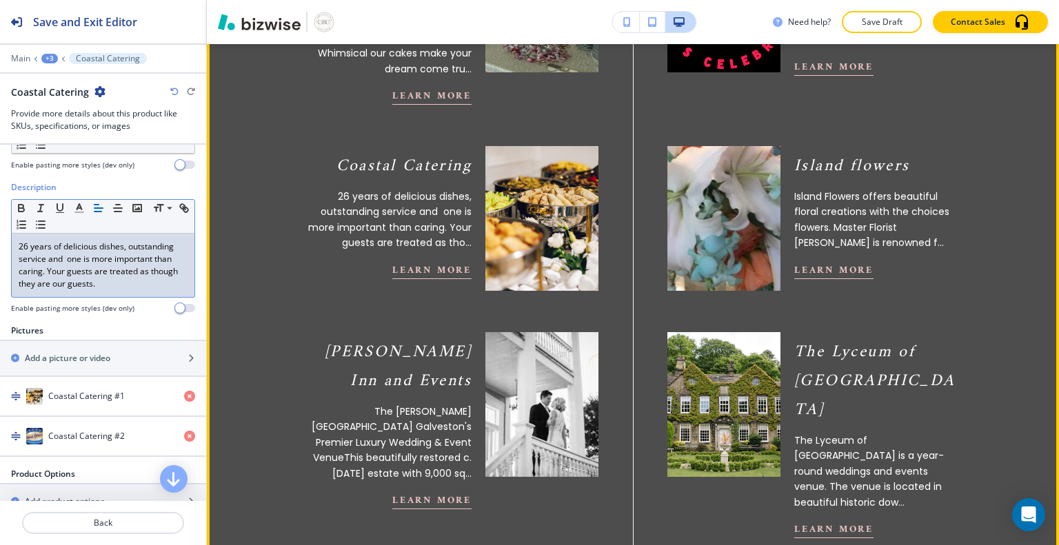
click at [134, 245] on p "26 years of delicious dishes, outstanding service and one is more important tha…" at bounding box center [103, 266] width 169 height 50
click at [132, 257] on p "26 years of Delicious Dishes, outstanding service and one is more important tha…" at bounding box center [103, 266] width 169 height 50
click at [132, 247] on p "26 years of Delicious Dishes, outstanding service and one is more important tha…" at bounding box center [103, 266] width 169 height 50
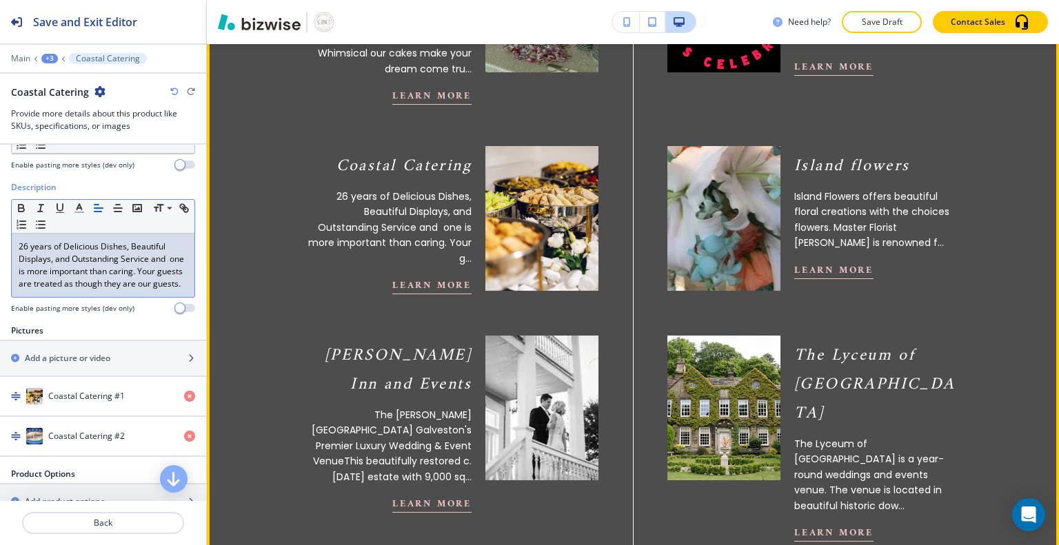
click at [147, 256] on p "26 years of Delicious Dishes, Beautiful Displays, and Outstanding Service and o…" at bounding box center [103, 266] width 169 height 50
click at [136, 242] on p "26 years of Delicious Dishes, Beautiful Displays, and Outstanding Service. and …" at bounding box center [103, 266] width 169 height 50
click at [156, 257] on p "26 years of Delicious Dishes, Beautiful Displays, and Outstanding Service. and …" at bounding box center [103, 266] width 169 height 50
click at [156, 261] on p "26 years of Delicious Dishes, Beautiful Displays, and Outstanding Service. and …" at bounding box center [103, 266] width 169 height 50
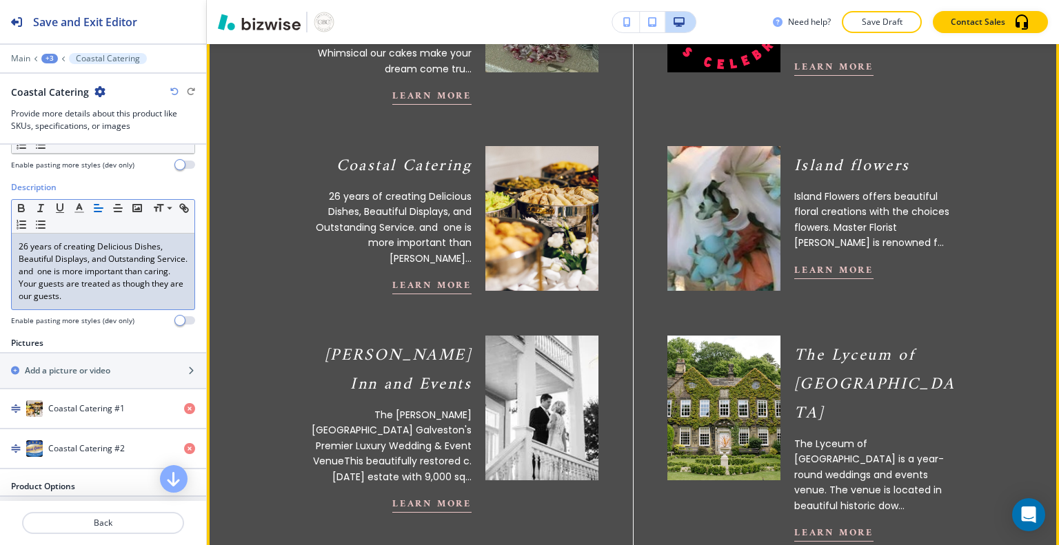
click at [136, 242] on p "26 years of creating Delicious Dishes, Beautiful Displays, and Outstanding Serv…" at bounding box center [103, 272] width 169 height 62
click at [45, 288] on p "26 years of creating Delicious Dishes, Beautiful Displays, and Outstanding Serv…" at bounding box center [103, 272] width 169 height 62
click at [37, 282] on p "26 years of creating Delicious Dishes, Beautiful Displays, and Outstanding Serv…" at bounding box center [103, 272] width 169 height 62
click at [45, 281] on p "26 years of creating Delicious Dishes, Beautiful Displays, and Outstanding Serv…" at bounding box center [103, 272] width 169 height 62
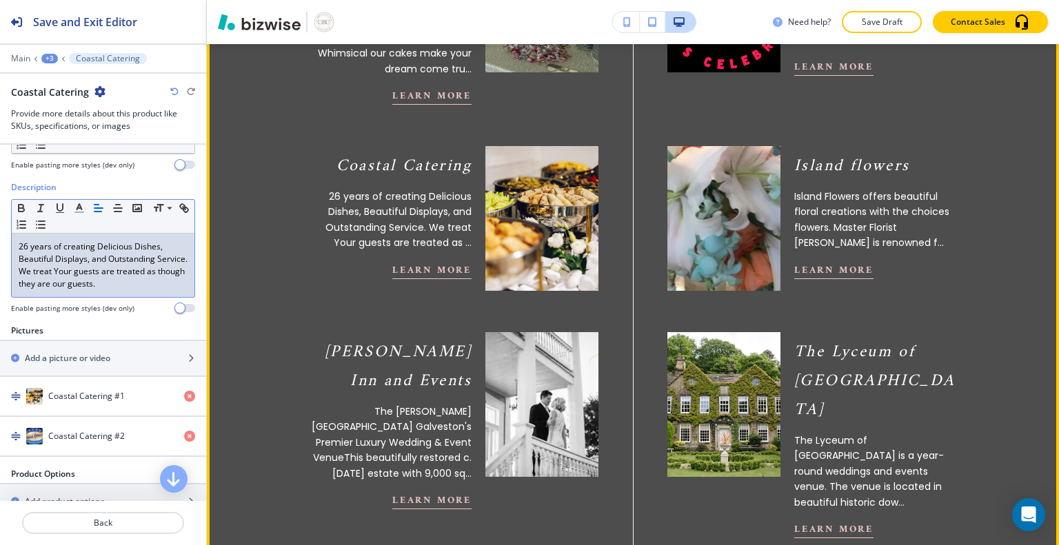
click at [179, 272] on div "26 years of creating Delicious Dishes, Beautiful Displays, and Outstanding Serv…" at bounding box center [103, 265] width 183 height 63
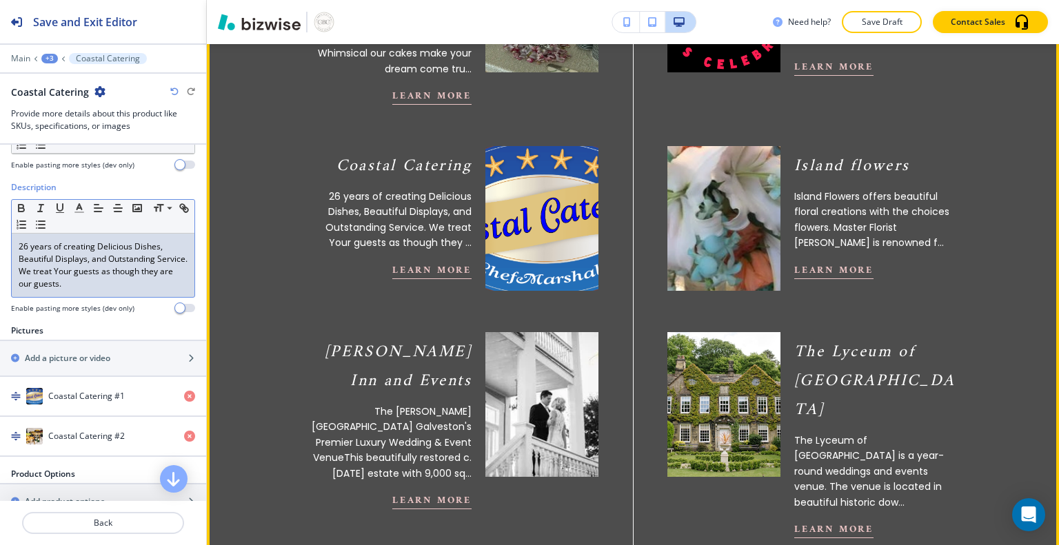
click at [413, 262] on button "Learn More" at bounding box center [431, 270] width 79 height 17
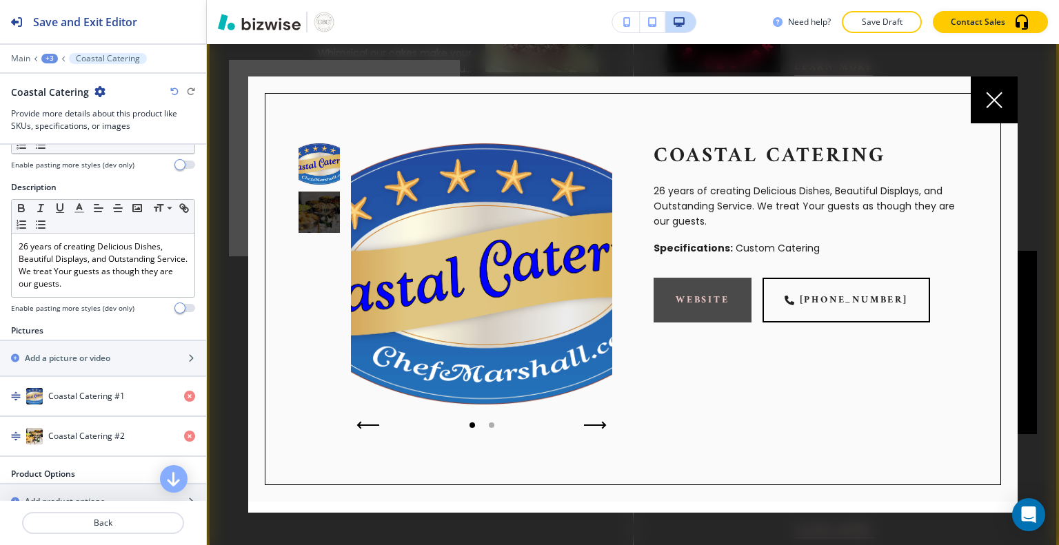
click at [683, 312] on link "website" at bounding box center [702, 300] width 98 height 45
click at [591, 423] on icon "button" at bounding box center [598, 425] width 23 height 8
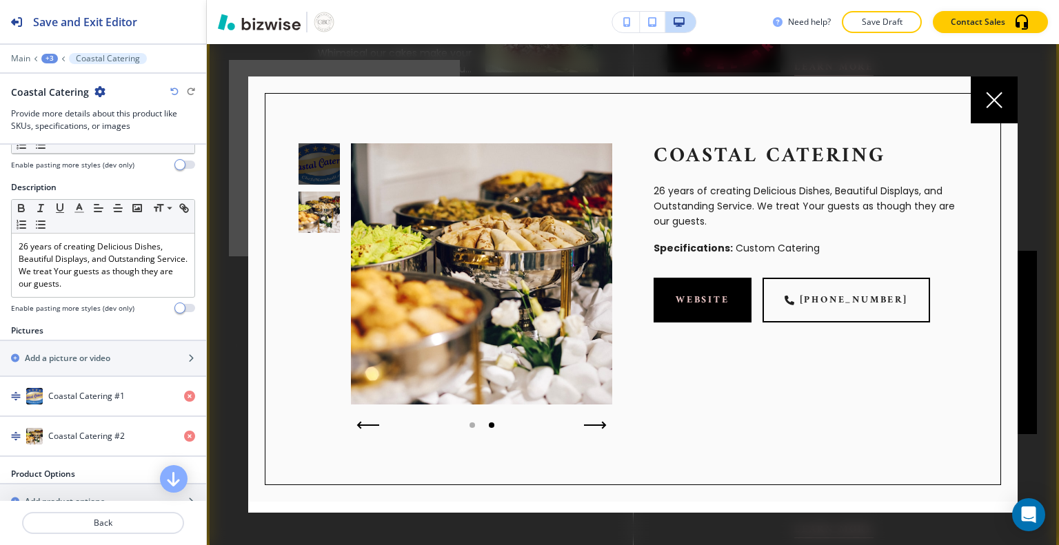
click at [187, 356] on icon "button" at bounding box center [191, 358] width 8 height 8
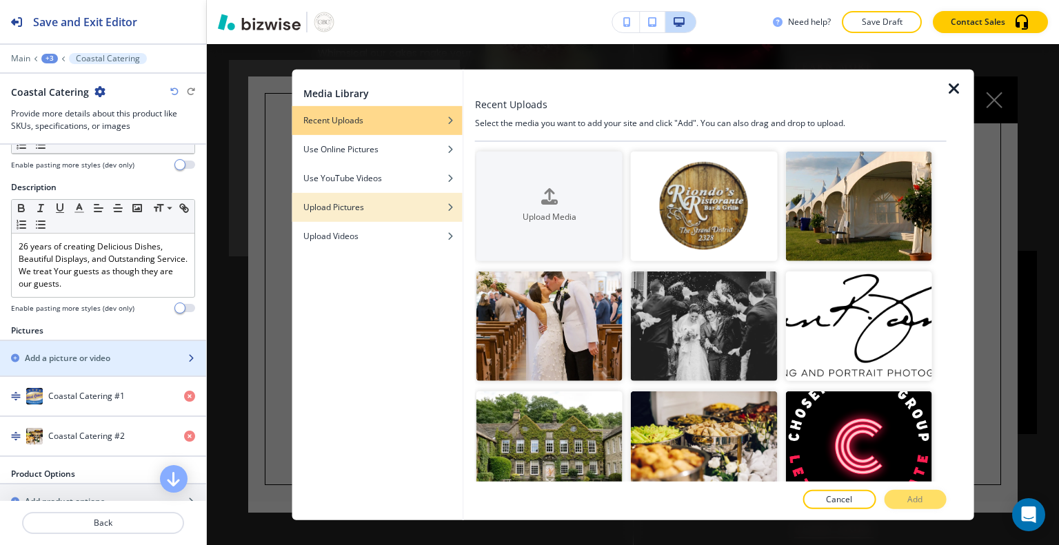
click at [447, 205] on icon "button" at bounding box center [450, 207] width 8 height 8
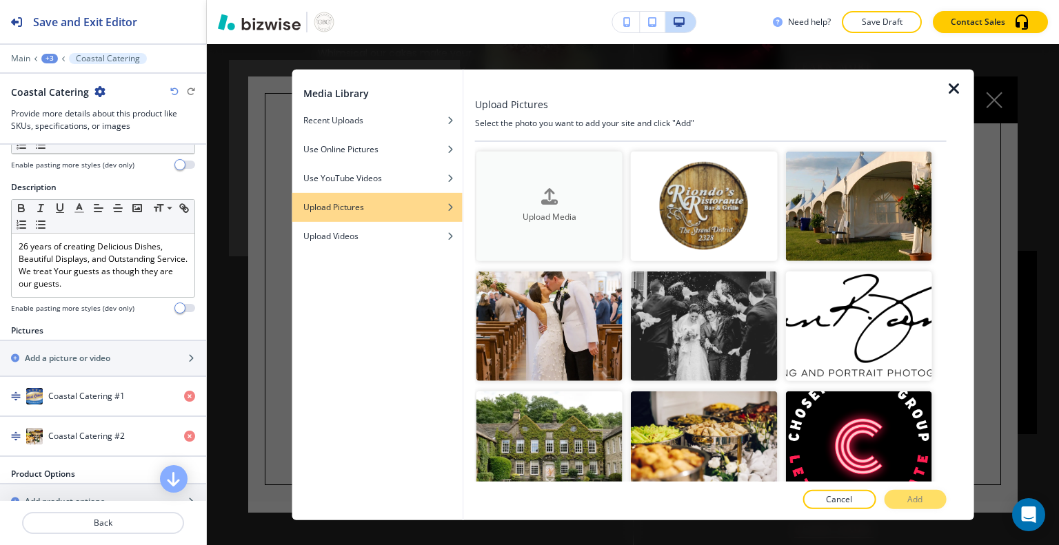
click at [553, 212] on h4 "Upload Media" at bounding box center [549, 217] width 146 height 12
click at [554, 202] on icon "button" at bounding box center [549, 197] width 17 height 17
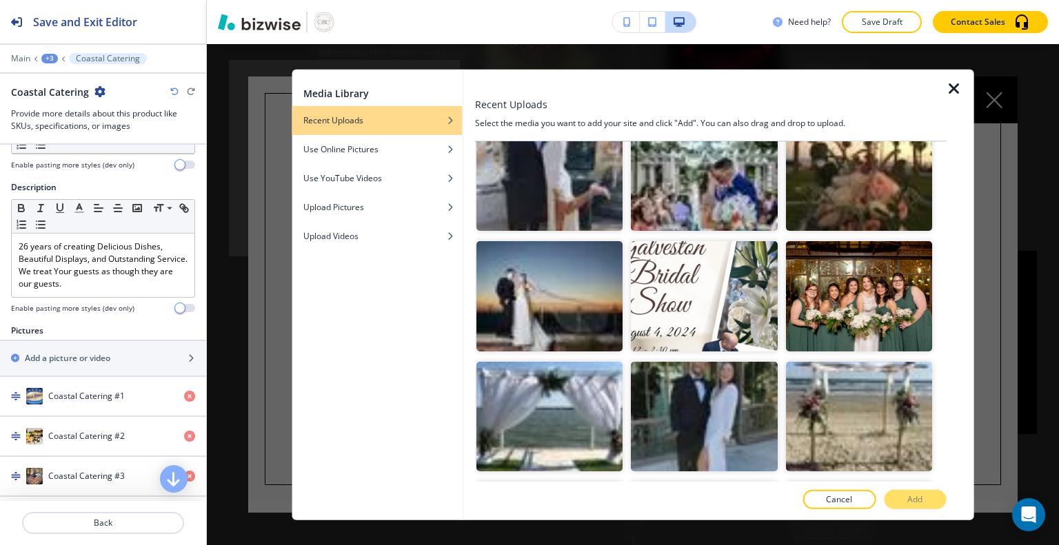
scroll to position [2829, 0]
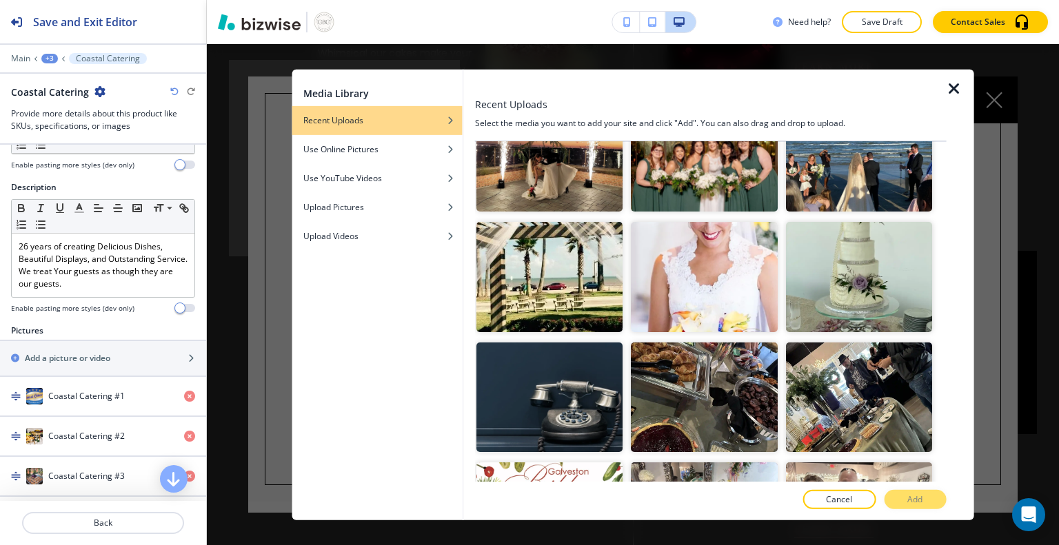
click at [921, 142] on img "button" at bounding box center [858, 157] width 146 height 110
click at [932, 146] on div at bounding box center [936, 162] width 8 height 120
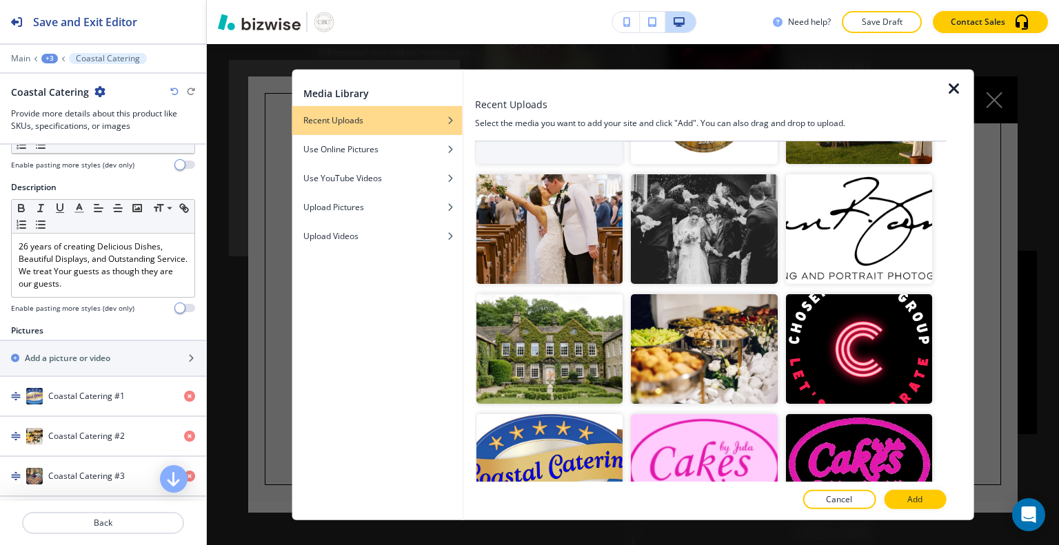
scroll to position [0, 0]
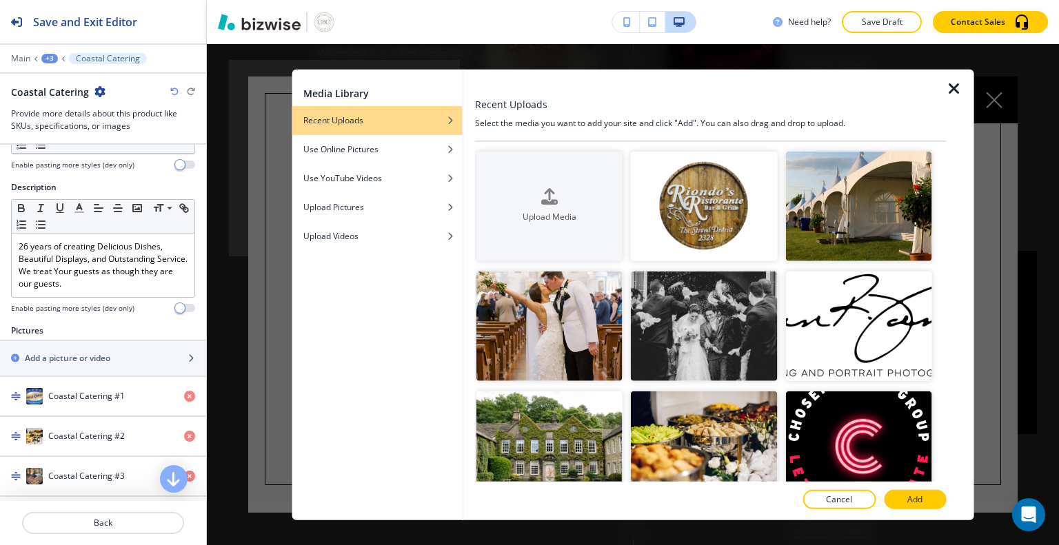
click at [932, 156] on div at bounding box center [936, 211] width 8 height 120
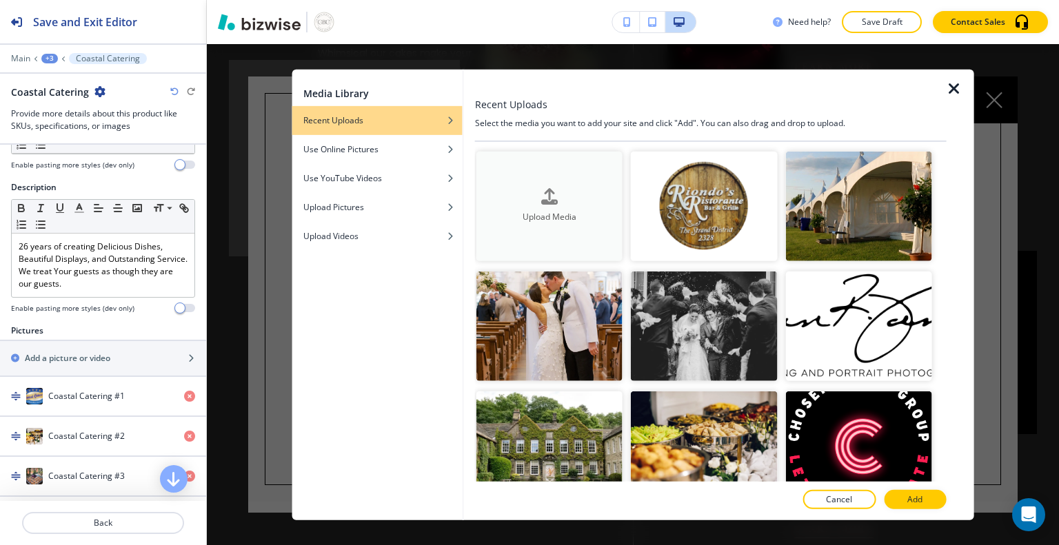
click at [552, 215] on h4 "Upload Media" at bounding box center [549, 217] width 146 height 12
click at [553, 201] on icon "button" at bounding box center [549, 197] width 17 height 17
click at [542, 190] on icon "button" at bounding box center [549, 197] width 17 height 17
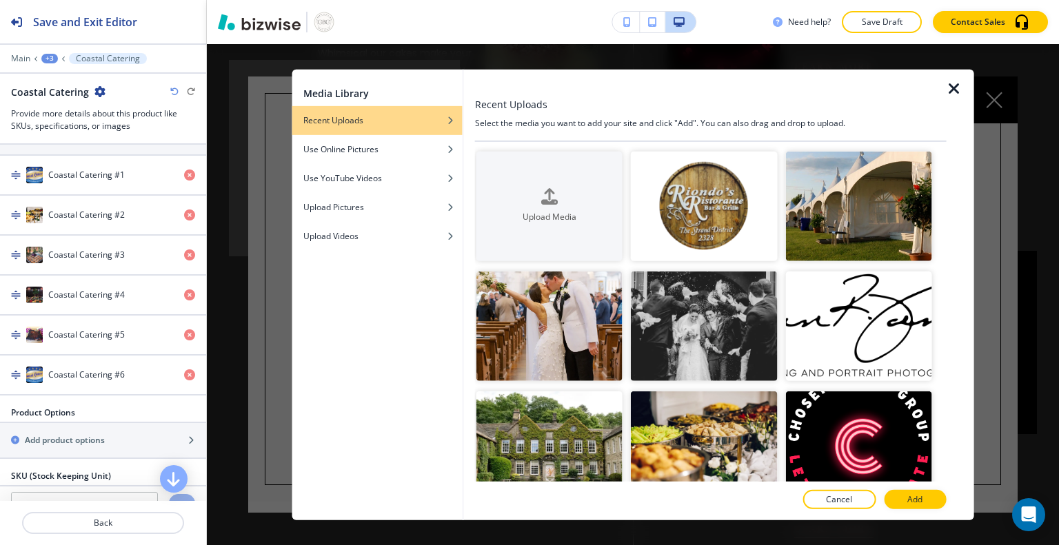
scroll to position [316, 0]
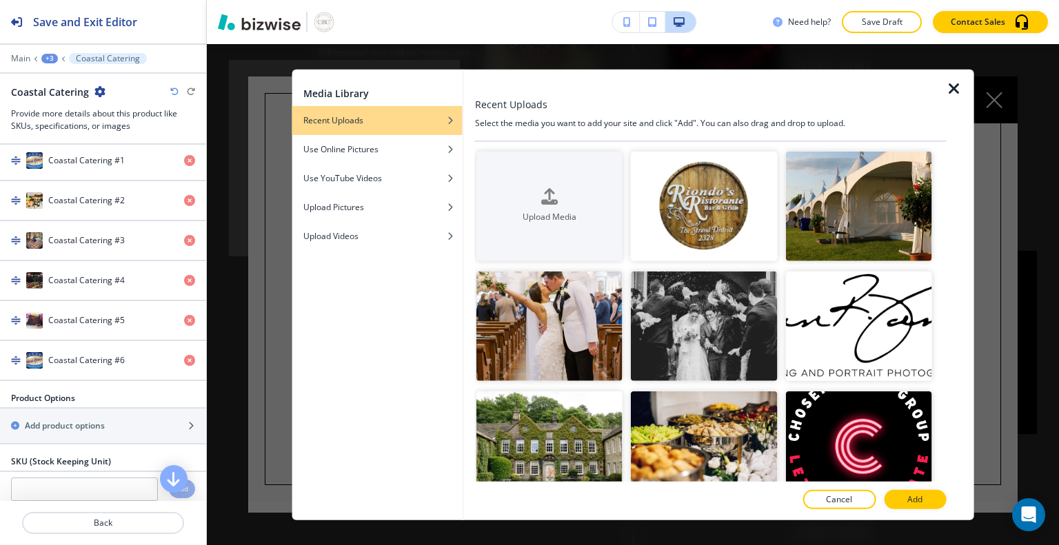
click at [953, 85] on icon "button" at bounding box center [954, 88] width 17 height 17
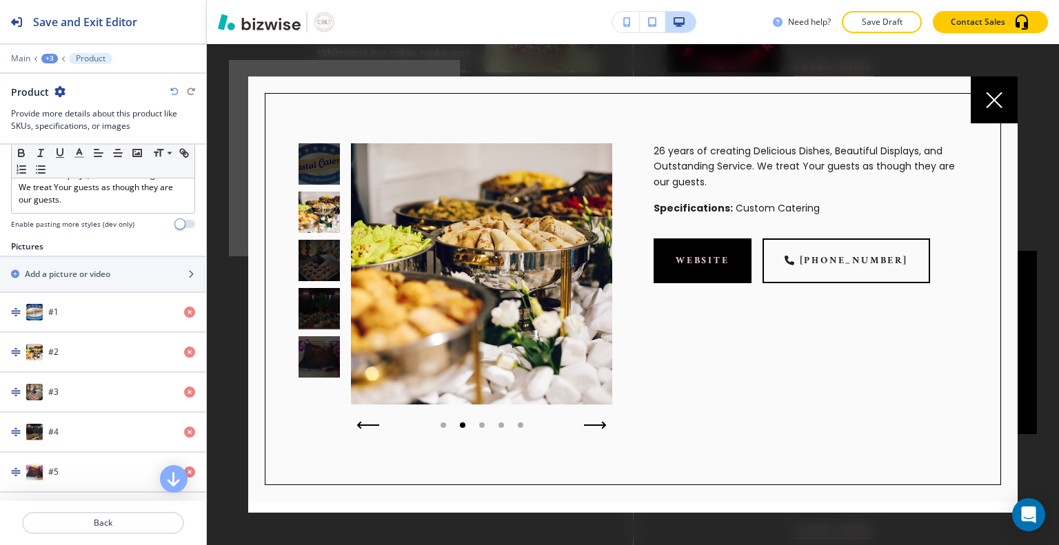
scroll to position [455, 0]
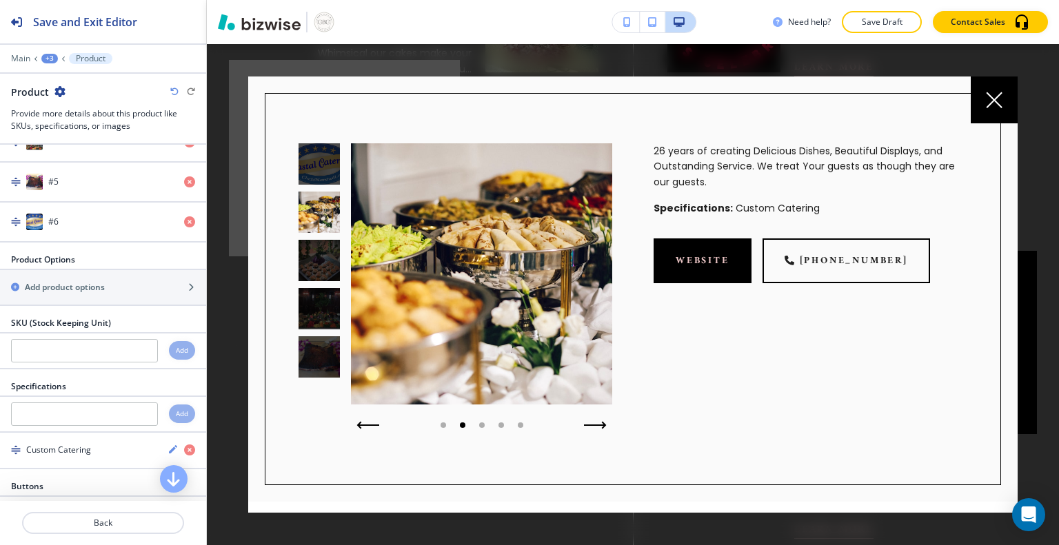
click at [207, 482] on div at bounding box center [633, 294] width 852 height 501
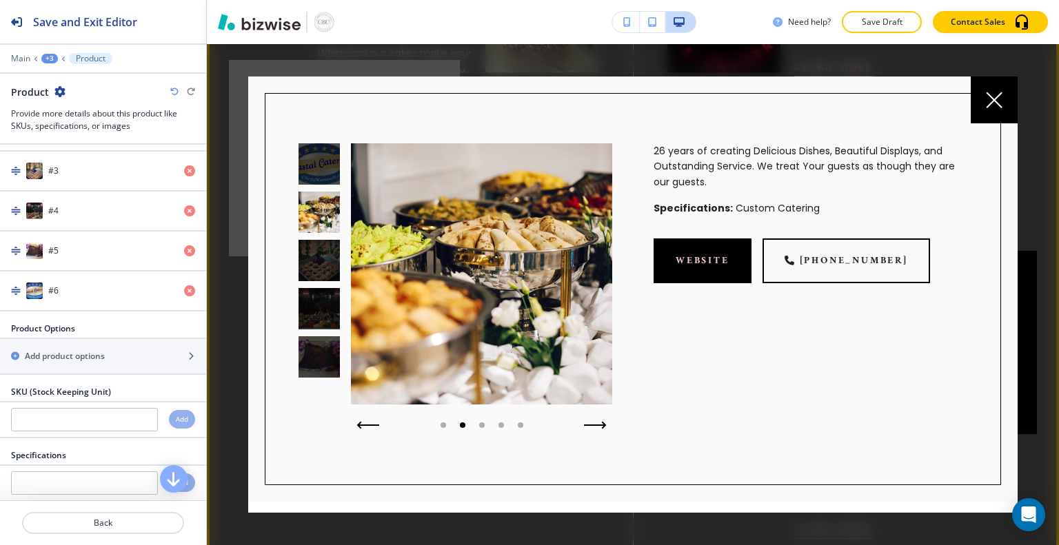
scroll to position [372, 0]
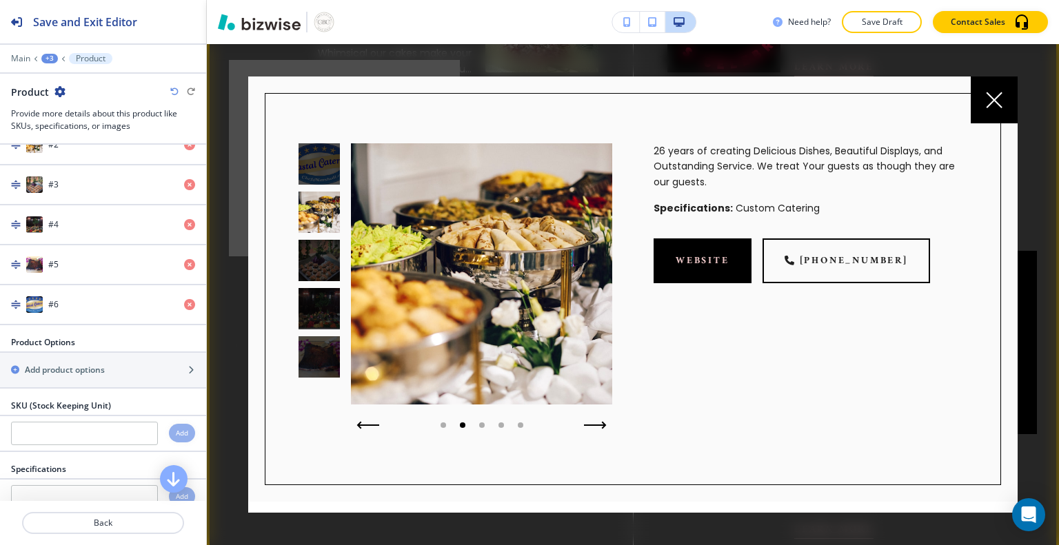
click at [213, 145] on div at bounding box center [633, 294] width 852 height 501
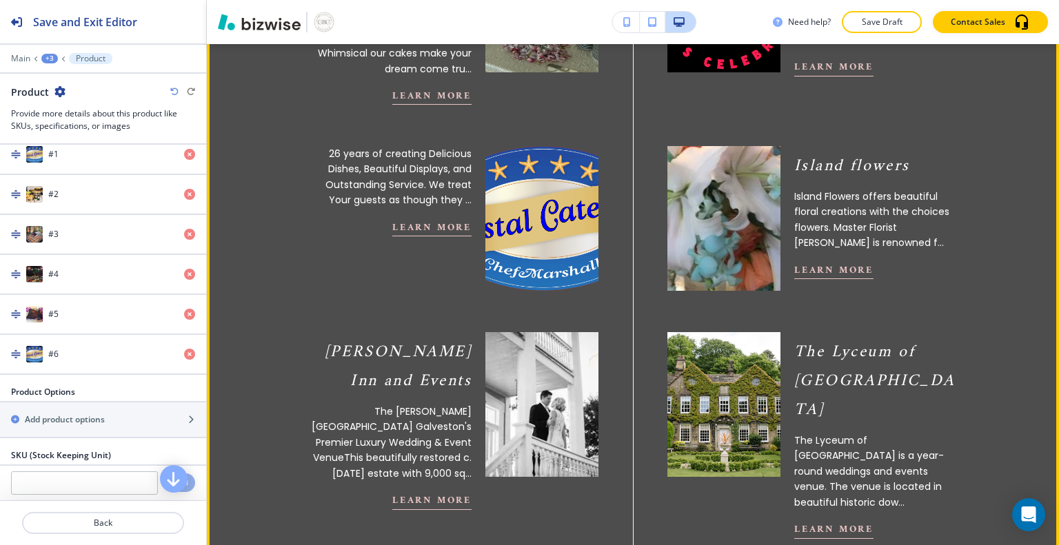
scroll to position [317, 0]
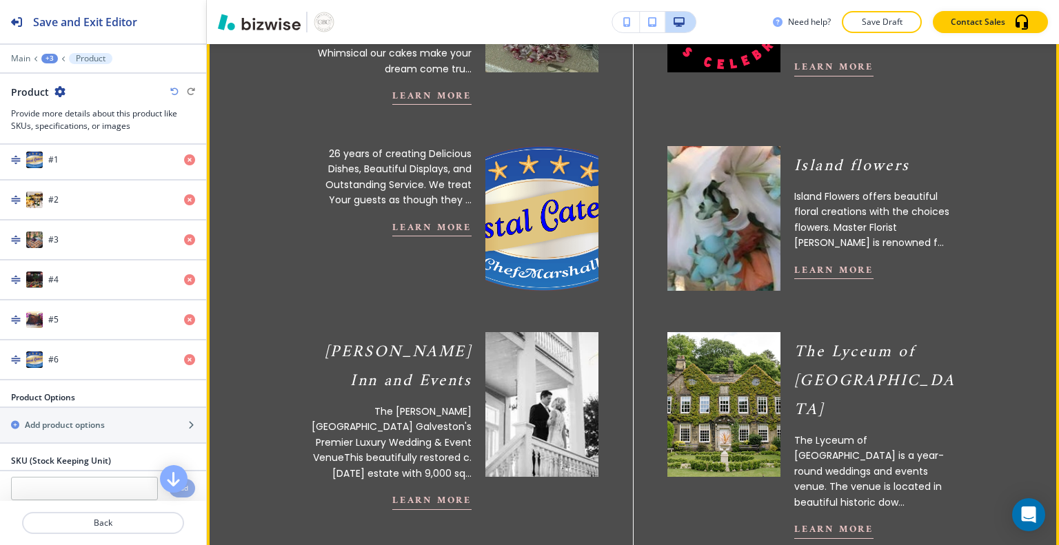
click at [207, 160] on section "Galveston Bridal Group Cakes By Jula Cakes by Jula specializes in show piece we…" at bounding box center [633, 524] width 852 height 1509
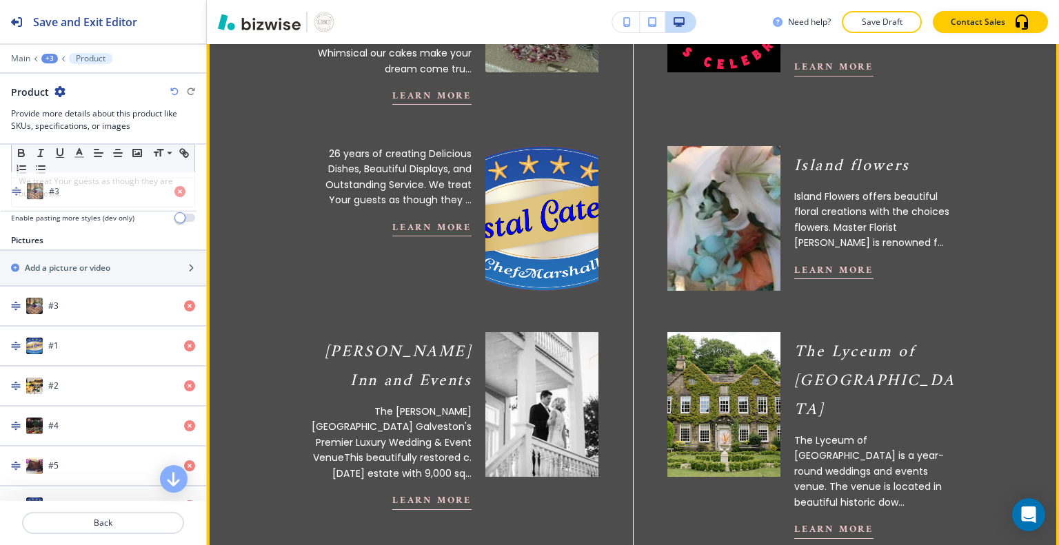
scroll to position [158, 0]
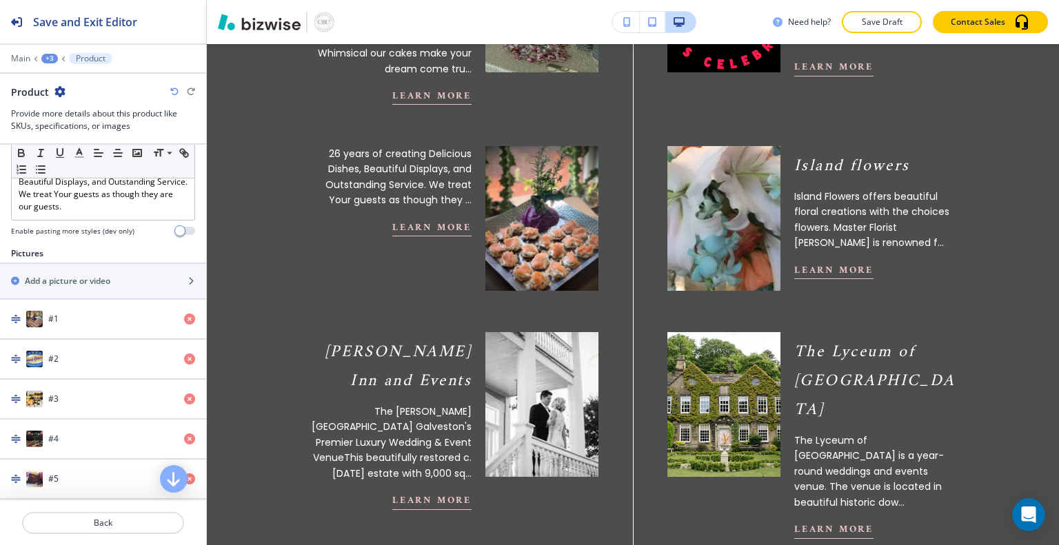
click at [429, 219] on font "Learn More" at bounding box center [431, 227] width 79 height 17
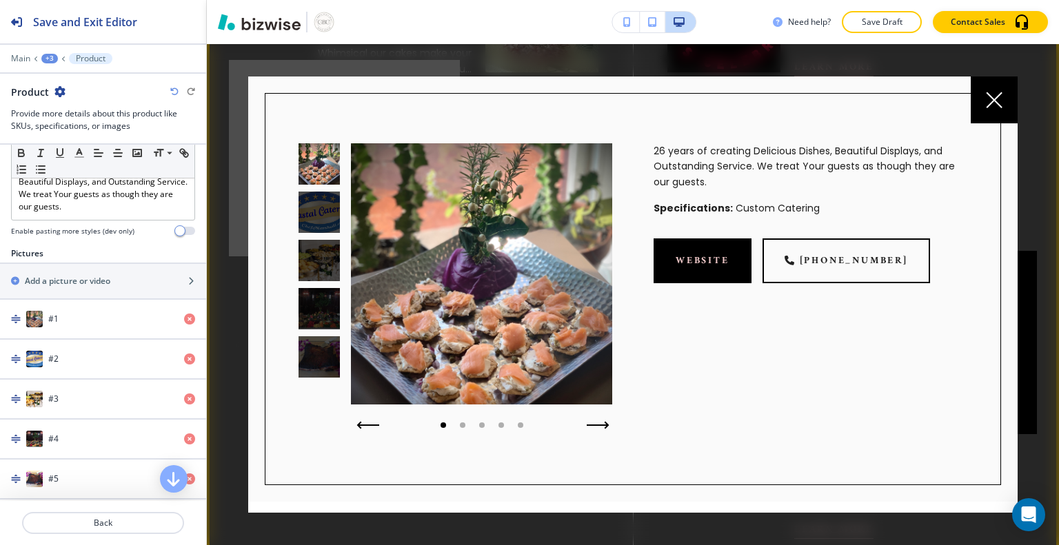
click at [593, 423] on icon "button" at bounding box center [598, 425] width 23 height 8
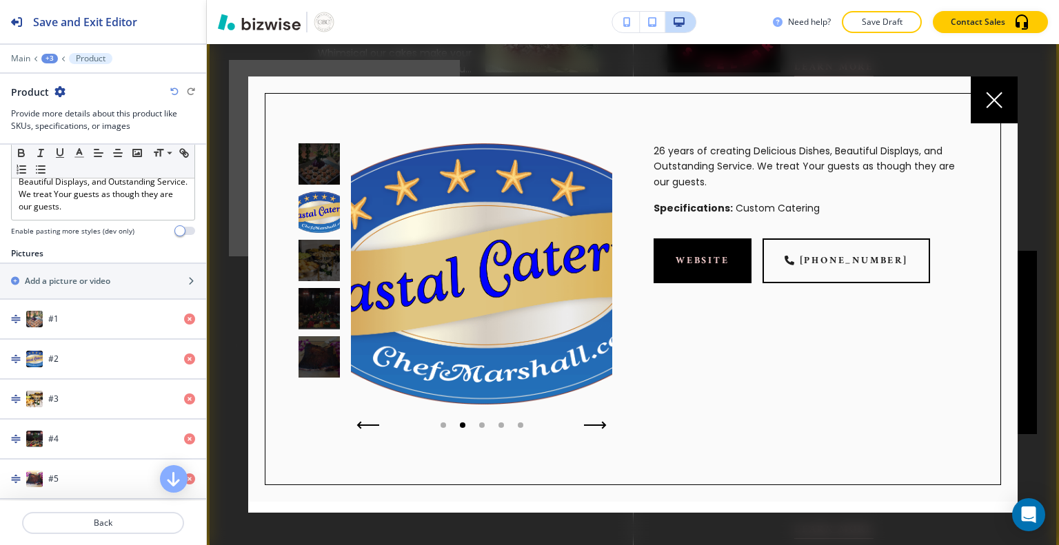
click at [69, 356] on div "#2" at bounding box center [86, 359] width 173 height 17
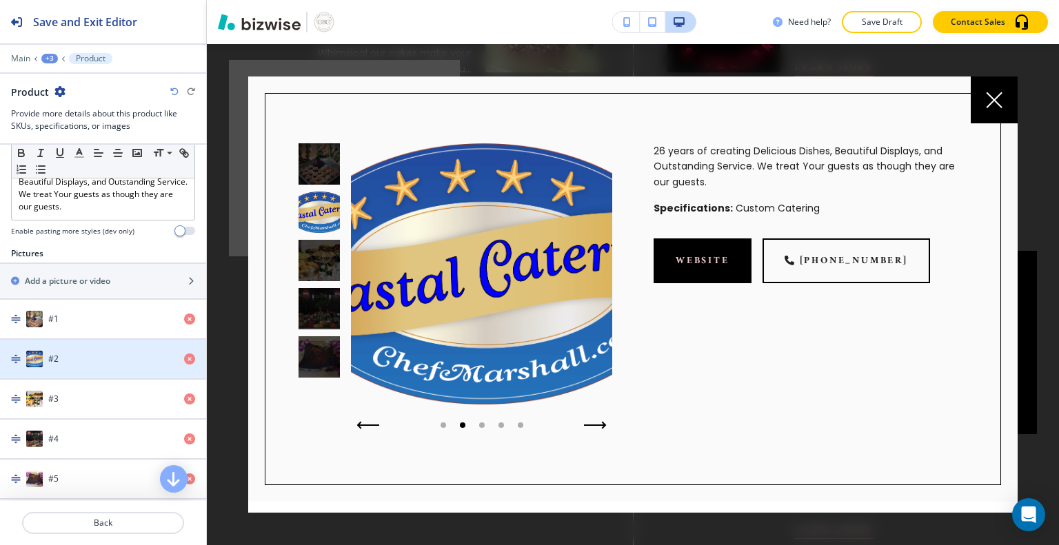
click at [95, 358] on div "#2" at bounding box center [86, 359] width 173 height 17
click at [94, 360] on div "#2" at bounding box center [86, 359] width 173 height 17
click at [0, 367] on div "button" at bounding box center [103, 372] width 206 height 11
click at [17, 354] on img "button" at bounding box center [16, 359] width 10 height 10
click at [19, 358] on img "button" at bounding box center [16, 359] width 10 height 10
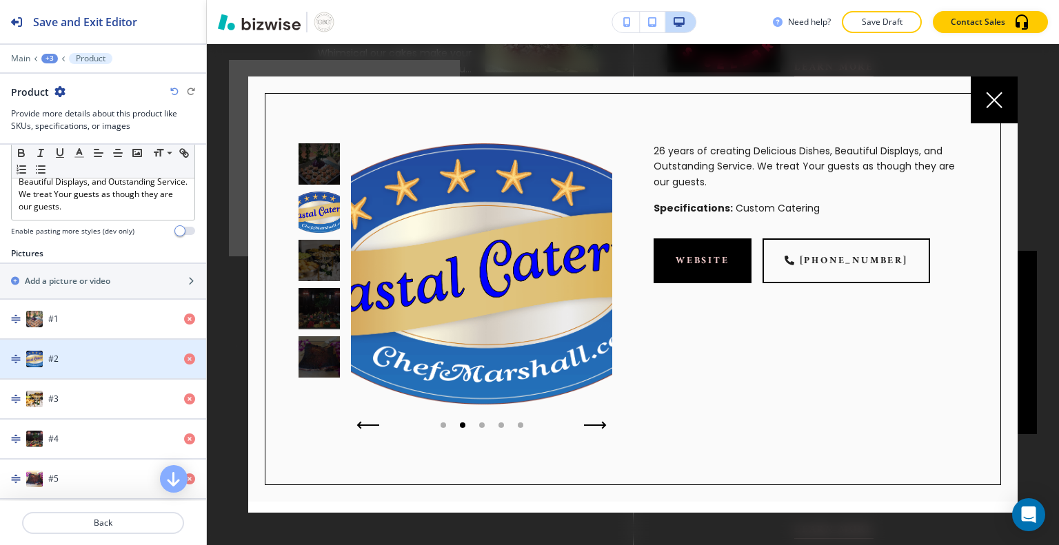
click at [92, 363] on div "#2" at bounding box center [86, 359] width 173 height 17
click at [88, 391] on div "#3" at bounding box center [86, 399] width 173 height 17
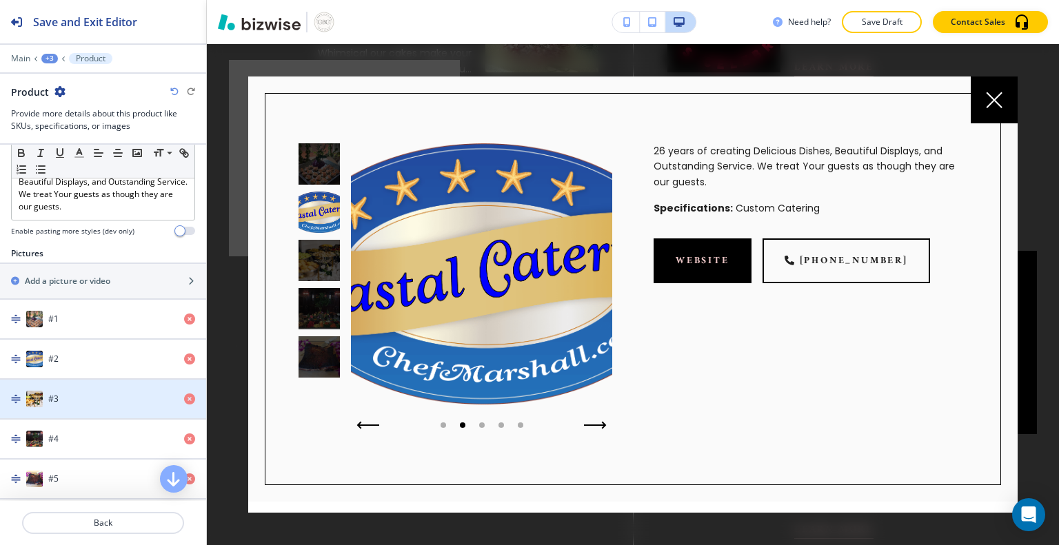
click at [90, 396] on div "#3" at bounding box center [86, 399] width 173 height 17
click at [314, 256] on div at bounding box center [318, 260] width 41 height 41
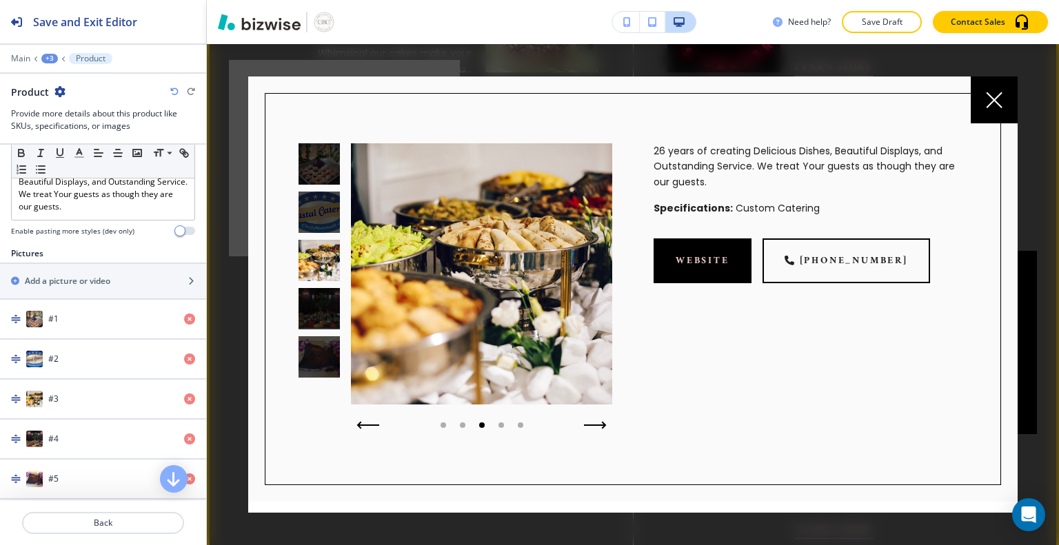
click at [319, 314] on div at bounding box center [318, 308] width 41 height 41
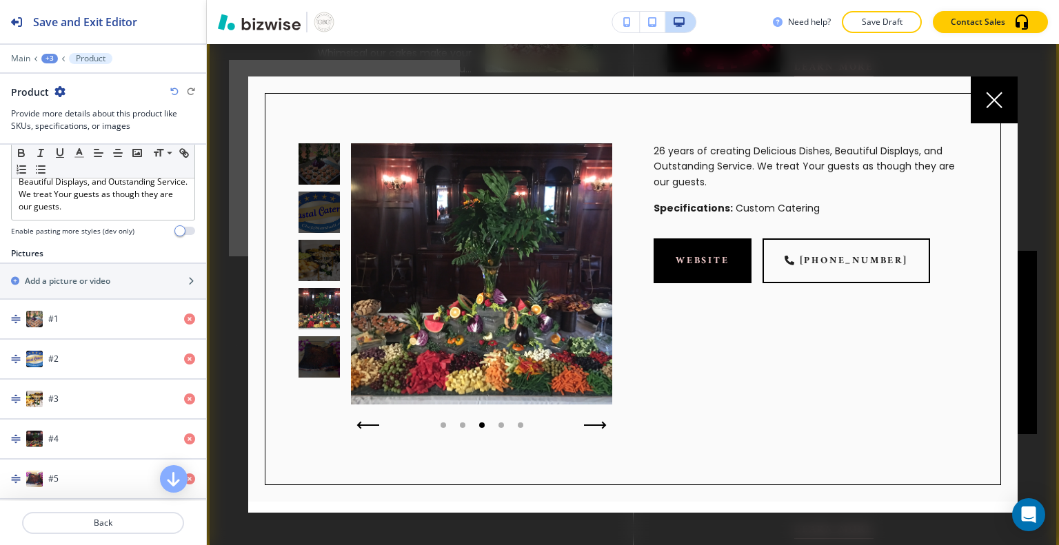
click at [317, 361] on div at bounding box center [318, 356] width 41 height 41
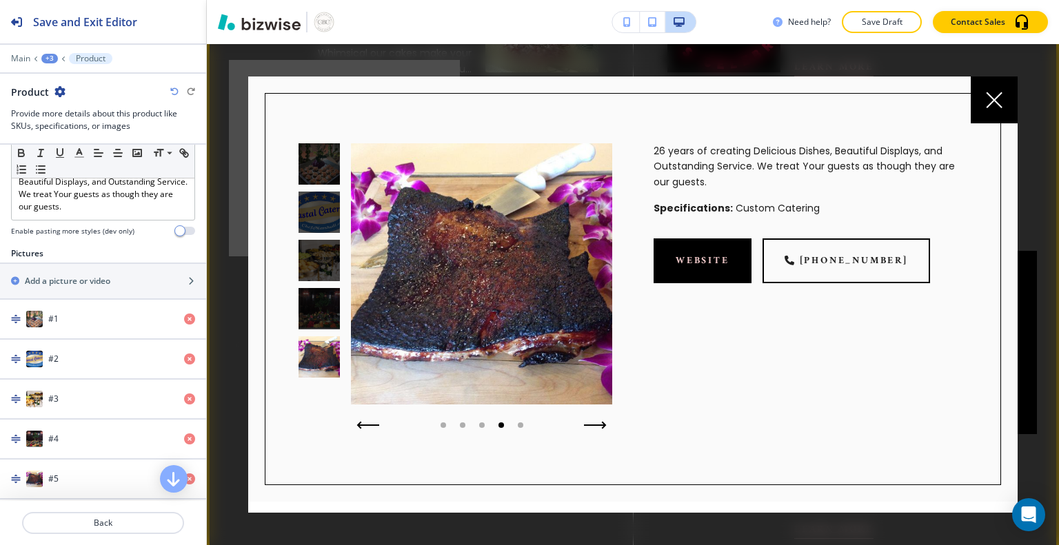
click at [993, 103] on icon at bounding box center [994, 100] width 17 height 17
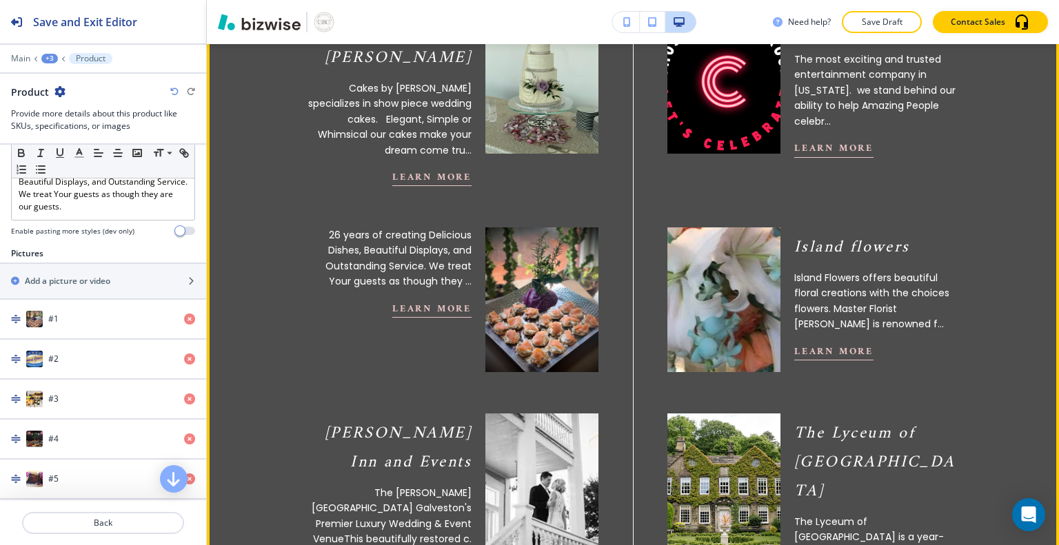
scroll to position [704, 0]
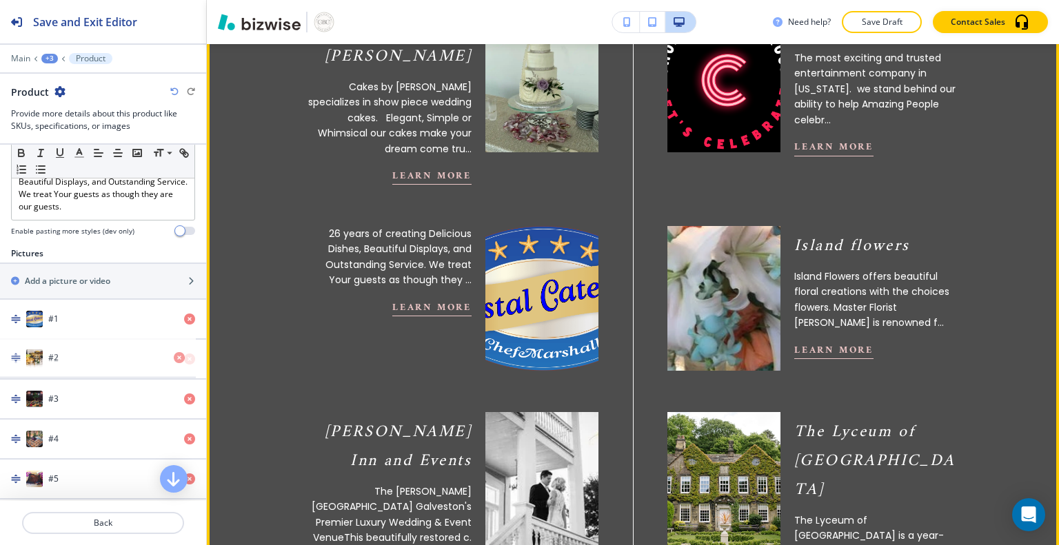
click at [124, 367] on div "button" at bounding box center [103, 372] width 206 height 11
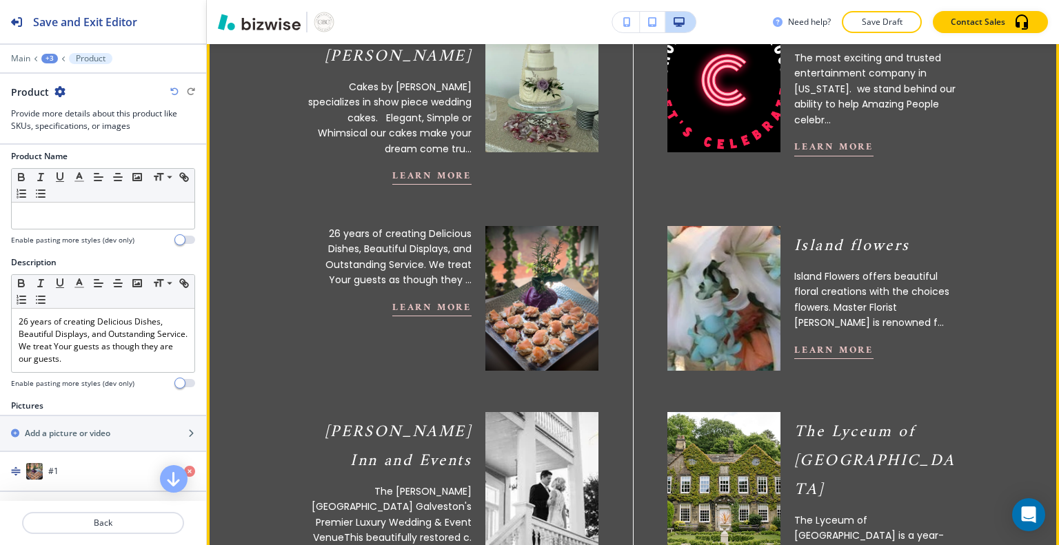
scroll to position [10, 0]
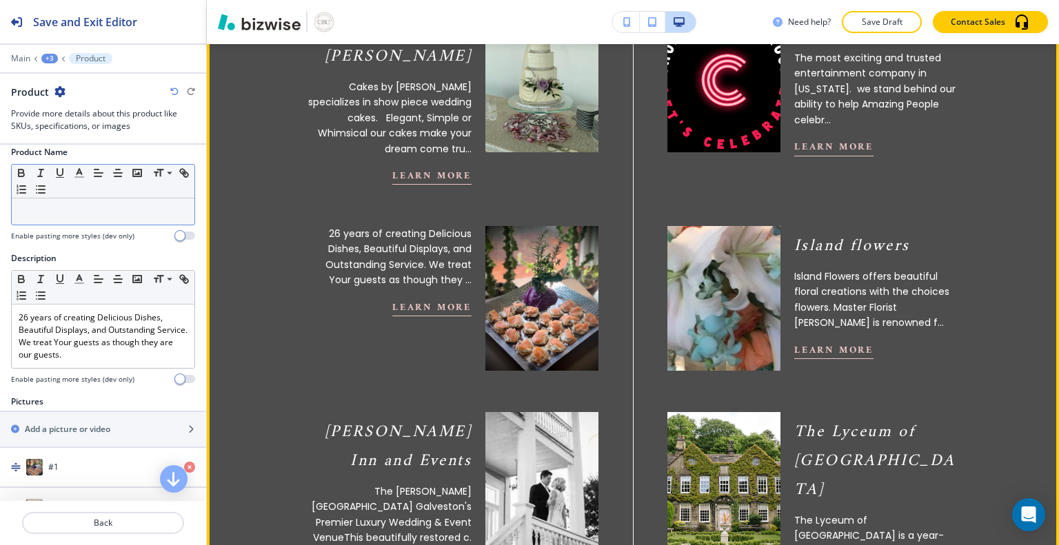
click at [114, 210] on p at bounding box center [103, 211] width 169 height 12
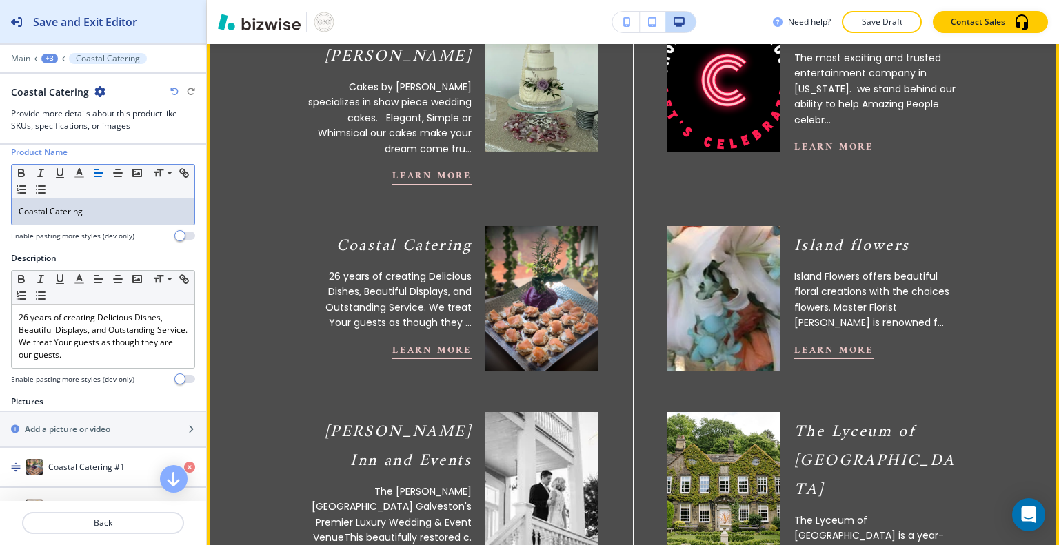
click at [101, 20] on h2 "Save and Exit Editor" at bounding box center [85, 22] width 104 height 17
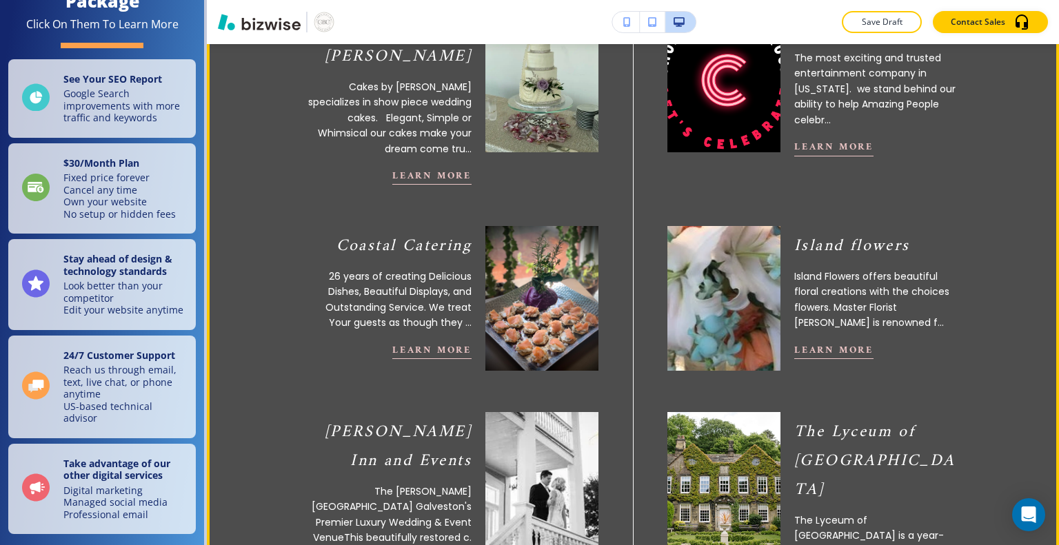
click at [257, 28] on img "button" at bounding box center [259, 22] width 83 height 17
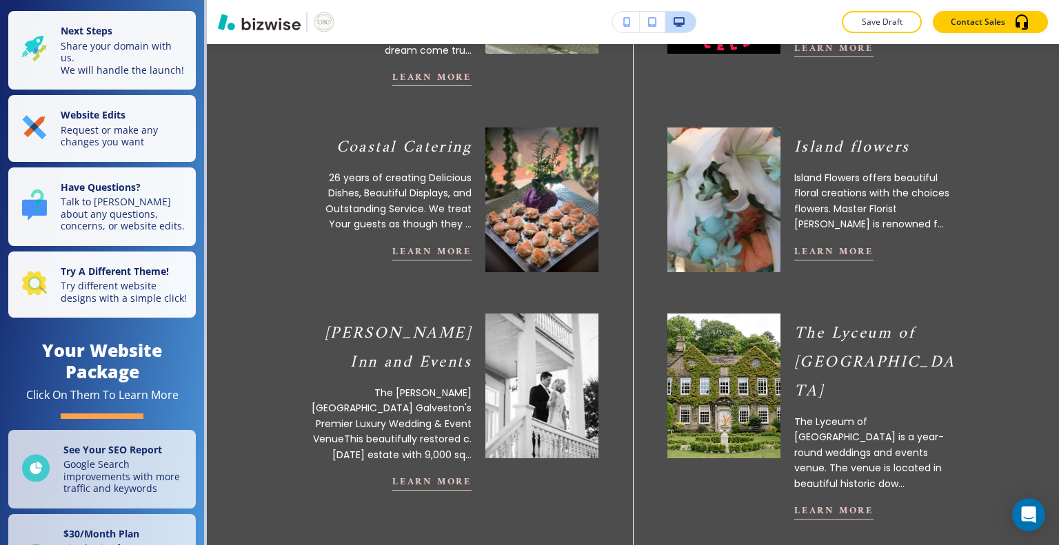
scroll to position [724, 0]
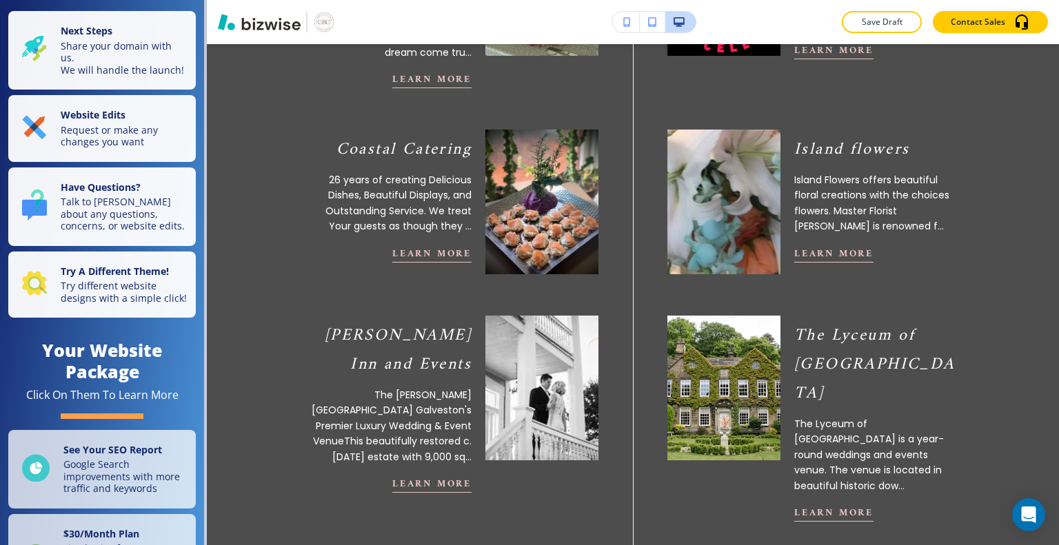
click at [728, 247] on img at bounding box center [724, 202] width 124 height 159
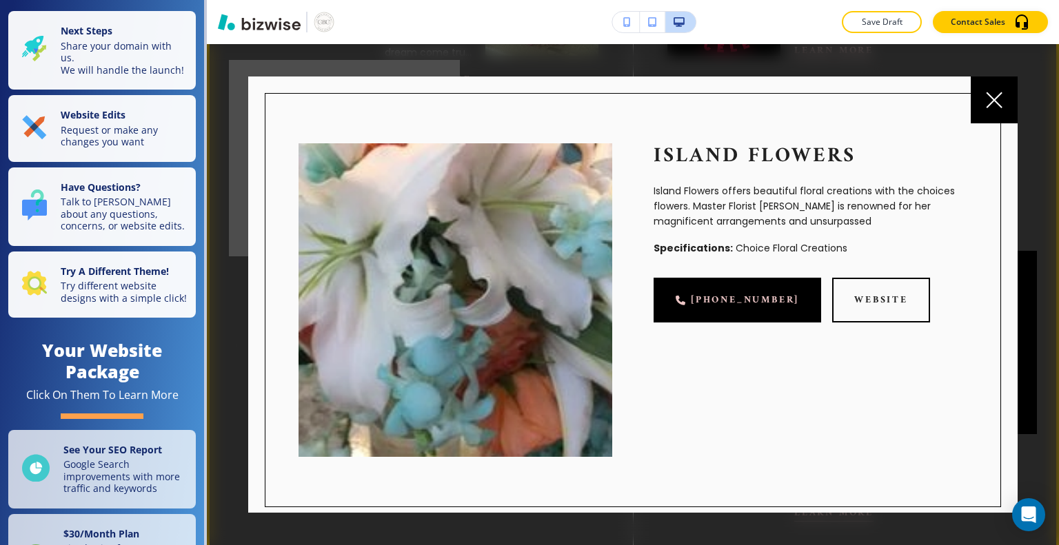
click at [984, 94] on div at bounding box center [993, 100] width 47 height 47
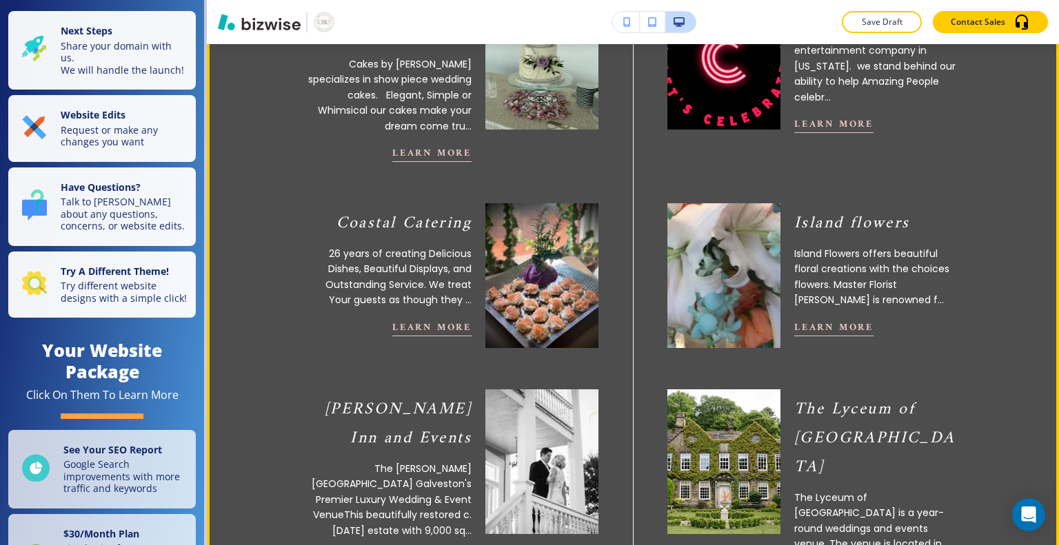
scroll to position [648, 0]
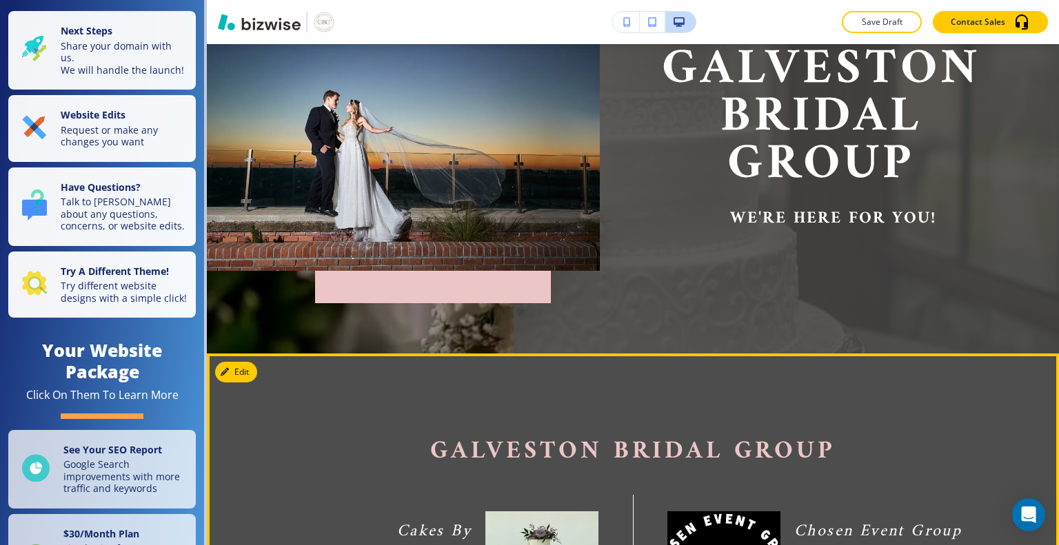
click at [244, 362] on button "Edit" at bounding box center [236, 372] width 42 height 21
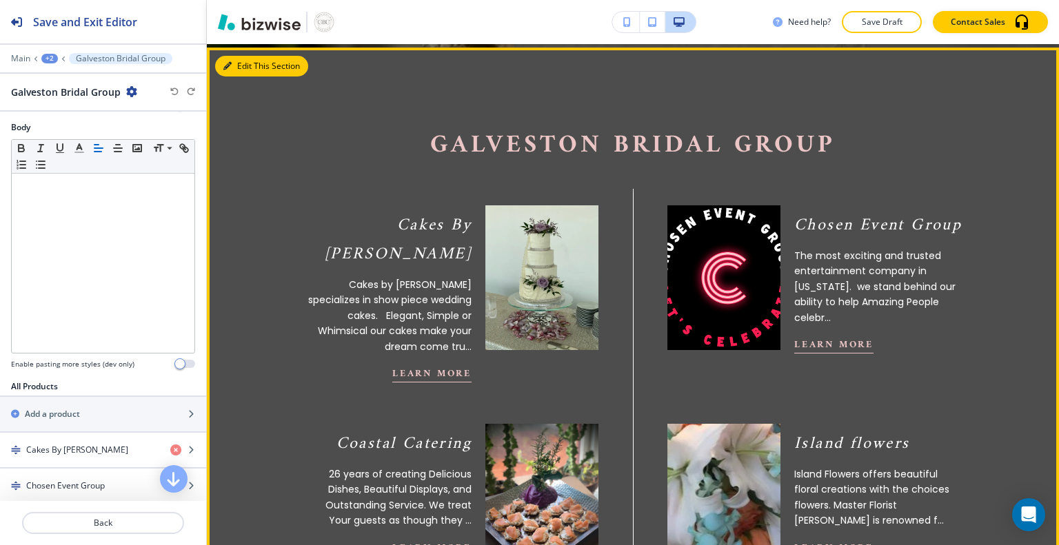
scroll to position [649, 0]
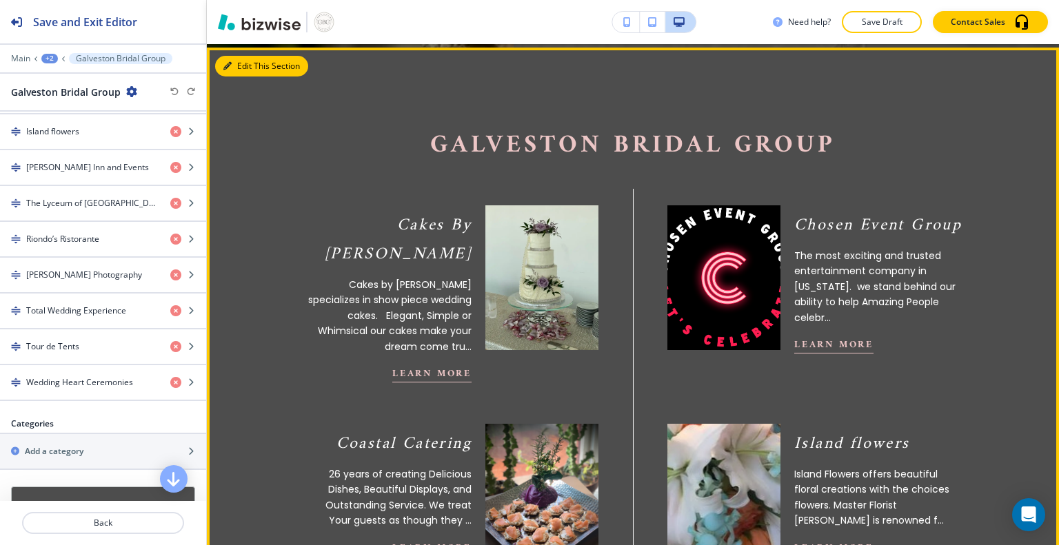
click at [79, 138] on div "button" at bounding box center [103, 143] width 206 height 11
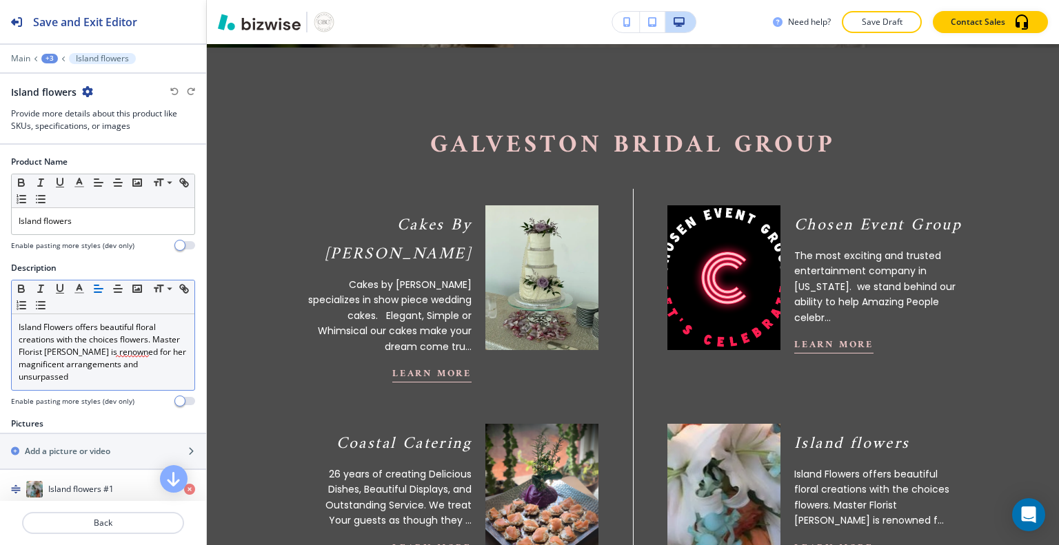
click at [155, 343] on p "Island Flowers offers beautiful floral creations with the choices flowers. Mast…" at bounding box center [103, 352] width 169 height 62
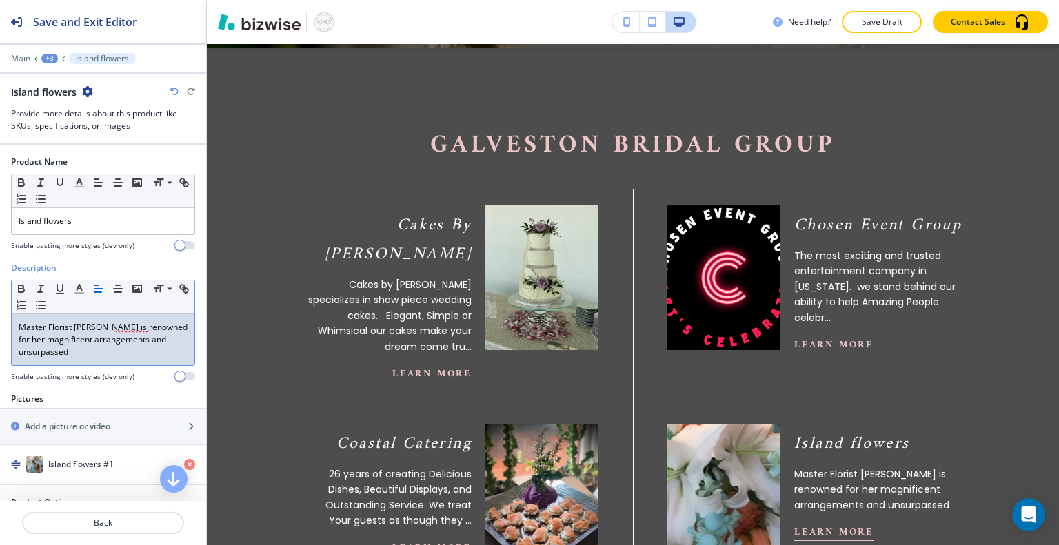
click at [160, 353] on p "Master Florist [PERSON_NAME] is renowned for her magnificent arrangements and u…" at bounding box center [103, 339] width 169 height 37
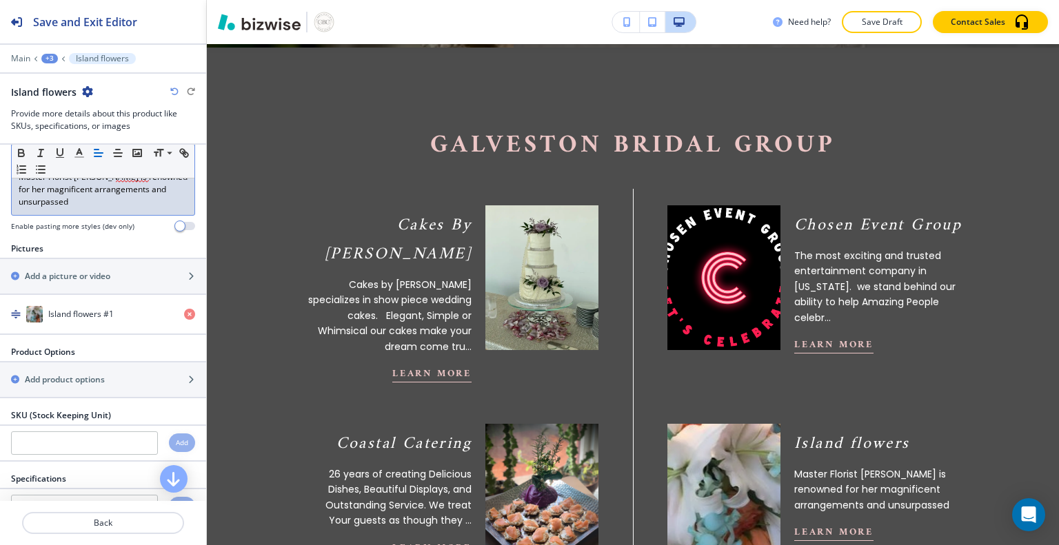
scroll to position [151, 0]
click at [157, 207] on div "Master Florist [PERSON_NAME] is renowned for her magnificent arrangements and u…" at bounding box center [103, 188] width 183 height 51
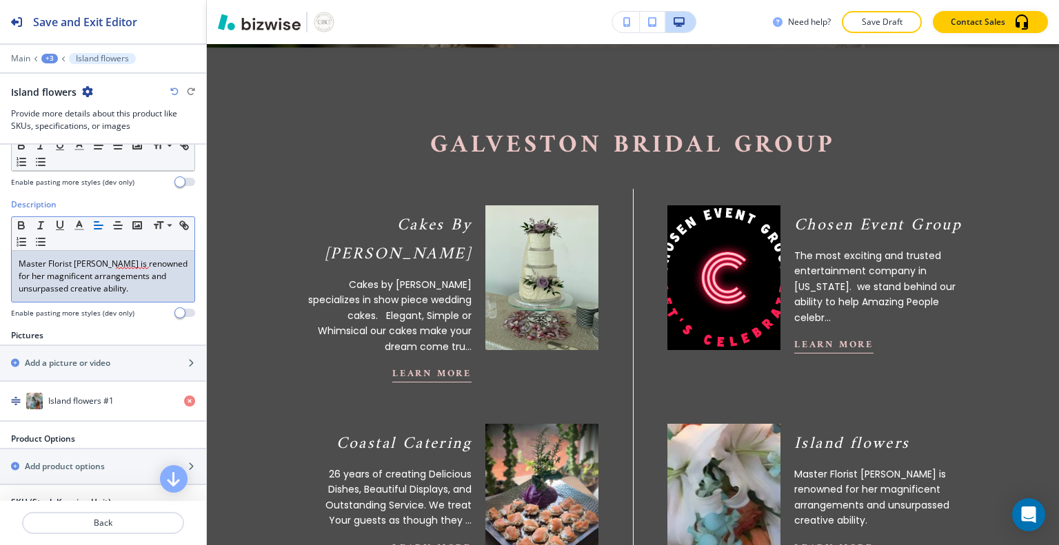
scroll to position [57, 0]
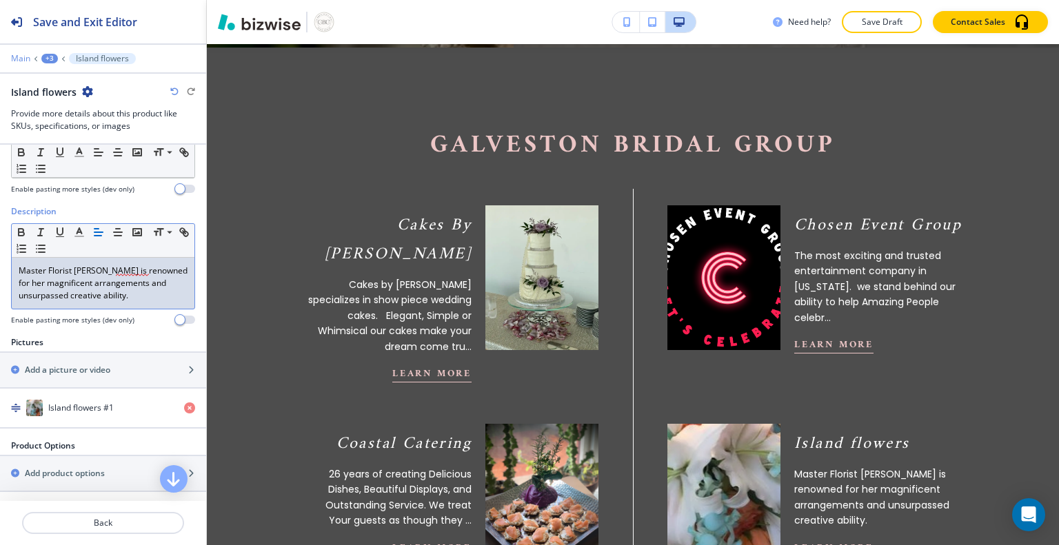
click at [21, 61] on p "Main" at bounding box center [20, 59] width 19 height 10
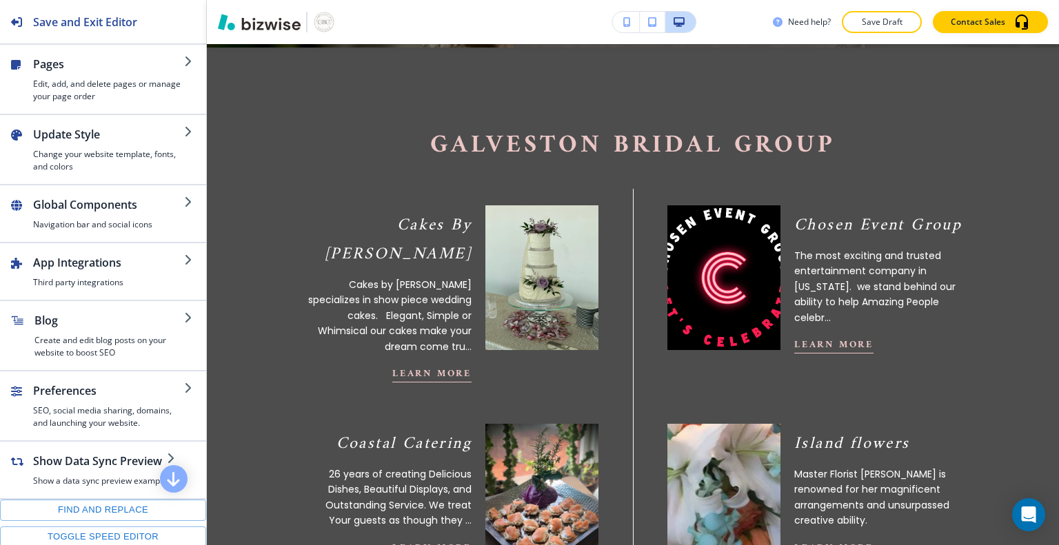
click at [124, 96] on h4 "Edit, add, and delete pages or manage your page order" at bounding box center [108, 90] width 151 height 25
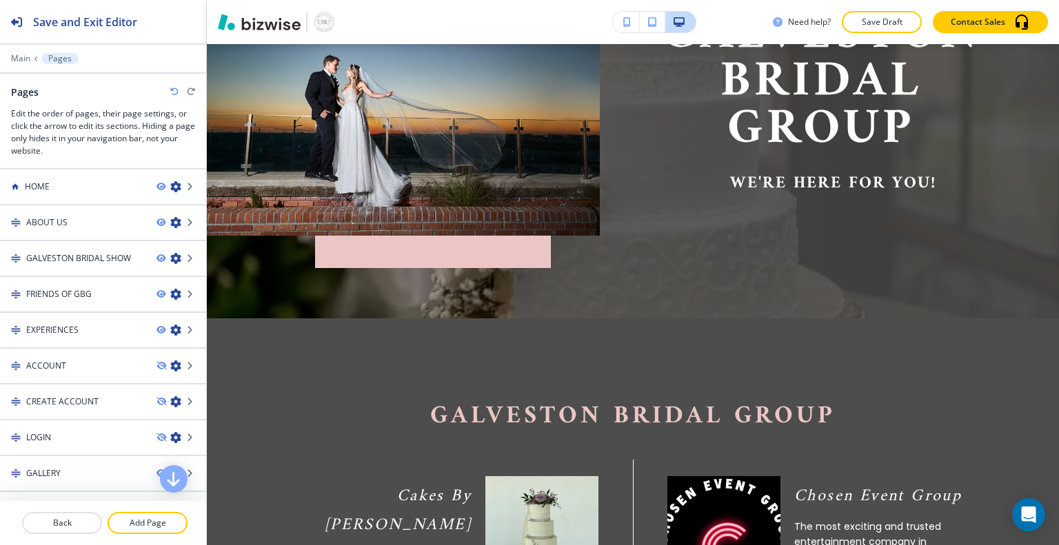
scroll to position [0, 0]
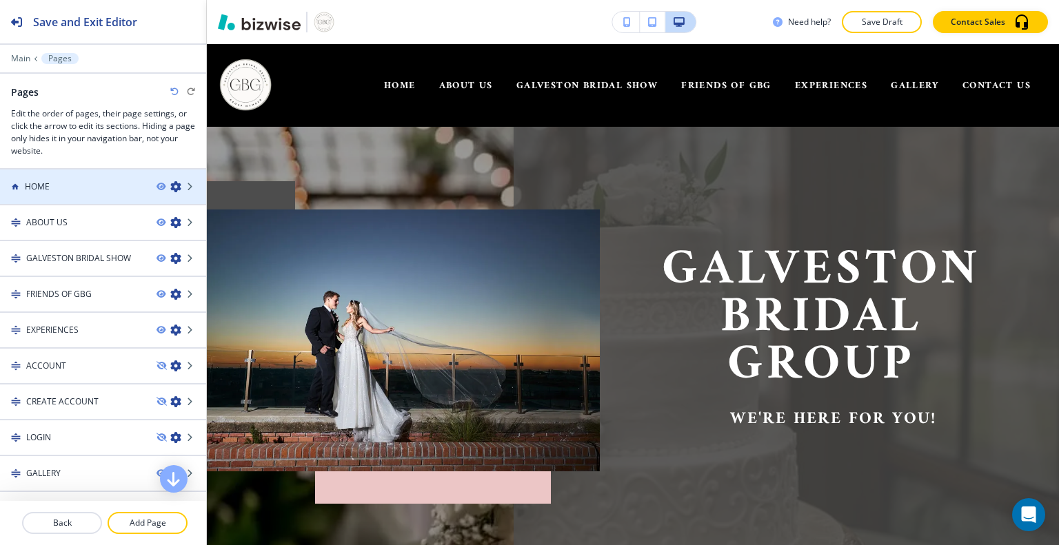
click at [99, 191] on div "HOME" at bounding box center [72, 187] width 145 height 12
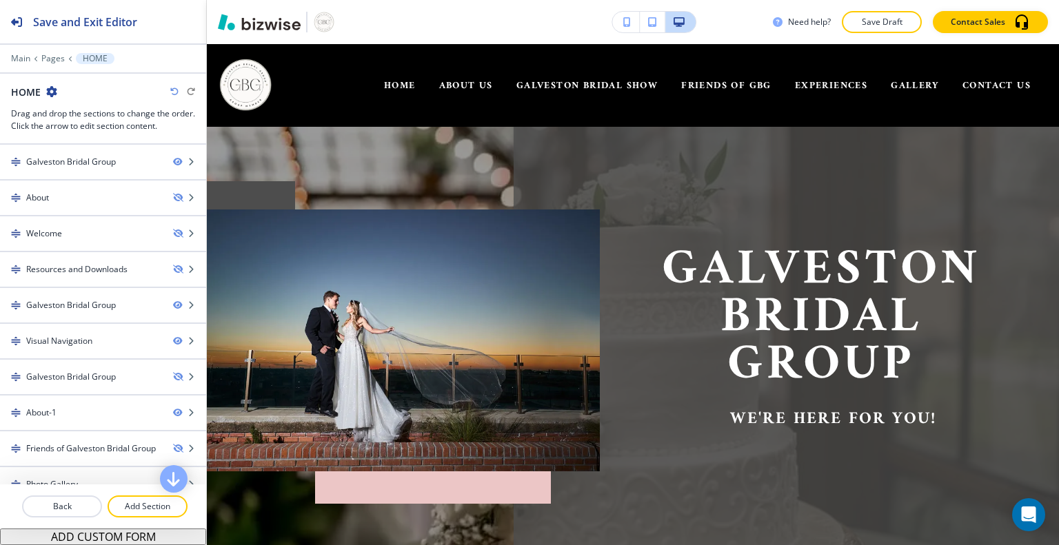
click at [106, 165] on div "Galveston Bridal Group" at bounding box center [71, 162] width 90 height 12
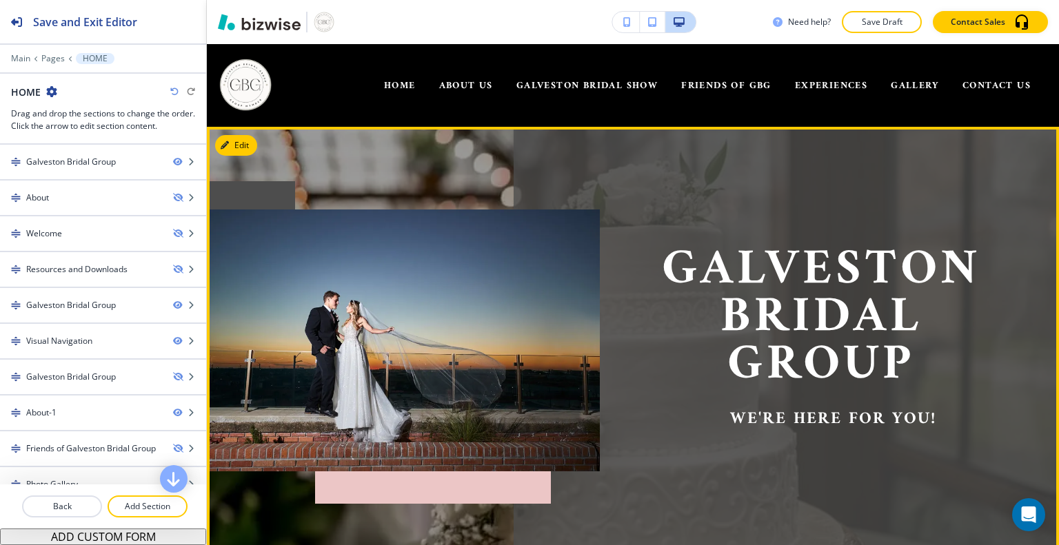
click at [243, 154] on button "Edit" at bounding box center [236, 145] width 42 height 21
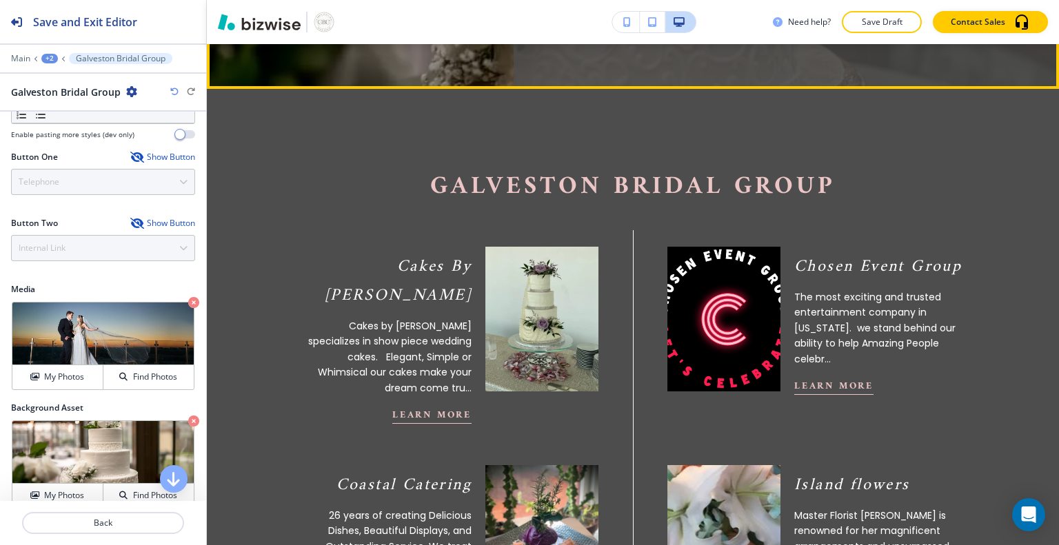
scroll to position [466, 0]
click at [375, 318] on p "Cakes by [PERSON_NAME] specializes in show piece wedding cakes. Elegant, Simple…" at bounding box center [387, 356] width 168 height 77
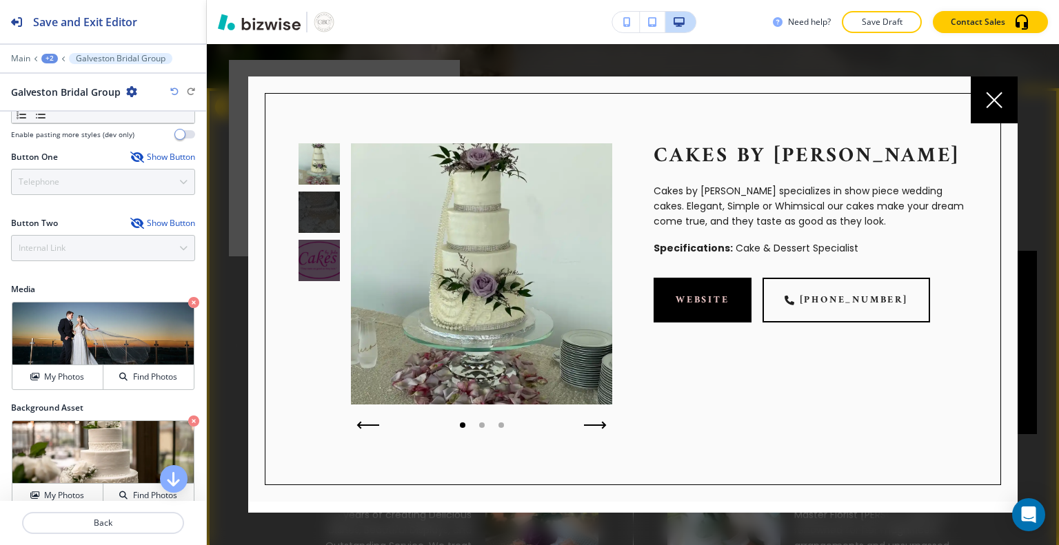
click at [987, 113] on div at bounding box center [993, 100] width 47 height 47
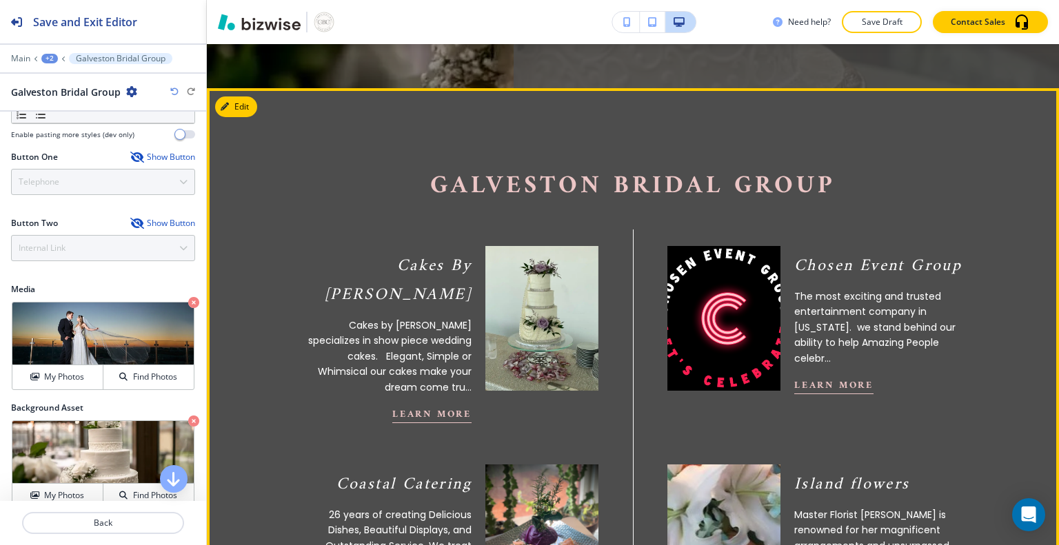
click at [241, 108] on button "Edit" at bounding box center [236, 106] width 42 height 21
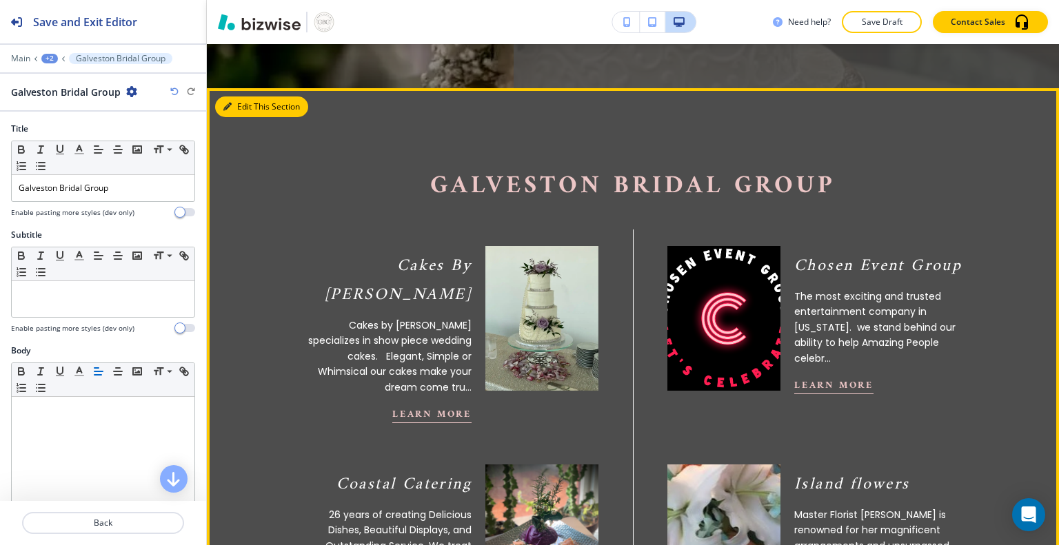
scroll to position [507, 0]
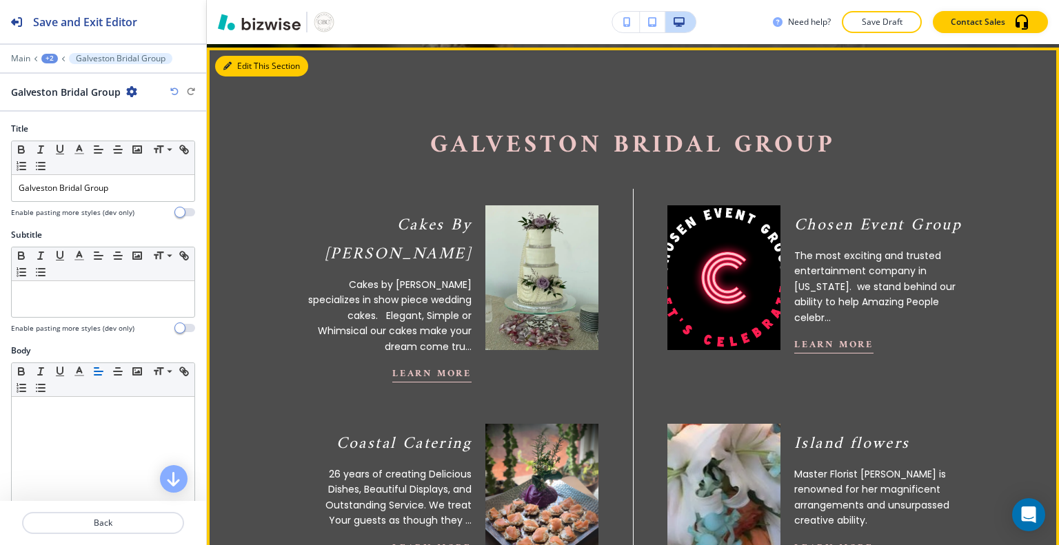
click at [375, 277] on p "Cakes by [PERSON_NAME] specializes in show piece wedding cakes. Elegant, Simple…" at bounding box center [387, 315] width 168 height 77
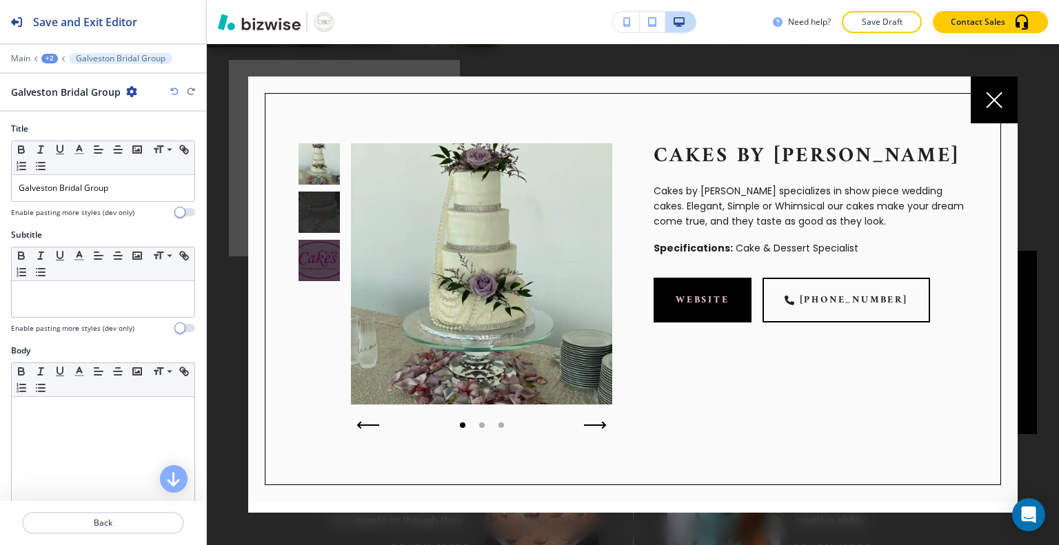
click at [987, 105] on icon at bounding box center [993, 99] width 15 height 15
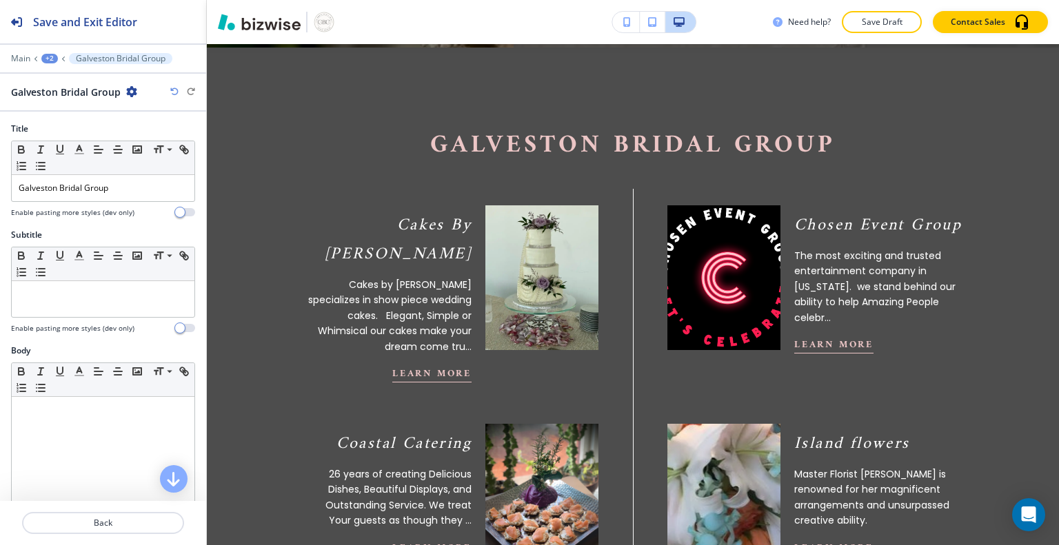
click at [387, 232] on p "Cakes By [PERSON_NAME]" at bounding box center [387, 240] width 168 height 58
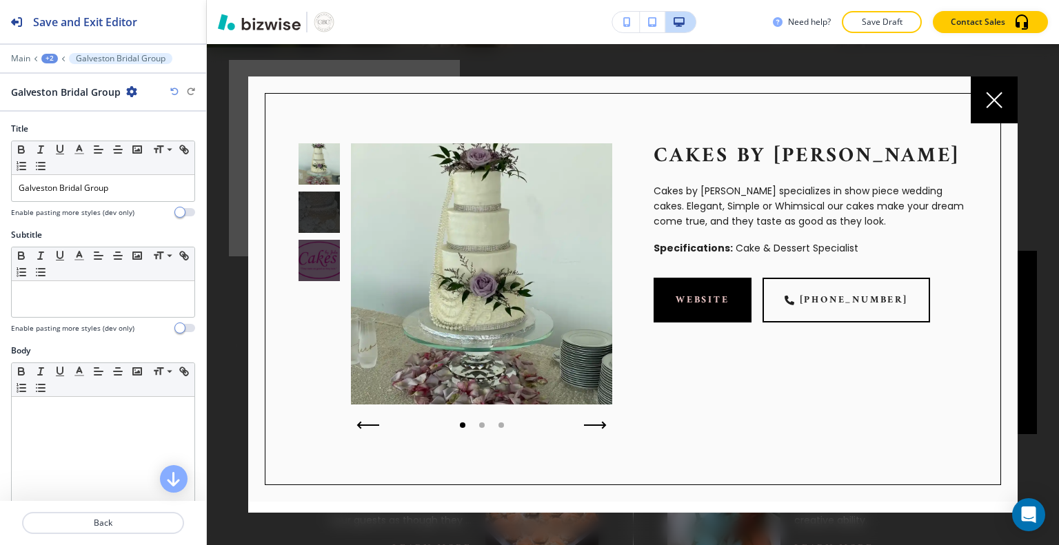
click at [991, 108] on icon at bounding box center [994, 100] width 17 height 17
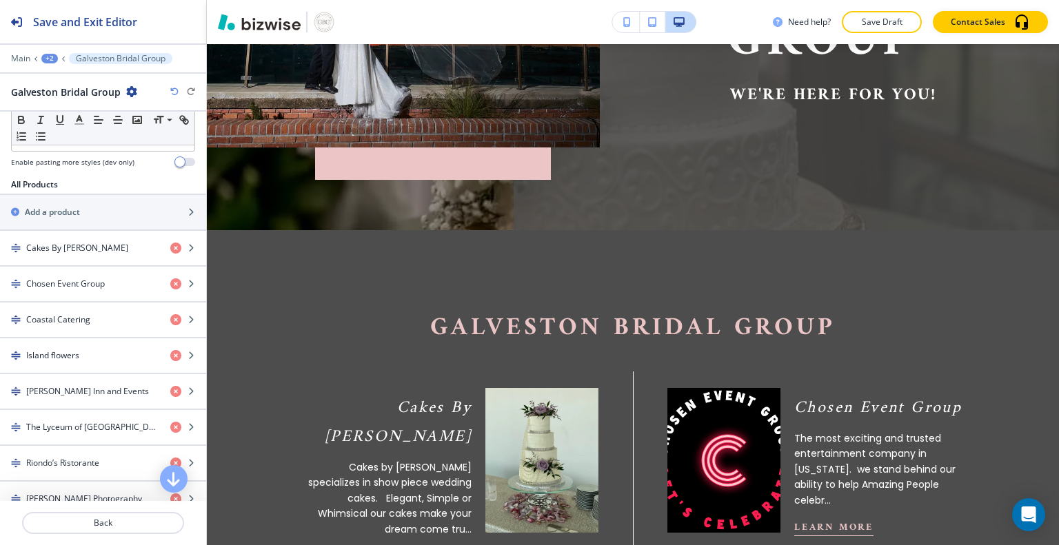
scroll to position [422, 0]
click at [60, 252] on h4 "Cakes By [PERSON_NAME]" at bounding box center [77, 251] width 102 height 12
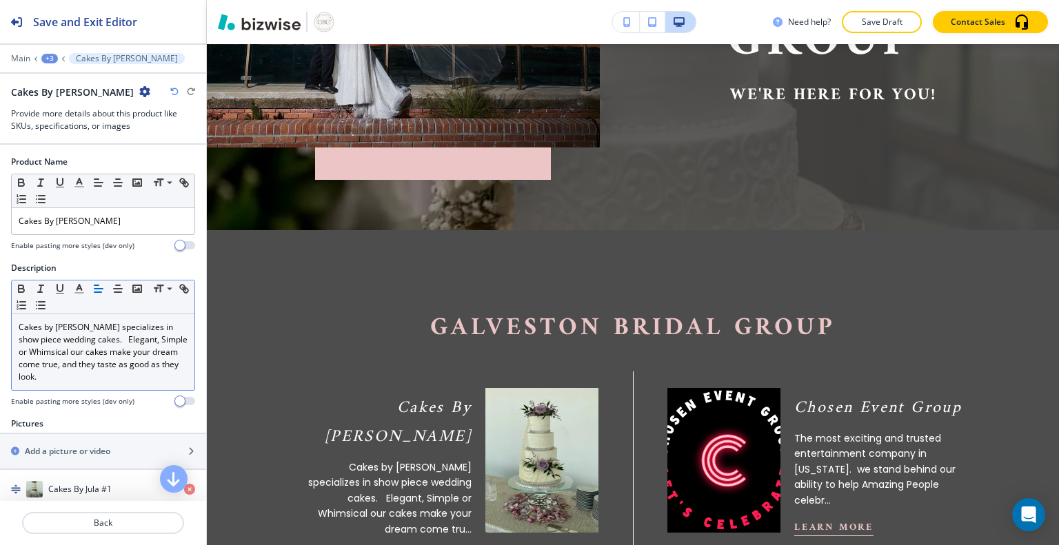
click at [75, 329] on p "Cakes by [PERSON_NAME] specializes in show piece wedding cakes. Elegant, Simple…" at bounding box center [103, 352] width 169 height 62
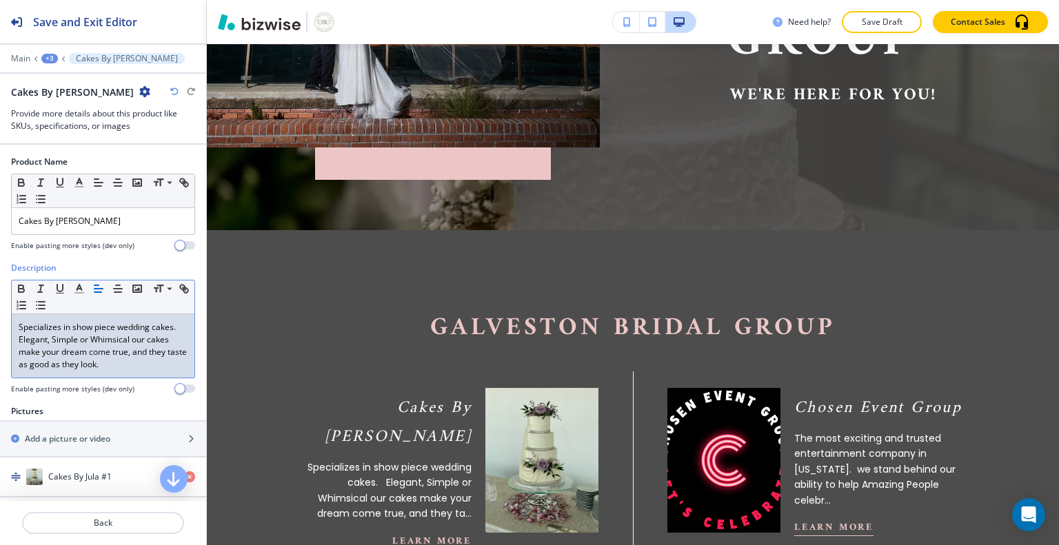
click at [64, 331] on p "Specializes in show piece wedding cakes. Elegant, Simple or Whimsical our cakes…" at bounding box center [103, 346] width 169 height 50
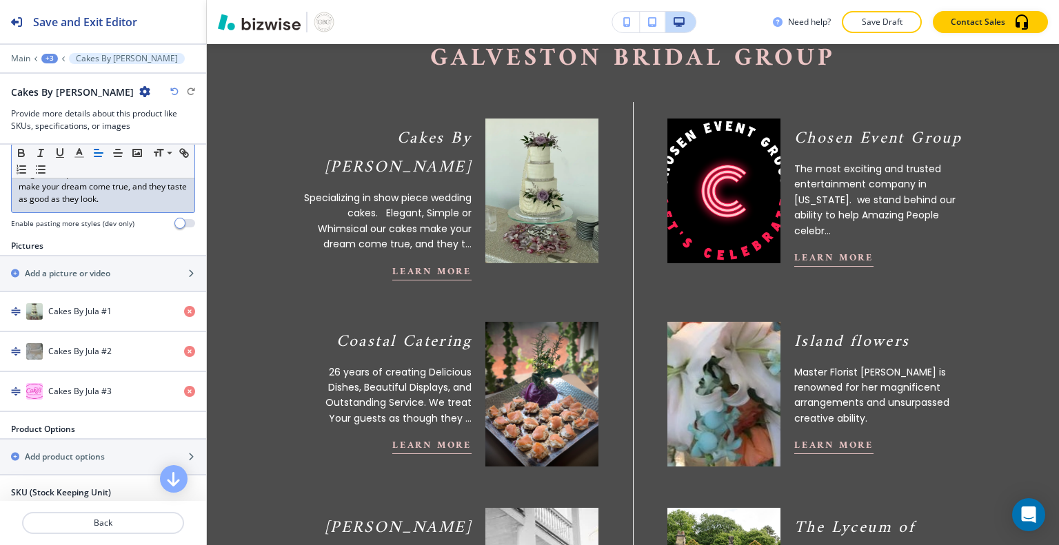
scroll to position [0, 0]
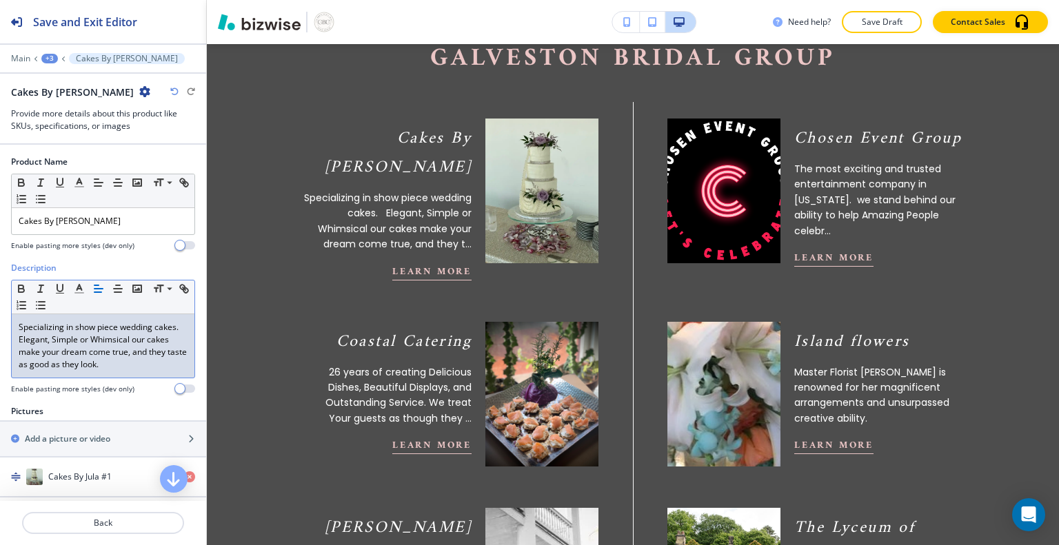
click at [50, 59] on div "+3" at bounding box center [49, 59] width 17 height 10
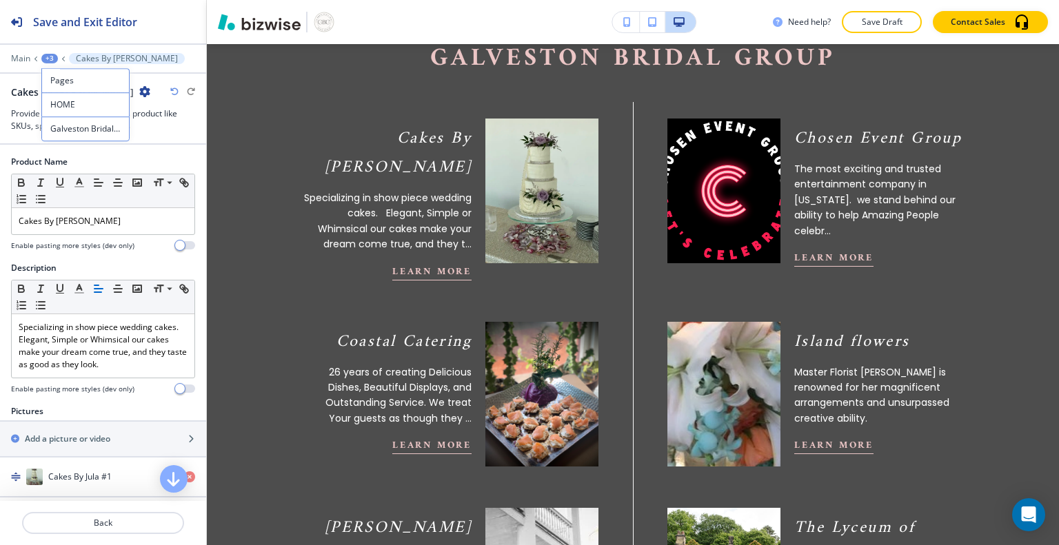
click at [183, 60] on div "Main +3 Cakes By [PERSON_NAME]" at bounding box center [103, 58] width 184 height 11
click at [63, 59] on icon at bounding box center [64, 59] width 6 height 6
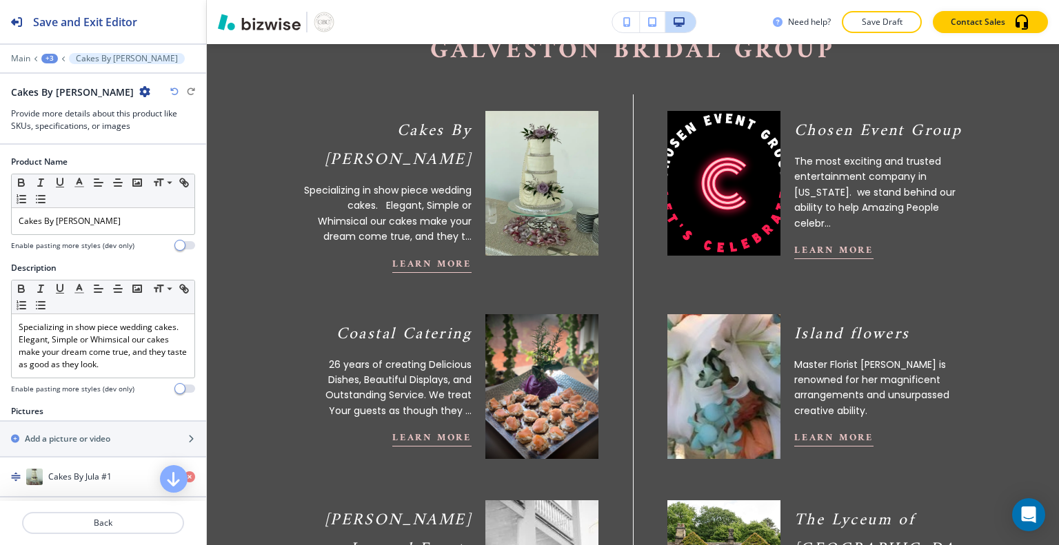
scroll to position [593, 0]
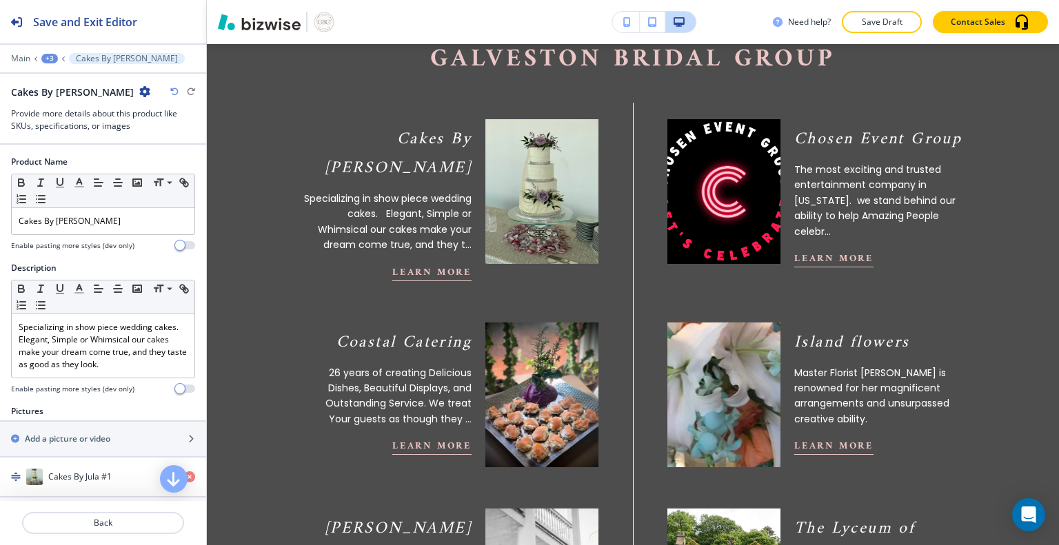
click at [139, 96] on icon "button" at bounding box center [144, 91] width 11 height 11
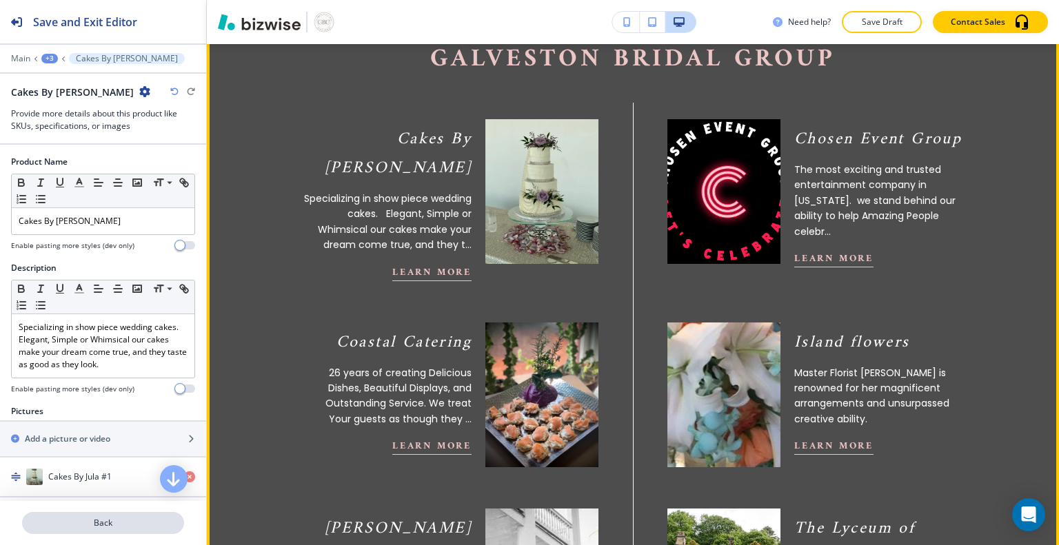
click at [127, 527] on p "Back" at bounding box center [102, 523] width 159 height 12
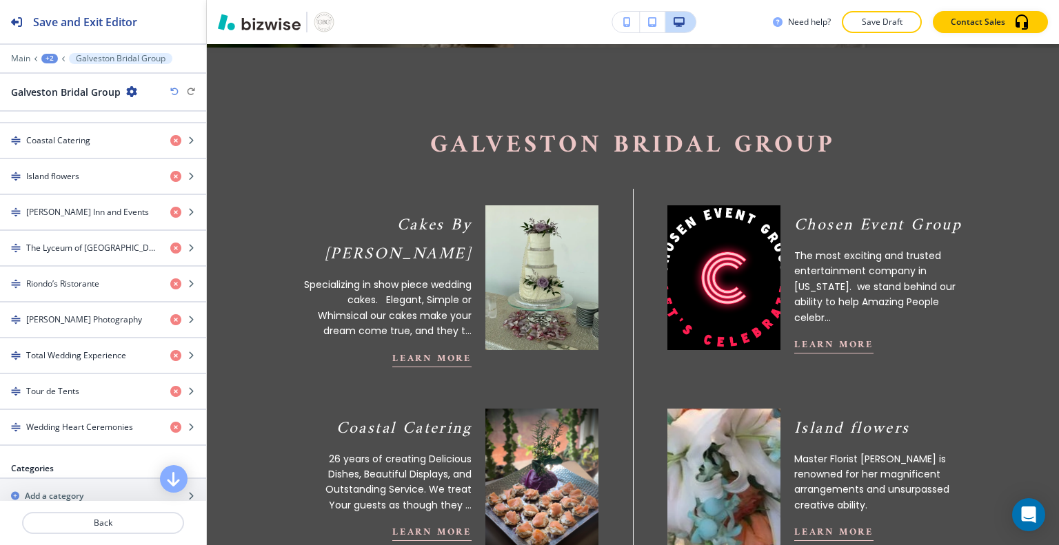
scroll to position [319, 0]
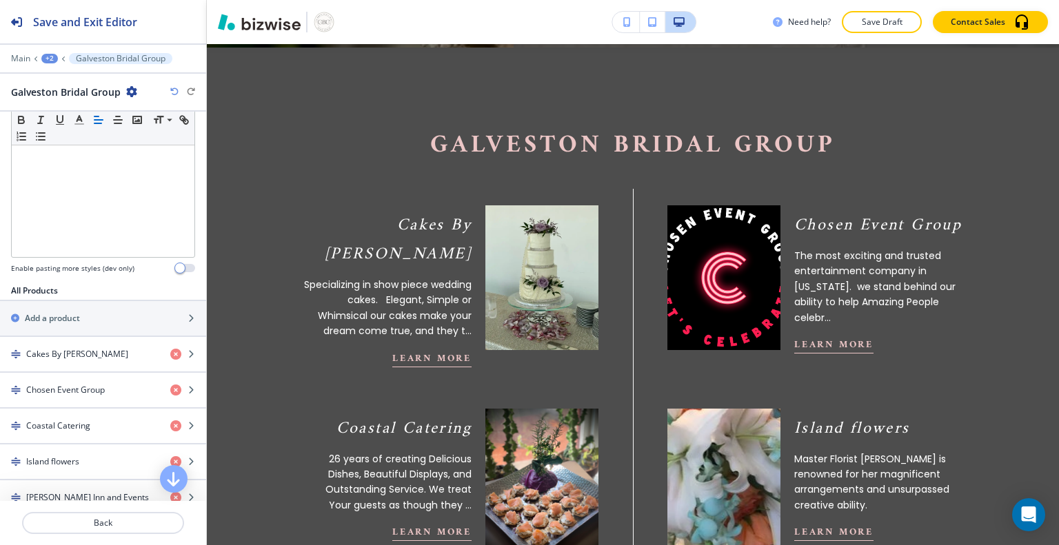
click at [95, 424] on div "Coastal Catering" at bounding box center [79, 426] width 159 height 12
click at [73, 427] on h4 "Coastal Catering" at bounding box center [58, 426] width 64 height 12
click at [187, 387] on icon "button" at bounding box center [191, 390] width 8 height 8
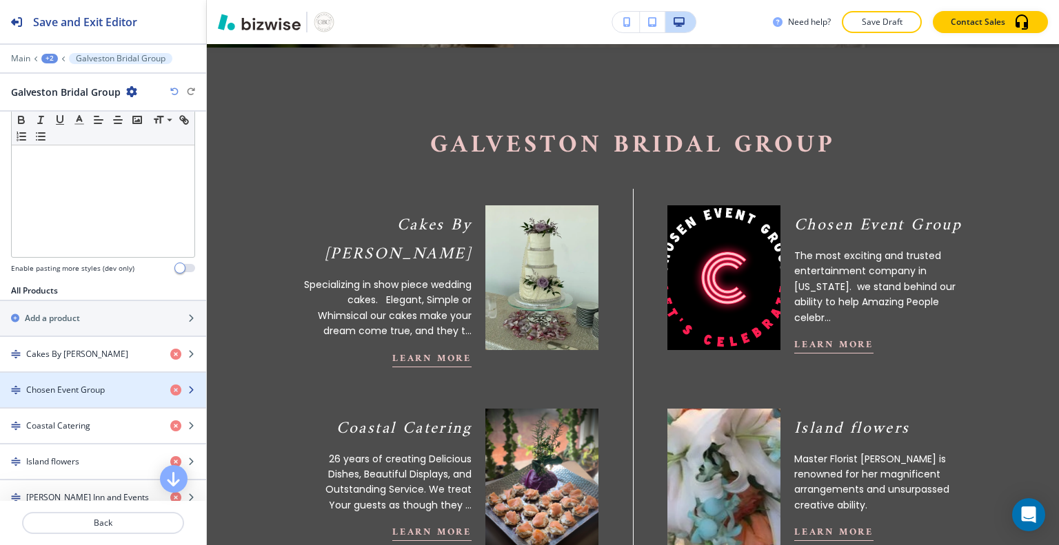
click at [187, 425] on icon "button" at bounding box center [191, 426] width 8 height 8
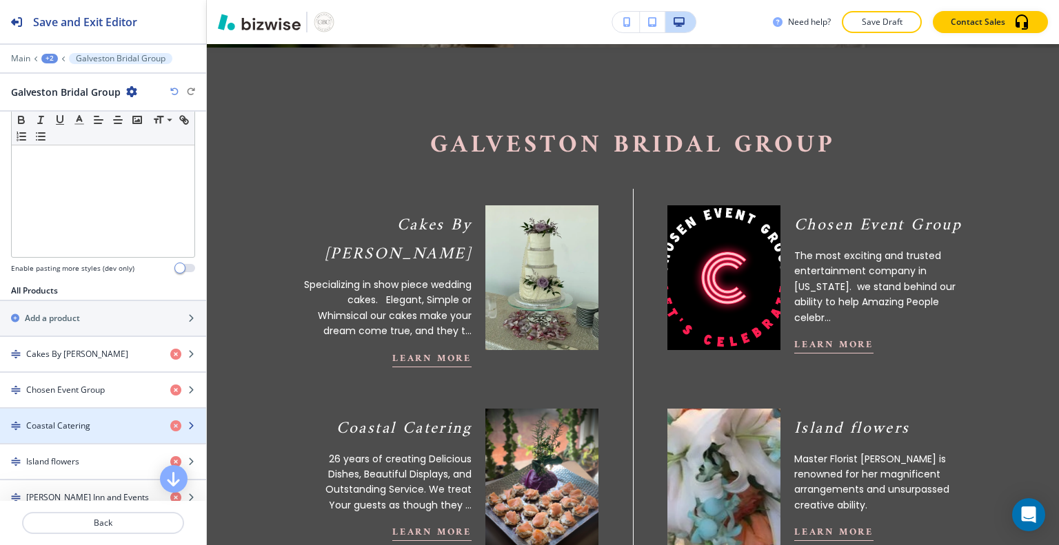
click at [187, 423] on icon "button" at bounding box center [191, 426] width 8 height 8
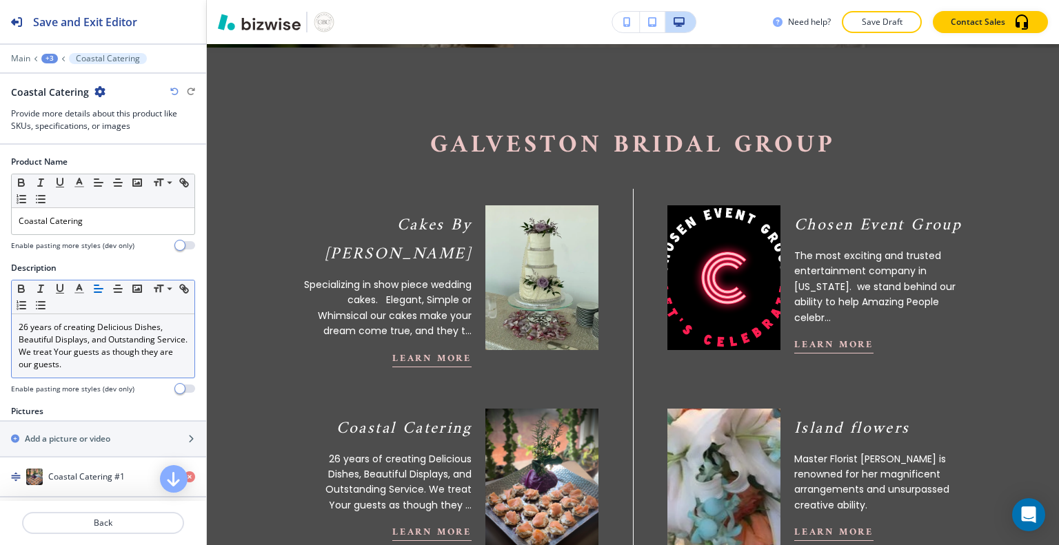
click at [19, 332] on p "26 years of creating Delicious Dishes, Beautiful Displays, and Outstanding Serv…" at bounding box center [103, 346] width 169 height 50
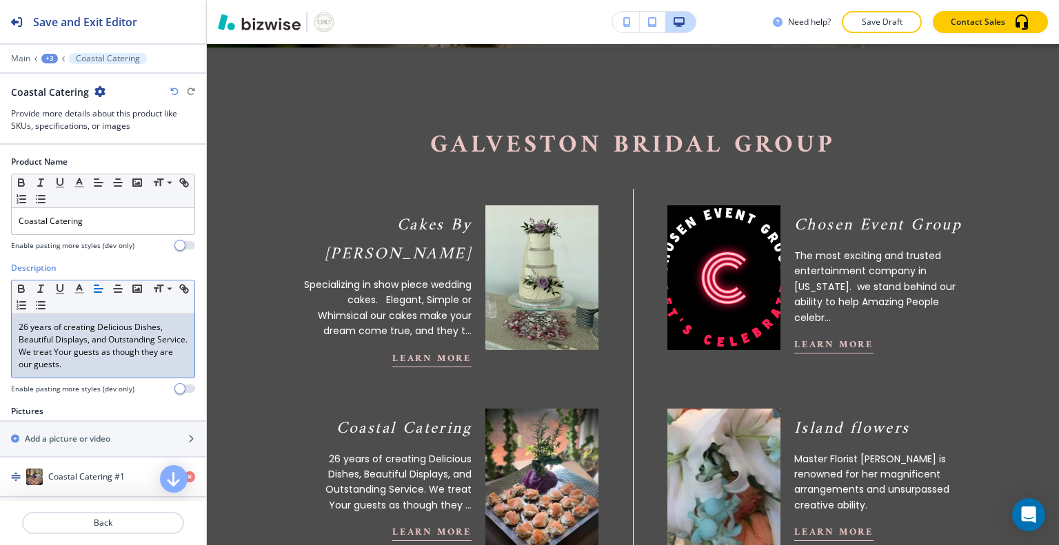
click at [21, 323] on p "26 years of creating Delicious Dishes, Beautiful Displays, and Outstanding Serv…" at bounding box center [103, 346] width 169 height 50
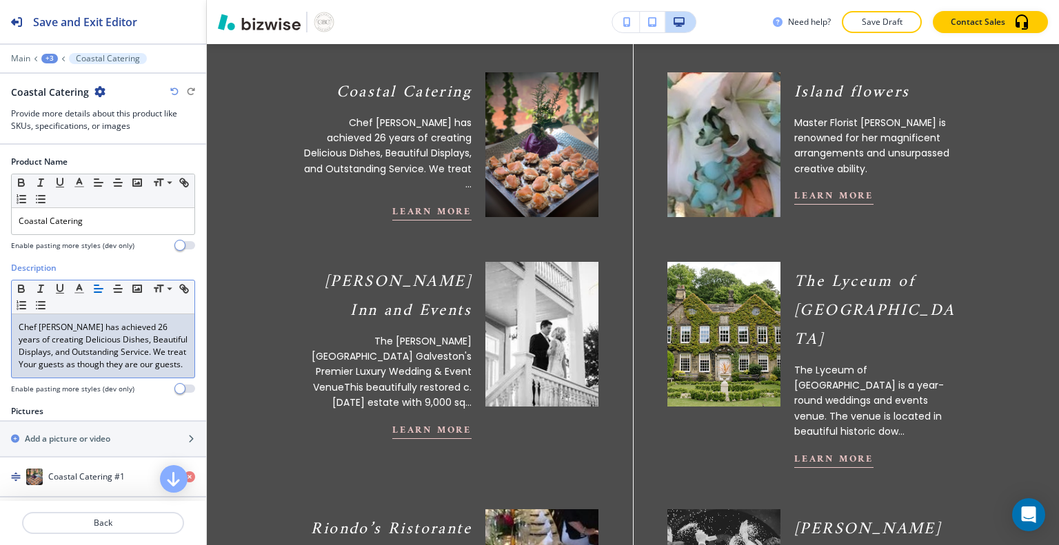
scroll to position [870, 0]
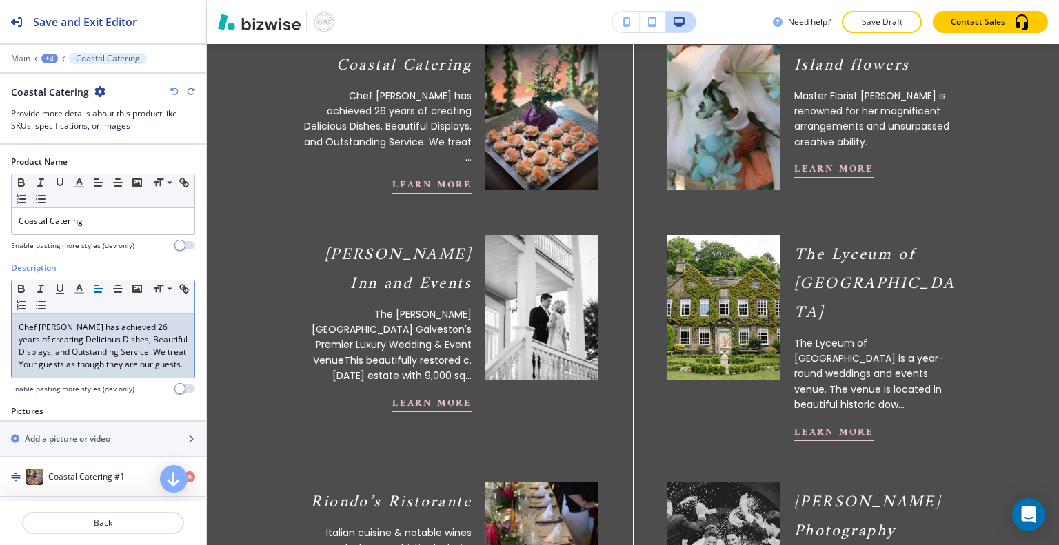
click at [106, 330] on p "Chef [PERSON_NAME] has achieved 26 years of creating Delicious Dishes, Beautifu…" at bounding box center [103, 346] width 169 height 50
click at [109, 316] on div "Chef [PERSON_NAME] has achieved 26 years of creating Delicious Dishes, Beautifu…" at bounding box center [103, 345] width 183 height 63
click at [113, 330] on p "Chef [PERSON_NAME] has achieved 26 years of creating Delicious Dishes, Beautifu…" at bounding box center [103, 346] width 169 height 50
click at [124, 328] on p "Chef [PERSON_NAME] has achieved 26 years of creating Delicious Dishes, Beautifu…" at bounding box center [103, 346] width 169 height 50
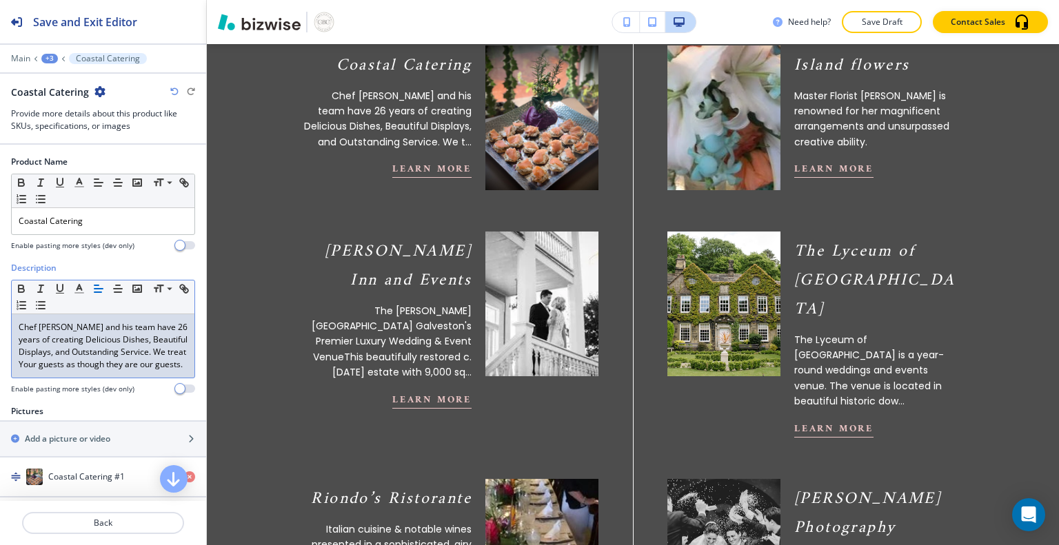
click at [106, 350] on p "Chef [PERSON_NAME] and his team have 26 years of creating Delicious Dishes, Bea…" at bounding box center [103, 346] width 169 height 50
click at [103, 349] on p "Chef [PERSON_NAME] and his team have 26 years of creating Delicious Dishes, Bea…" at bounding box center [103, 346] width 169 height 50
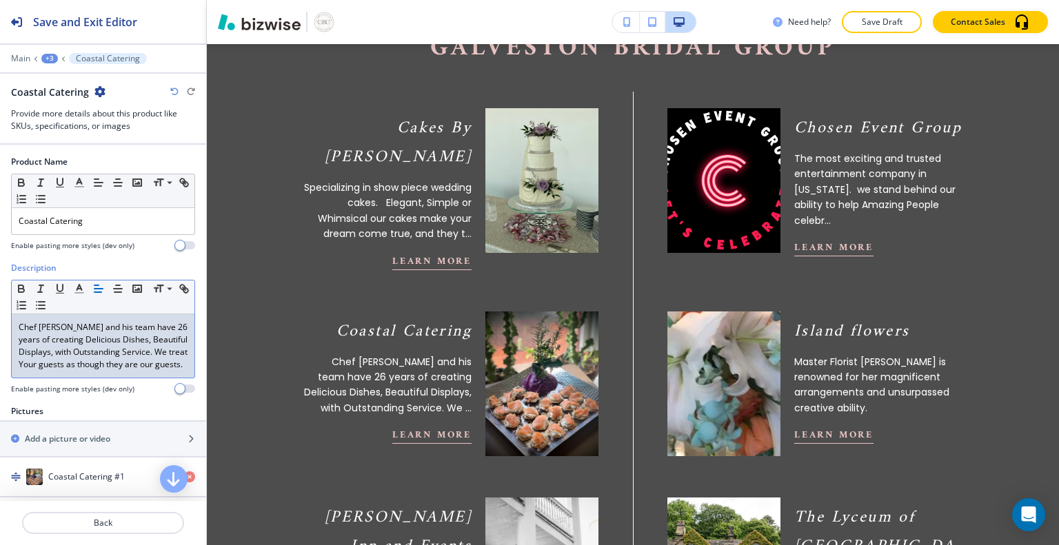
scroll to position [567, 0]
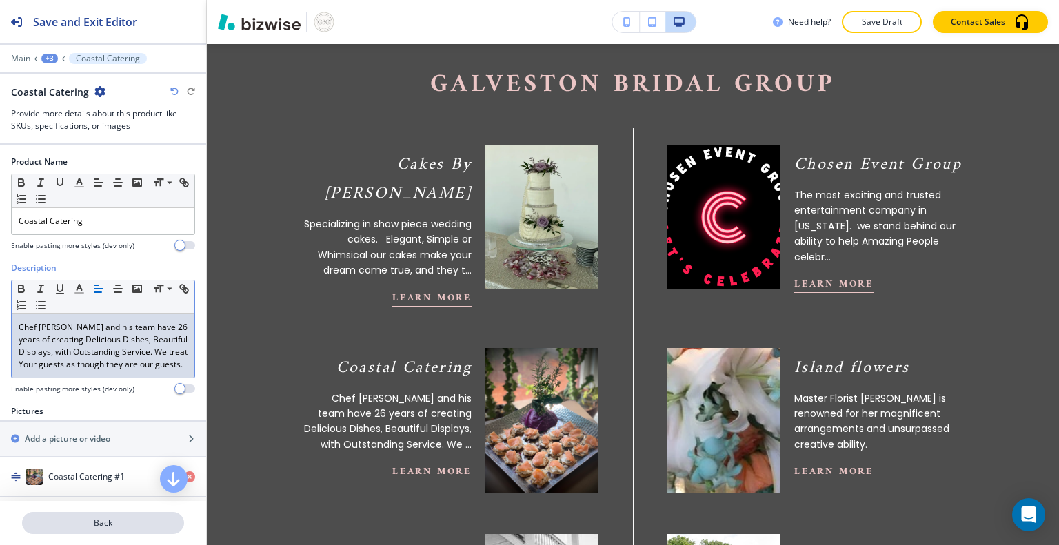
click at [146, 530] on button "Back" at bounding box center [103, 523] width 162 height 22
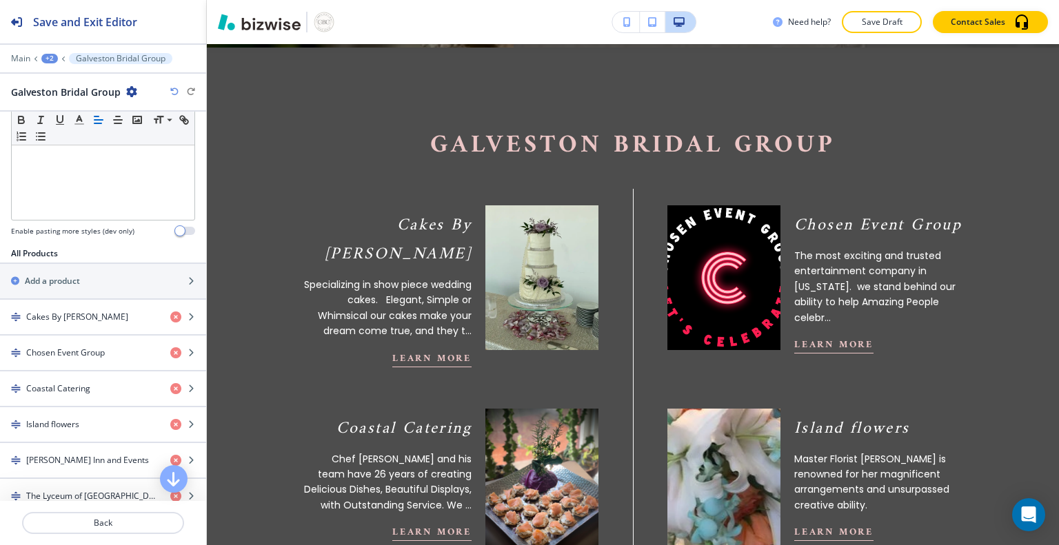
scroll to position [411, 0]
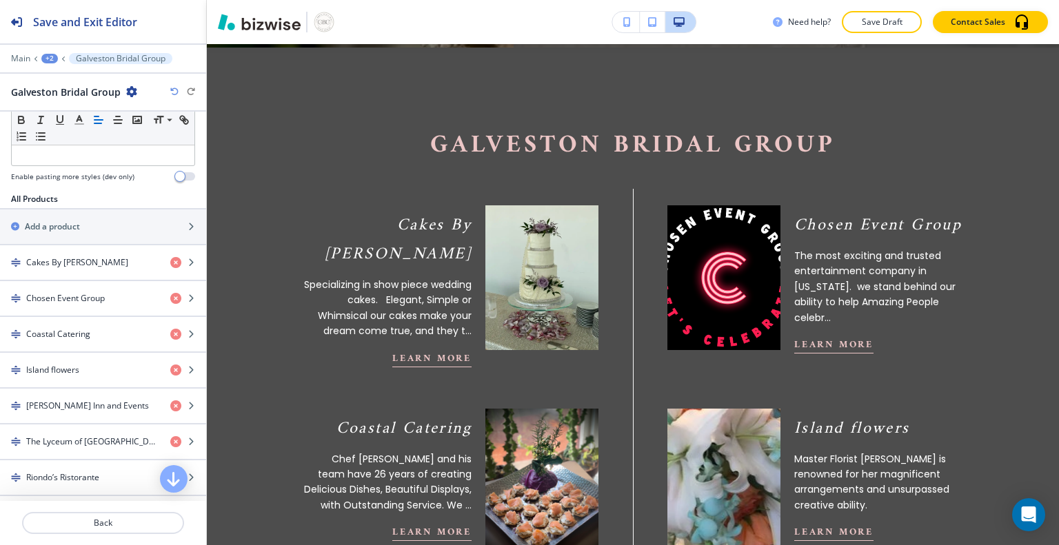
click at [88, 269] on div "button" at bounding box center [103, 274] width 206 height 11
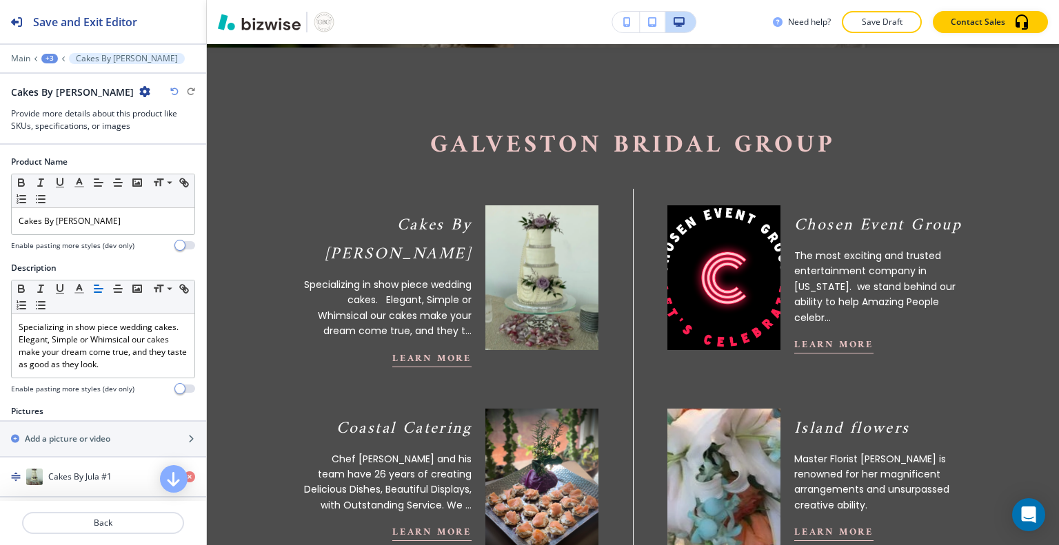
click at [341, 277] on p "Specializing in show piece wedding cakes. Elegant, Simple or Whimsical our cake…" at bounding box center [387, 308] width 168 height 62
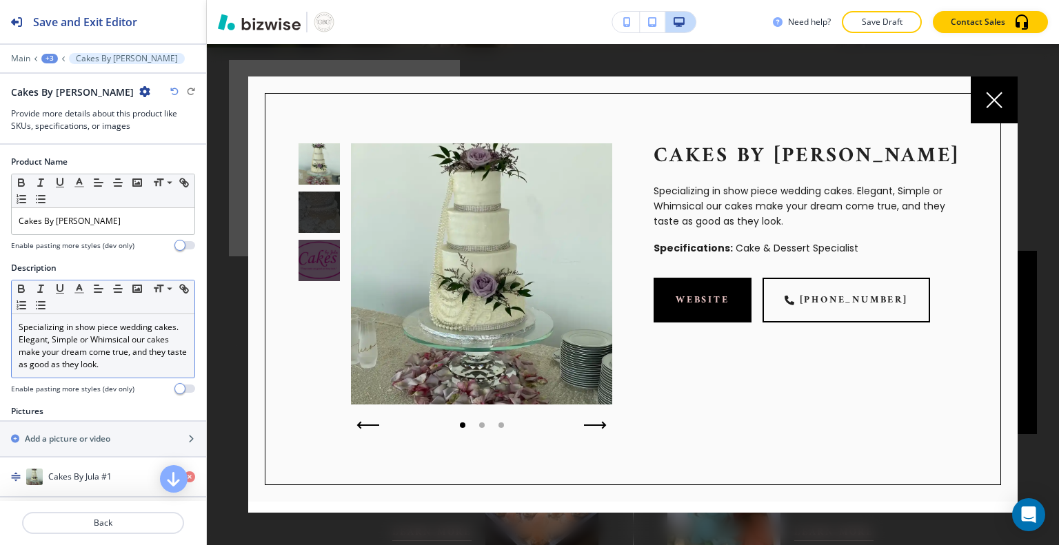
click at [24, 331] on p "Specializing in show piece wedding cakes. Elegant, Simple or Whimsical our cake…" at bounding box center [103, 346] width 169 height 50
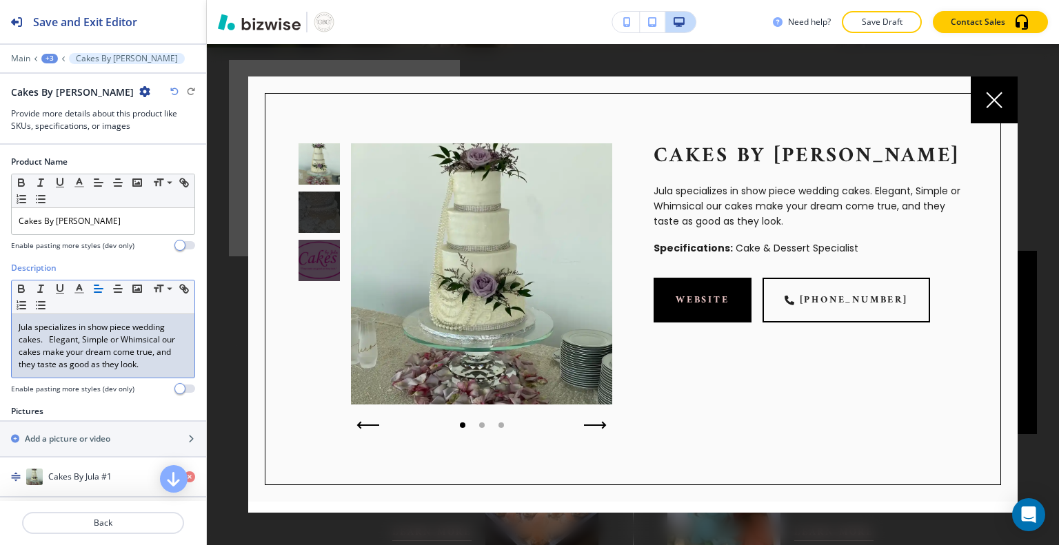
click at [22, 368] on p "Jula specializes in show piece wedding cakes. Elegant, Simple or Whimsical our …" at bounding box center [103, 346] width 169 height 50
click at [161, 365] on p "Jula specializes in show piece wedding cakes. Elegant, Simple or Whimsical our …" at bounding box center [103, 346] width 169 height 50
click at [987, 110] on div at bounding box center [993, 100] width 47 height 47
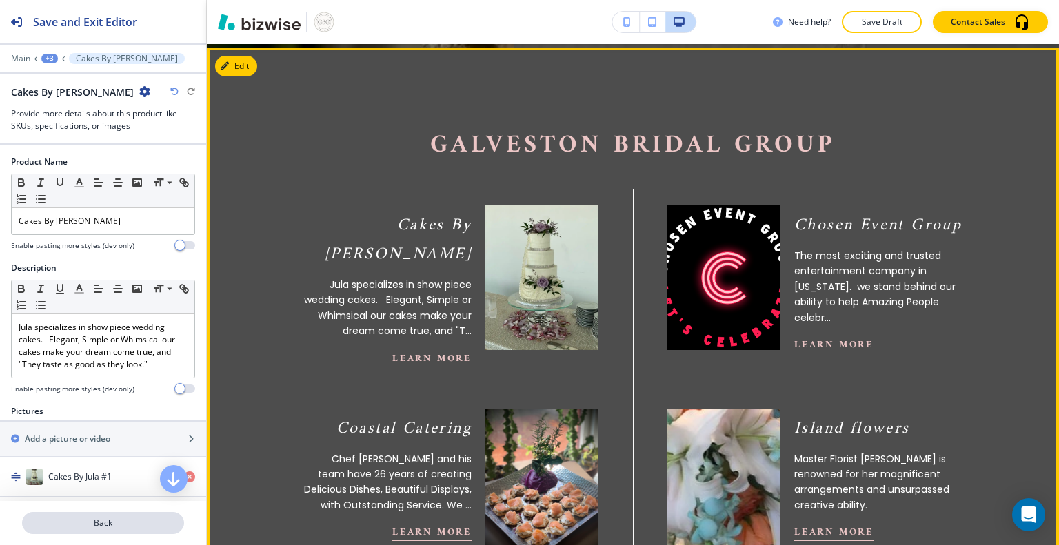
click at [142, 527] on p "Back" at bounding box center [102, 523] width 159 height 12
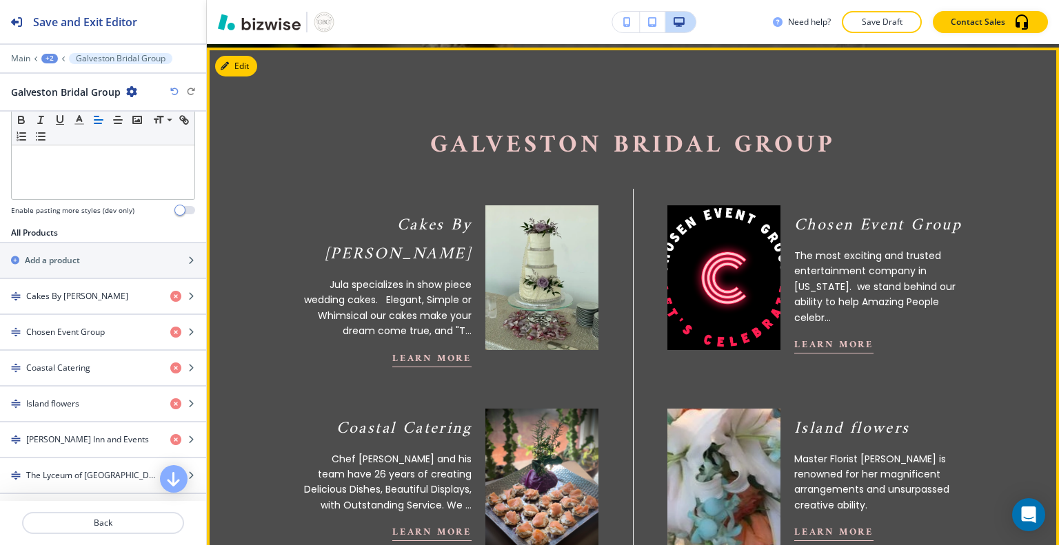
scroll to position [400, 0]
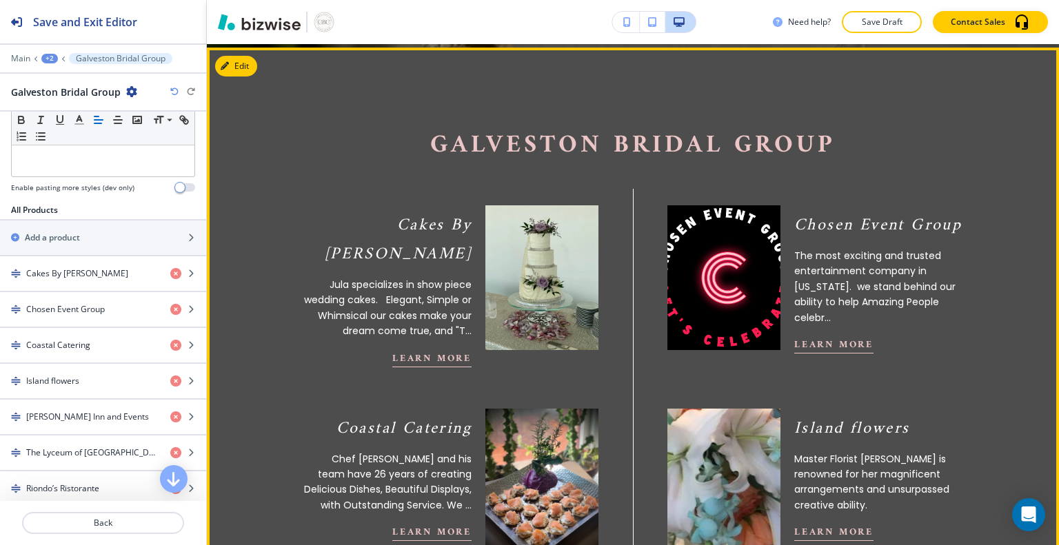
click at [96, 316] on div "button" at bounding box center [103, 321] width 206 height 11
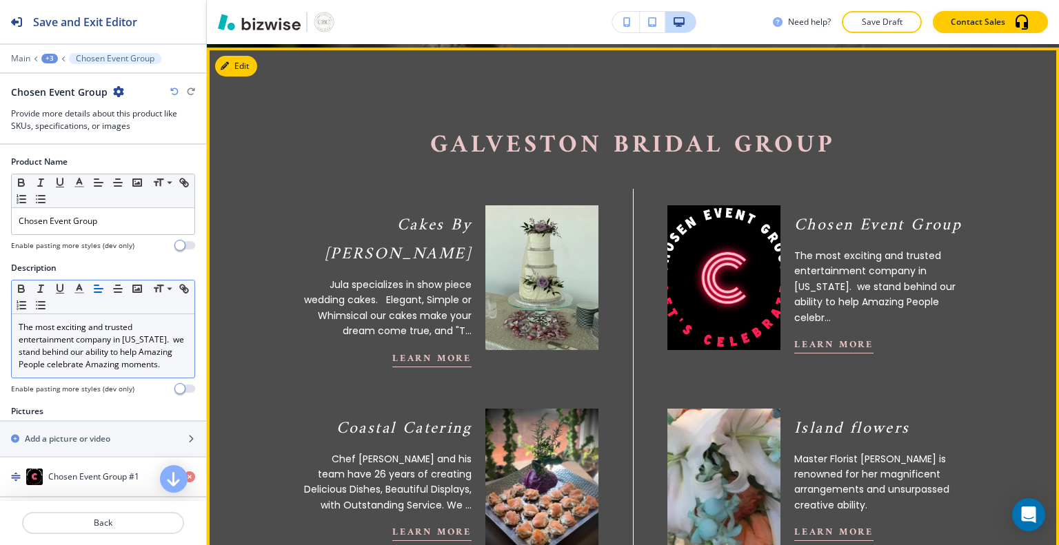
click at [22, 325] on p "The most exciting and trusted entertainment company in [US_STATE]. we stand beh…" at bounding box center [103, 346] width 169 height 50
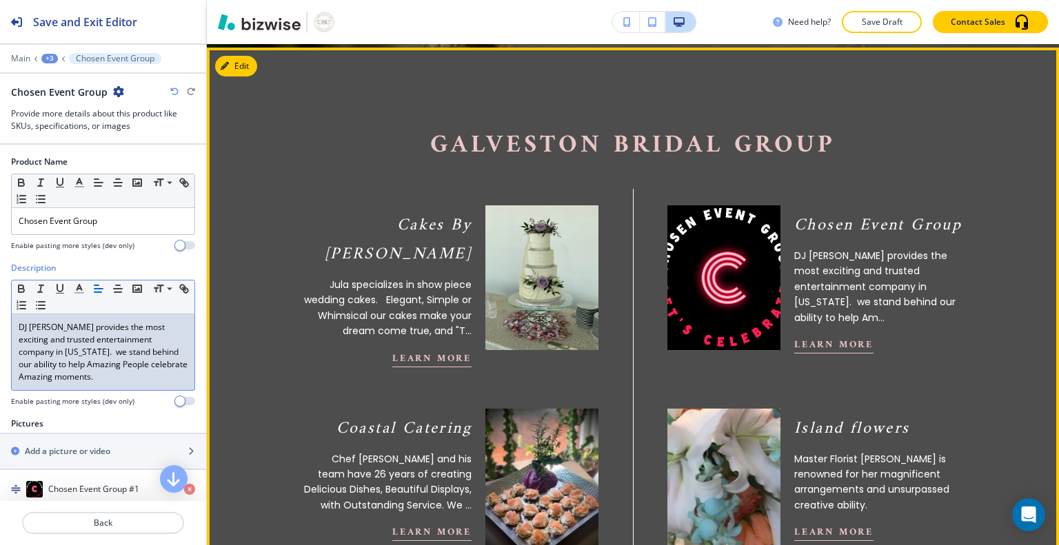
click at [80, 328] on p "DJ [PERSON_NAME] provides the most exciting and trusted entertainment company i…" at bounding box center [103, 352] width 169 height 62
click at [78, 328] on p "DJ [PERSON_NAME] provides the most exciting and trusted entertainment company i…" at bounding box center [103, 352] width 169 height 62
click at [52, 351] on p "DJ [PERSON_NAME] leads the most exciting and trusted entertainment company in […" at bounding box center [103, 352] width 169 height 62
click at [87, 385] on div "DJ [PERSON_NAME] leads the most exciting and trusted entertainment company in […" at bounding box center [103, 352] width 183 height 76
click at [119, 522] on p "Back" at bounding box center [102, 523] width 159 height 12
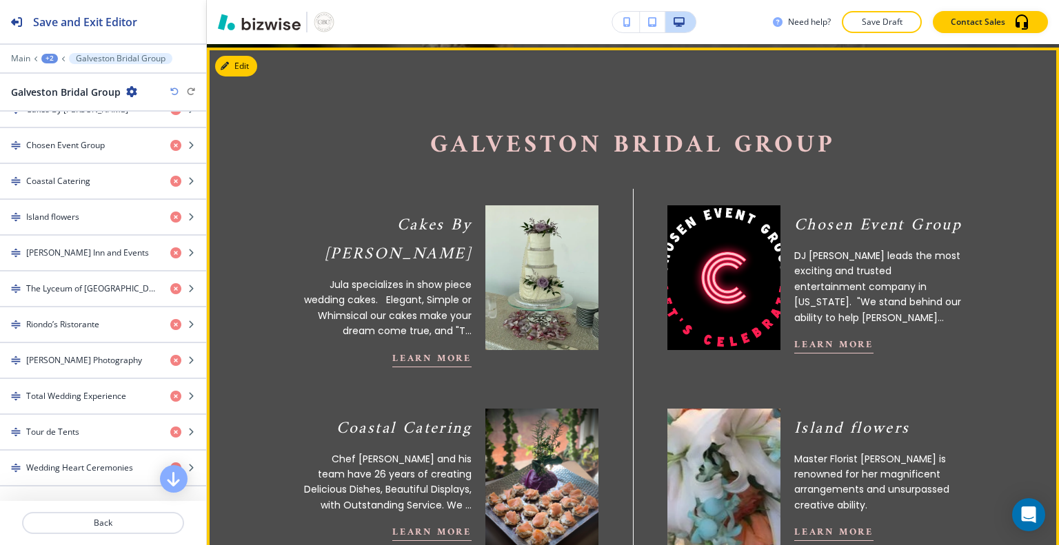
scroll to position [527, 0]
click at [101, 220] on div "Coastal Catering" at bounding box center [79, 218] width 159 height 12
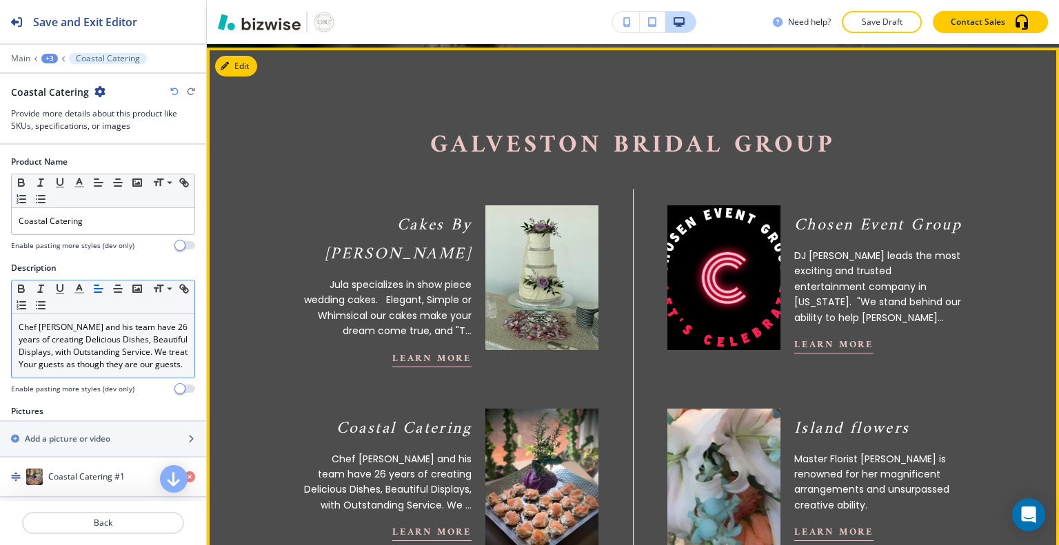
click at [107, 371] on p "Chef [PERSON_NAME] and his team have 26 years of creating Delicious Dishes, Bea…" at bounding box center [103, 346] width 169 height 50
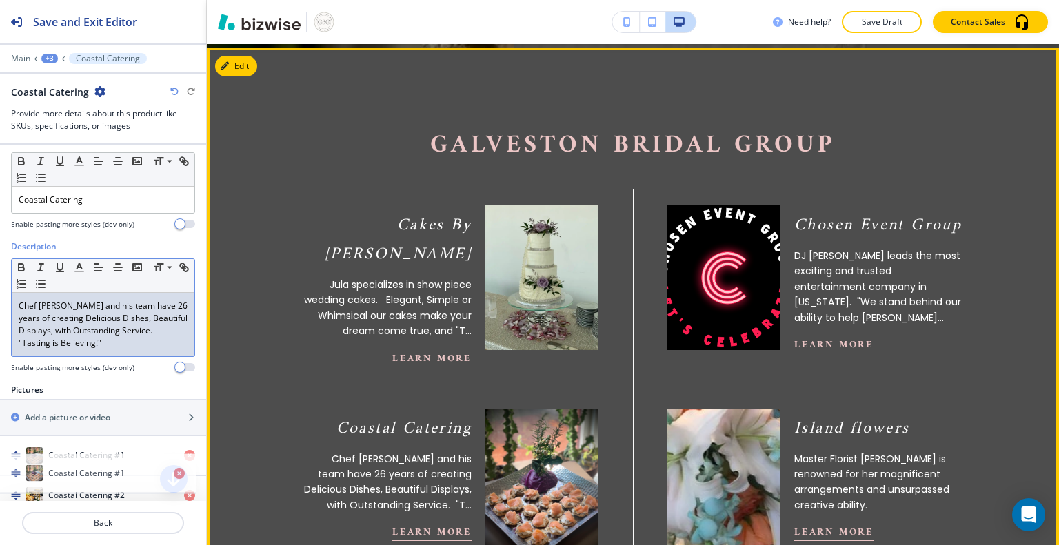
scroll to position [43, 0]
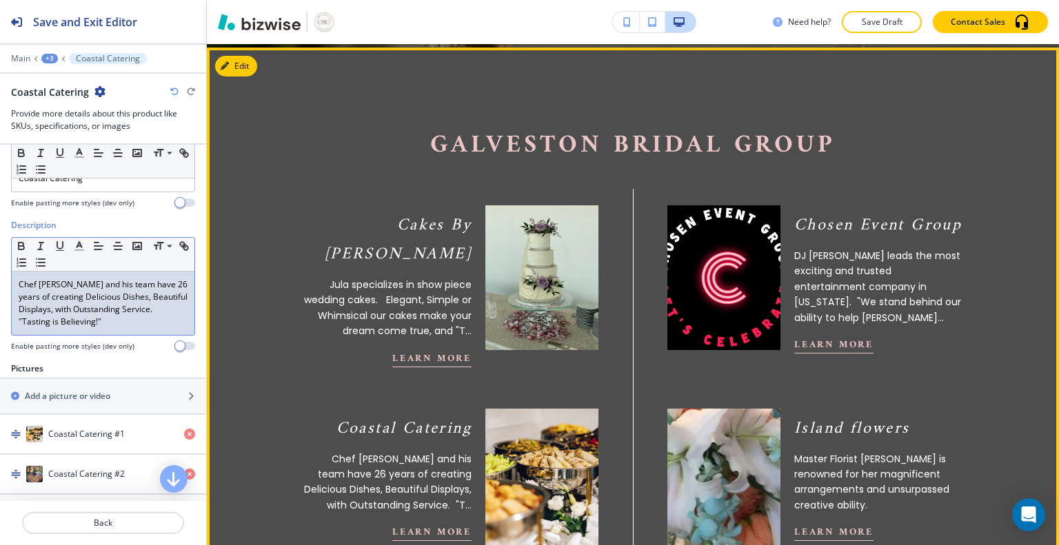
click at [164, 281] on p "Chef [PERSON_NAME] and his team have 26 years of creating Delicious Dishes, Bea…" at bounding box center [103, 303] width 169 height 50
click at [3, 454] on div "button" at bounding box center [103, 454] width 206 height 1
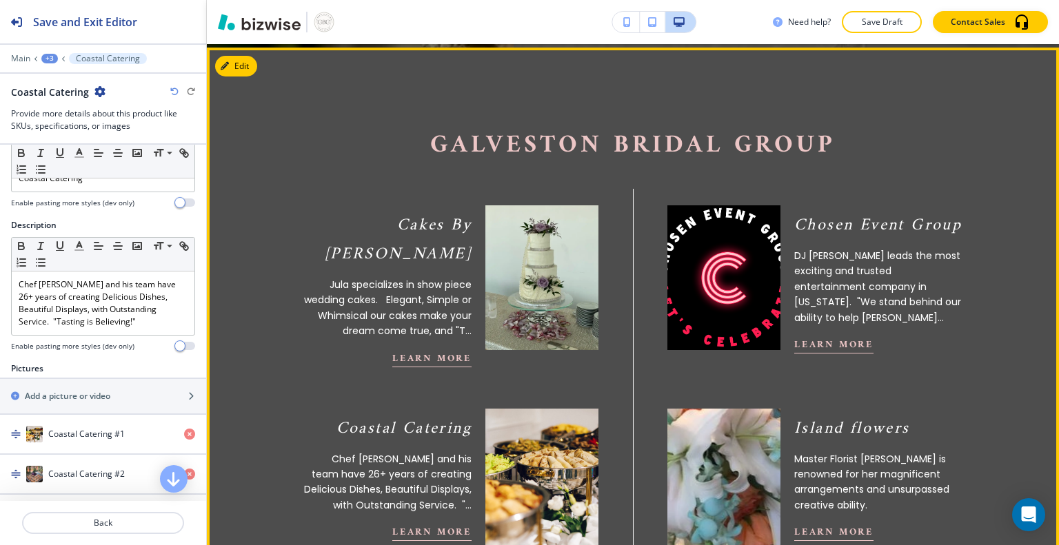
click at [0, 455] on div "button" at bounding box center [103, 460] width 206 height 11
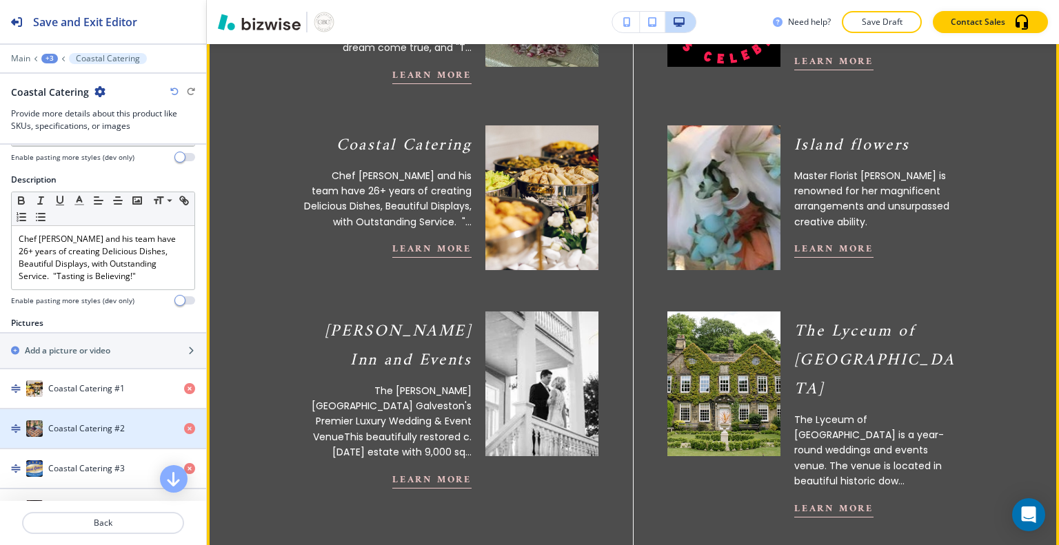
scroll to position [124, 0]
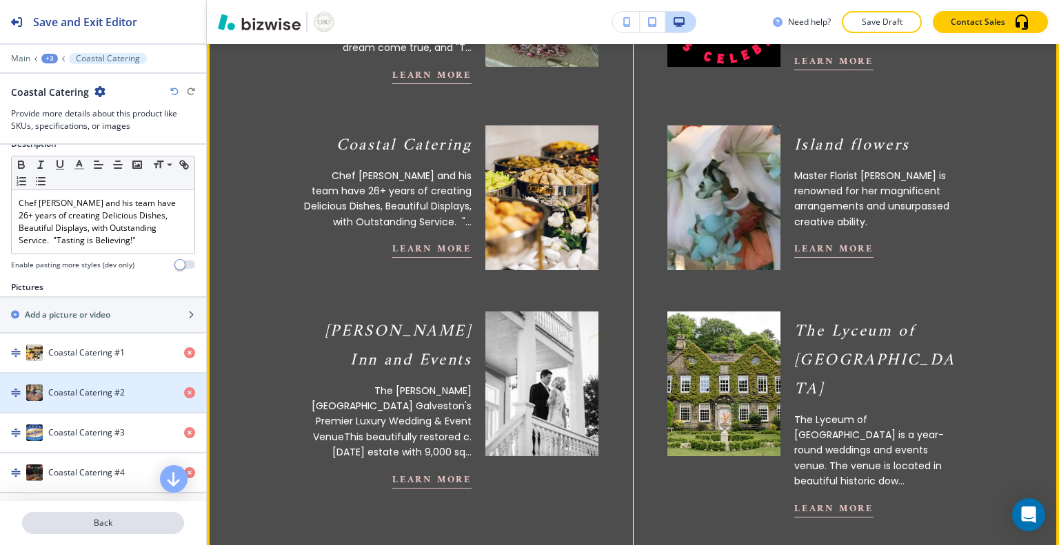
click at [135, 529] on p "Back" at bounding box center [102, 523] width 159 height 12
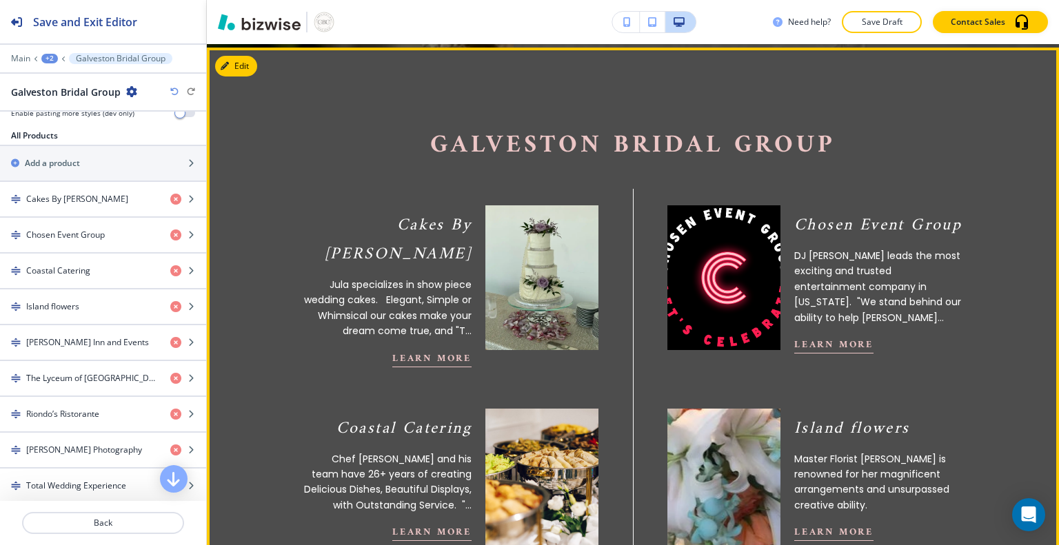
scroll to position [478, 0]
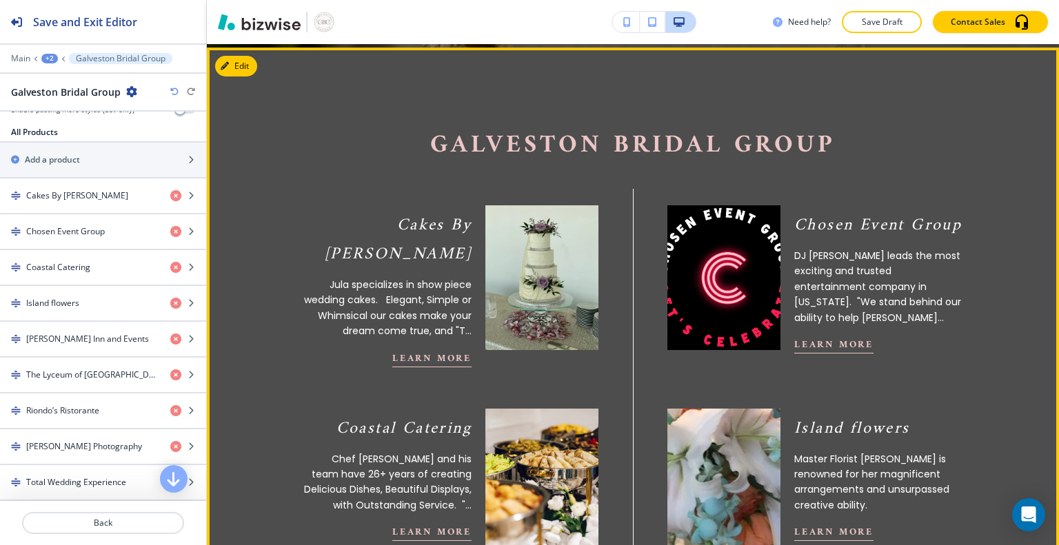
click at [110, 340] on h4 "[PERSON_NAME] Inn and Events" at bounding box center [87, 339] width 123 height 12
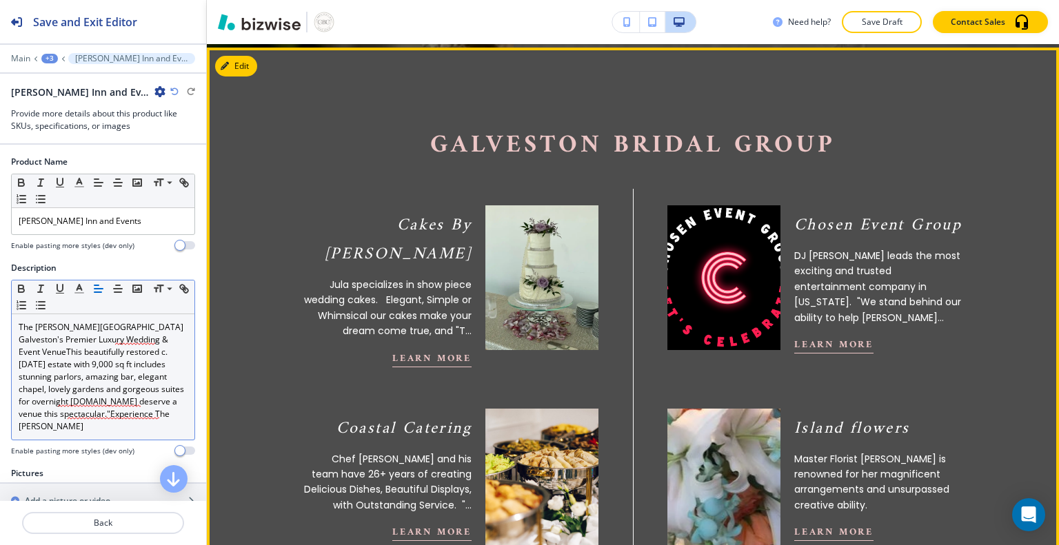
click at [83, 332] on p "The [PERSON_NAME][GEOGRAPHIC_DATA] Galveston's Premier Luxury Wedding & Event V…" at bounding box center [103, 377] width 169 height 112
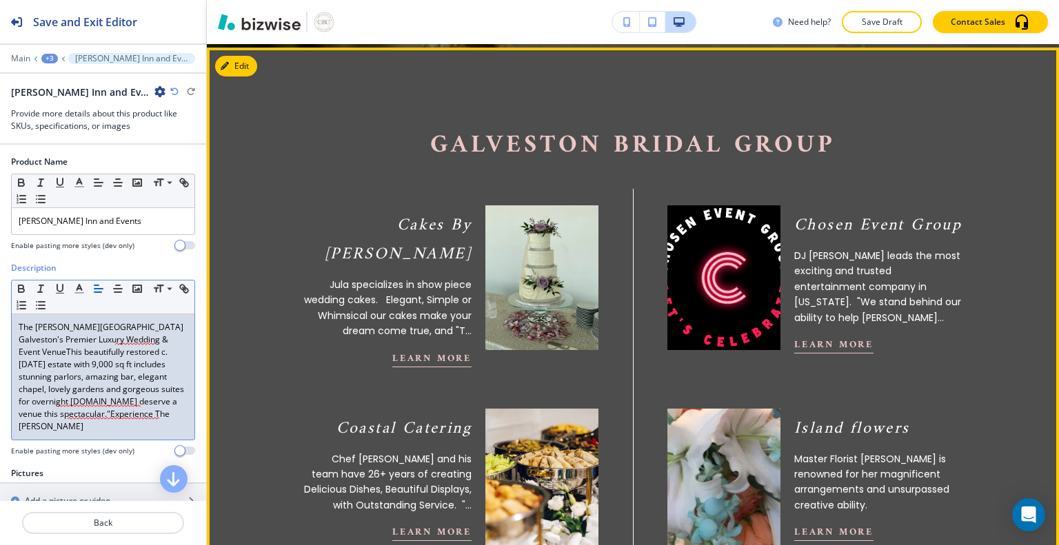
click at [77, 330] on p "The [PERSON_NAME][GEOGRAPHIC_DATA] Galveston's Premier Luxury Wedding & Event V…" at bounding box center [103, 377] width 169 height 112
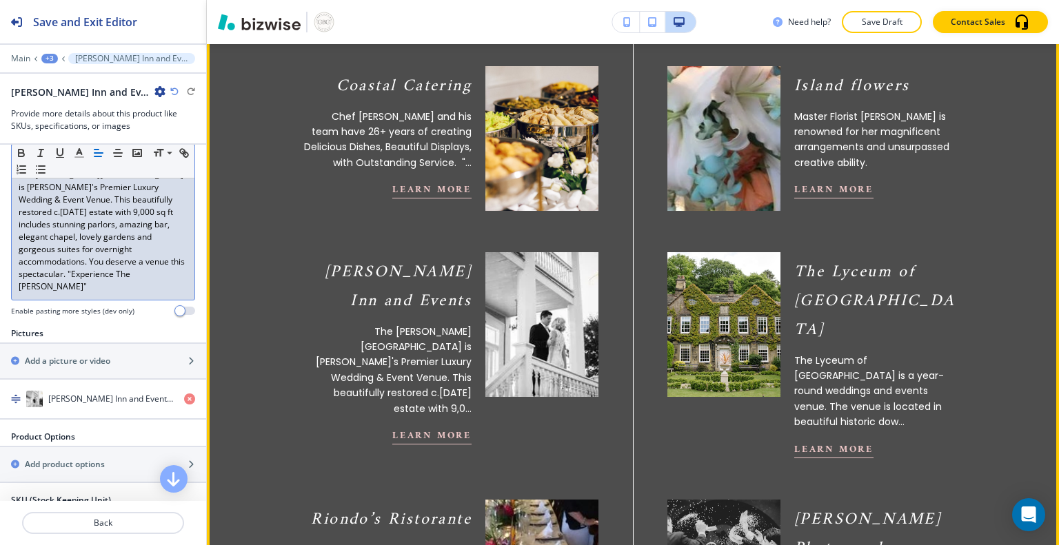
scroll to position [152, 0]
click at [132, 356] on div "Add a picture or video" at bounding box center [88, 362] width 176 height 12
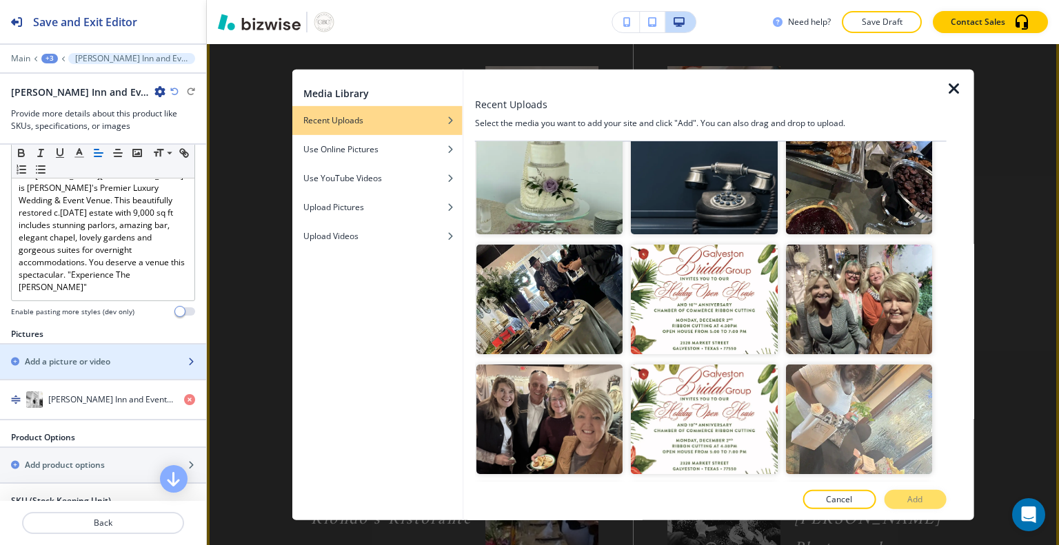
scroll to position [2070, 0]
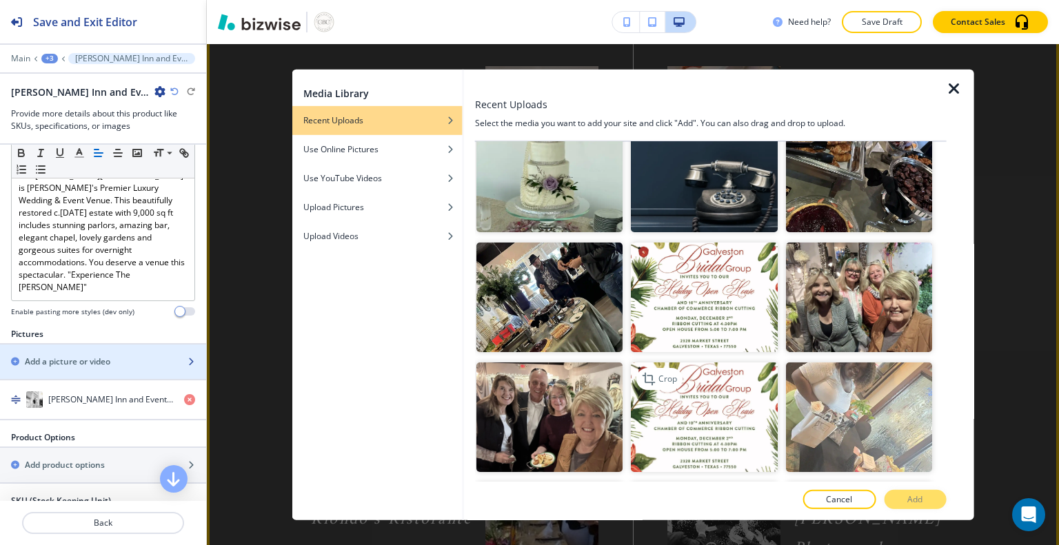
click at [722, 363] on img "button" at bounding box center [704, 418] width 146 height 110
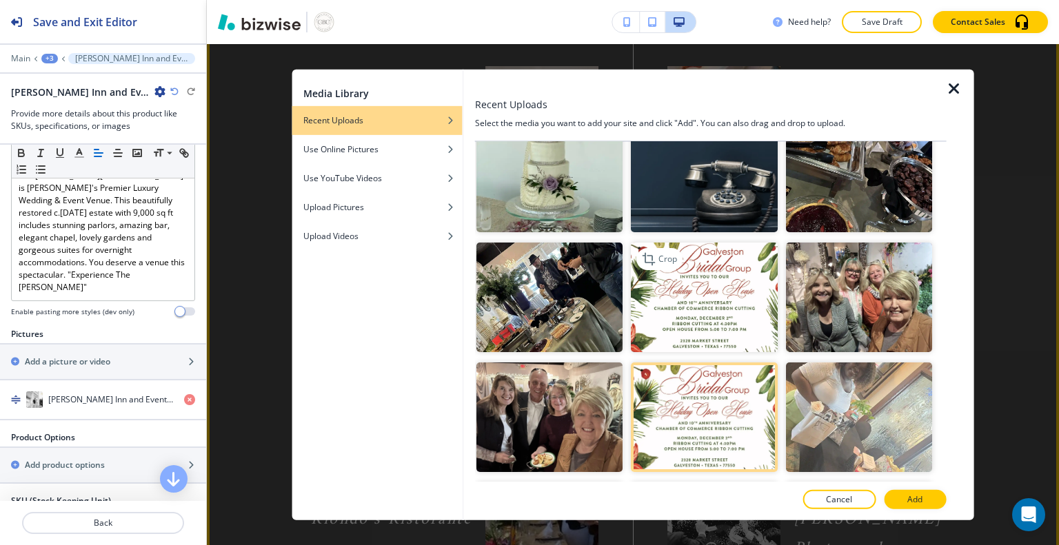
click at [724, 252] on img "button" at bounding box center [704, 298] width 146 height 110
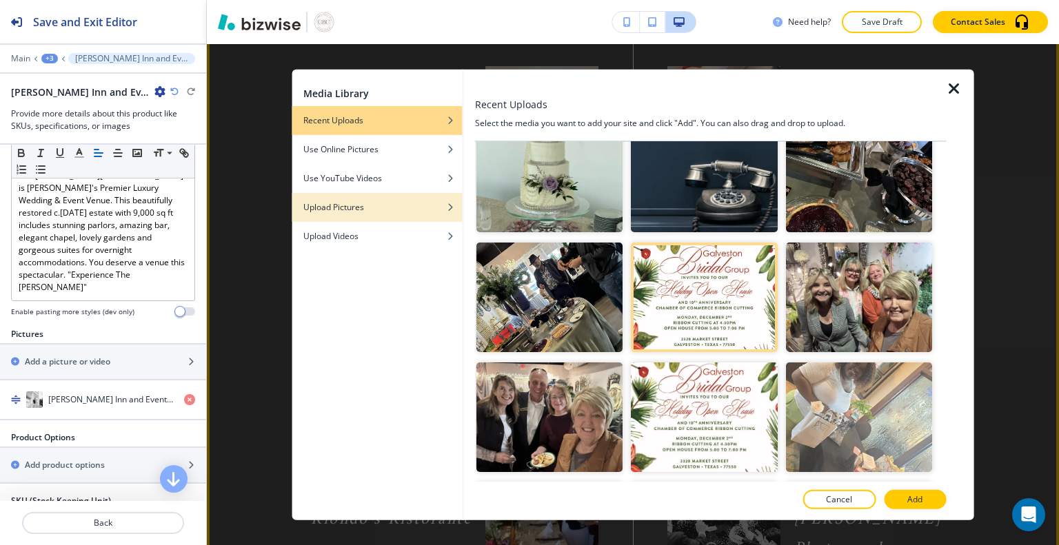
click at [378, 208] on div "Upload Pictures" at bounding box center [377, 207] width 170 height 12
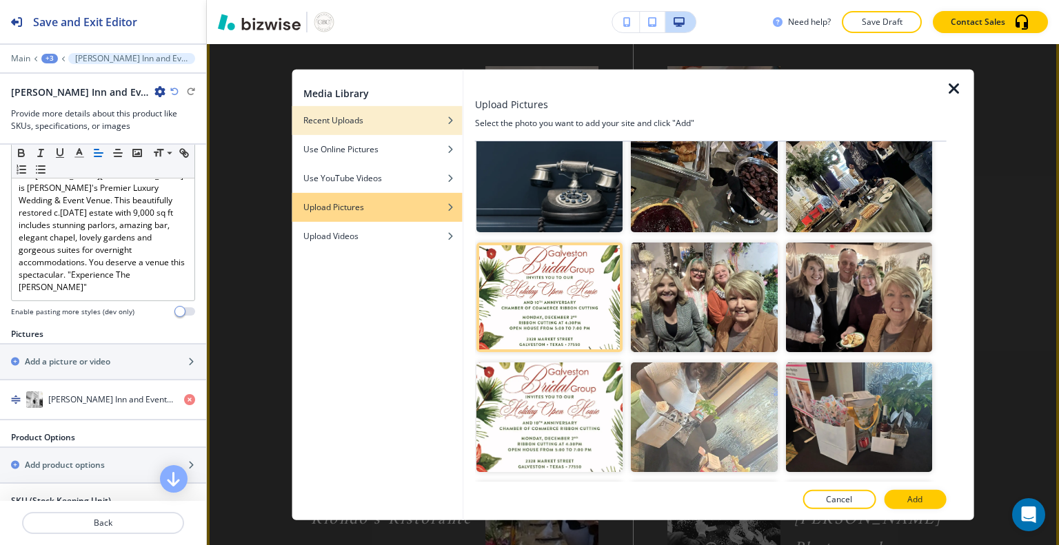
click at [358, 121] on h4 "Recent Uploads" at bounding box center [333, 120] width 60 height 12
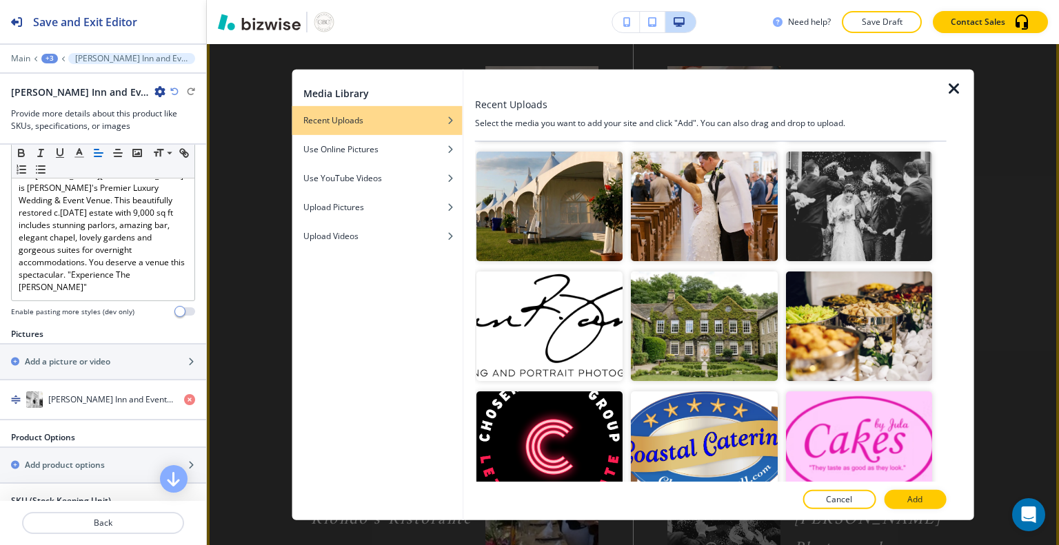
scroll to position [0, 0]
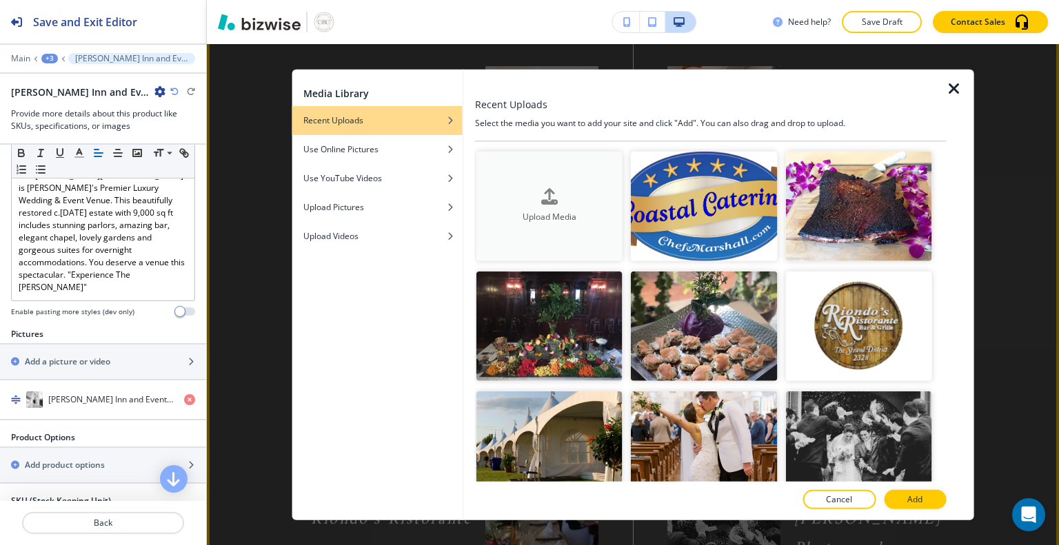
click at [545, 201] on icon "button" at bounding box center [549, 197] width 17 height 17
click at [529, 197] on div "Upload Media" at bounding box center [549, 206] width 146 height 35
click at [541, 190] on icon "button" at bounding box center [549, 197] width 17 height 17
click at [541, 201] on icon "button" at bounding box center [549, 197] width 17 height 17
click at [387, 121] on div "Recent Uploads" at bounding box center [377, 120] width 170 height 12
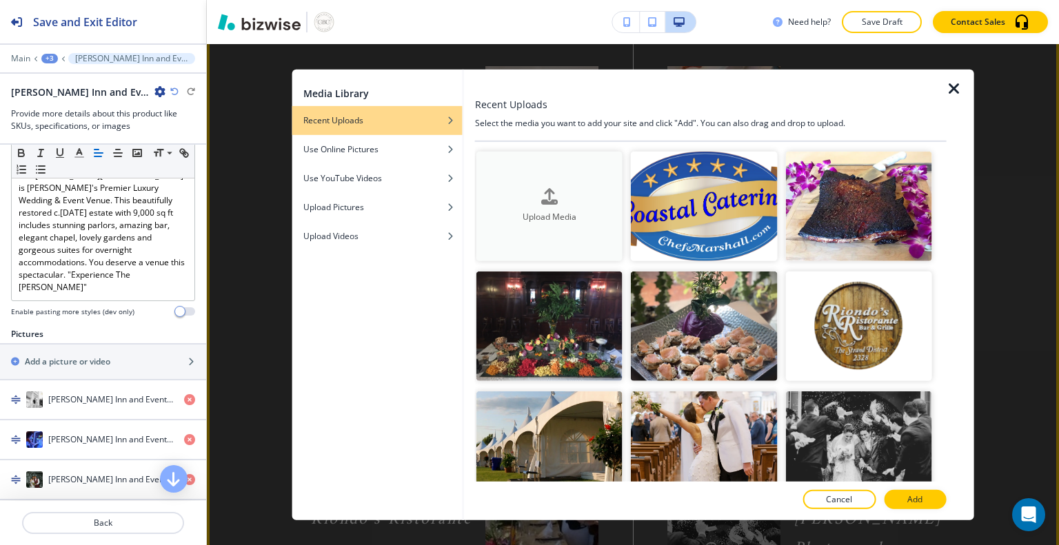
click at [559, 215] on h4 "Upload Media" at bounding box center [549, 217] width 146 height 12
click at [536, 177] on button "Upload Media" at bounding box center [549, 206] width 146 height 110
click at [545, 200] on icon "button" at bounding box center [549, 197] width 17 height 17
click at [554, 198] on icon "button" at bounding box center [549, 197] width 17 height 17
click at [545, 200] on icon "button" at bounding box center [549, 197] width 17 height 17
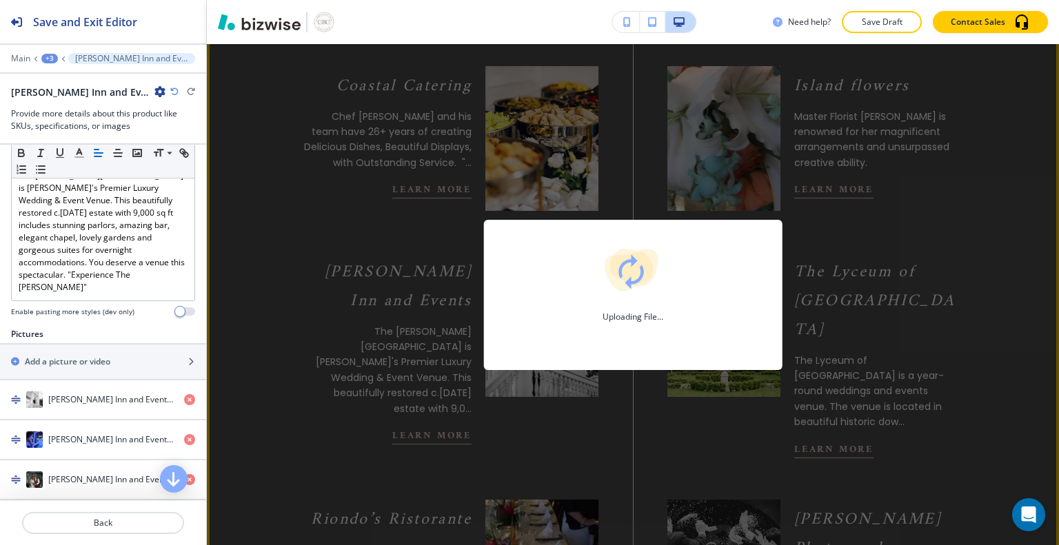
click at [0, 380] on div "button" at bounding box center [103, 385] width 206 height 11
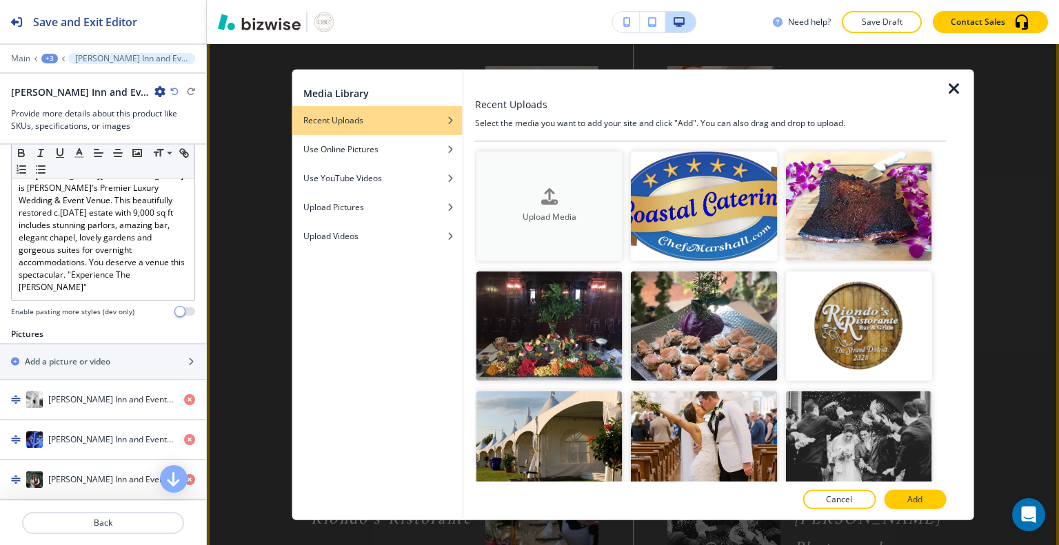
click at [551, 214] on h4 "Upload Media" at bounding box center [549, 217] width 146 height 12
click at [516, 194] on div "Upload Media" at bounding box center [549, 206] width 146 height 35
click at [531, 198] on div "Upload Media" at bounding box center [549, 206] width 146 height 35
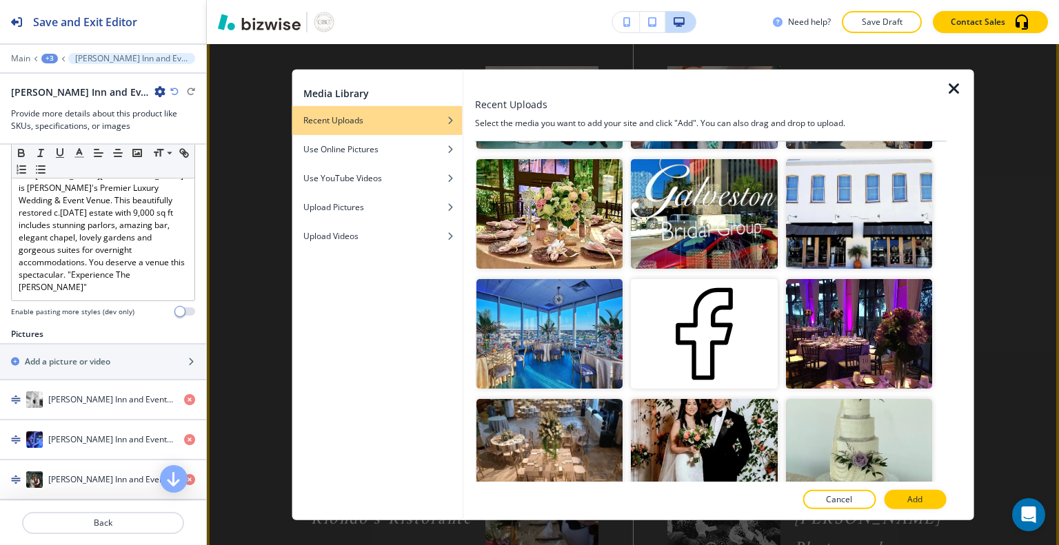
scroll to position [360, 0]
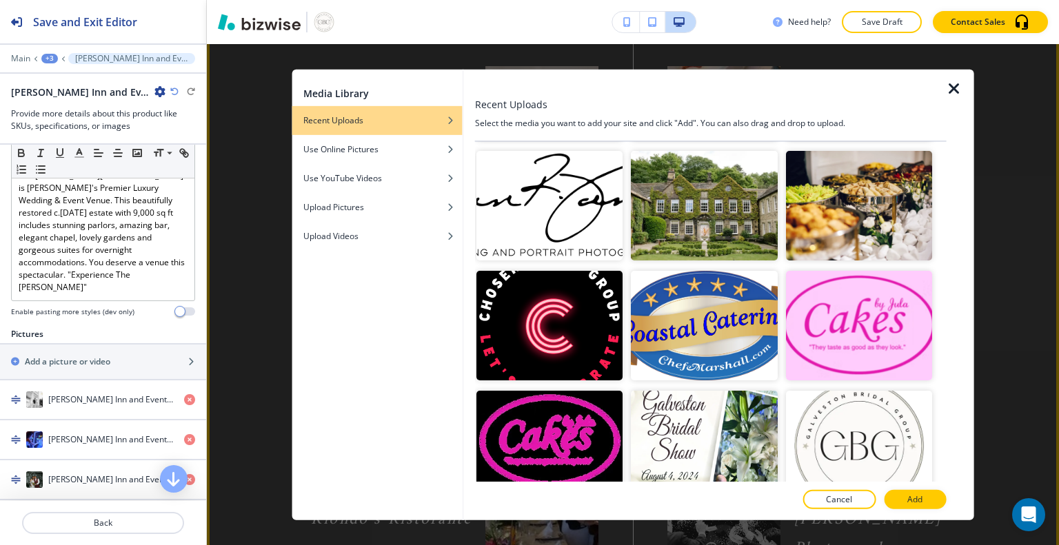
click at [1058, 414] on div "Media Library Recent Uploads Use Online Pictures Use YouTube Videos Upload Pict…" at bounding box center [633, 294] width 852 height 501
click at [177, 484] on icon "button" at bounding box center [173, 477] width 17 height 17
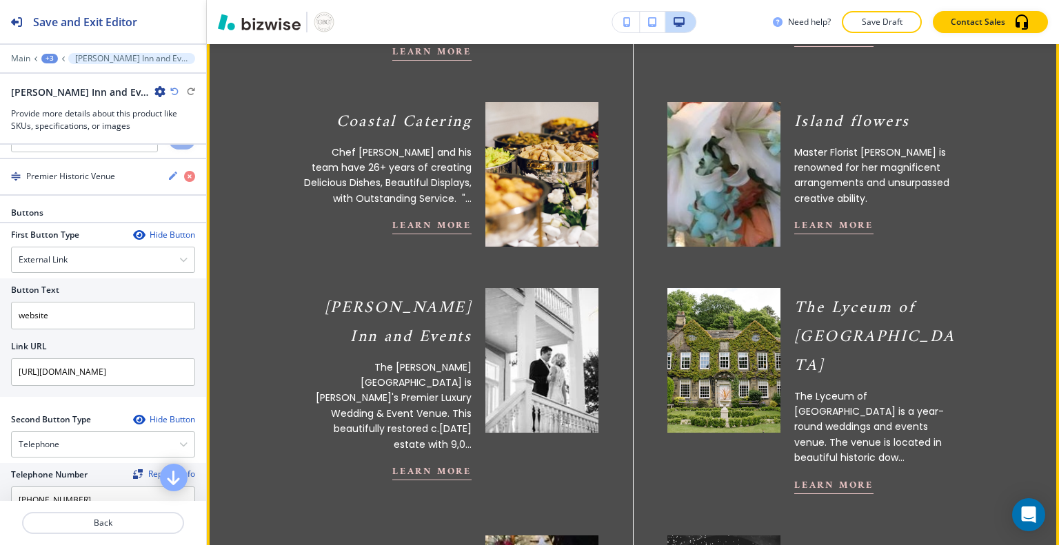
scroll to position [812, 0]
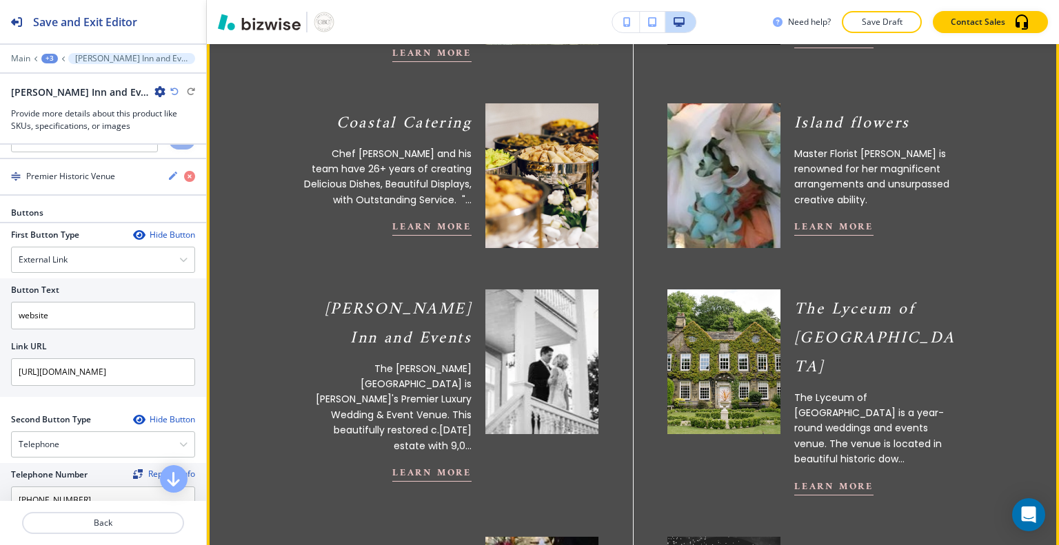
click at [430, 465] on button "Learn More" at bounding box center [431, 473] width 79 height 17
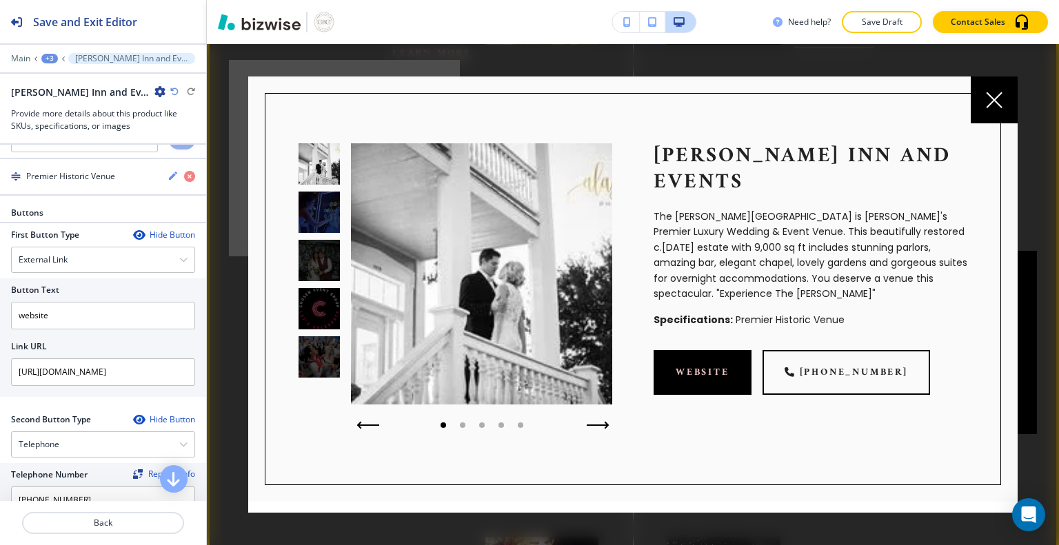
click at [589, 423] on icon "button" at bounding box center [598, 425] width 23 height 8
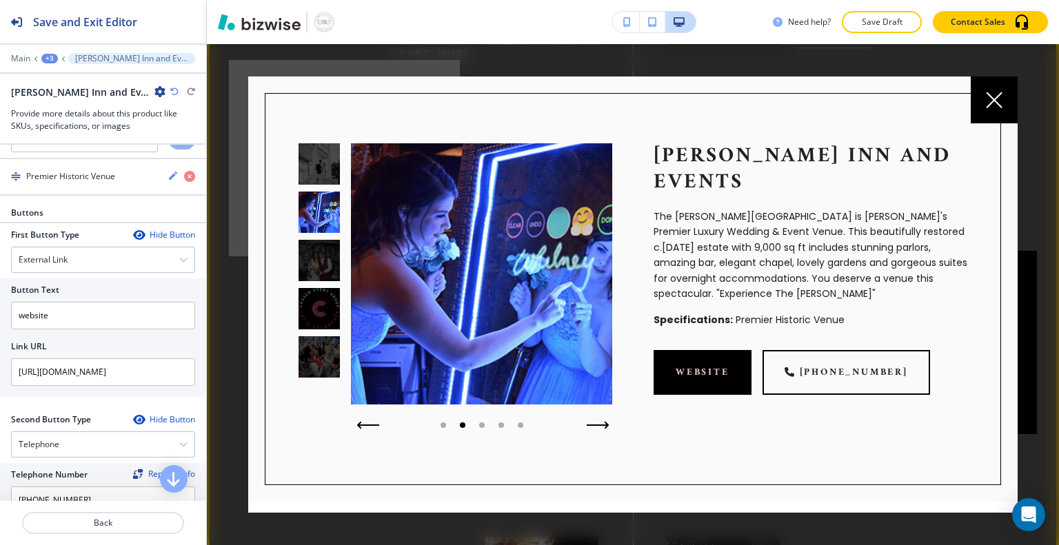
click at [590, 427] on icon "button" at bounding box center [598, 425] width 23 height 8
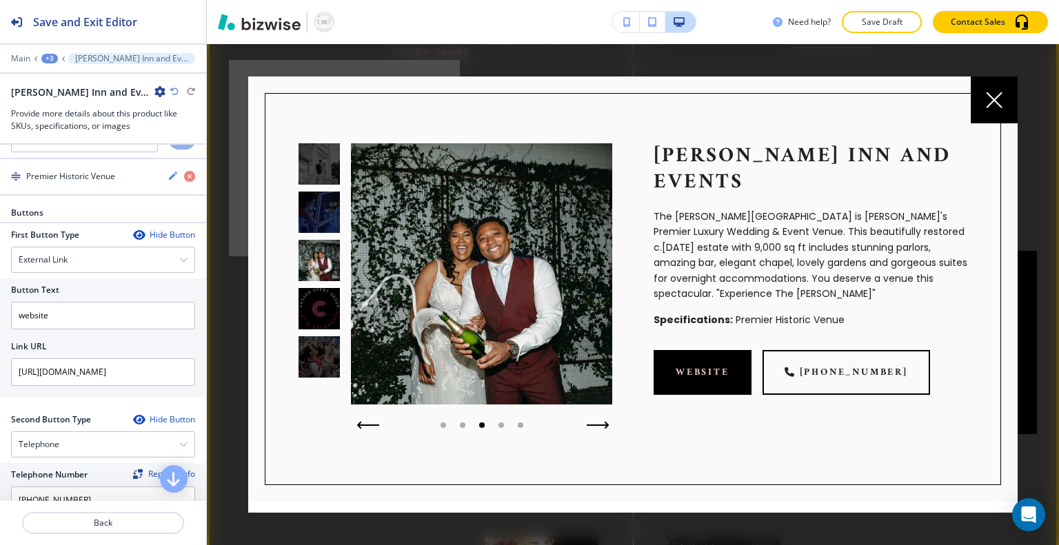
click at [589, 421] on icon "button" at bounding box center [598, 425] width 23 height 8
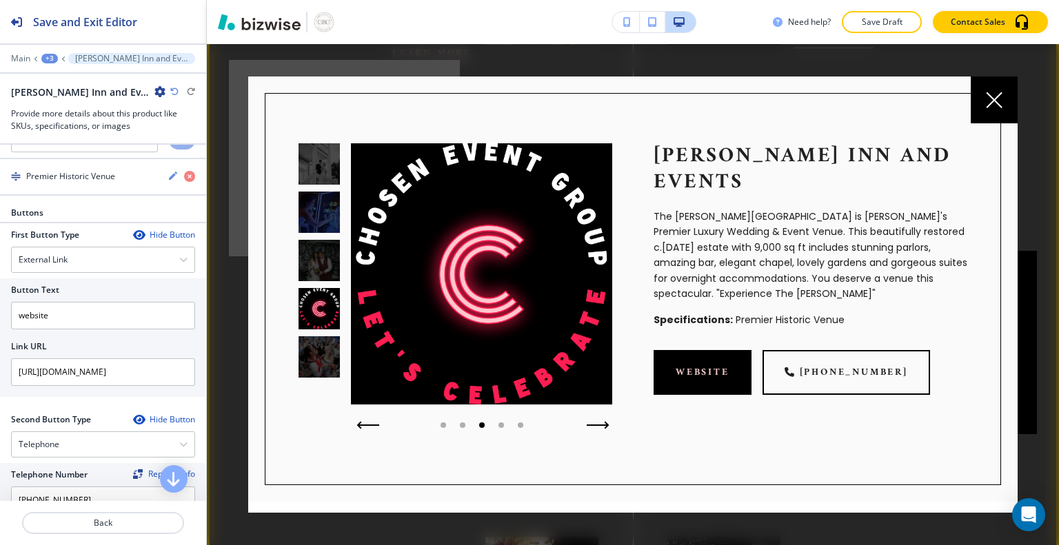
click at [593, 427] on icon "button" at bounding box center [598, 425] width 23 height 8
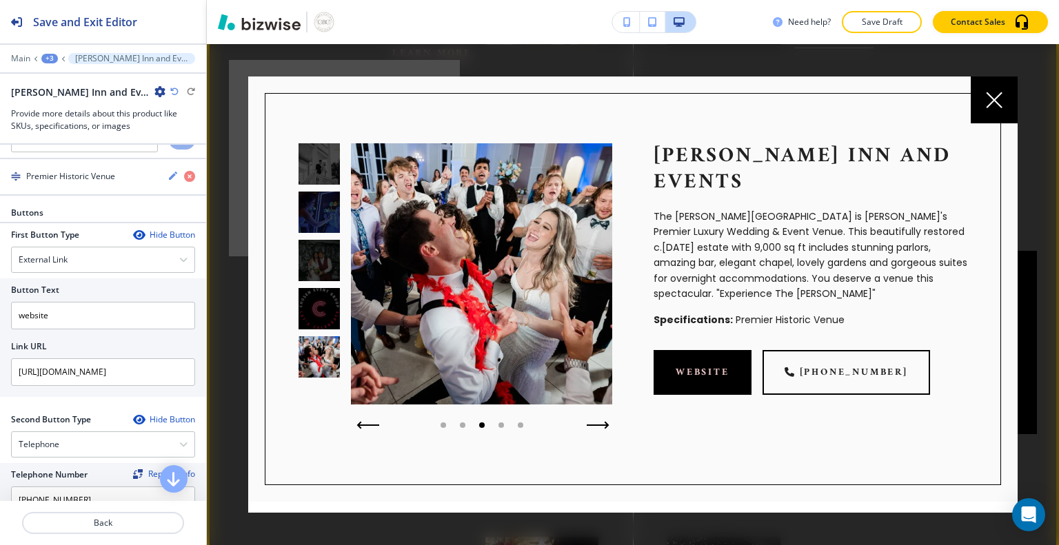
click at [593, 430] on button "button" at bounding box center [598, 425] width 34 height 19
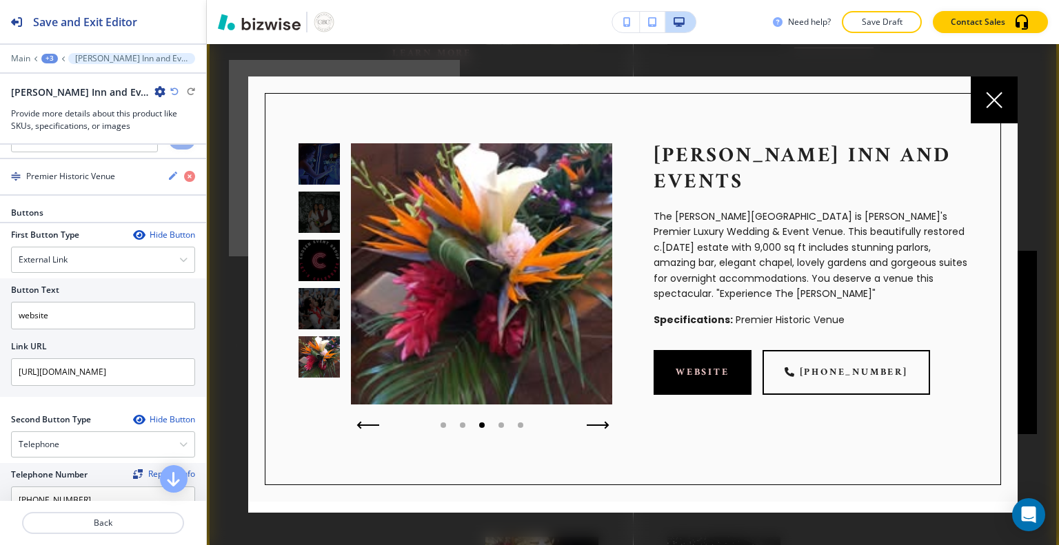
click at [596, 429] on button "button" at bounding box center [598, 425] width 34 height 19
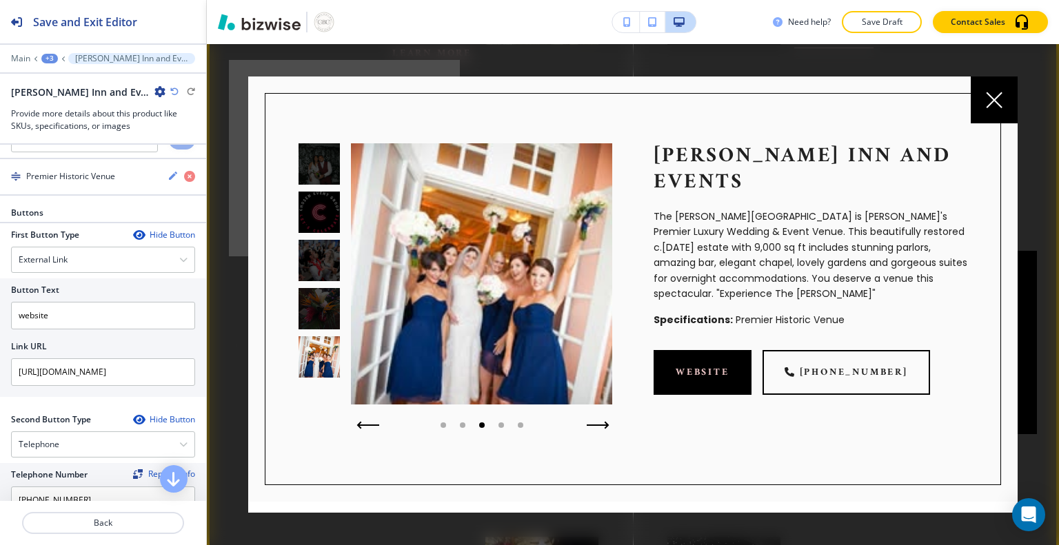
click at [595, 423] on icon "button" at bounding box center [598, 425] width 23 height 8
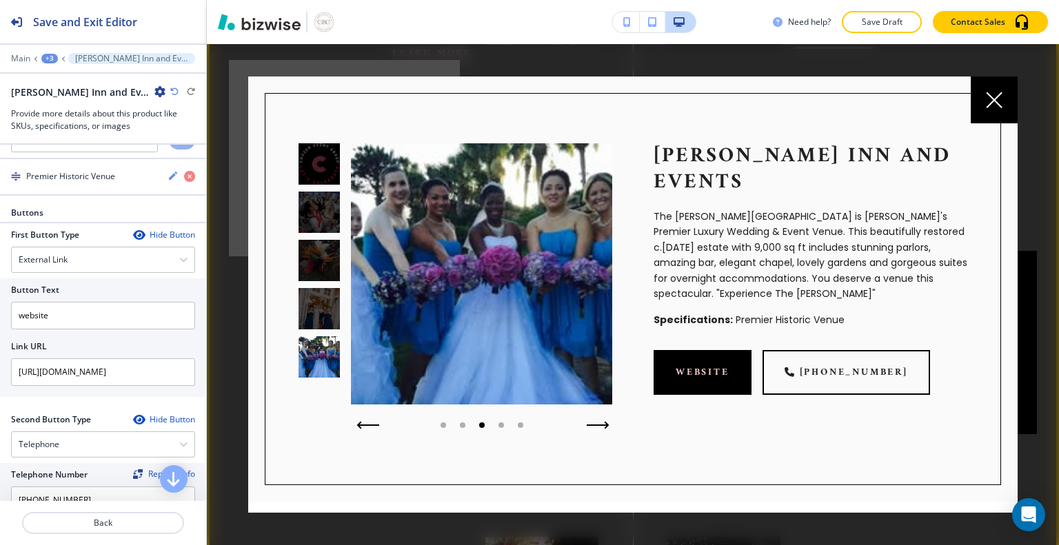
click at [596, 429] on button "button" at bounding box center [598, 425] width 34 height 19
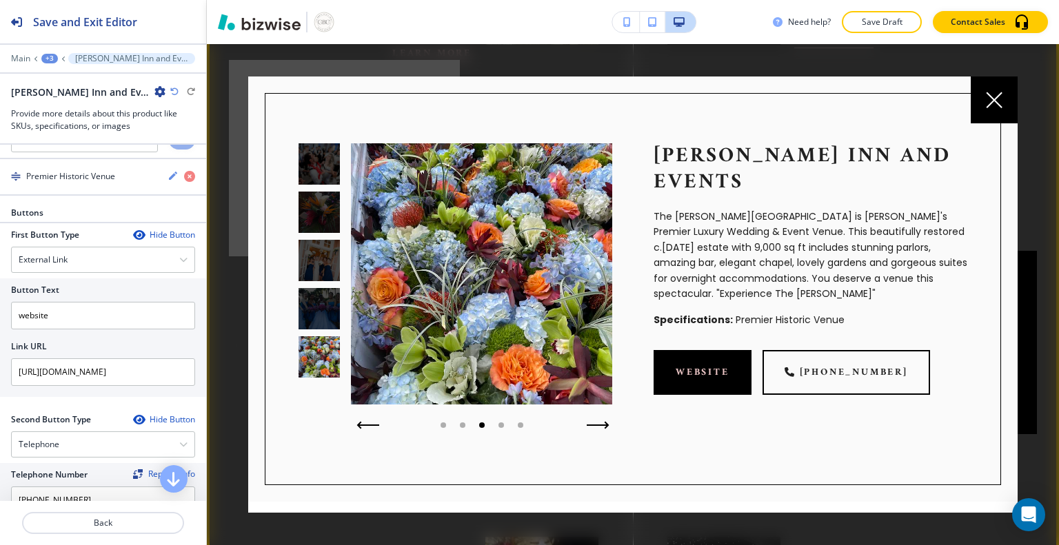
click at [593, 429] on button "button" at bounding box center [598, 425] width 34 height 19
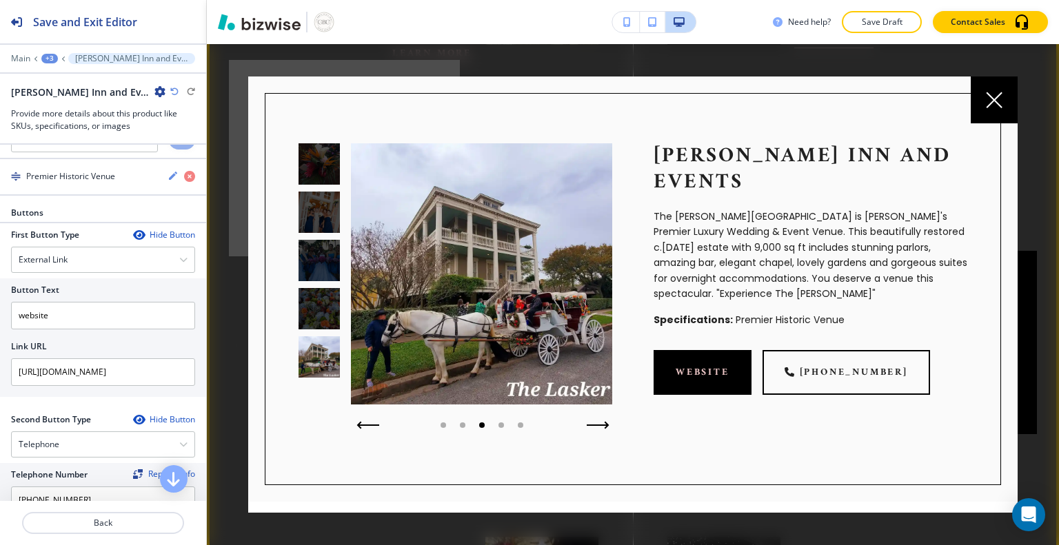
click at [594, 430] on button "button" at bounding box center [598, 425] width 34 height 19
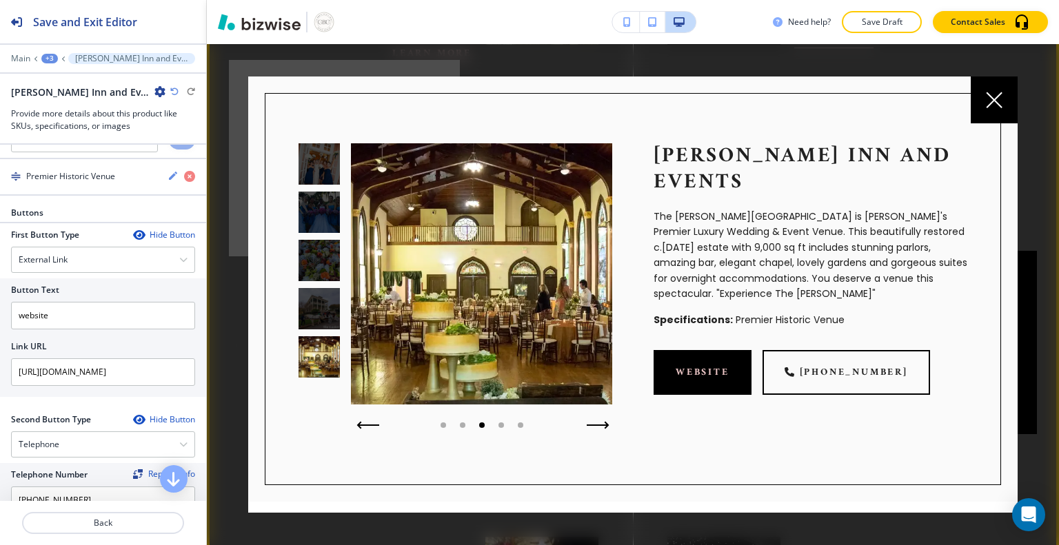
click at [596, 431] on button "button" at bounding box center [598, 425] width 34 height 19
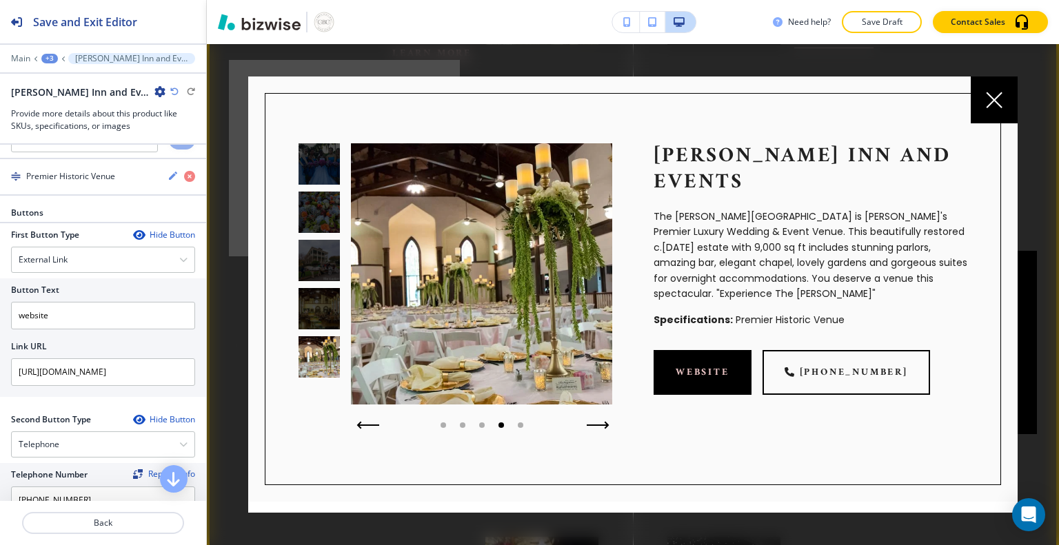
click at [599, 430] on button "button" at bounding box center [598, 425] width 34 height 19
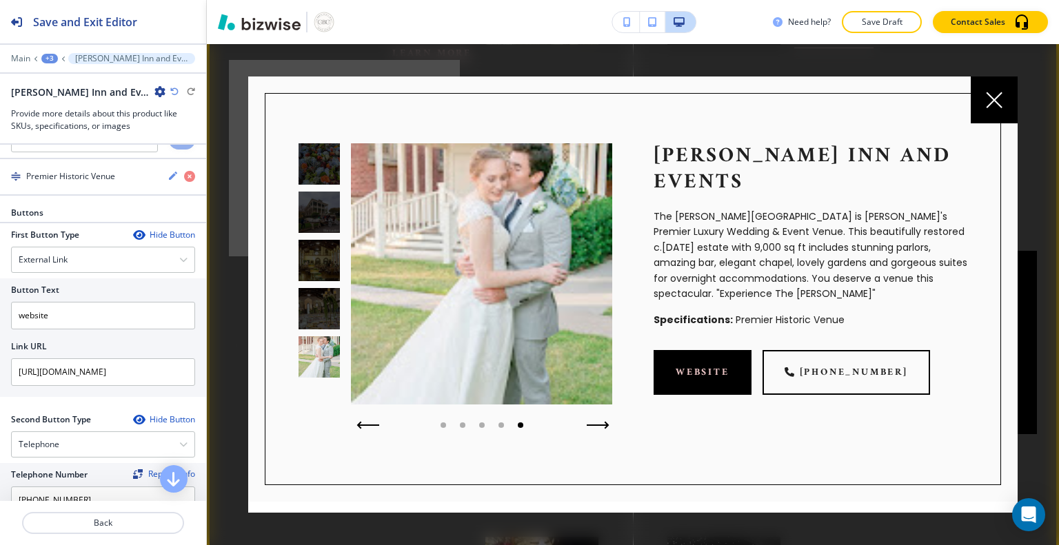
click at [598, 433] on button "button" at bounding box center [598, 425] width 34 height 19
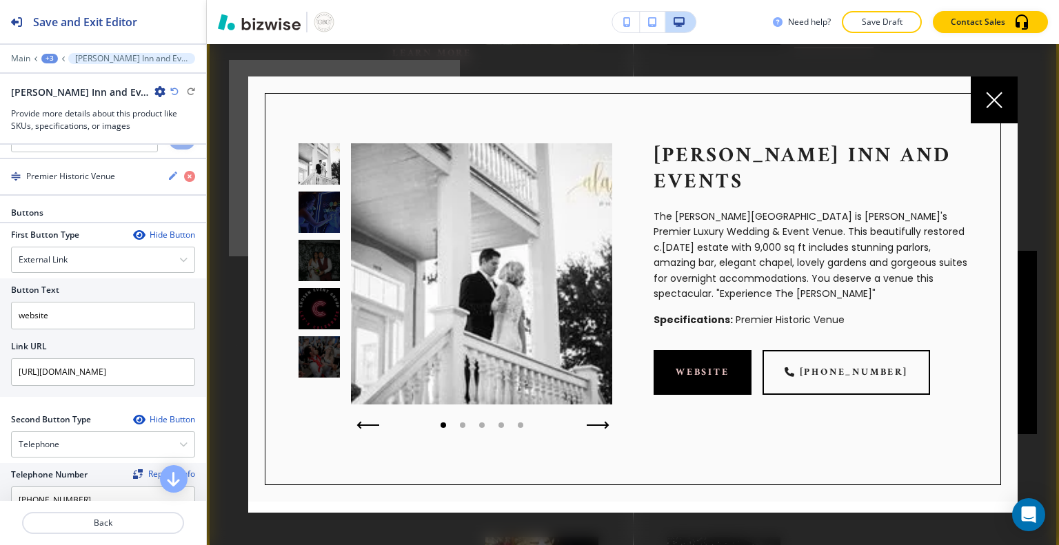
click at [598, 431] on button "button" at bounding box center [598, 425] width 34 height 19
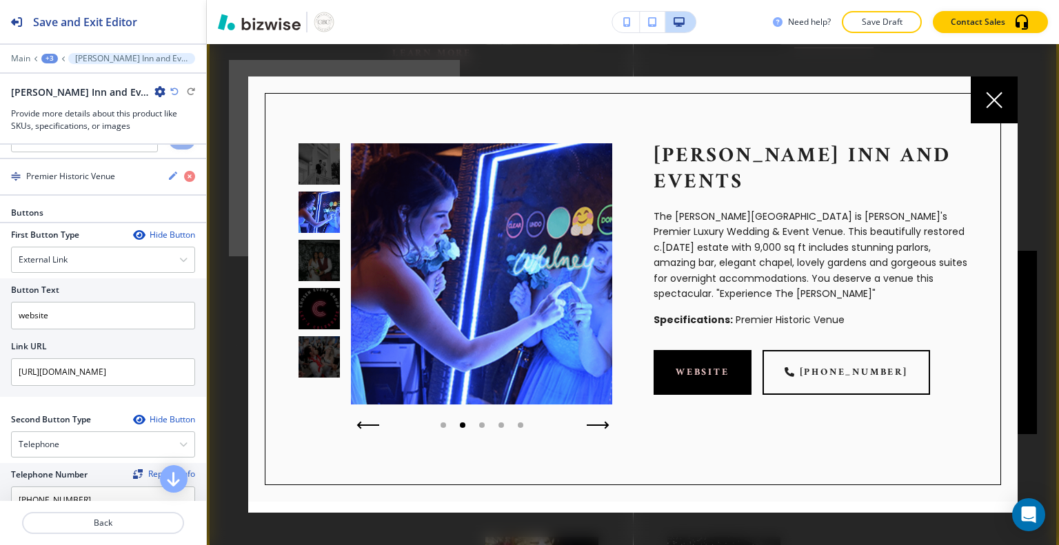
click at [602, 431] on button "button" at bounding box center [598, 425] width 34 height 19
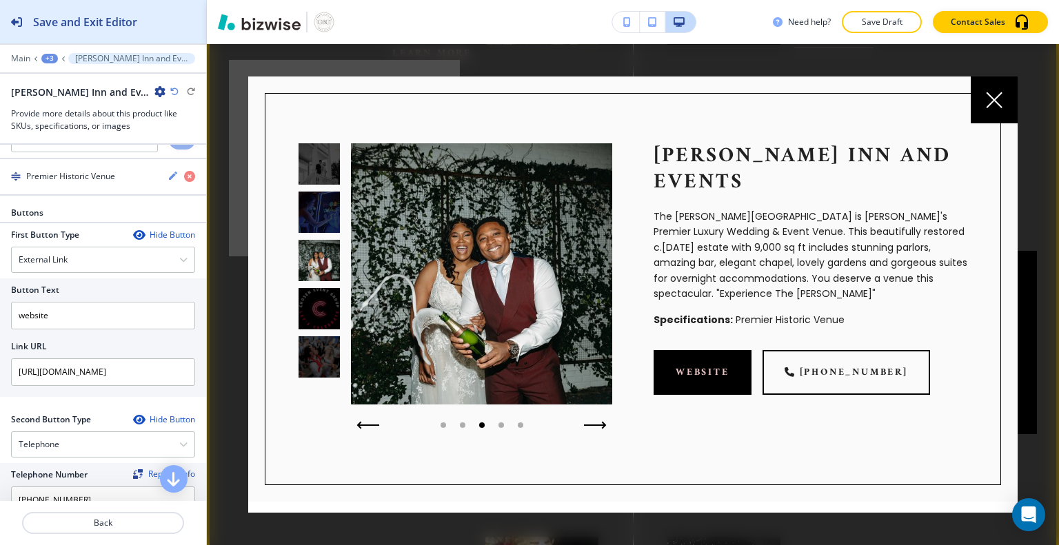
click at [105, 17] on h2 "Save and Exit Editor" at bounding box center [85, 22] width 104 height 17
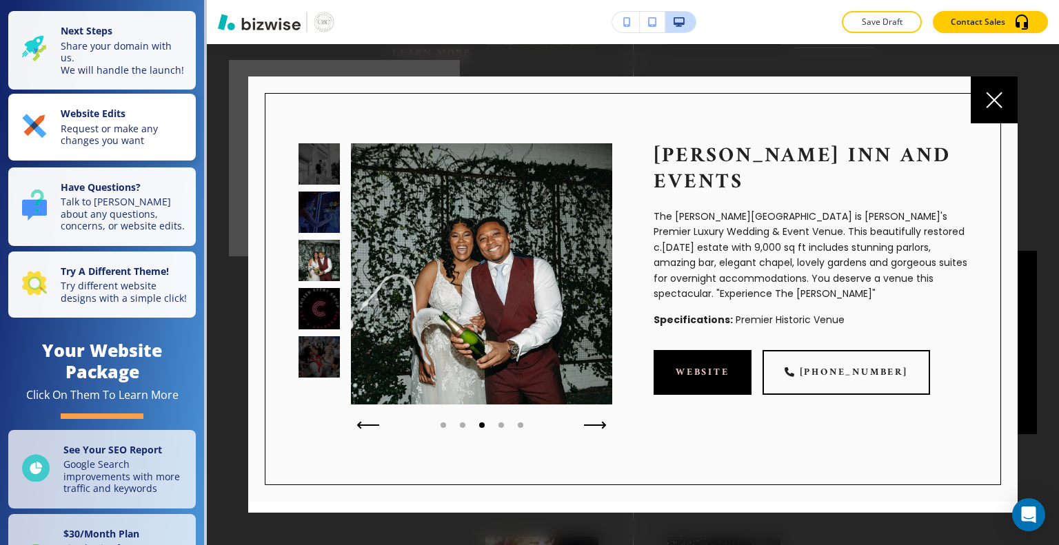
click at [106, 147] on p "Request or make any changes you want" at bounding box center [124, 135] width 127 height 24
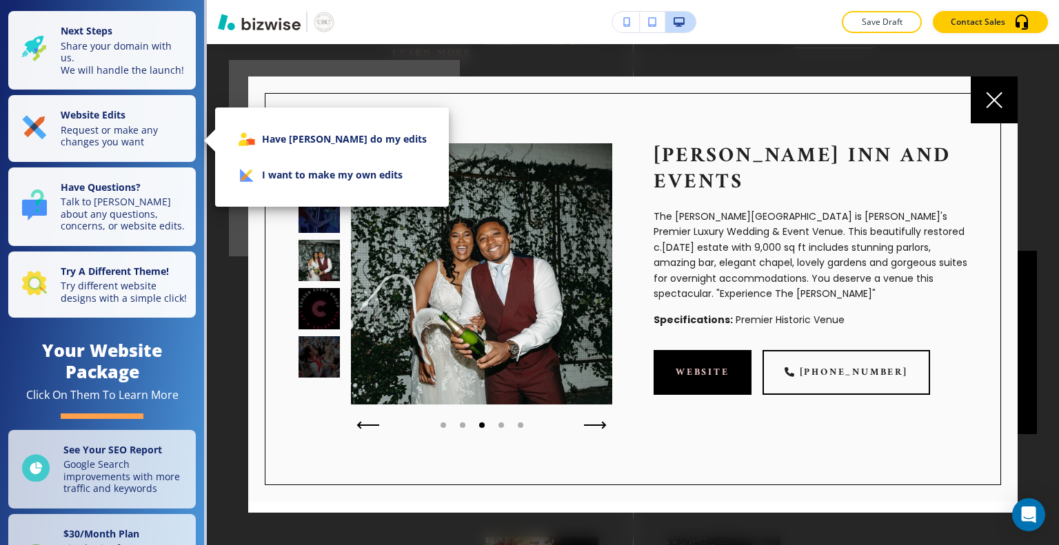
click at [116, 145] on div at bounding box center [529, 272] width 1059 height 545
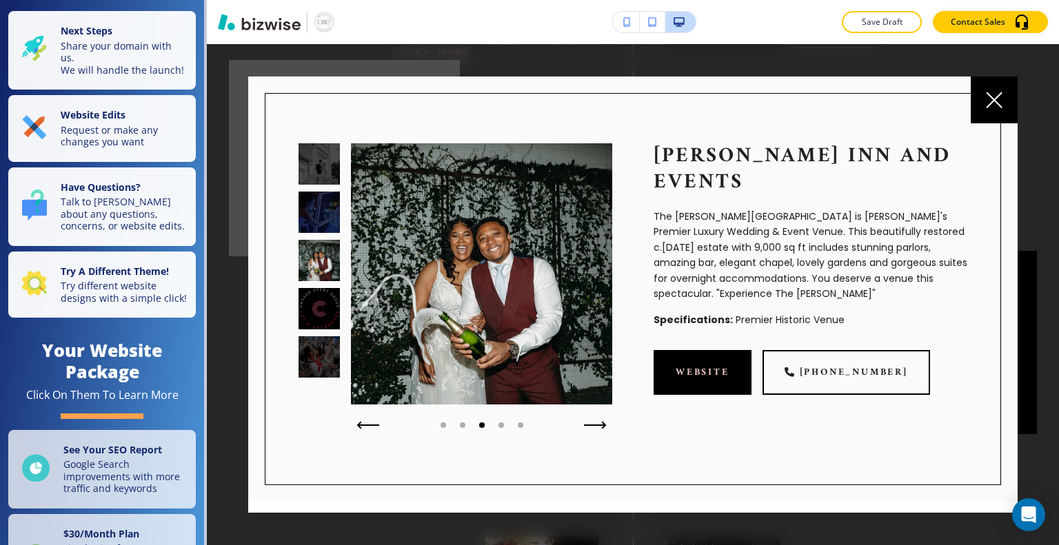
click at [986, 94] on icon at bounding box center [994, 100] width 17 height 17
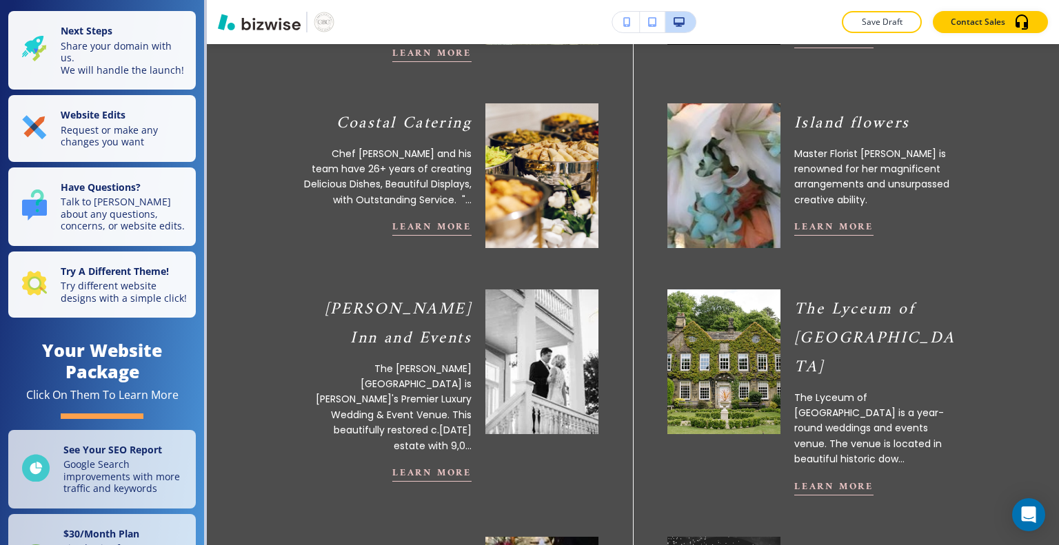
click at [425, 236] on button "Learn More" at bounding box center [431, 226] width 79 height 17
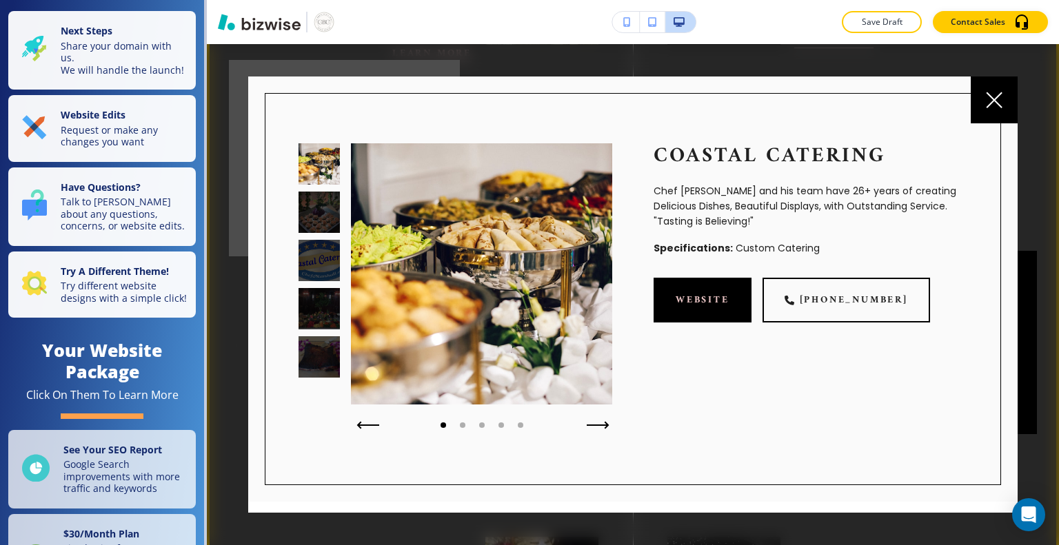
click at [592, 427] on icon "button" at bounding box center [598, 425] width 23 height 8
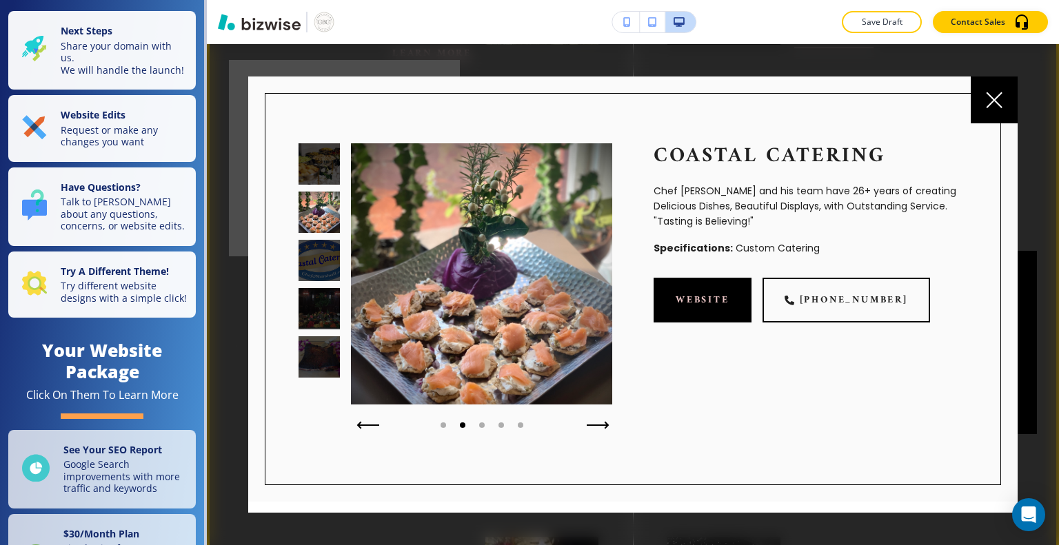
click at [593, 429] on button "button" at bounding box center [598, 425] width 34 height 19
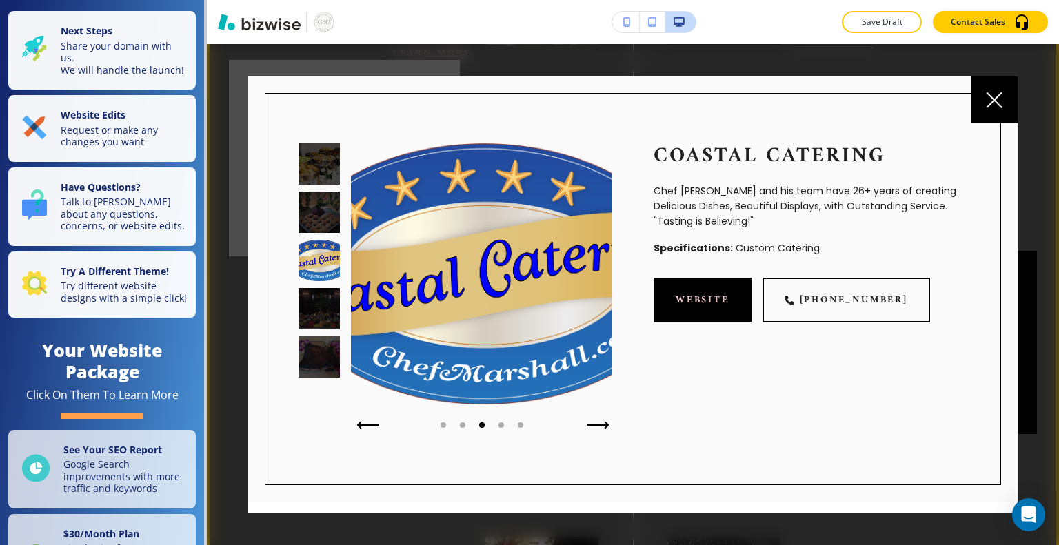
click at [593, 423] on icon "button" at bounding box center [598, 425] width 23 height 8
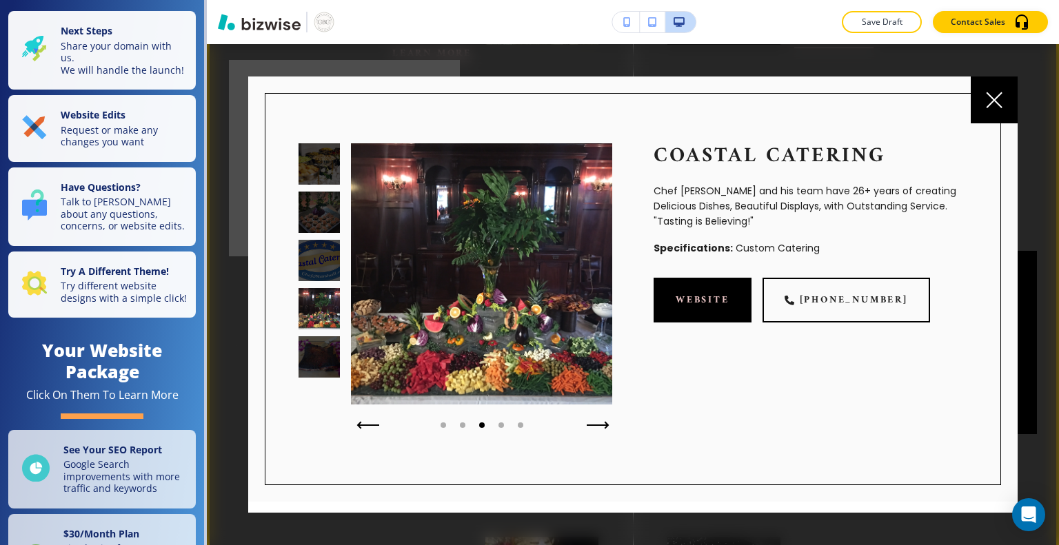
click at [591, 430] on button "button" at bounding box center [598, 425] width 34 height 19
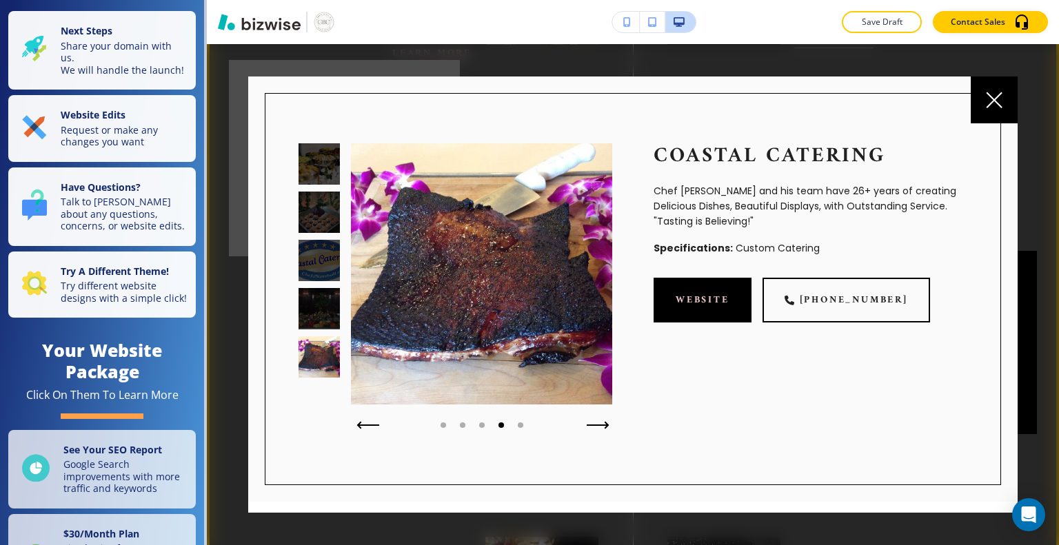
click at [593, 422] on icon "button" at bounding box center [598, 425] width 23 height 8
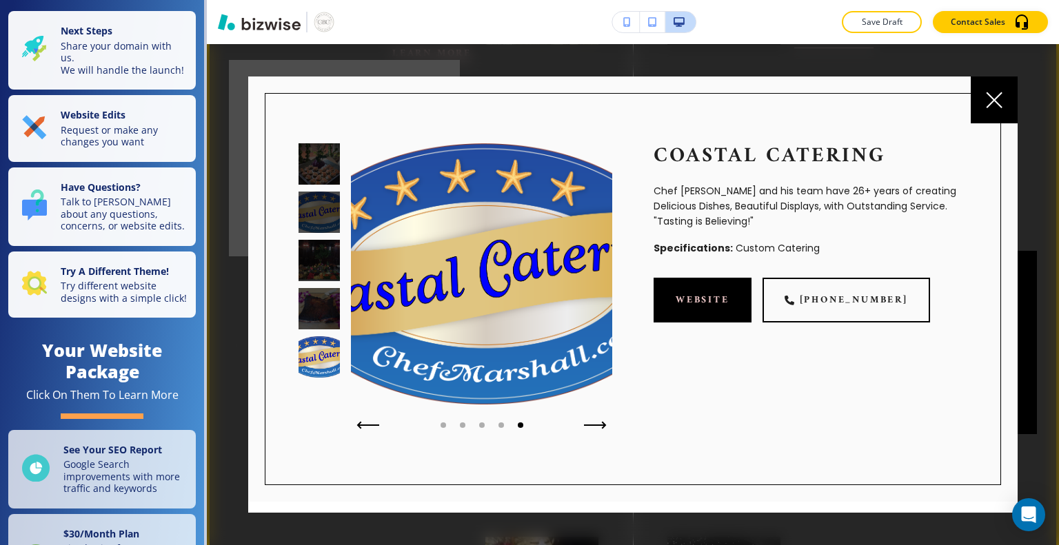
click at [314, 361] on div at bounding box center [318, 356] width 41 height 41
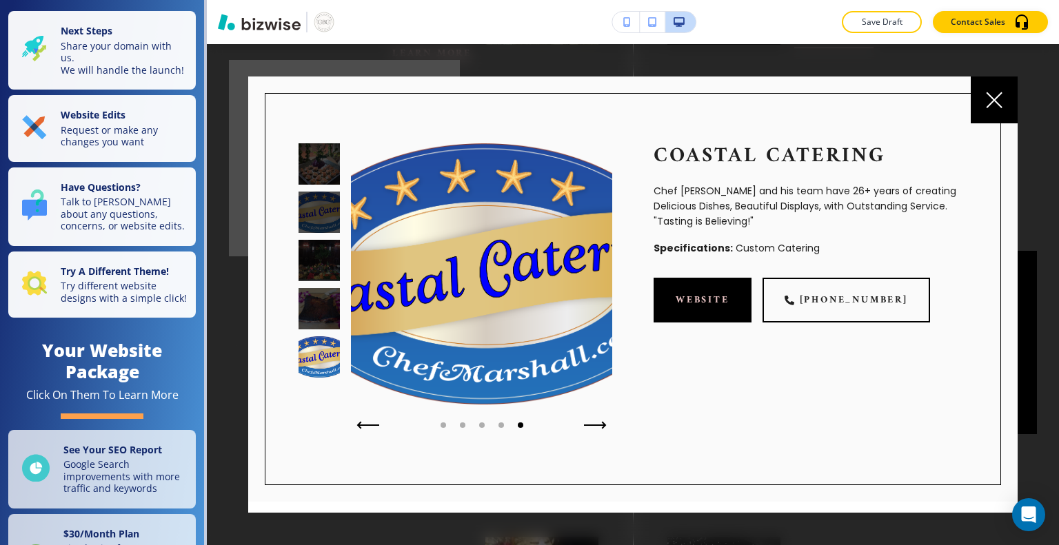
click at [987, 108] on icon at bounding box center [993, 99] width 15 height 15
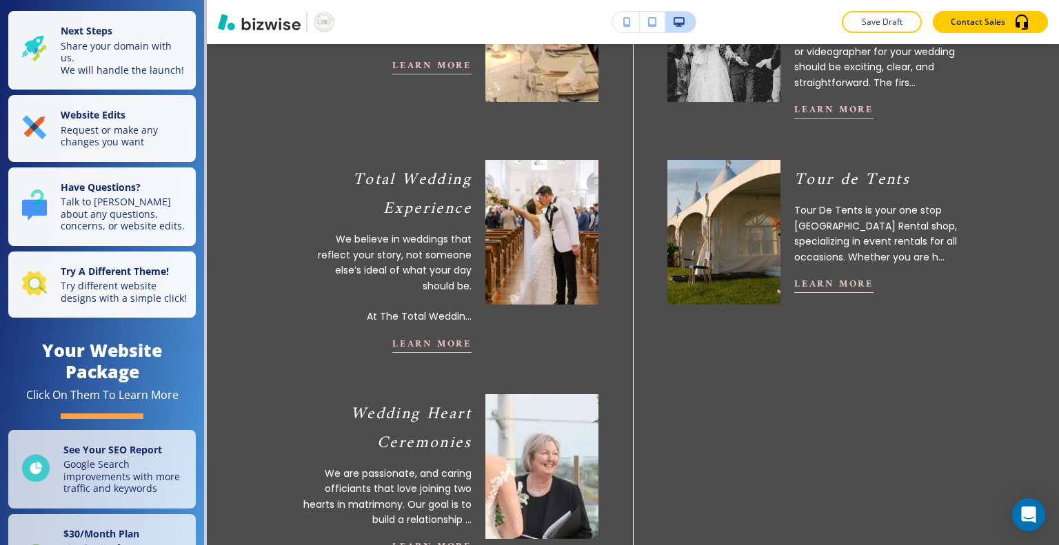
scroll to position [1398, 0]
